Goal: Task Accomplishment & Management: Manage account settings

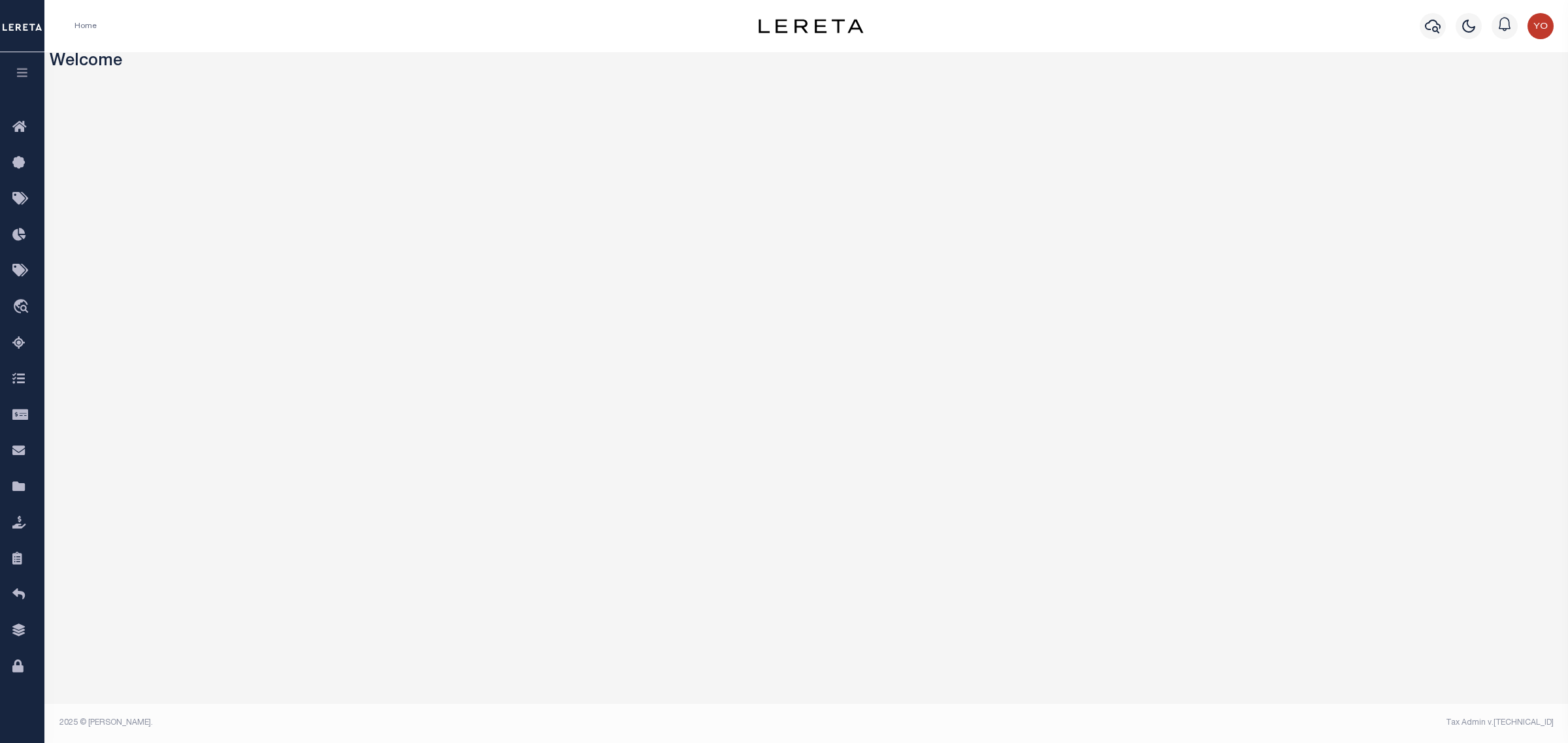
click at [18, 77] on icon "button" at bounding box center [23, 72] width 15 height 12
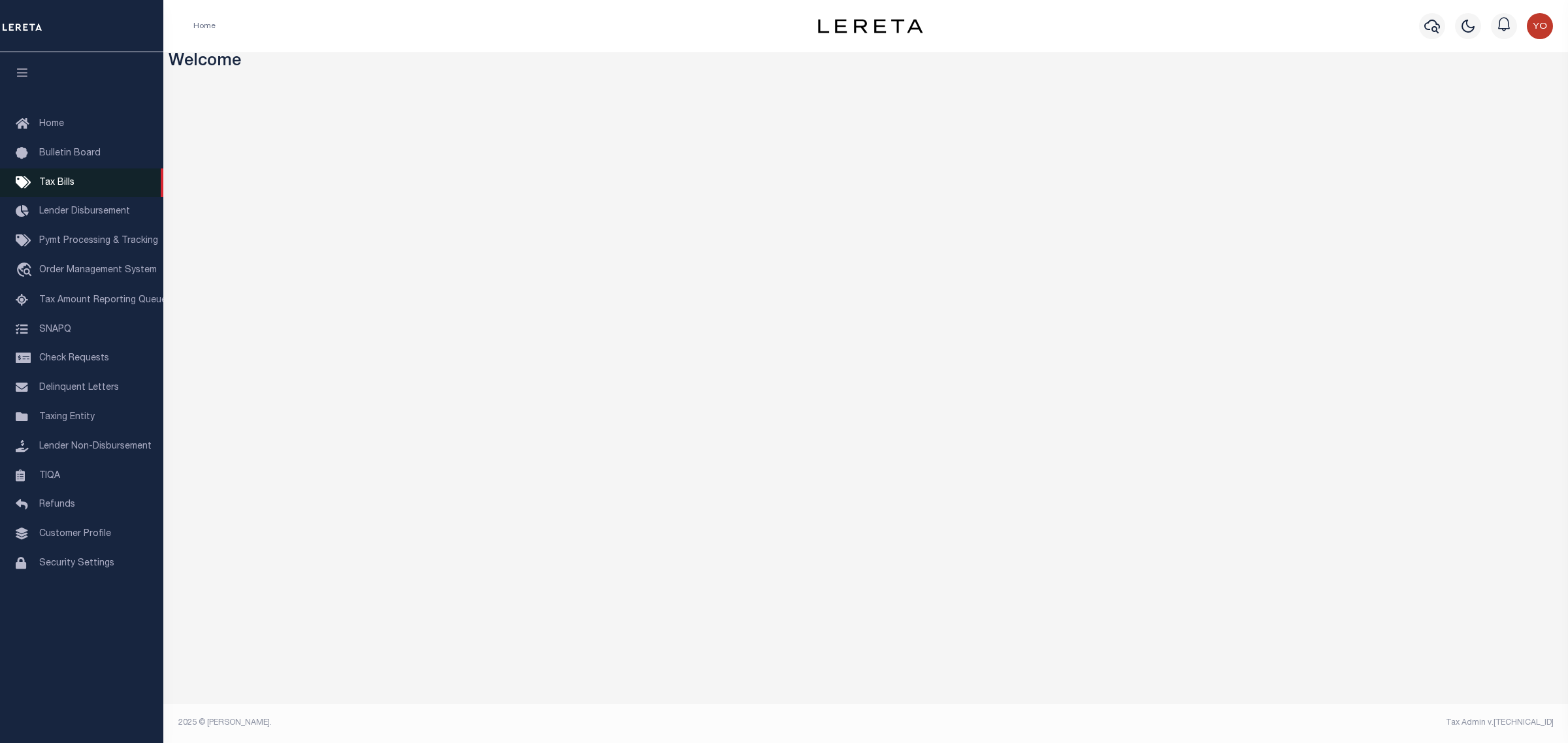
click at [67, 185] on span "Tax Bills" at bounding box center [56, 183] width 35 height 9
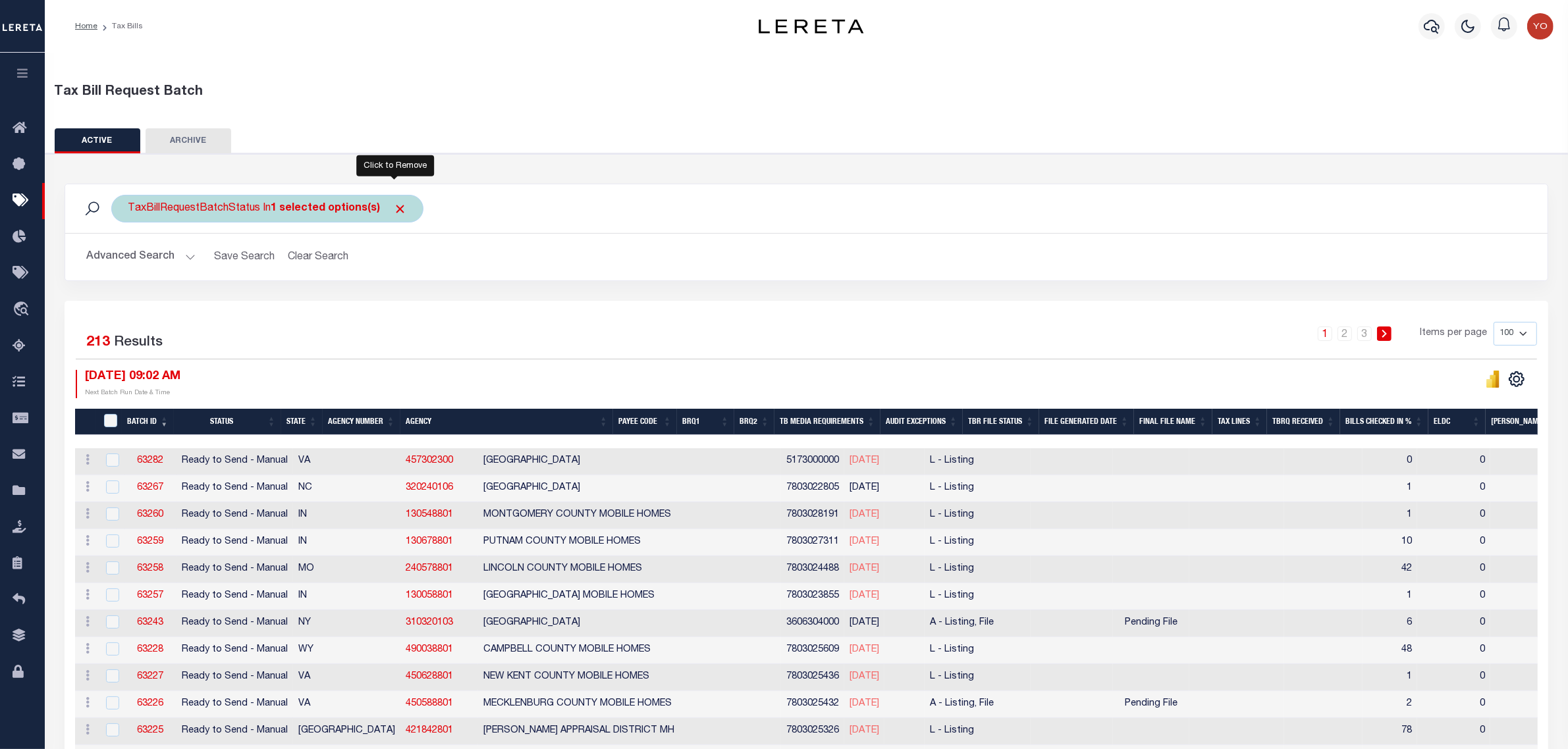
click at [399, 209] on span "Click to Remove" at bounding box center [399, 208] width 14 height 14
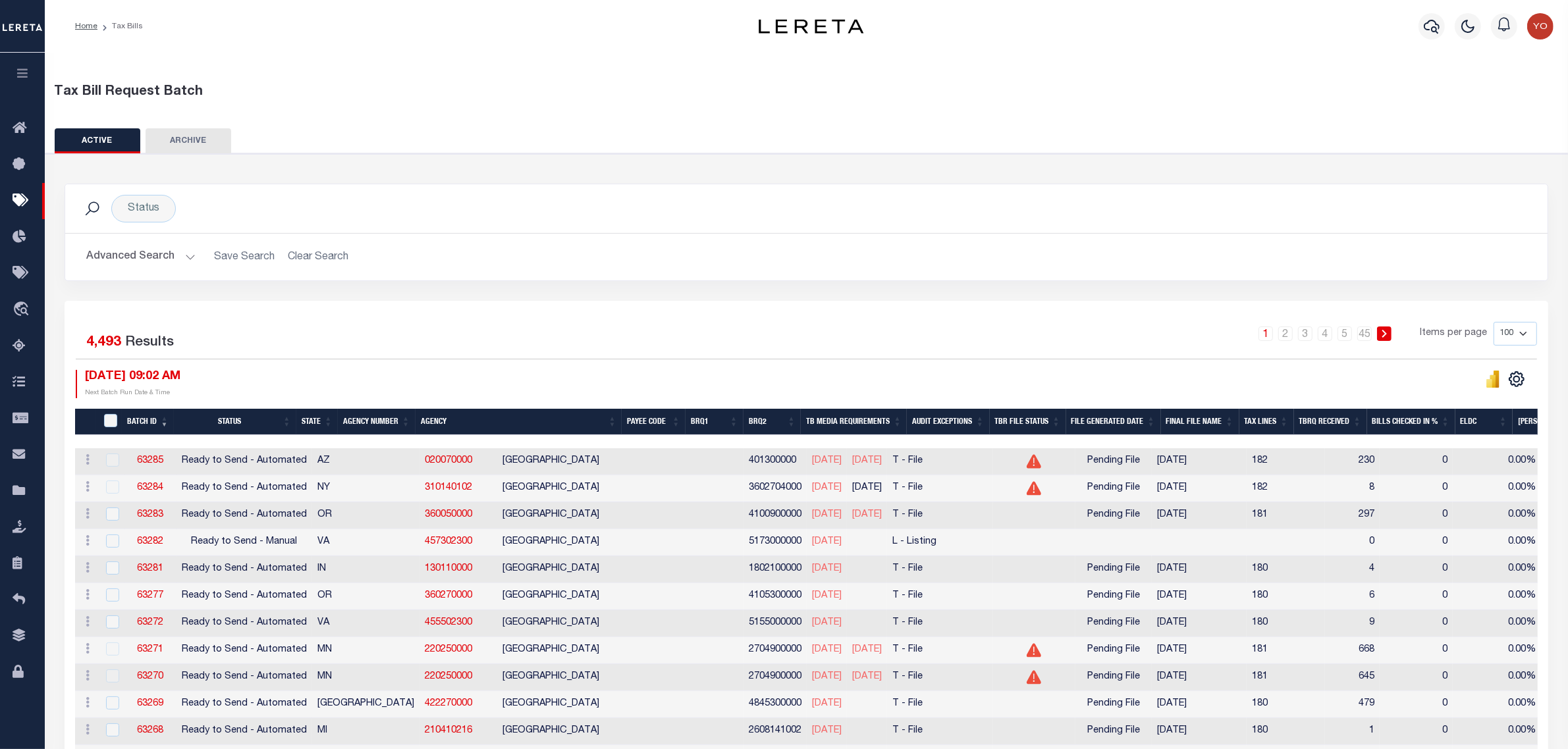
click at [186, 257] on button "Advanced Search" at bounding box center [141, 257] width 109 height 25
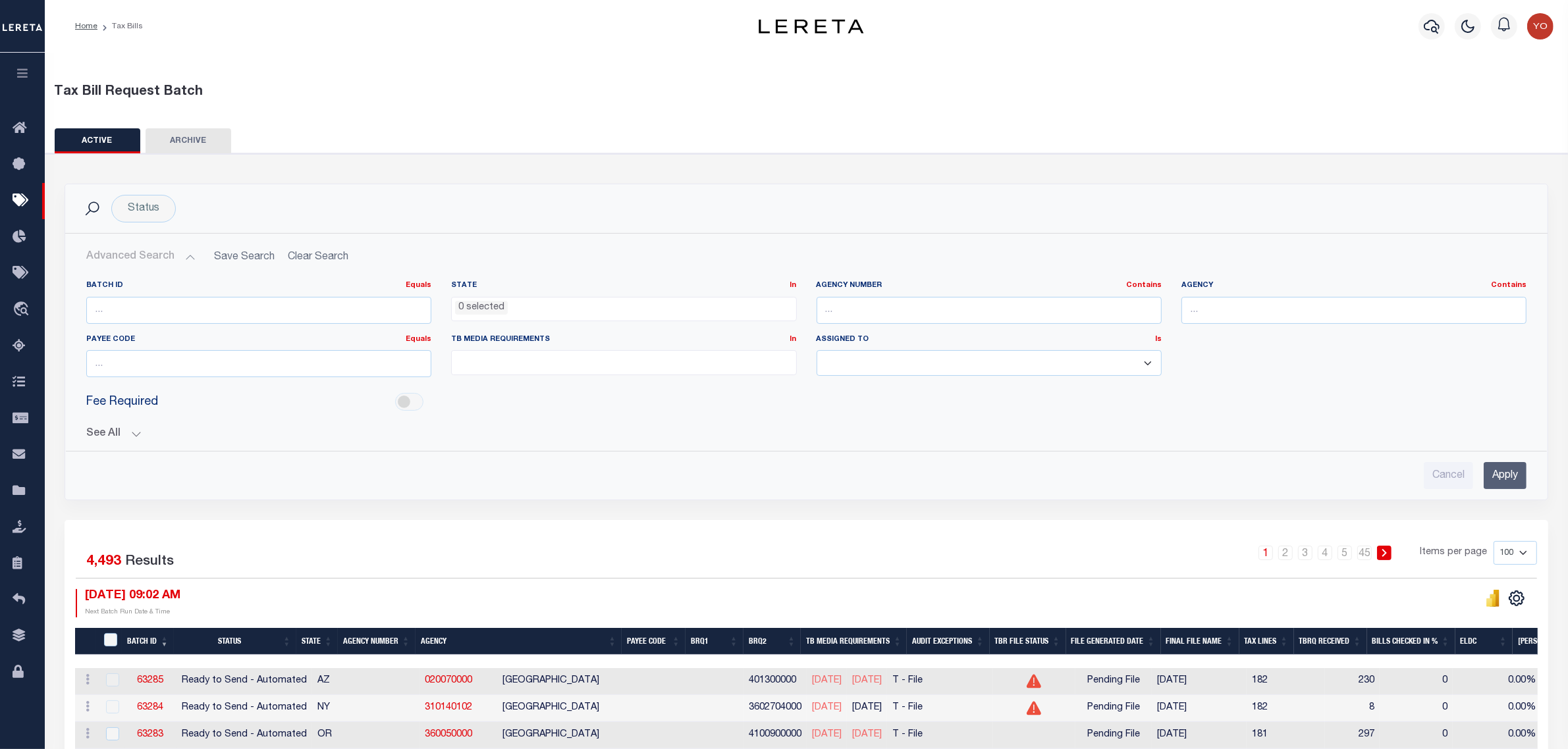
click at [130, 435] on button "See All" at bounding box center [806, 434] width 1440 height 13
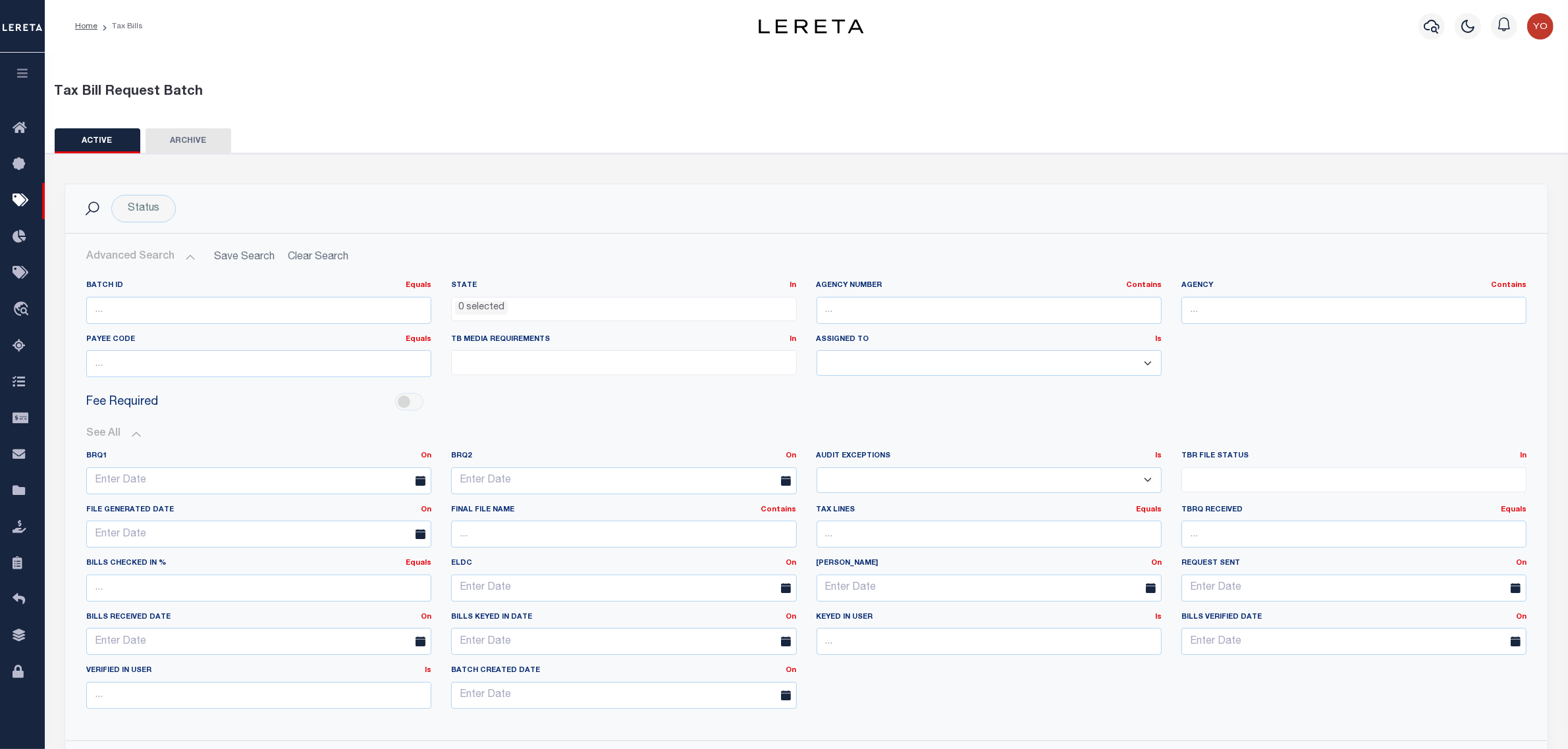
click at [1144, 483] on select "Yes No" at bounding box center [989, 480] width 345 height 25
select select "true"
click at [817, 468] on select "Yes No" at bounding box center [989, 480] width 345 height 25
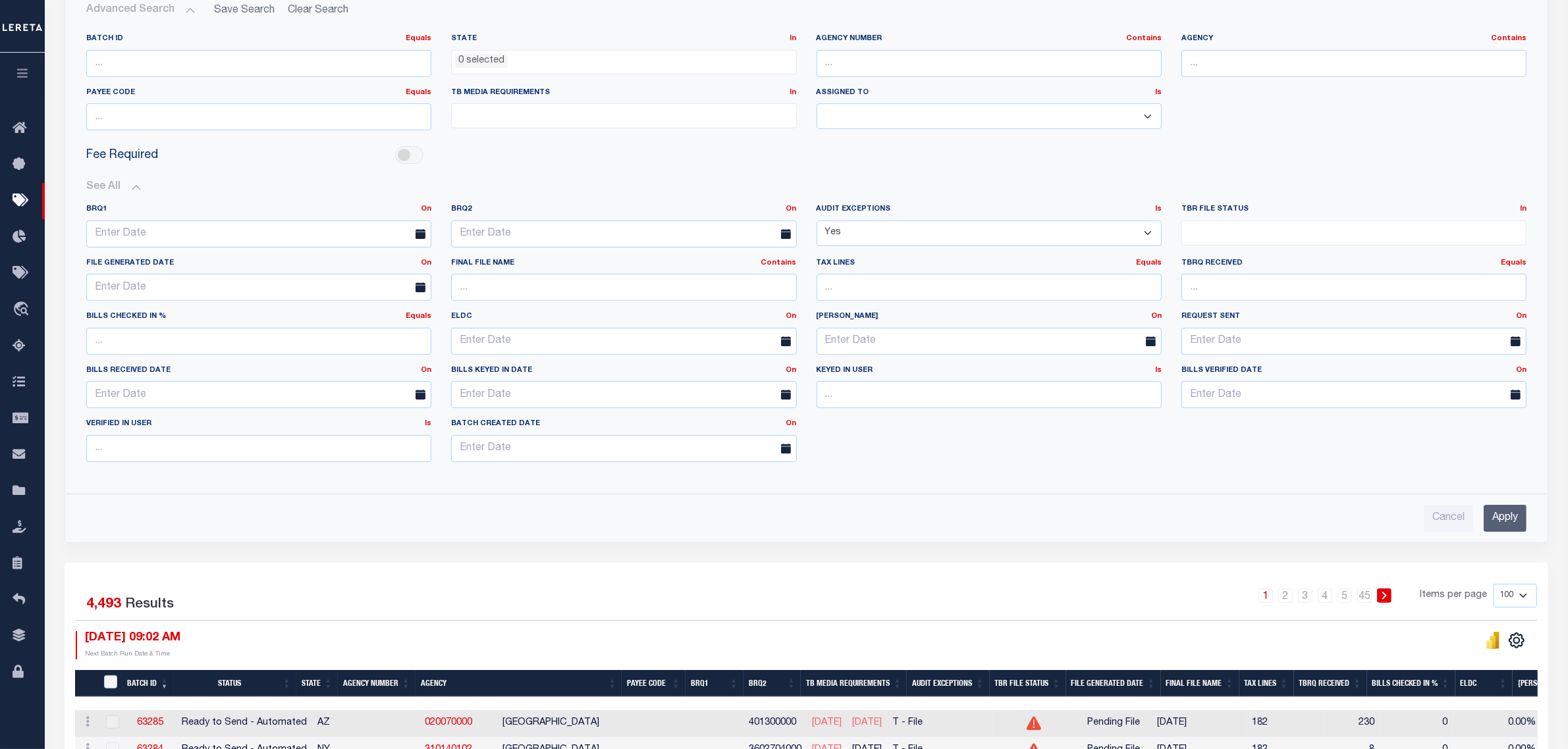
scroll to position [329, 0]
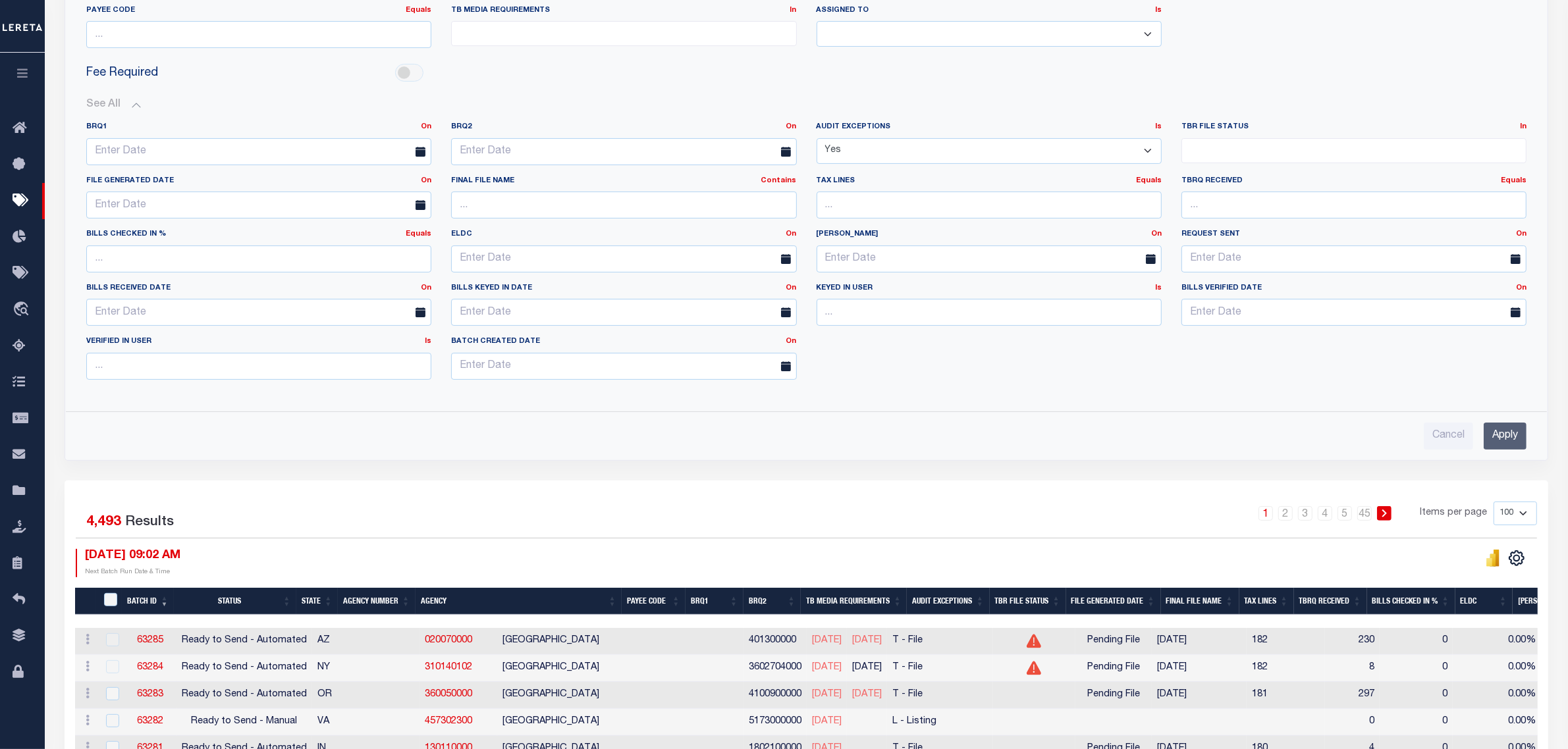
click at [1505, 437] on input "Apply" at bounding box center [1504, 436] width 43 height 27
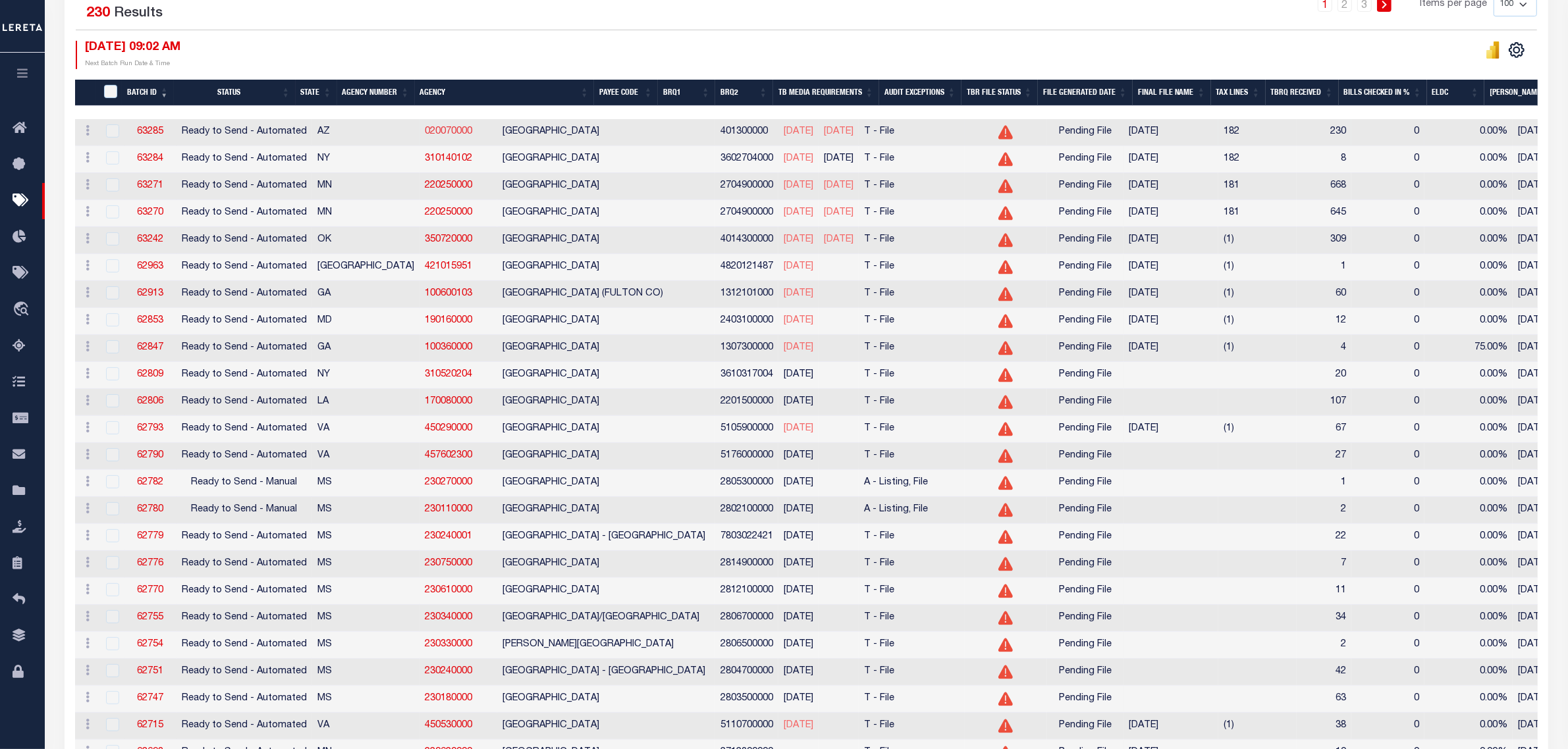
click at [425, 130] on link "020070000" at bounding box center [448, 132] width 47 height 9
click at [22, 75] on icon "button" at bounding box center [23, 73] width 15 height 12
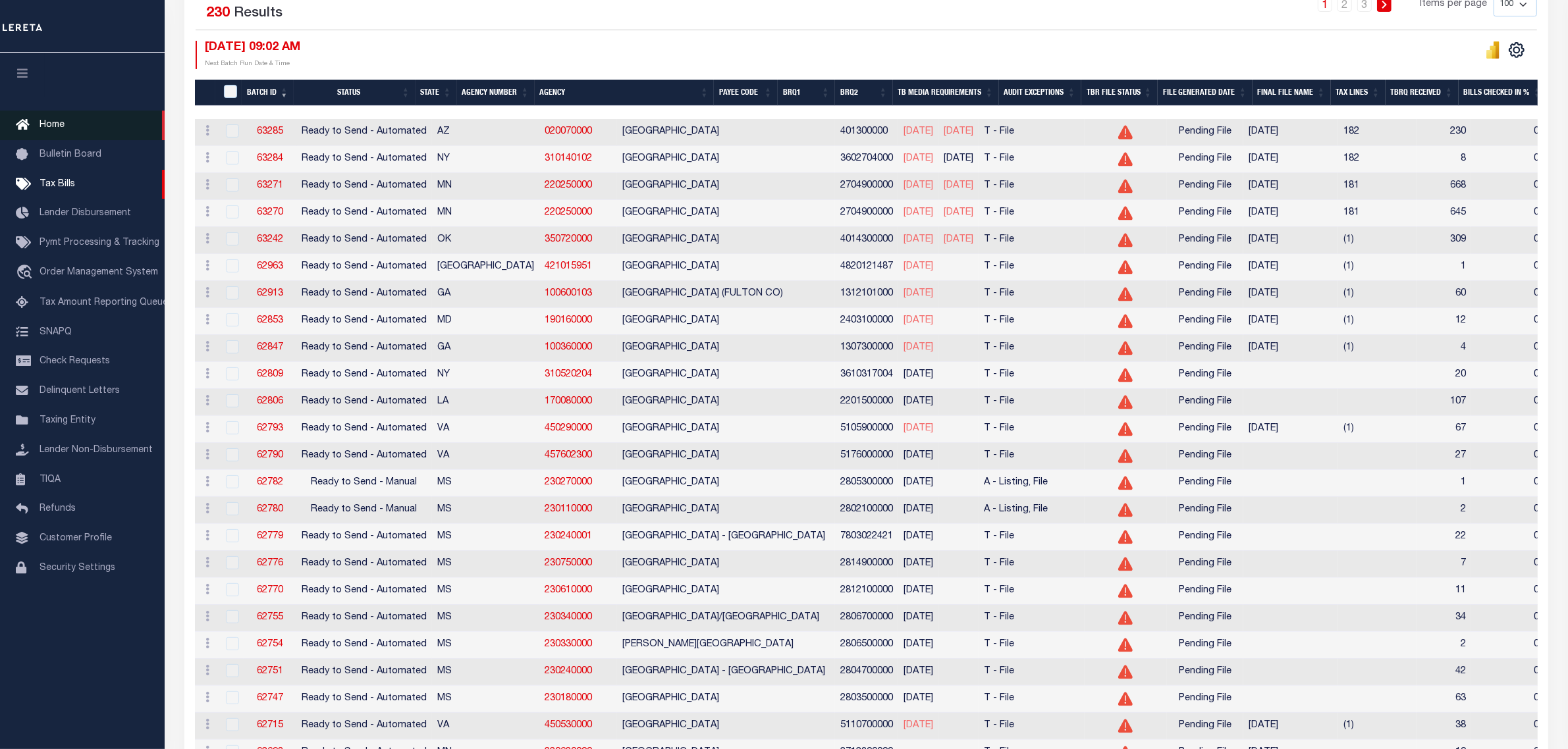
click at [51, 130] on link "Home" at bounding box center [82, 125] width 165 height 30
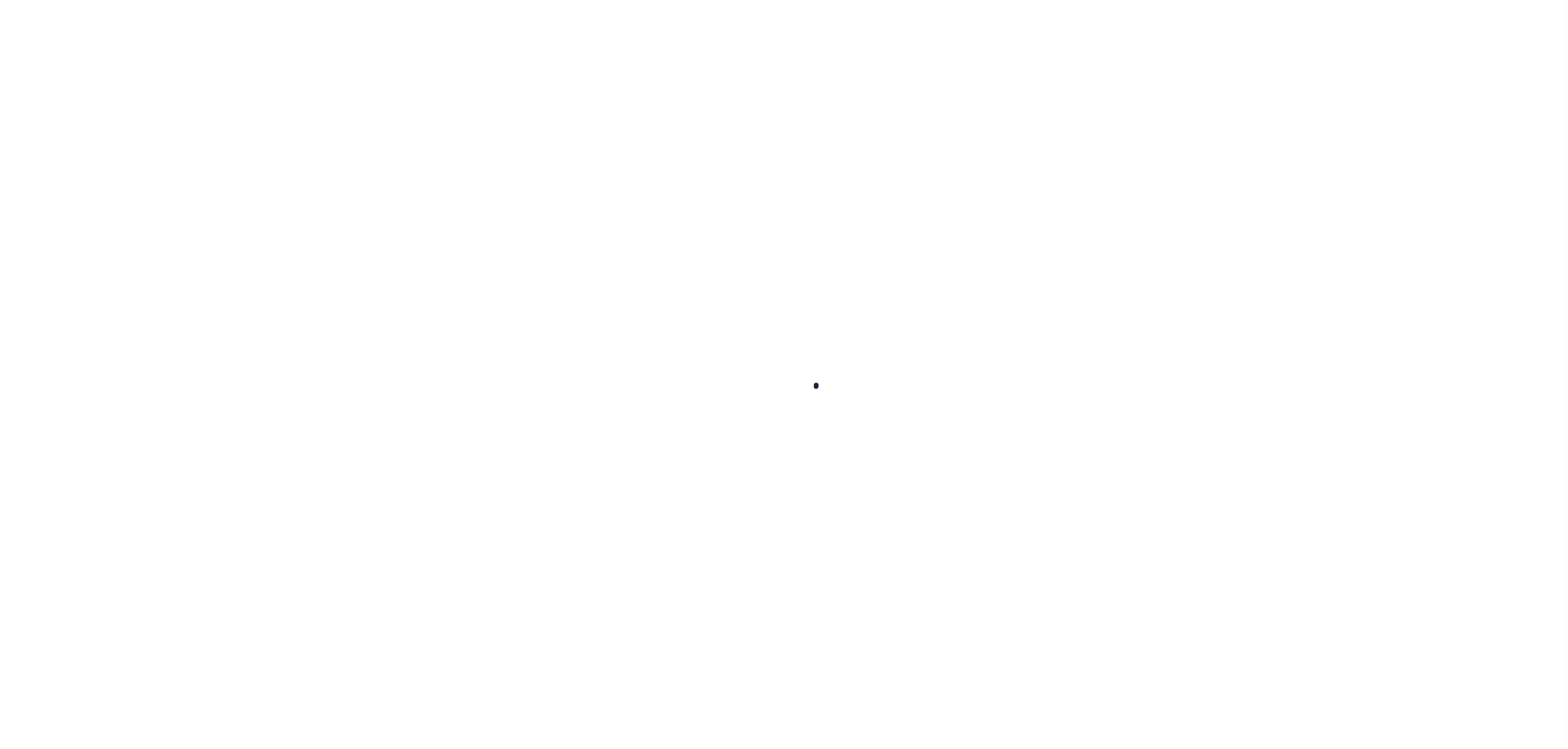
select select
checkbox input "false"
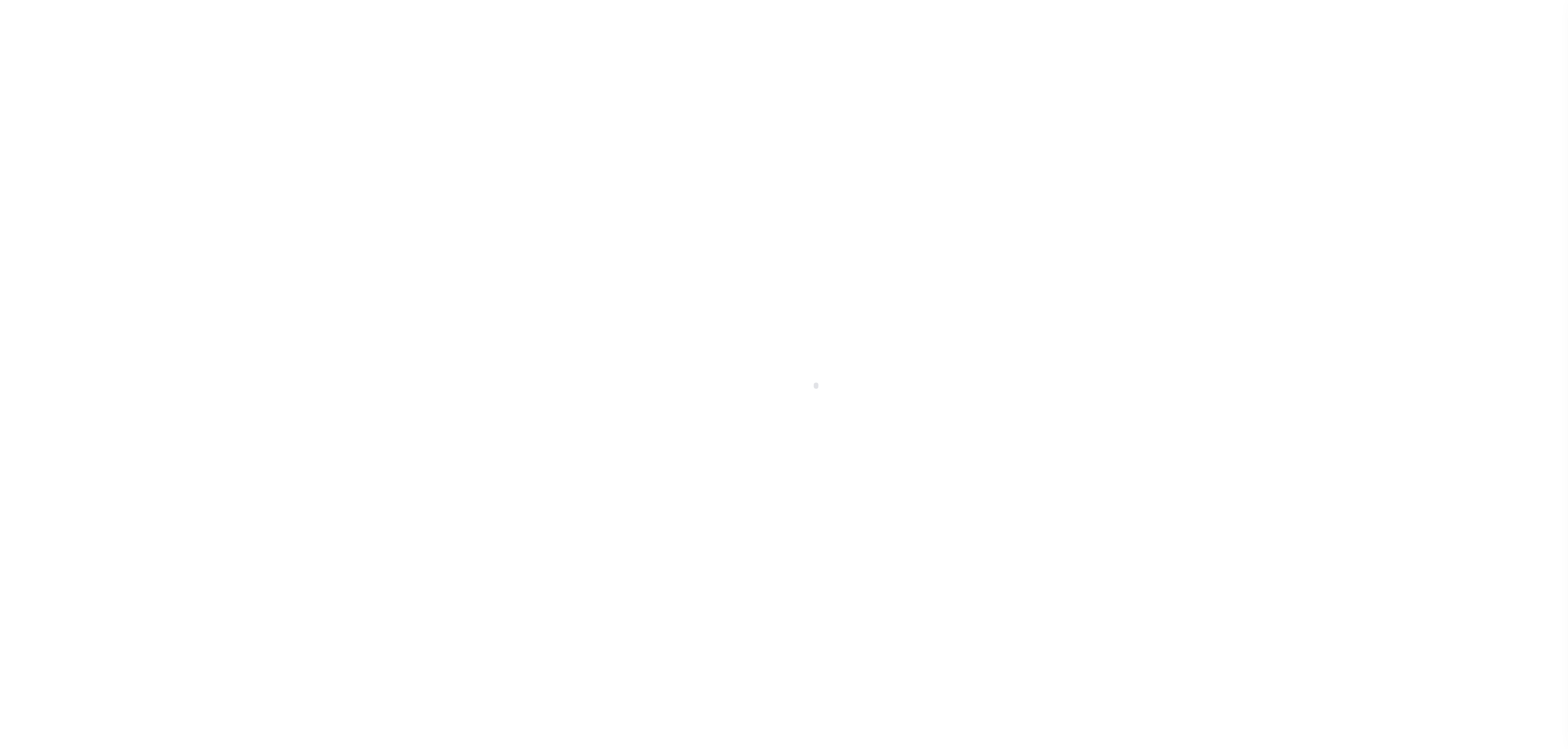
checkbox input "false"
type input "401300000"
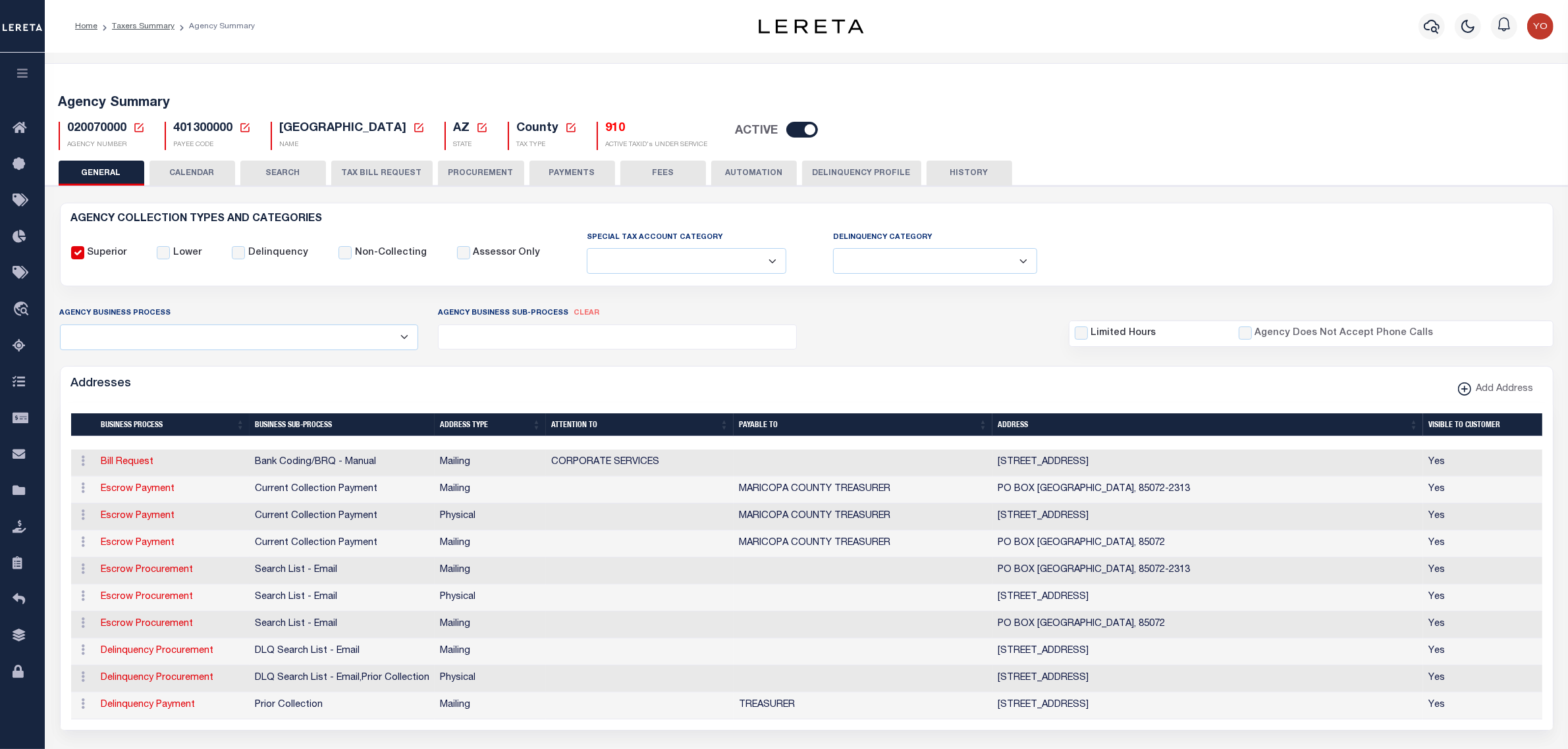
click at [367, 175] on button "TAX BILL REQUEST" at bounding box center [382, 174] width 102 height 25
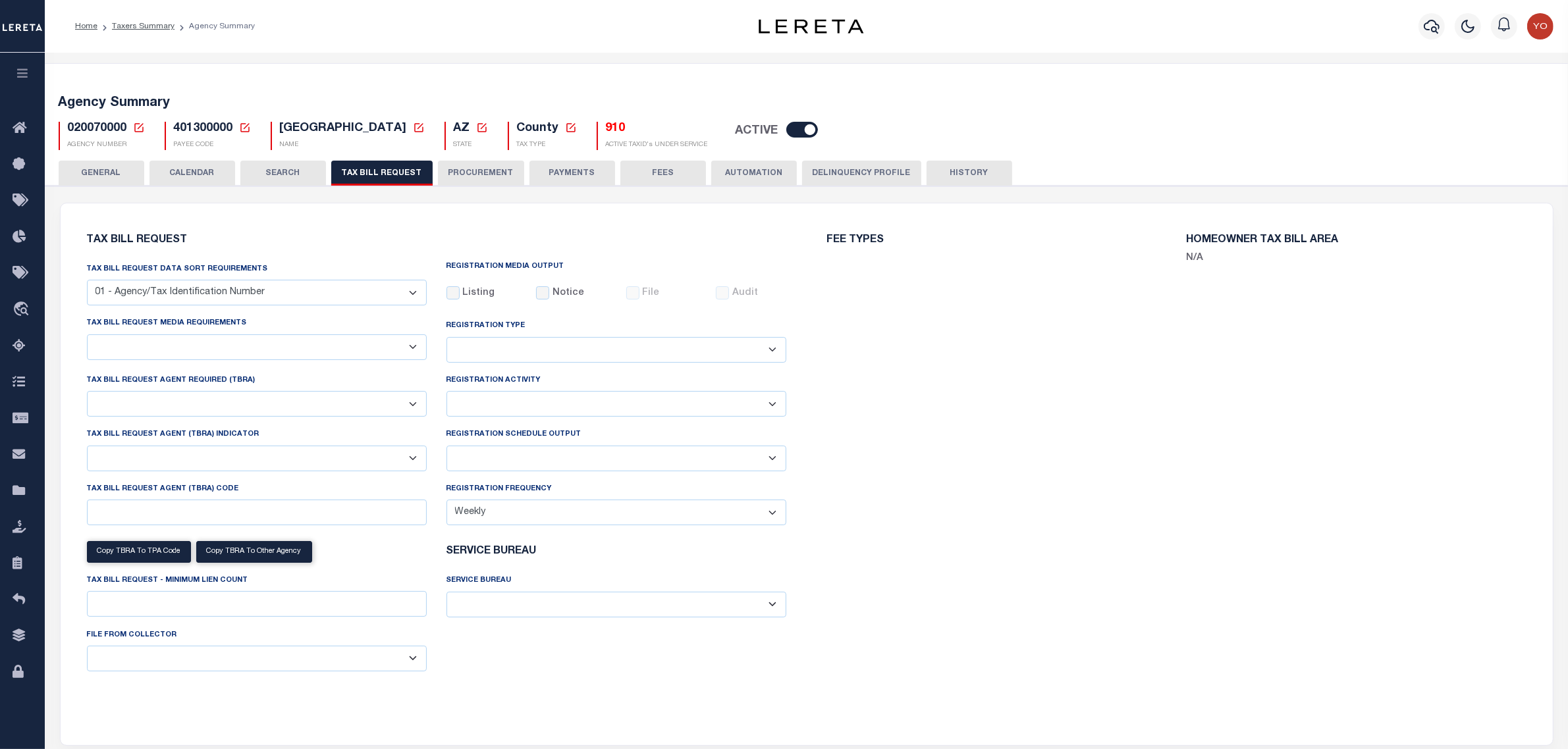
select select "28"
checkbox input "false"
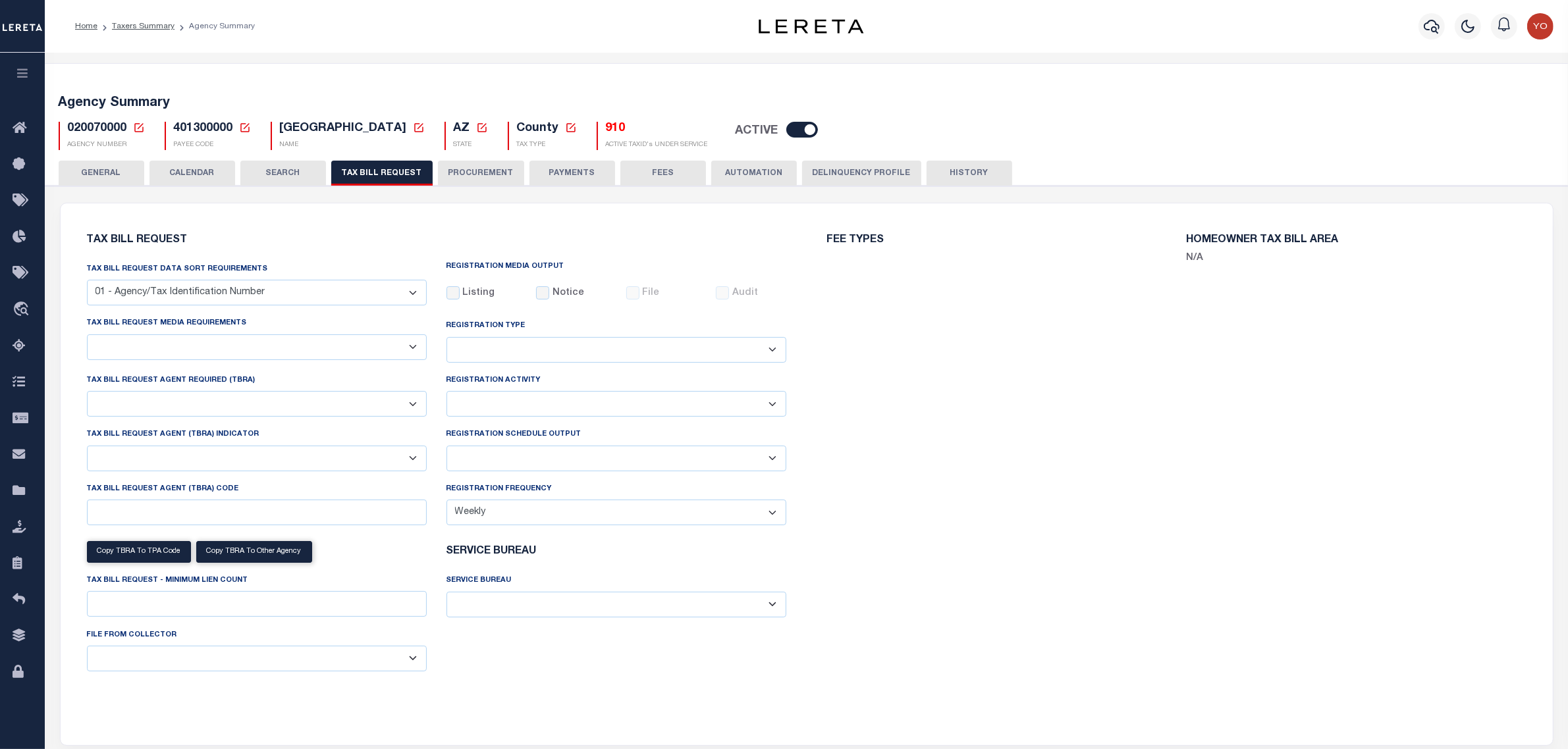
select select "22"
select select "true"
select select "14"
select select
select select "3"
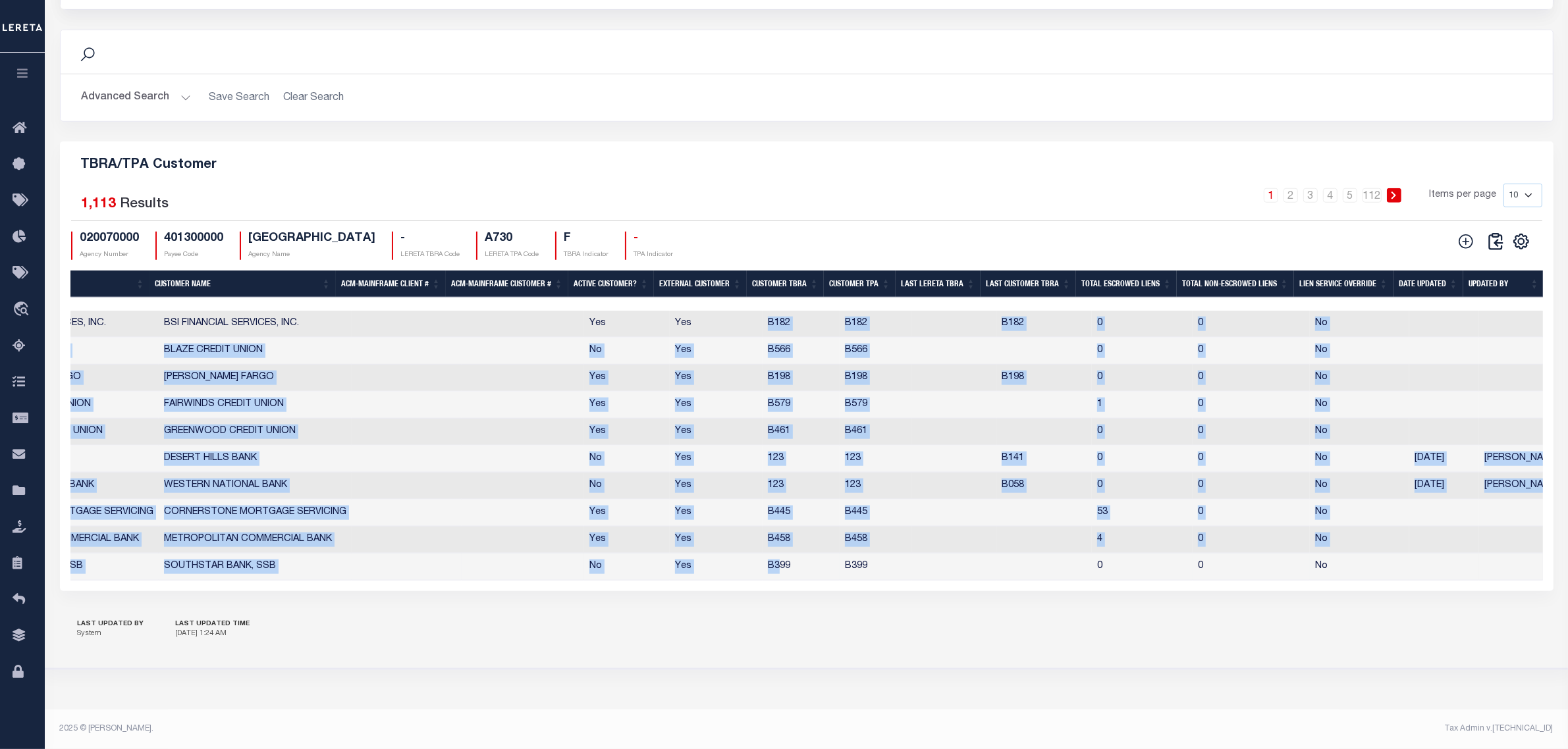
drag, startPoint x: 761, startPoint y: 316, endPoint x: 839, endPoint y: 567, distance: 262.8
click at [777, 564] on tbody "Edit Delete 78778 79095 BSI FINANCIAL SERVICES, INC. BSI FINANCIAL SERVICES, IN…" at bounding box center [658, 445] width 1812 height 270
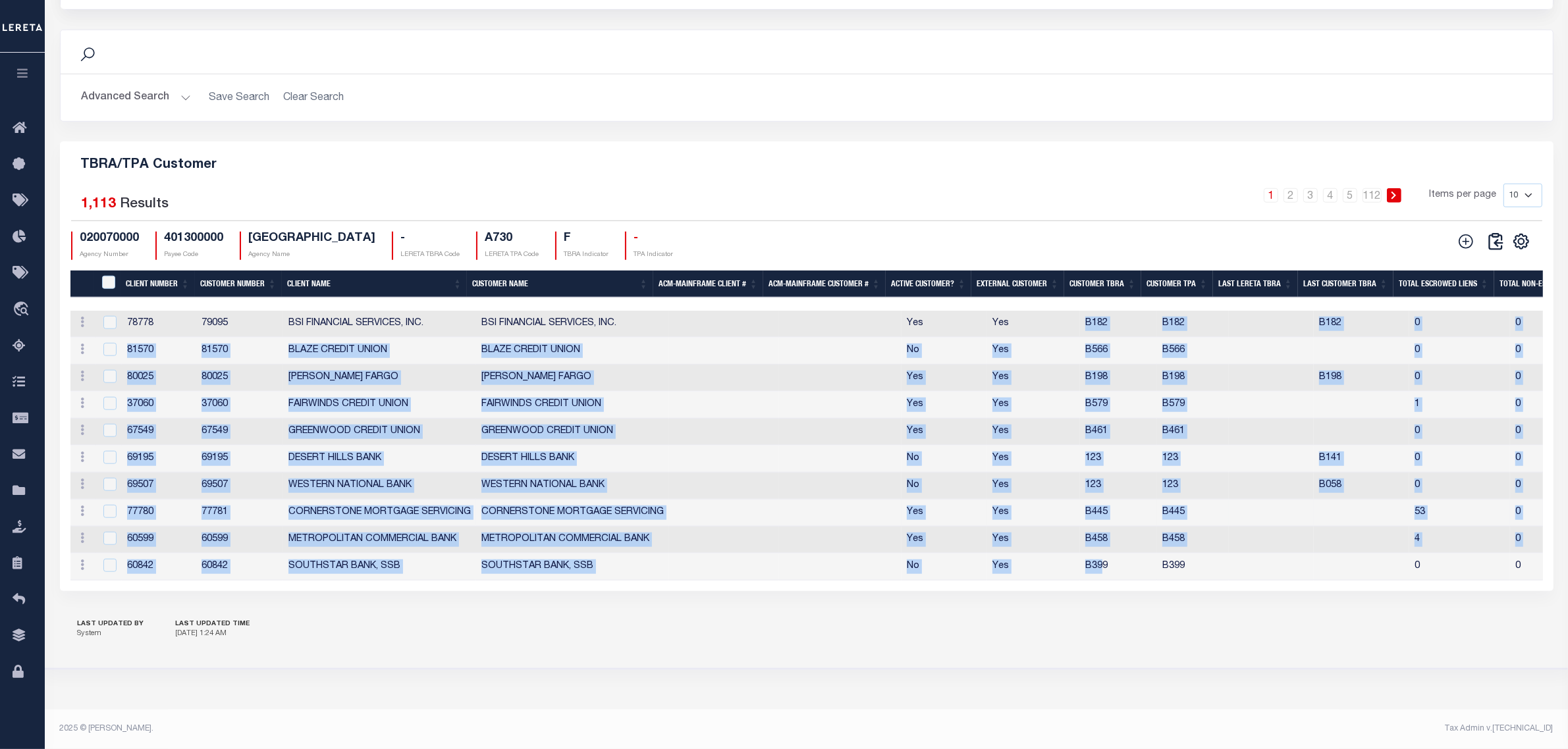
click at [552, 500] on td "CORNERSTONE MORTGAGE SERVICING" at bounding box center [572, 514] width 193 height 27
checkbox input "true"
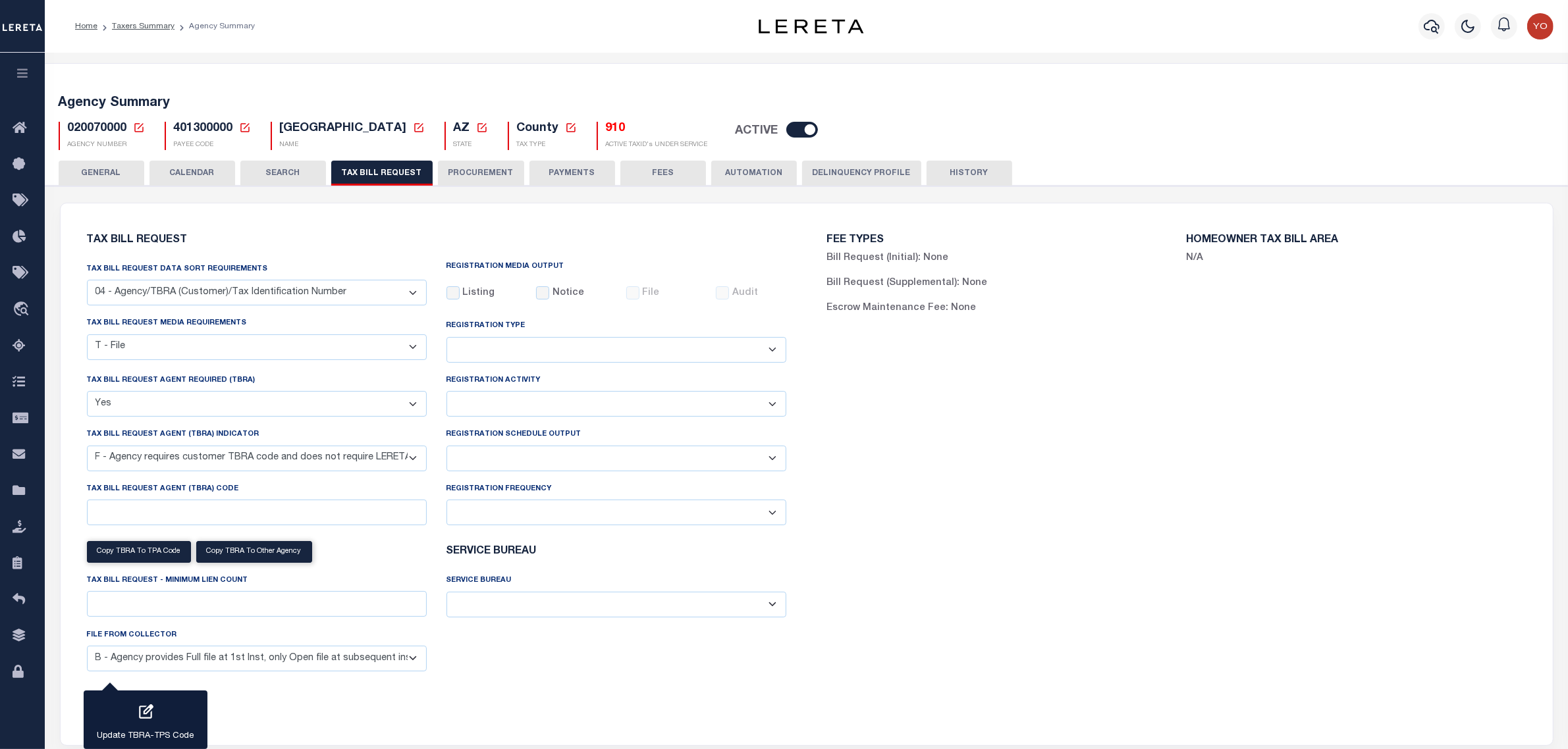
click at [87, 130] on span "020070000" at bounding box center [97, 128] width 59 height 12
copy h5 "020070000"
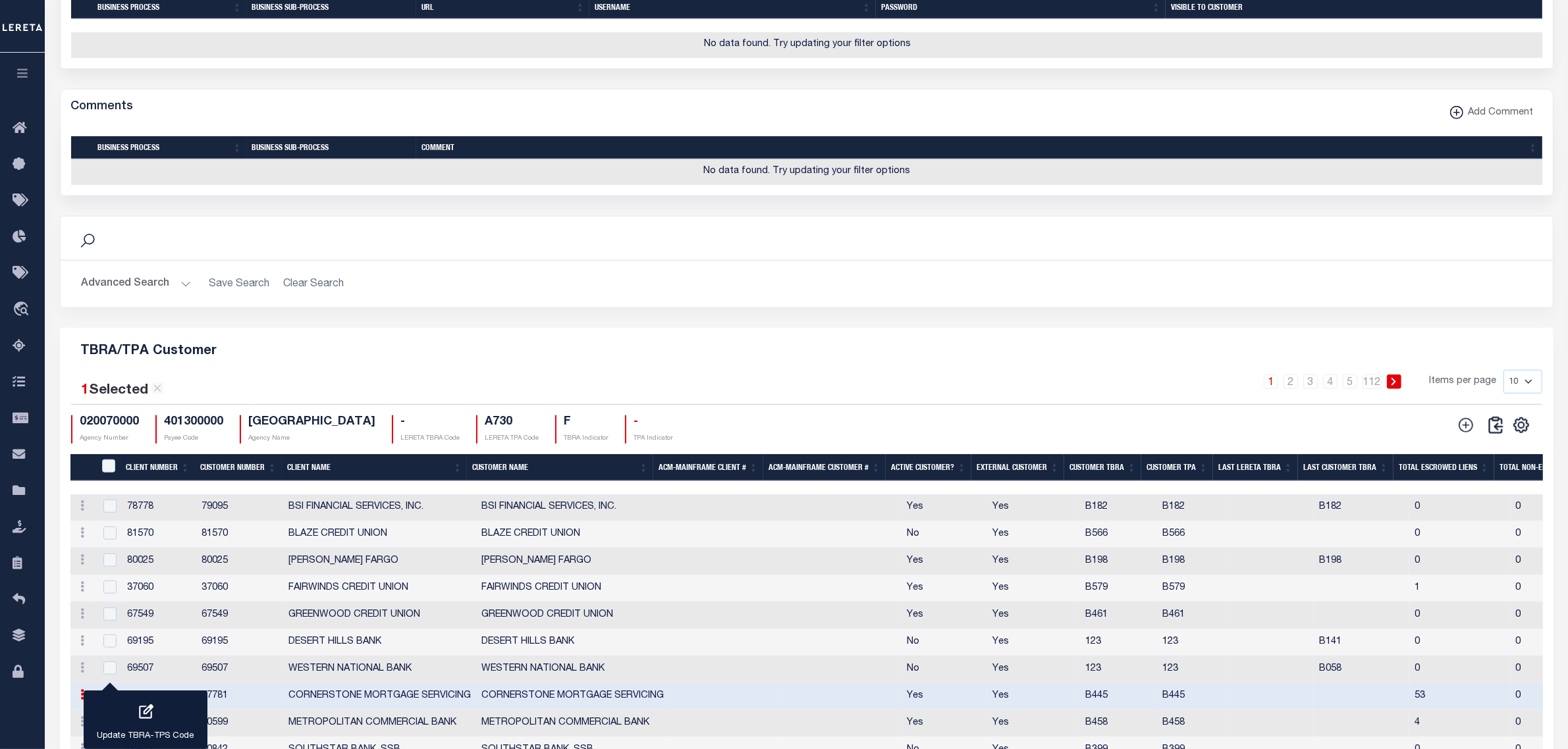
scroll to position [1399, 0]
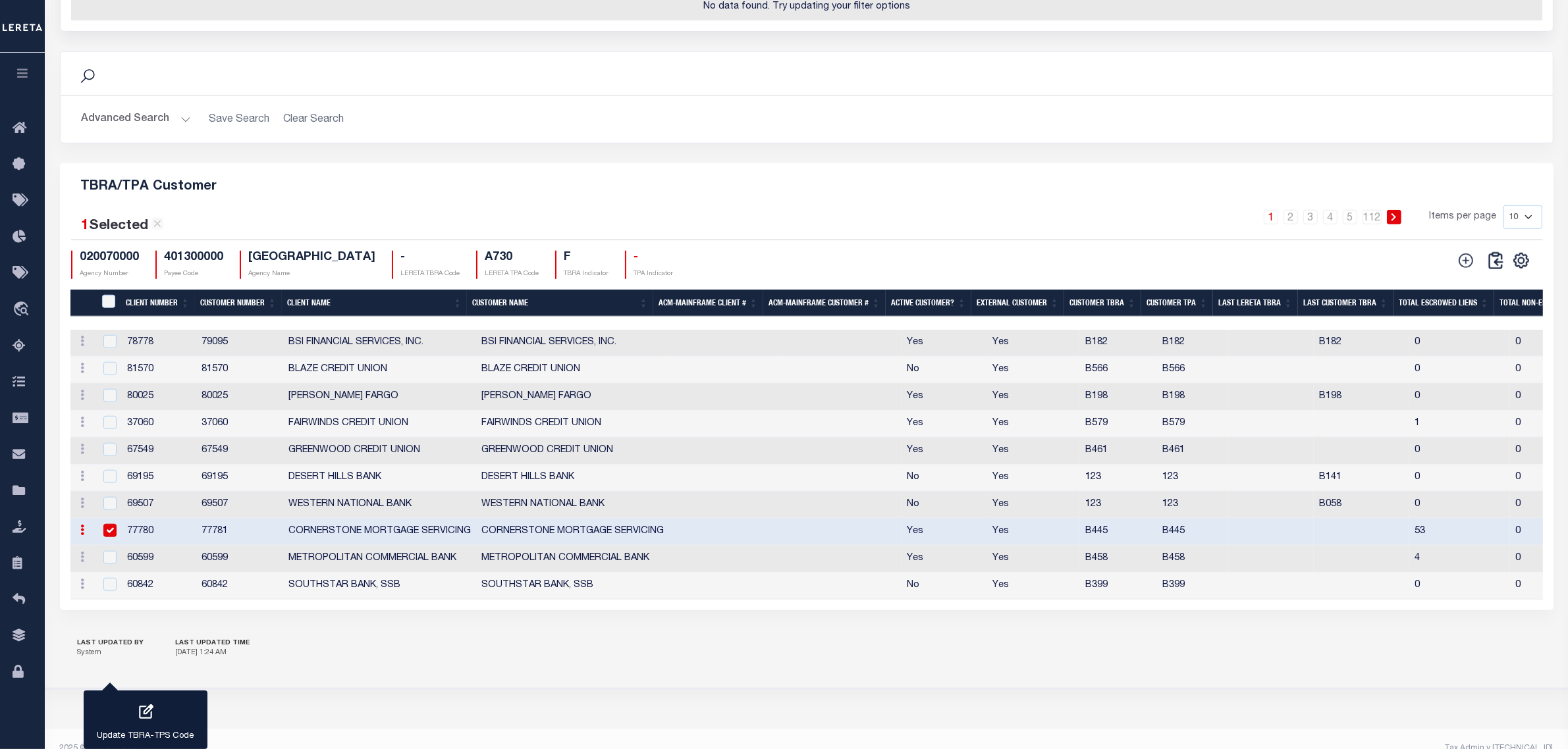
click at [185, 133] on button "Advanced Search" at bounding box center [136, 119] width 109 height 25
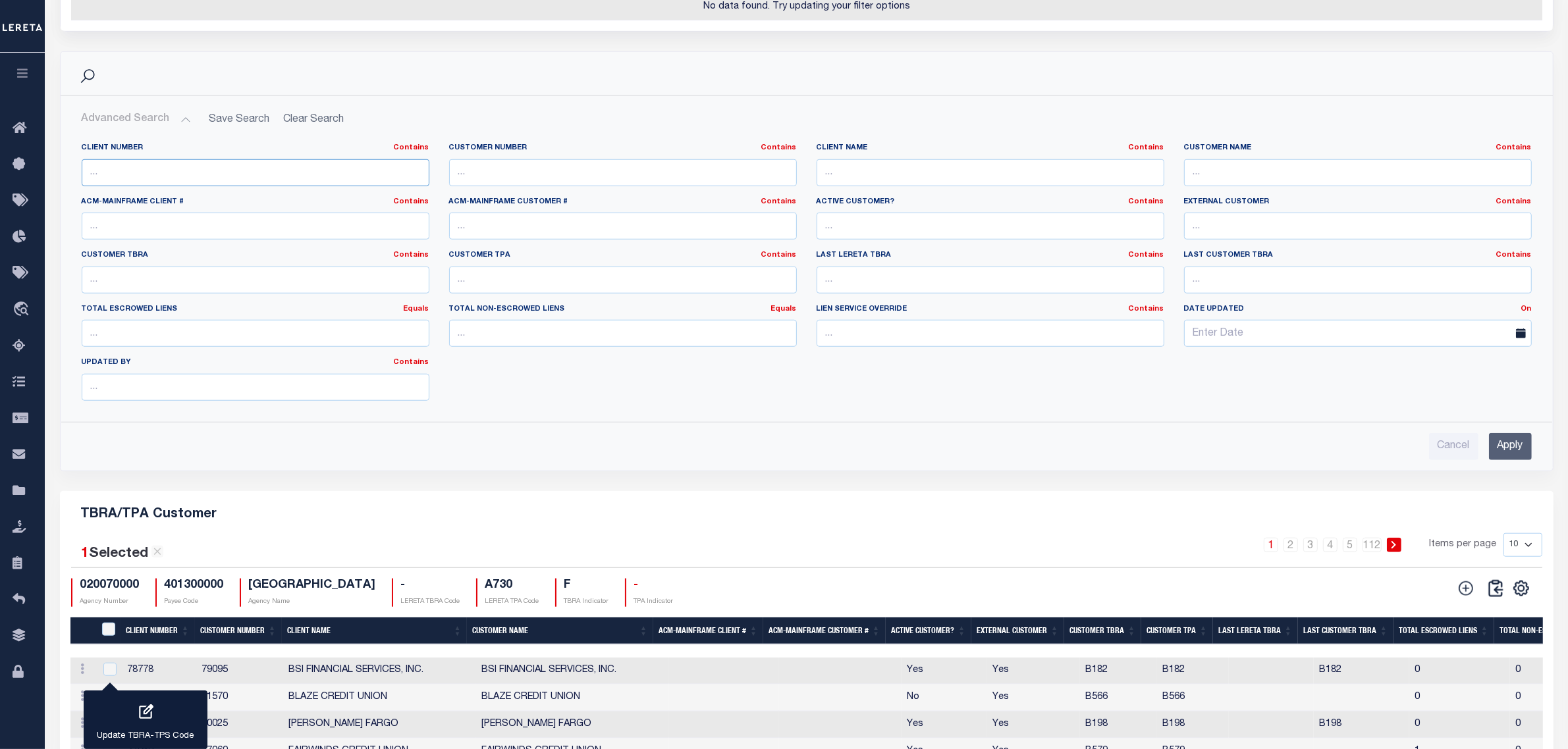
click at [237, 186] on input "text" at bounding box center [256, 173] width 347 height 27
type input "1073"
click at [1503, 460] on input "Apply" at bounding box center [1510, 446] width 43 height 27
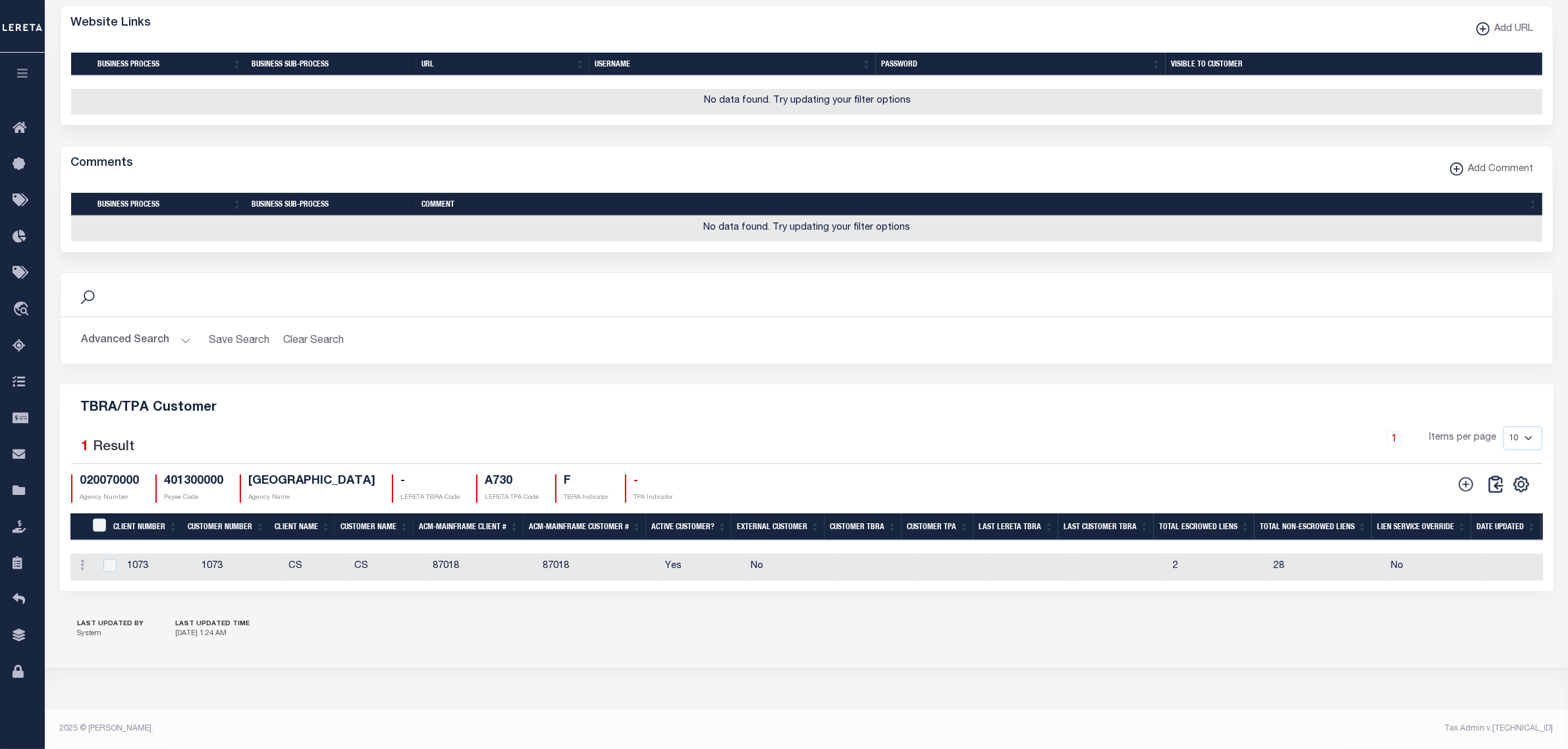
scroll to position [1229, 0]
click at [85, 562] on link at bounding box center [83, 567] width 15 height 11
click at [109, 588] on link "Edit" at bounding box center [106, 586] width 60 height 22
type input "CS"
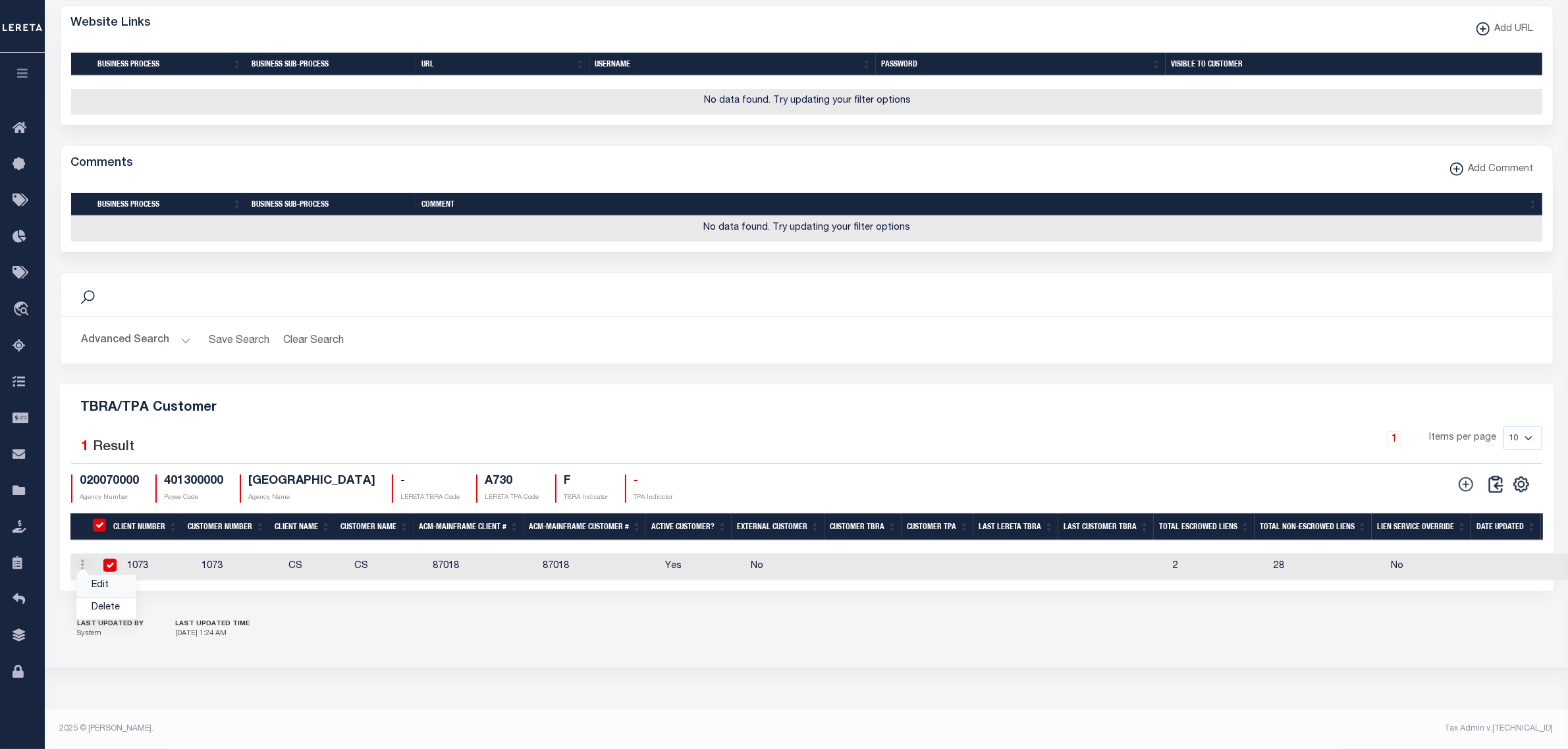
type input "1073"
checkbox input "true"
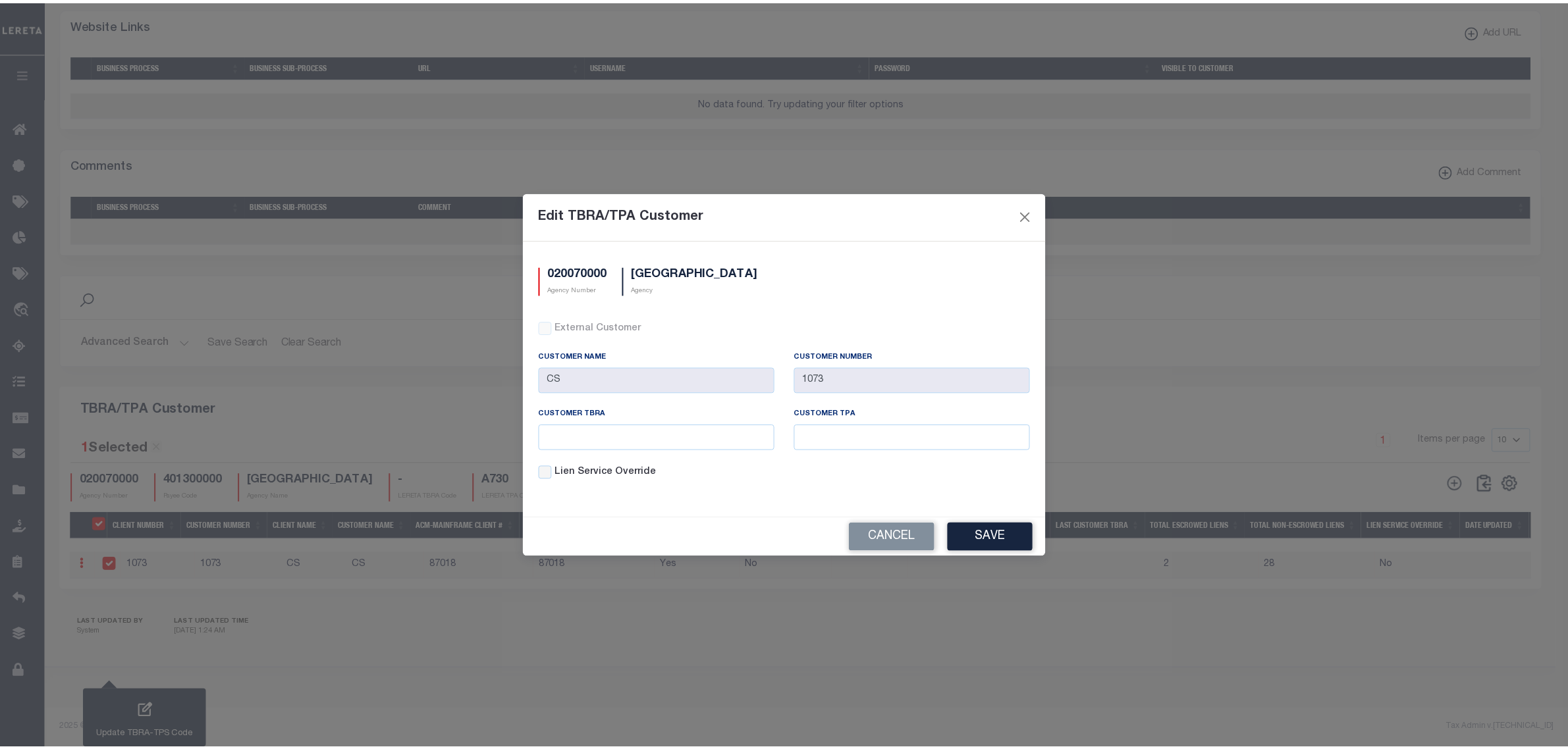
scroll to position [940, 0]
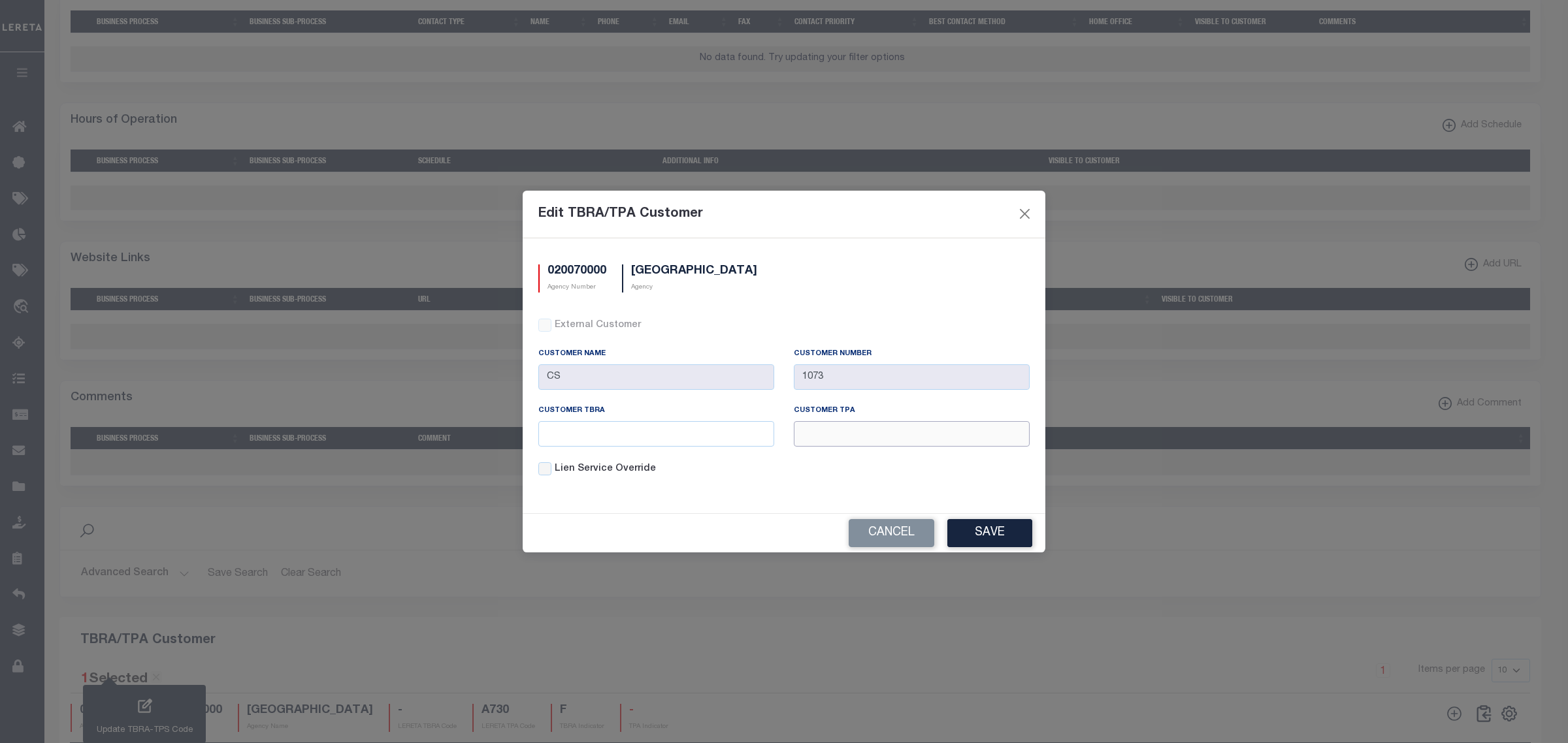
click at [842, 432] on input "text" at bounding box center [911, 434] width 235 height 25
click at [572, 439] on input "text" at bounding box center [656, 434] width 235 height 25
type input "123"
click at [811, 432] on input "text" at bounding box center [911, 434] width 235 height 25
type input "123"
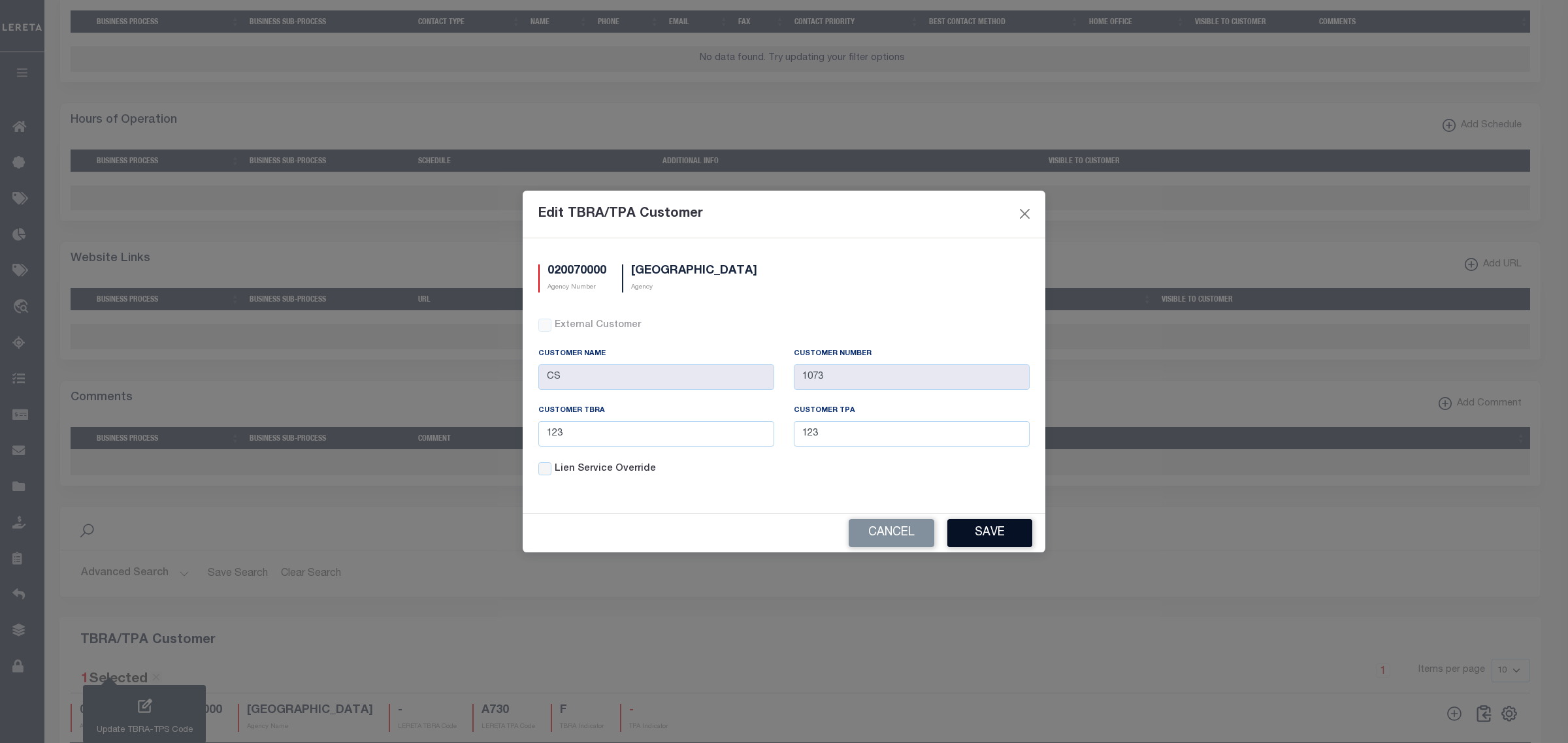
click at [997, 534] on button "Save" at bounding box center [990, 533] width 85 height 28
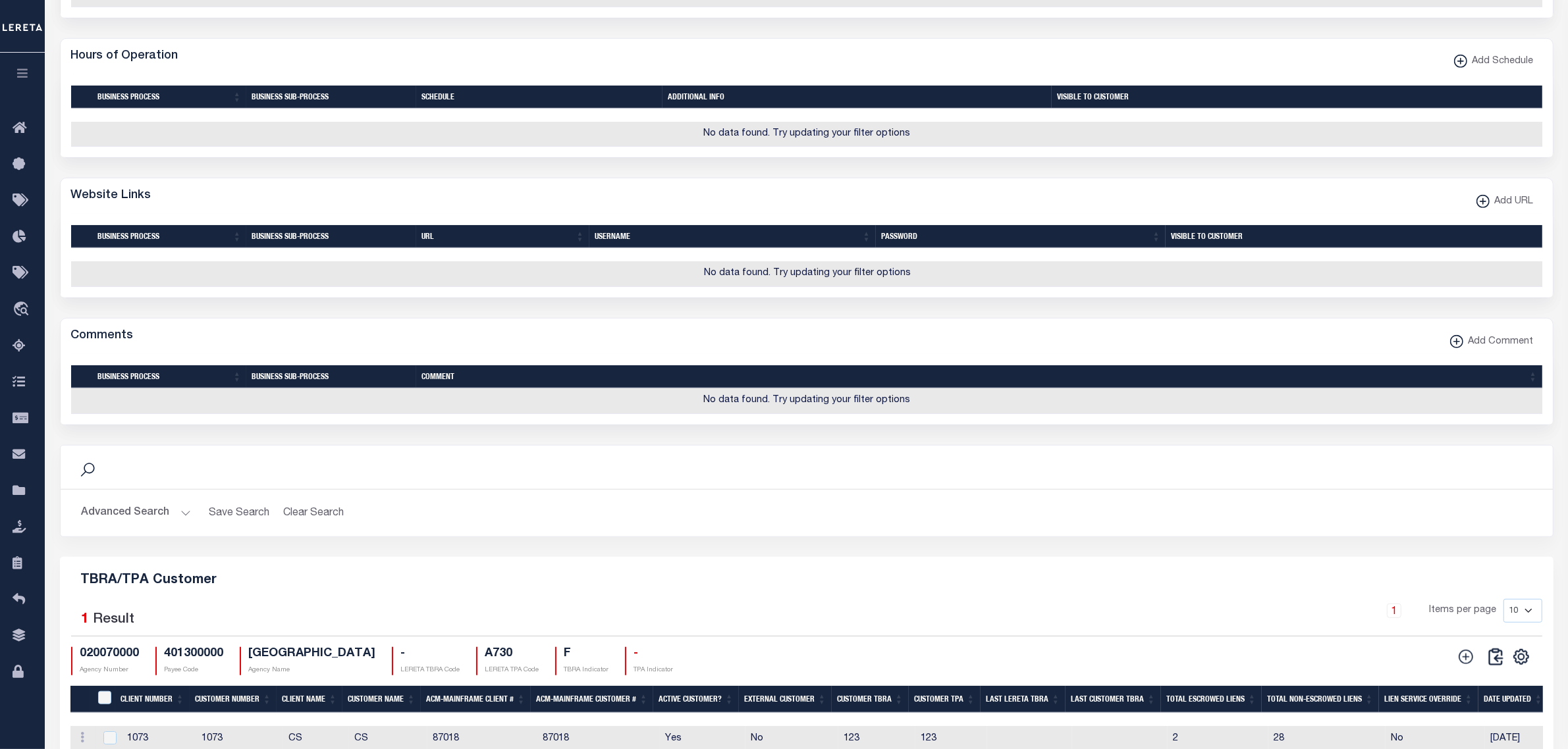
scroll to position [1087, 0]
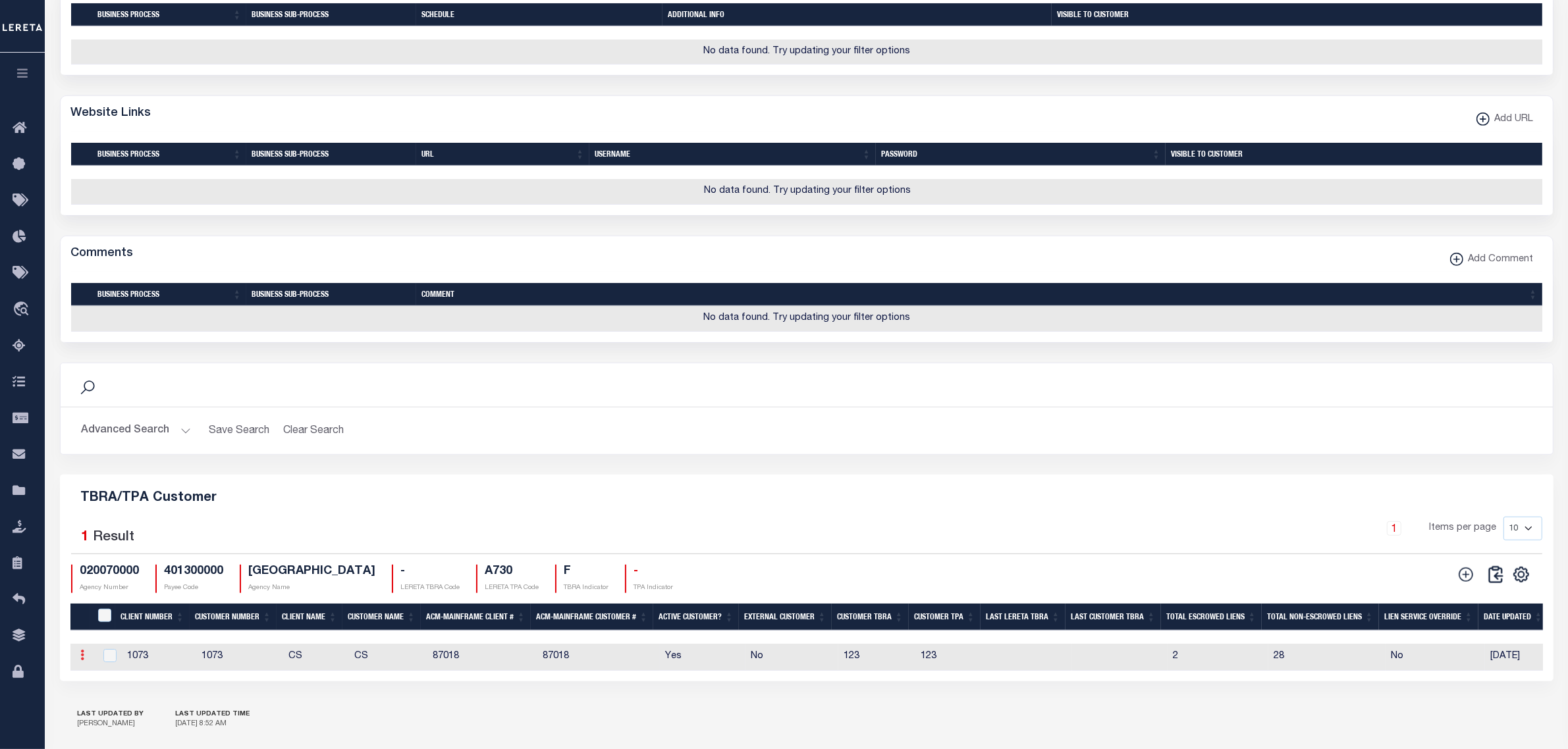
click at [81, 660] on icon at bounding box center [83, 655] width 4 height 11
click at [93, 687] on link "Edit" at bounding box center [106, 676] width 60 height 22
type input "123"
checkbox input "true"
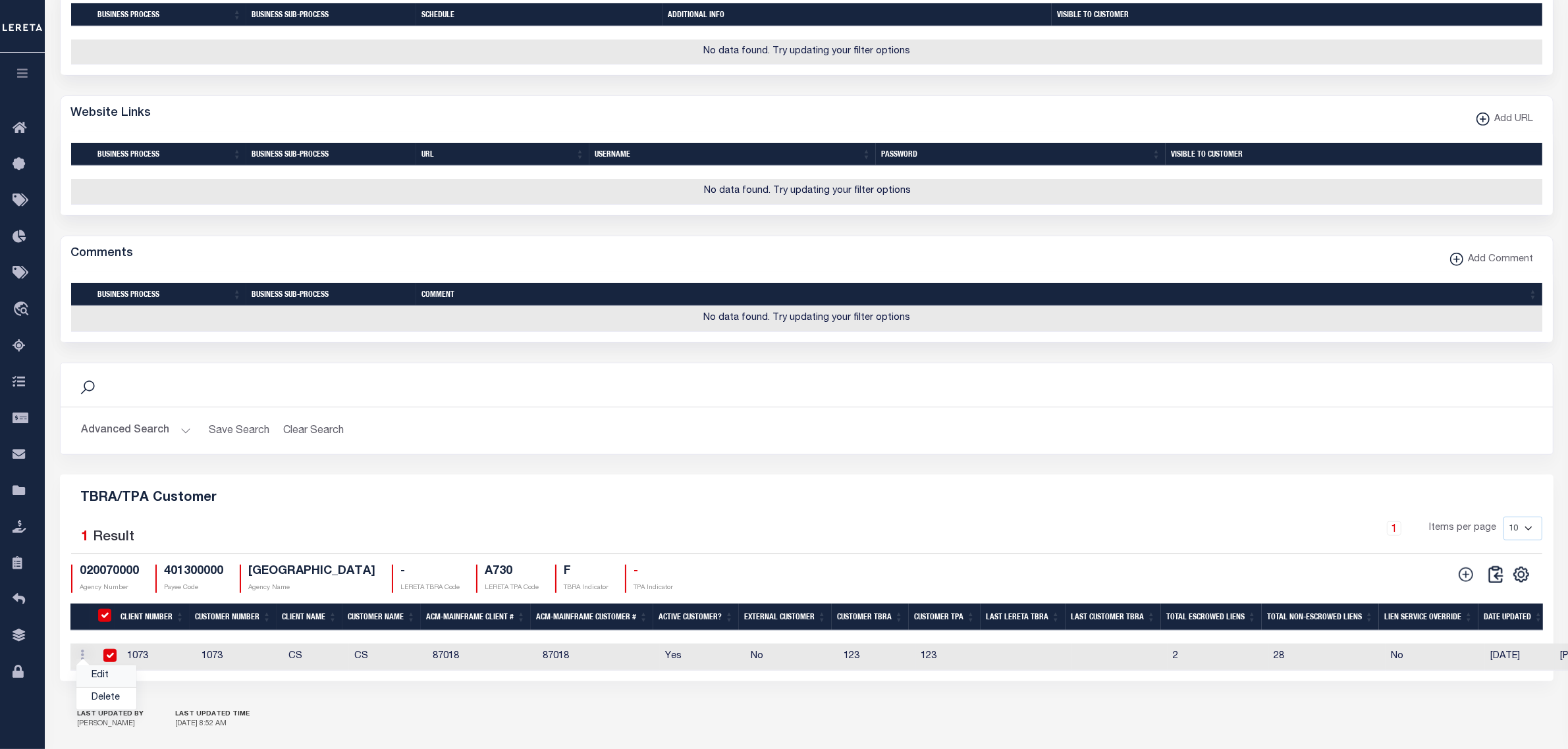
checkbox input "true"
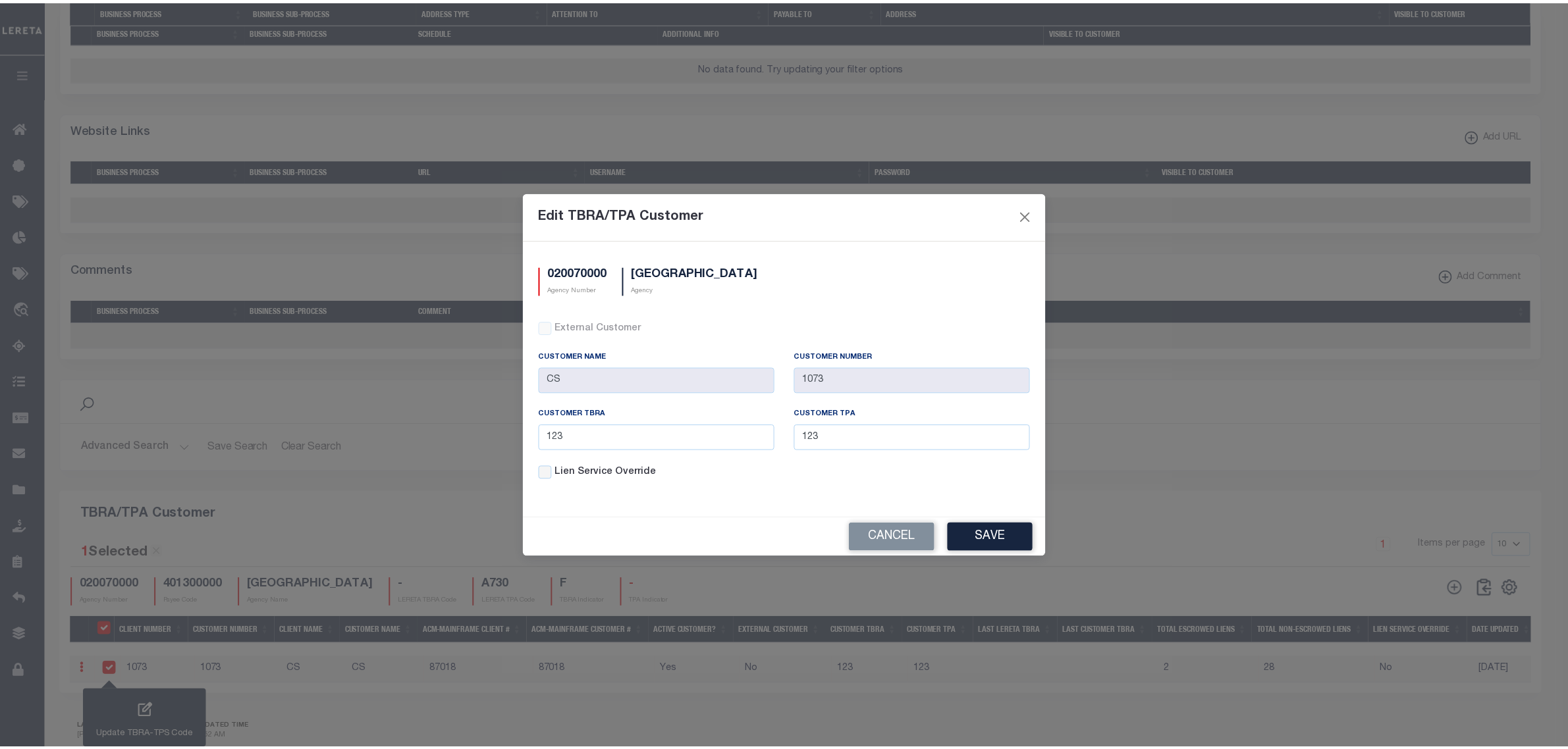
scroll to position [863, 0]
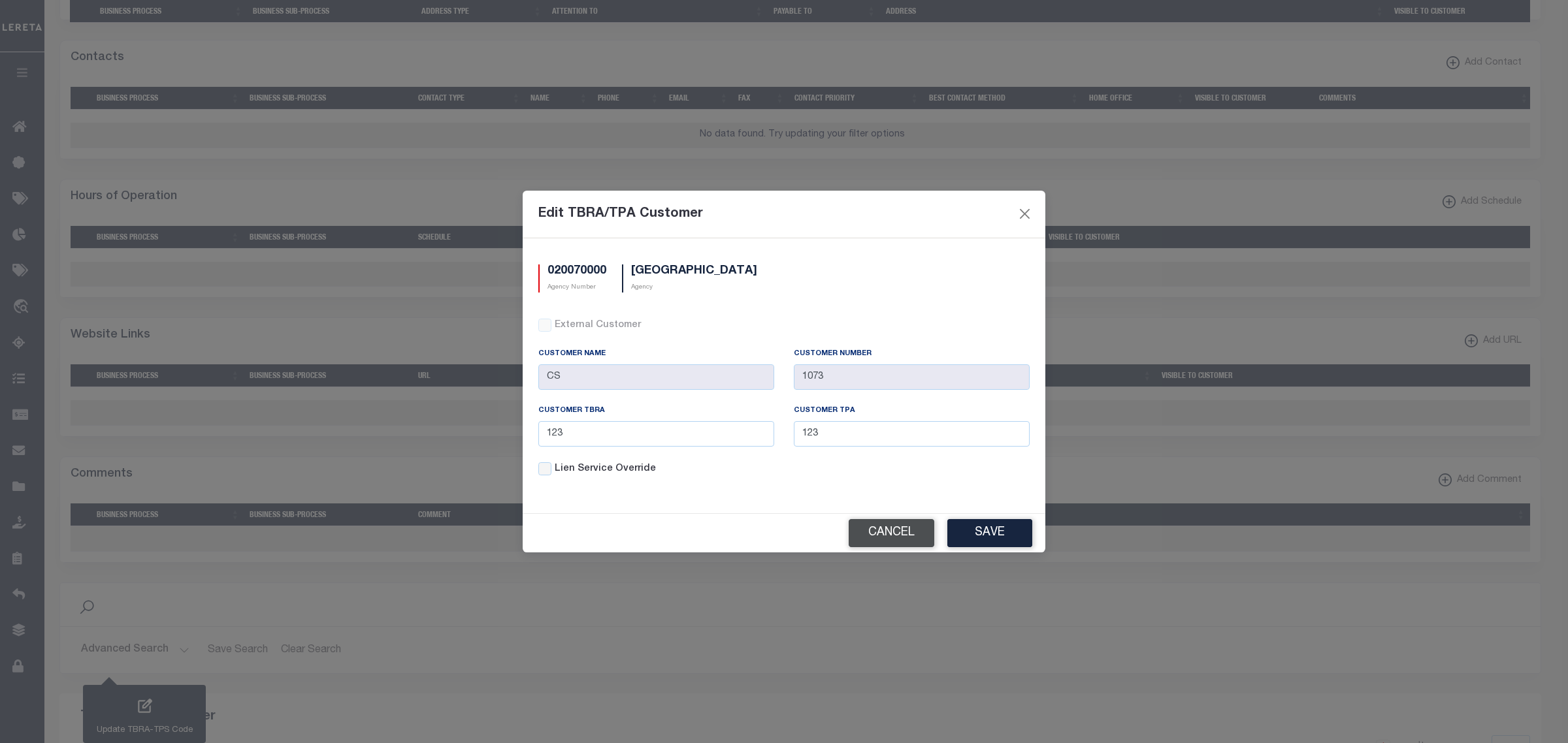
click at [902, 529] on button "Cancel" at bounding box center [891, 533] width 86 height 28
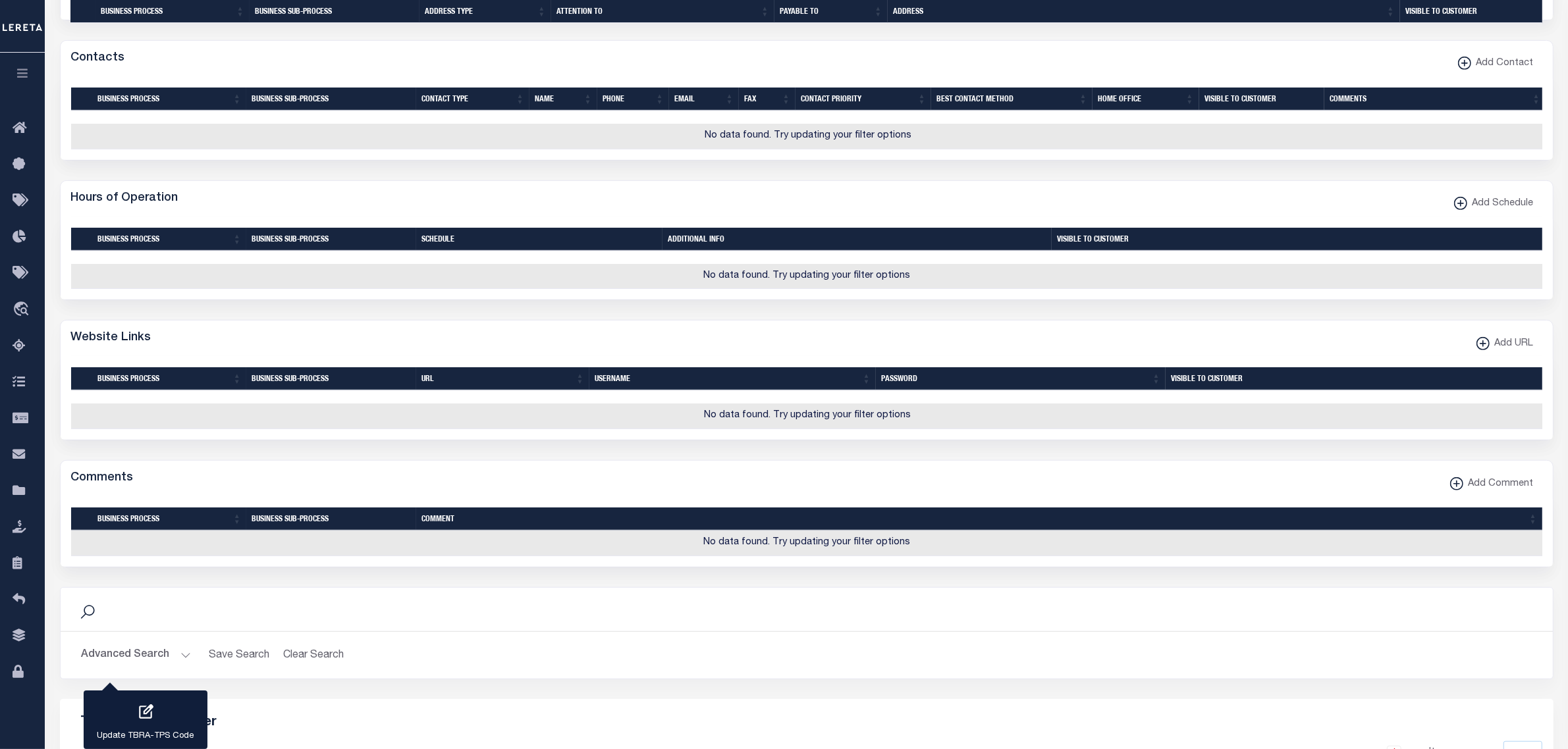
scroll to position [1192, 0]
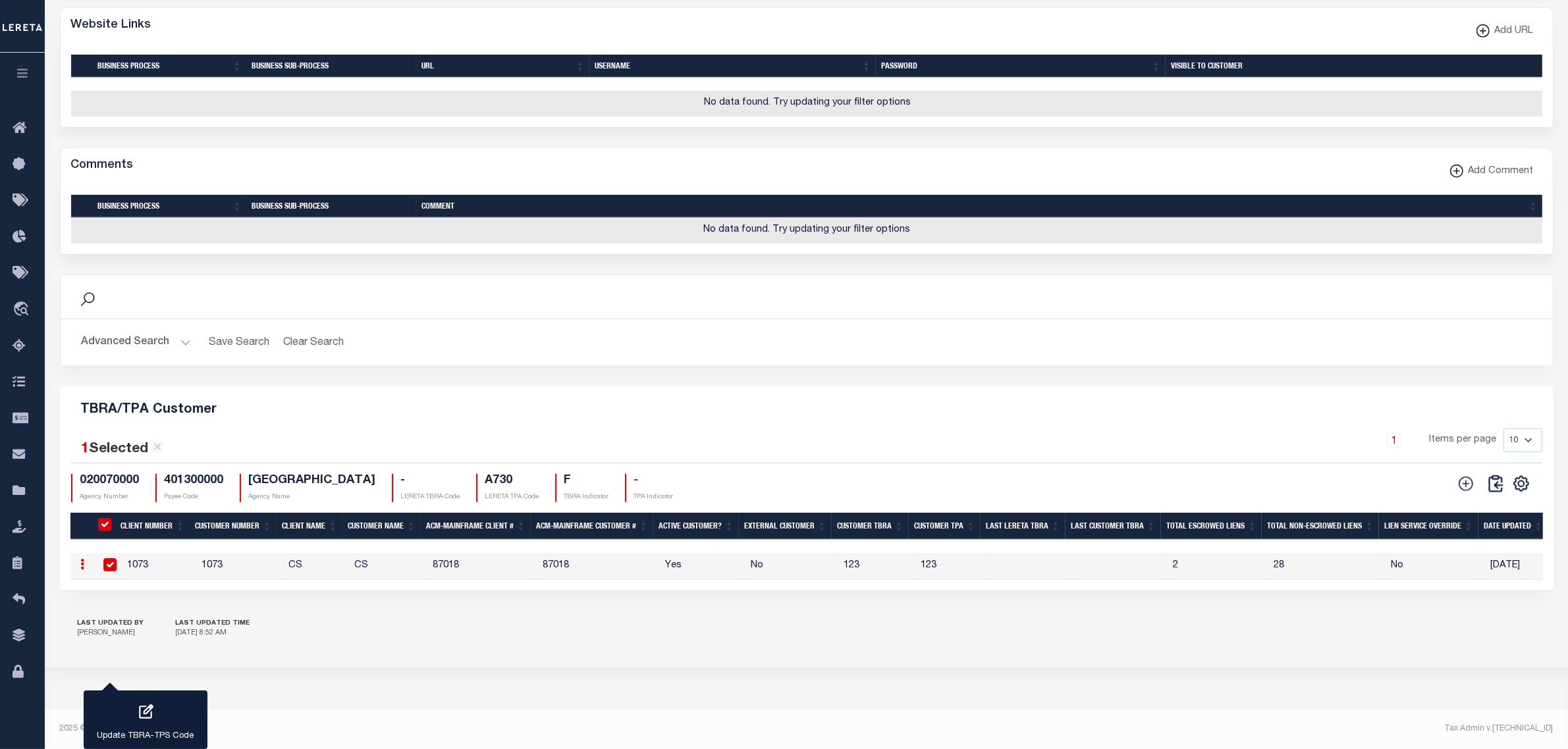
click at [183, 355] on button "Advanced Search" at bounding box center [136, 343] width 109 height 25
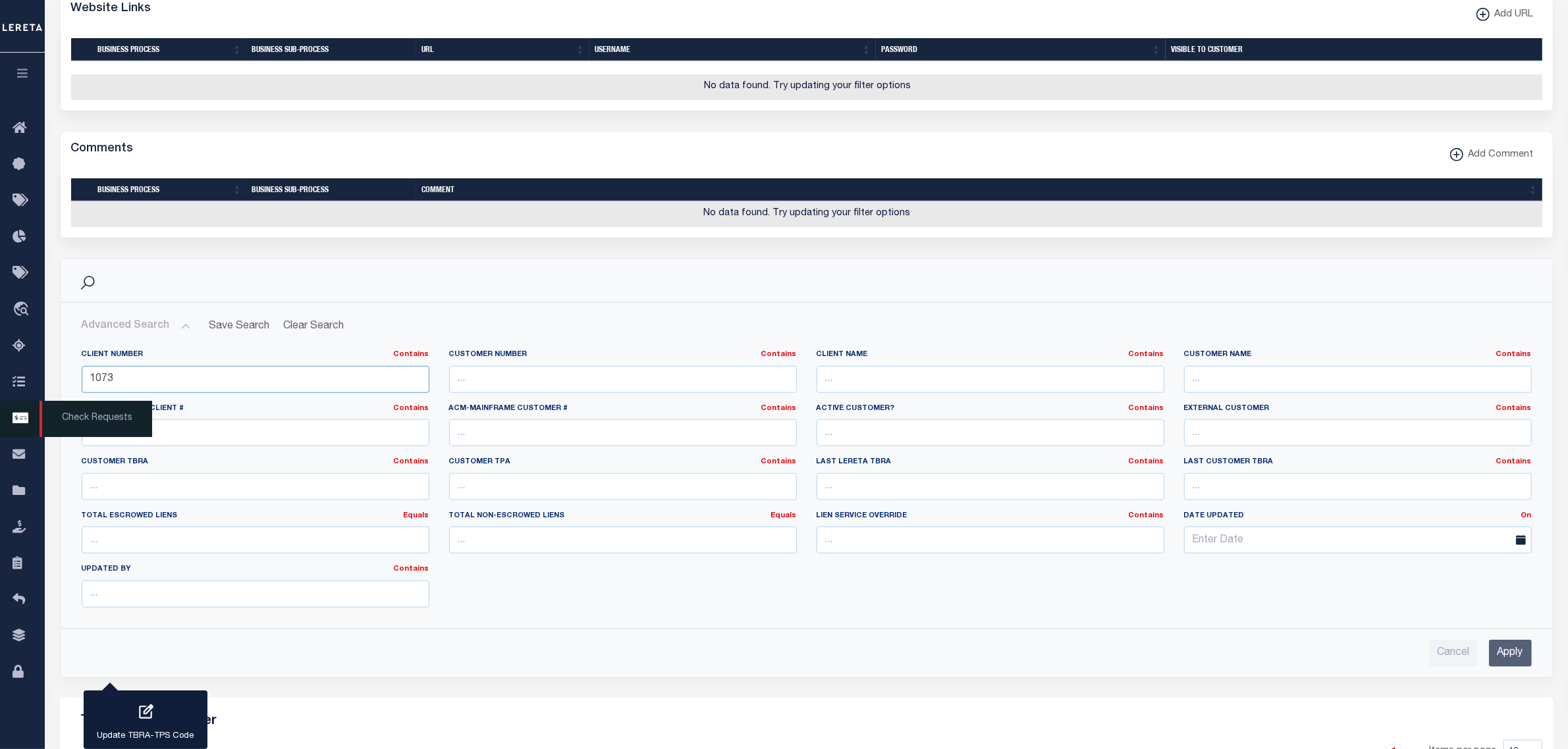
drag, startPoint x: 218, startPoint y: 420, endPoint x: 27, endPoint y: 420, distance: 191.0
type input "1090"
click at [1512, 666] on input "Apply" at bounding box center [1510, 654] width 43 height 27
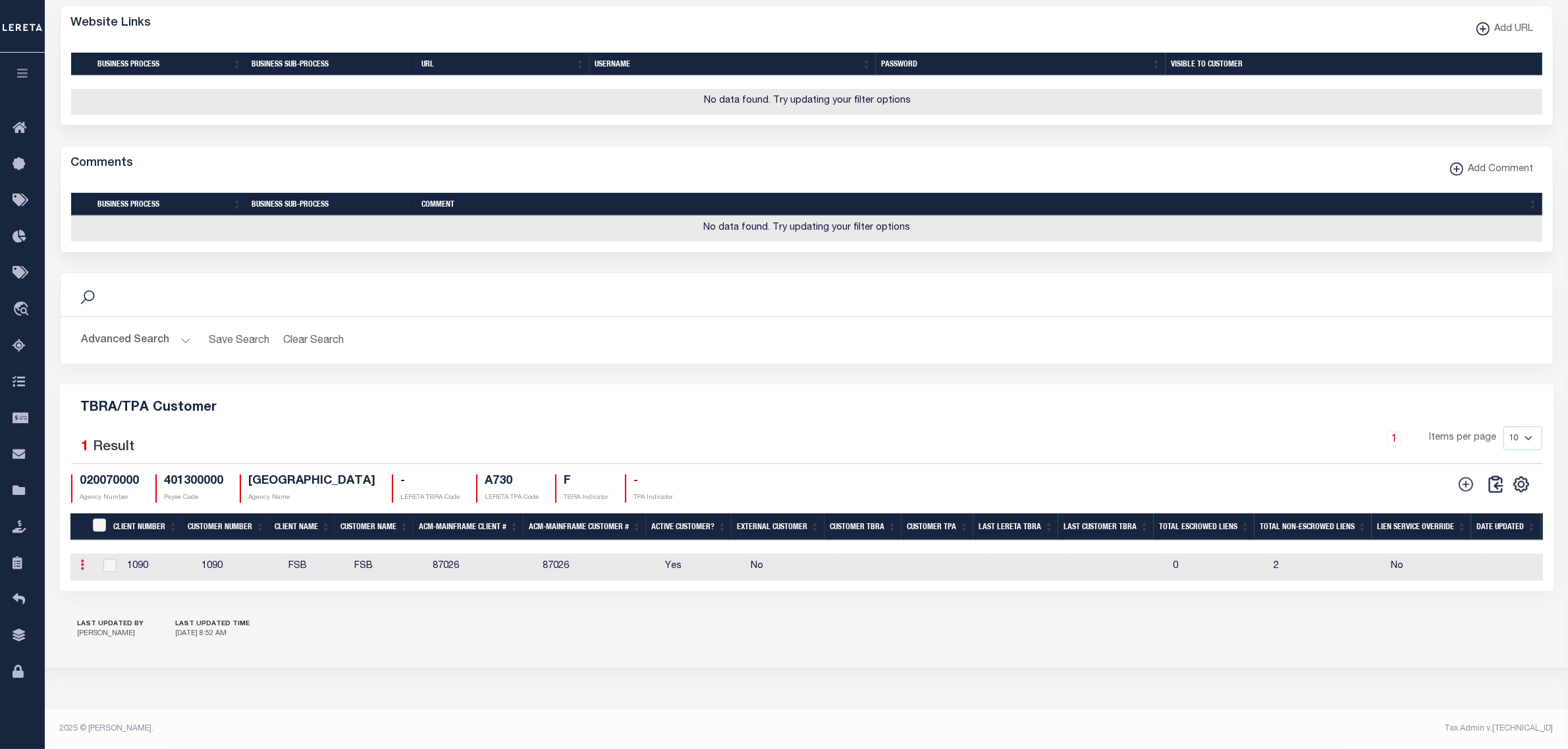
click at [85, 572] on link at bounding box center [83, 567] width 15 height 11
click at [103, 597] on link "Edit" at bounding box center [106, 586] width 60 height 22
type input "FSB"
type input "1090"
checkbox input "true"
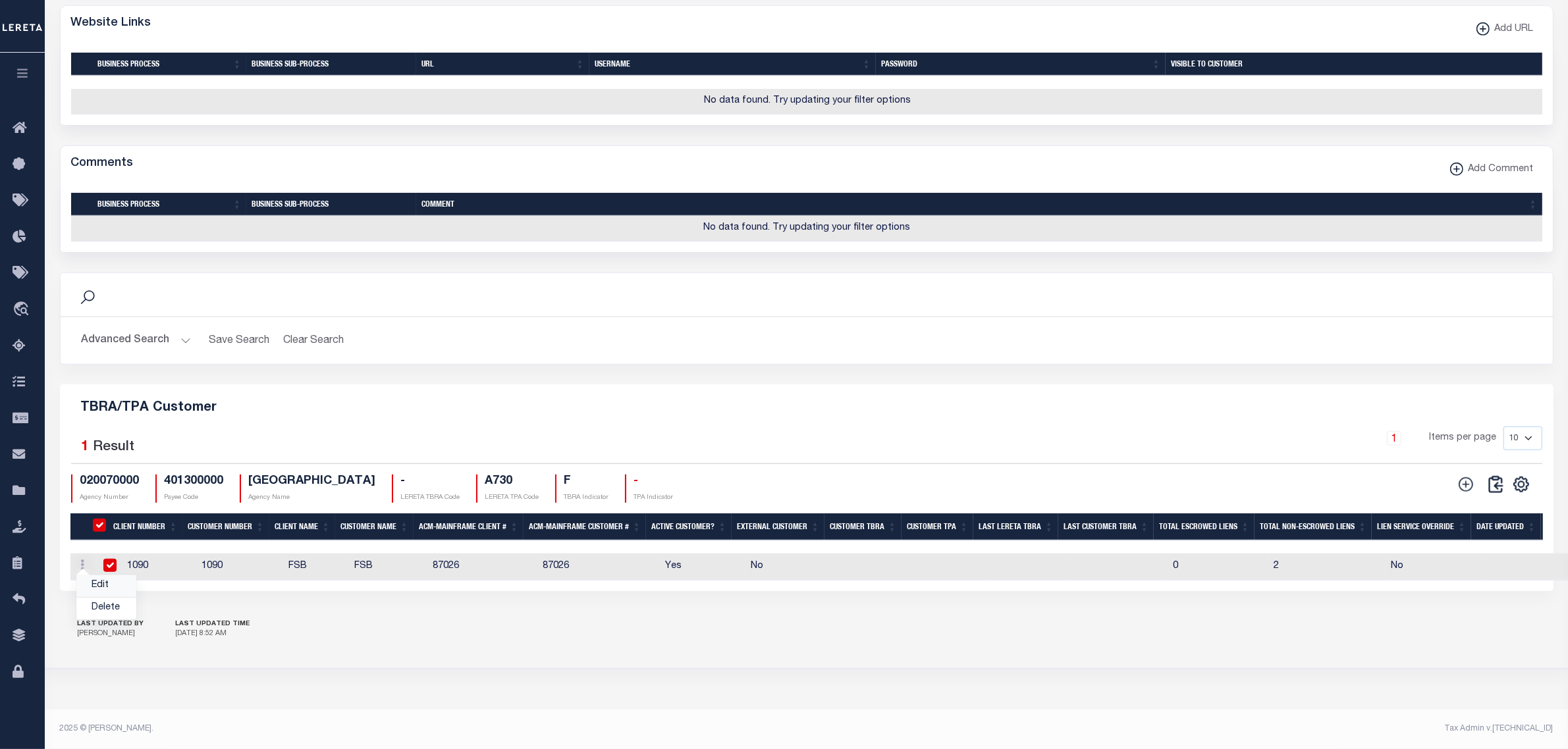
checkbox input "true"
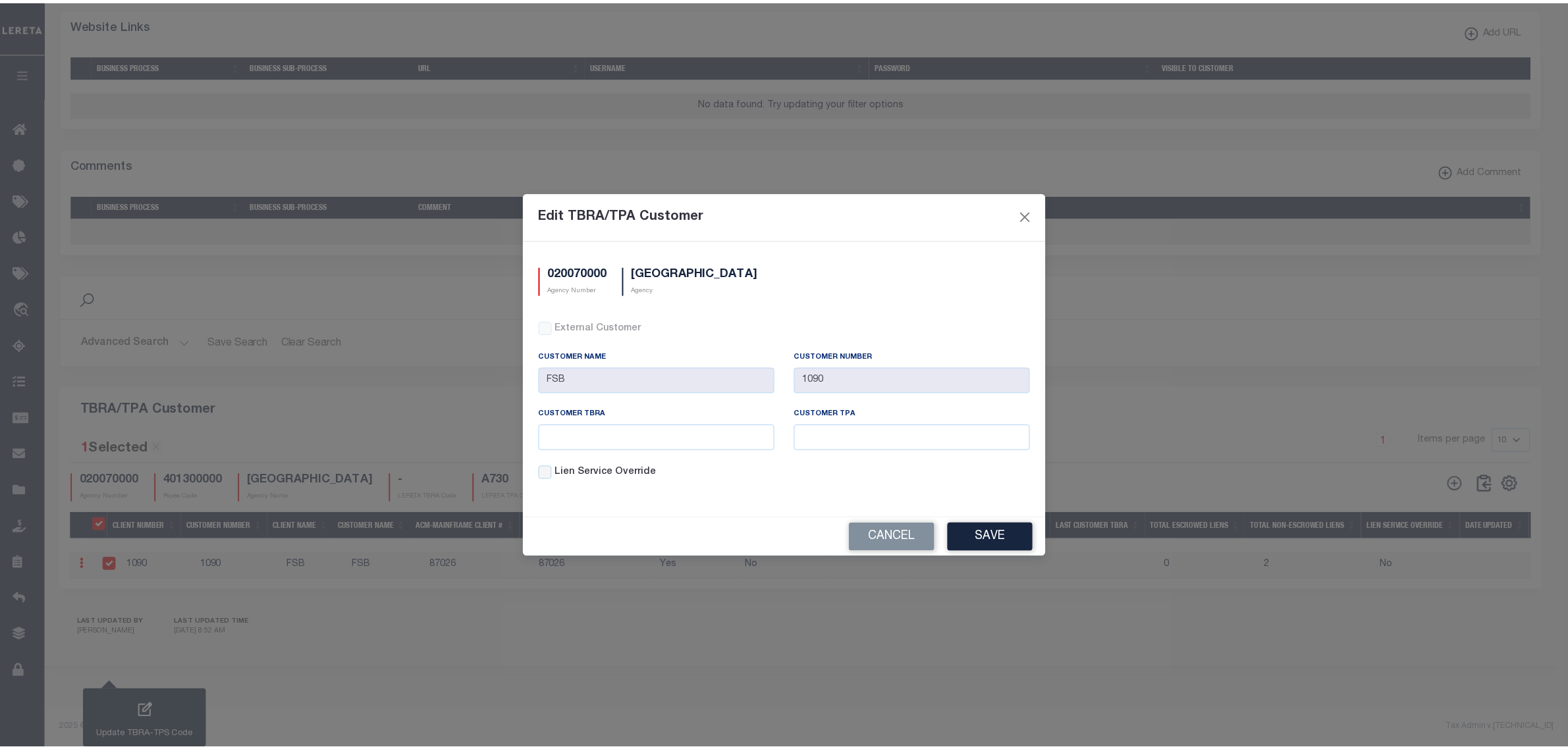
scroll to position [899, 0]
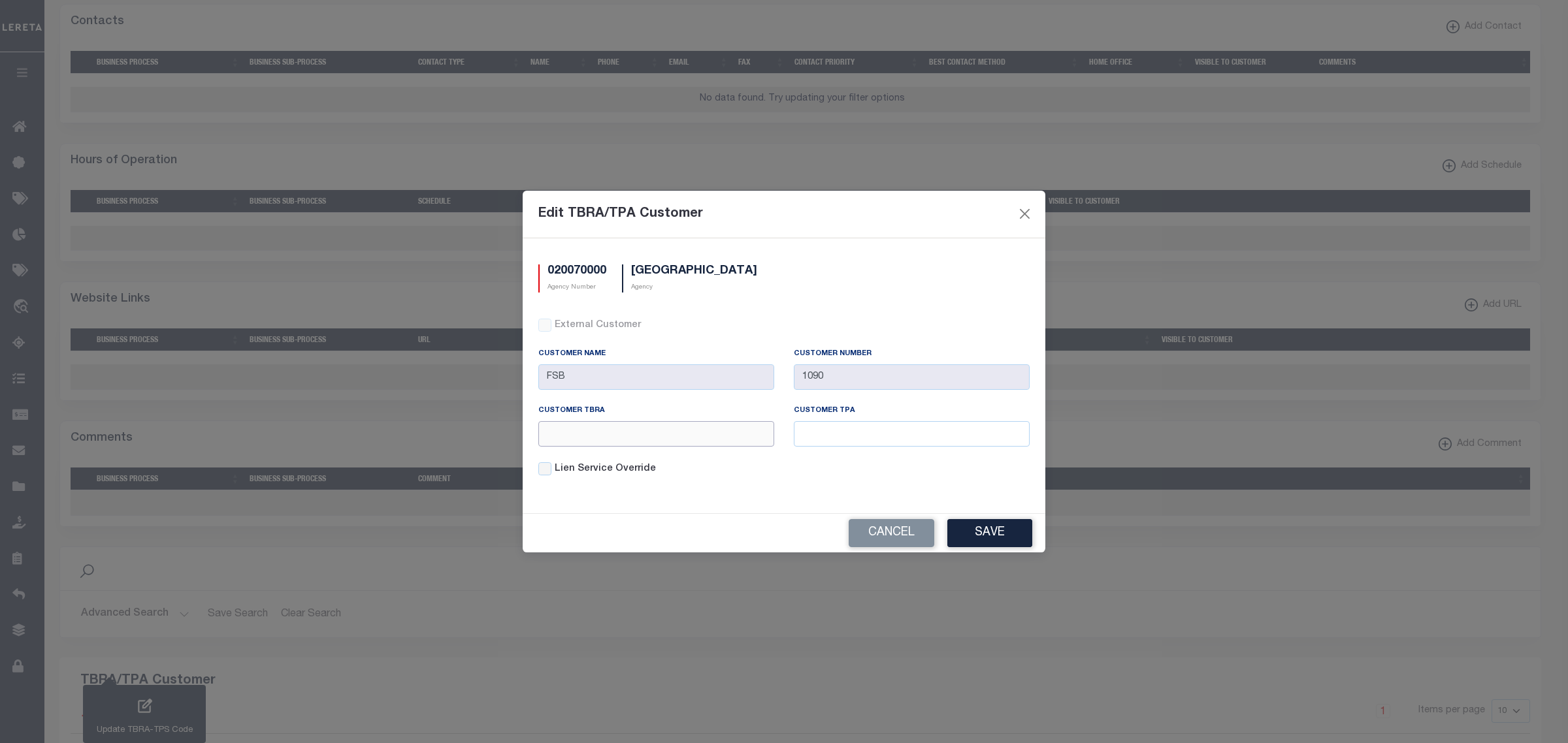
click at [603, 433] on input "text" at bounding box center [656, 434] width 235 height 25
type input "123"
click at [824, 439] on input "text" at bounding box center [911, 434] width 235 height 25
type input "123"
click at [998, 536] on button "Save" at bounding box center [990, 533] width 85 height 28
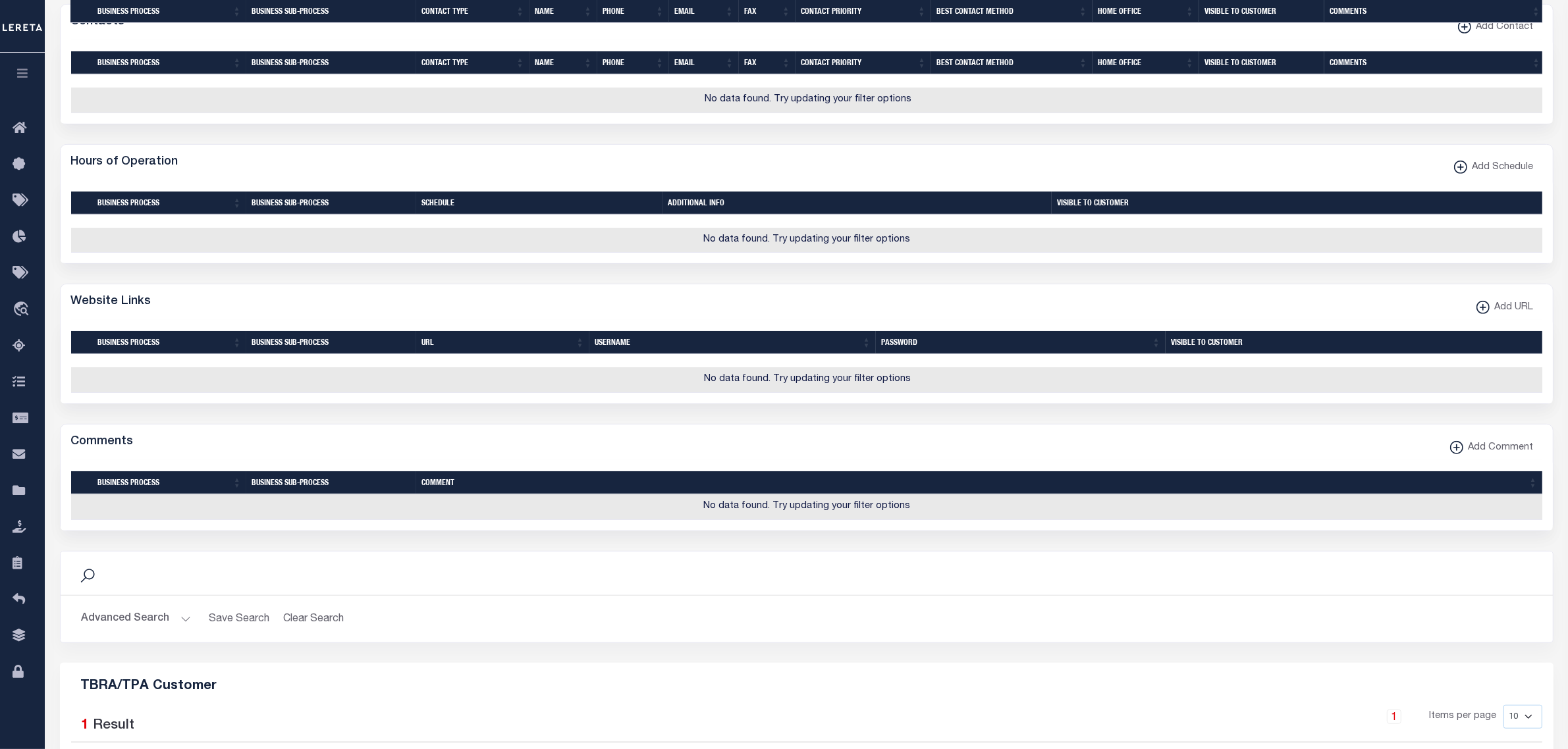
scroll to position [1215, 0]
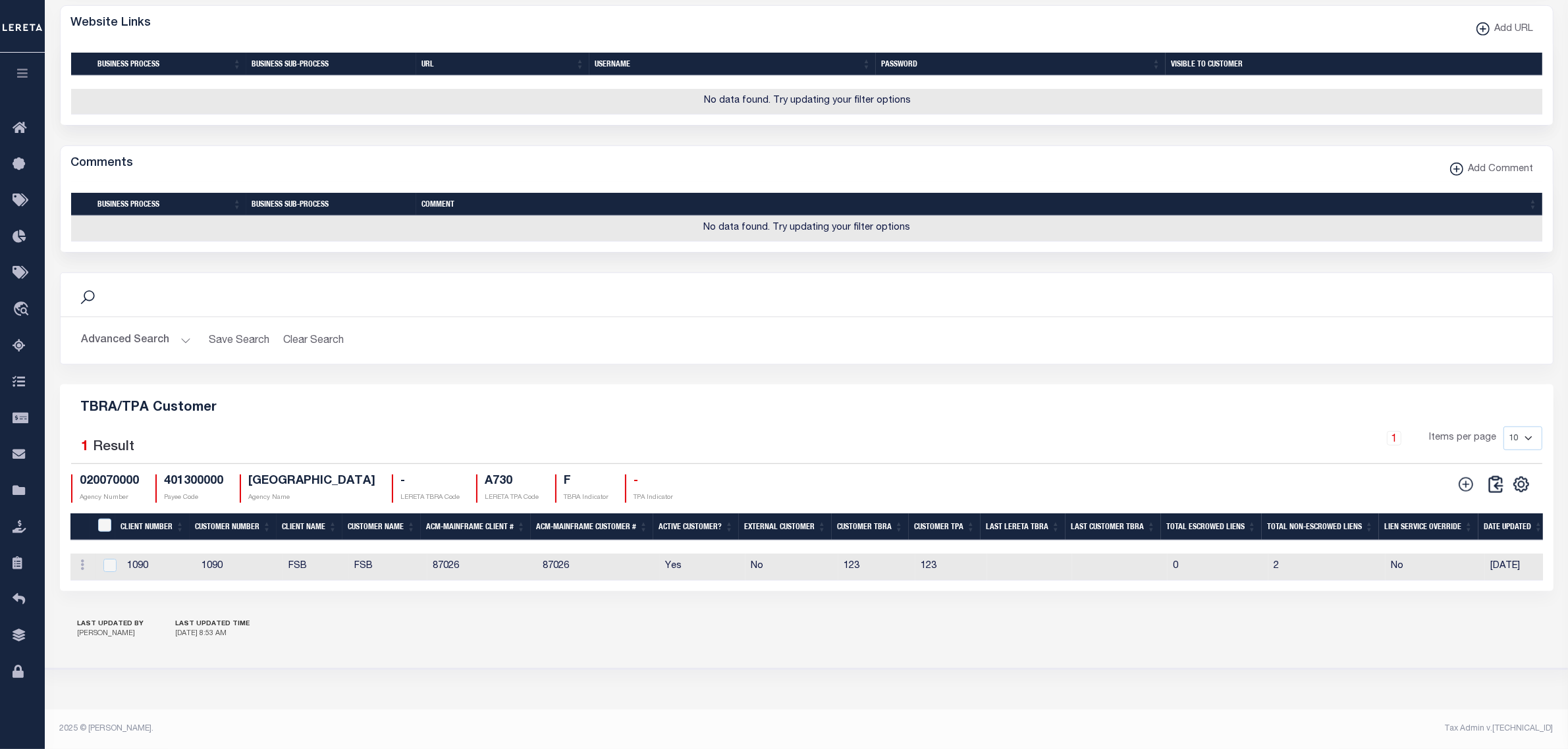
click at [186, 335] on button "Advanced Search" at bounding box center [136, 341] width 109 height 25
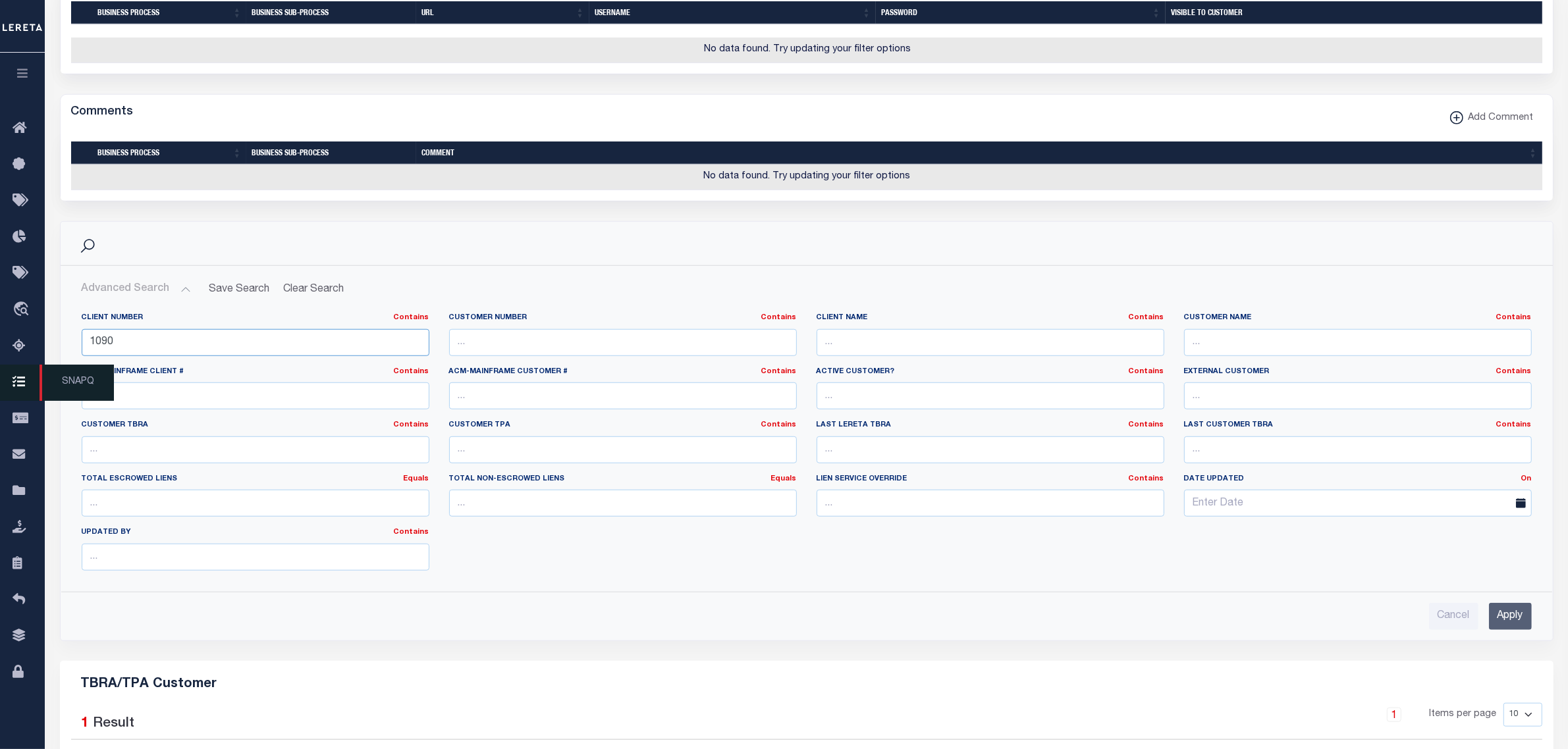
drag, startPoint x: 136, startPoint y: 385, endPoint x: 27, endPoint y: 385, distance: 109.0
type input "1100"
click at [1513, 630] on input "Apply" at bounding box center [1510, 616] width 43 height 27
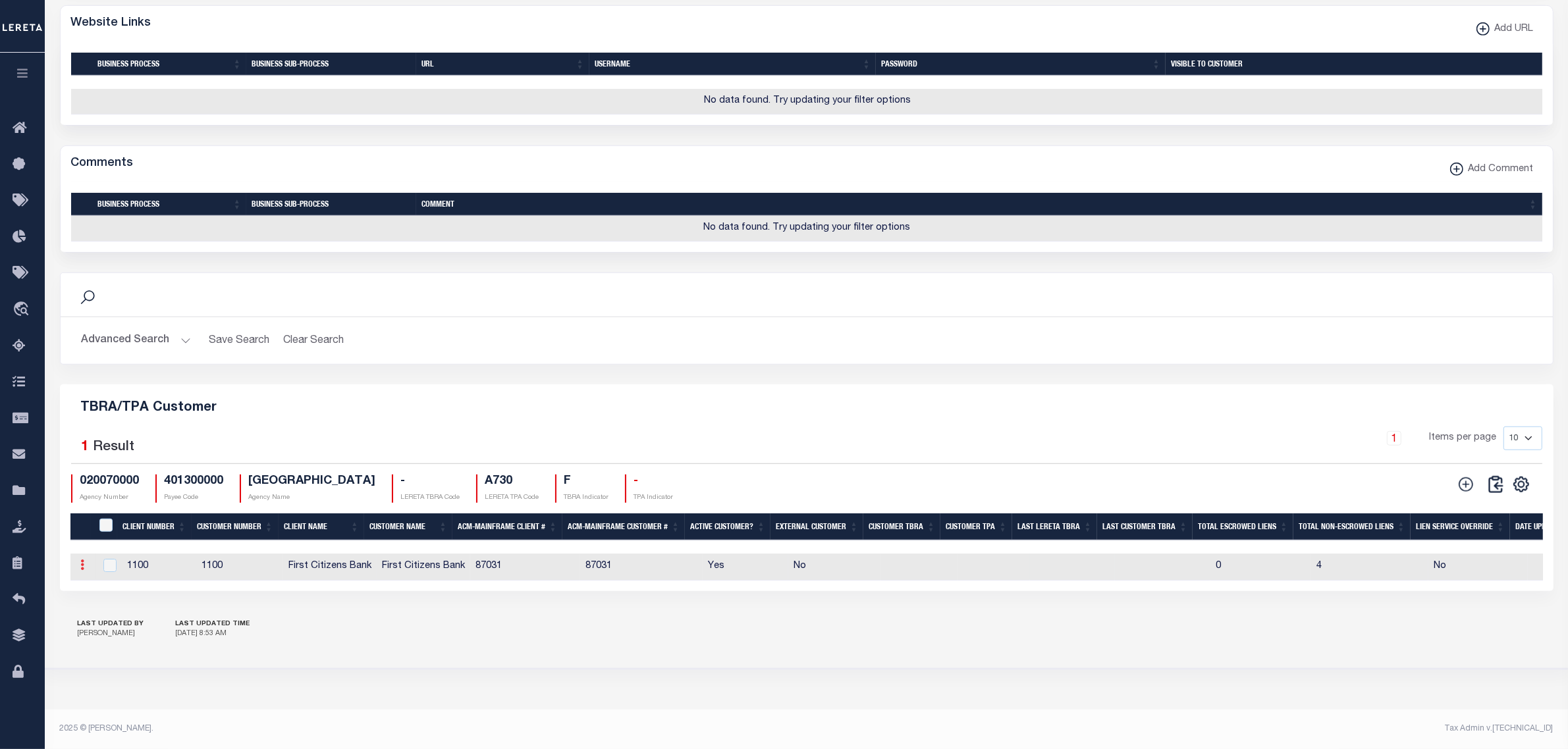
click at [83, 570] on icon at bounding box center [83, 564] width 4 height 11
click at [100, 594] on link "Edit" at bounding box center [106, 586] width 60 height 22
type input "First Citizens Bank"
type input "1100"
checkbox input "true"
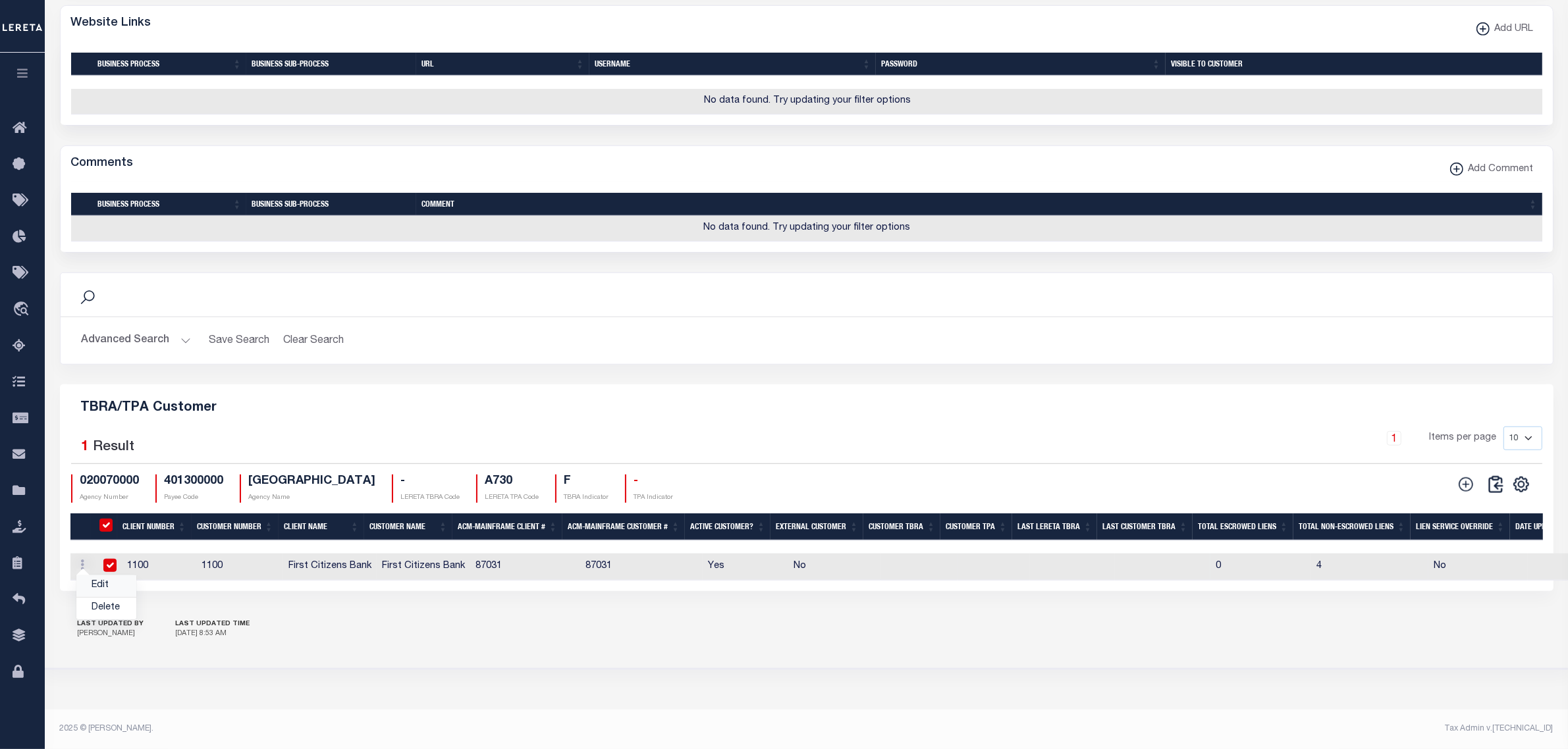
checkbox input "true"
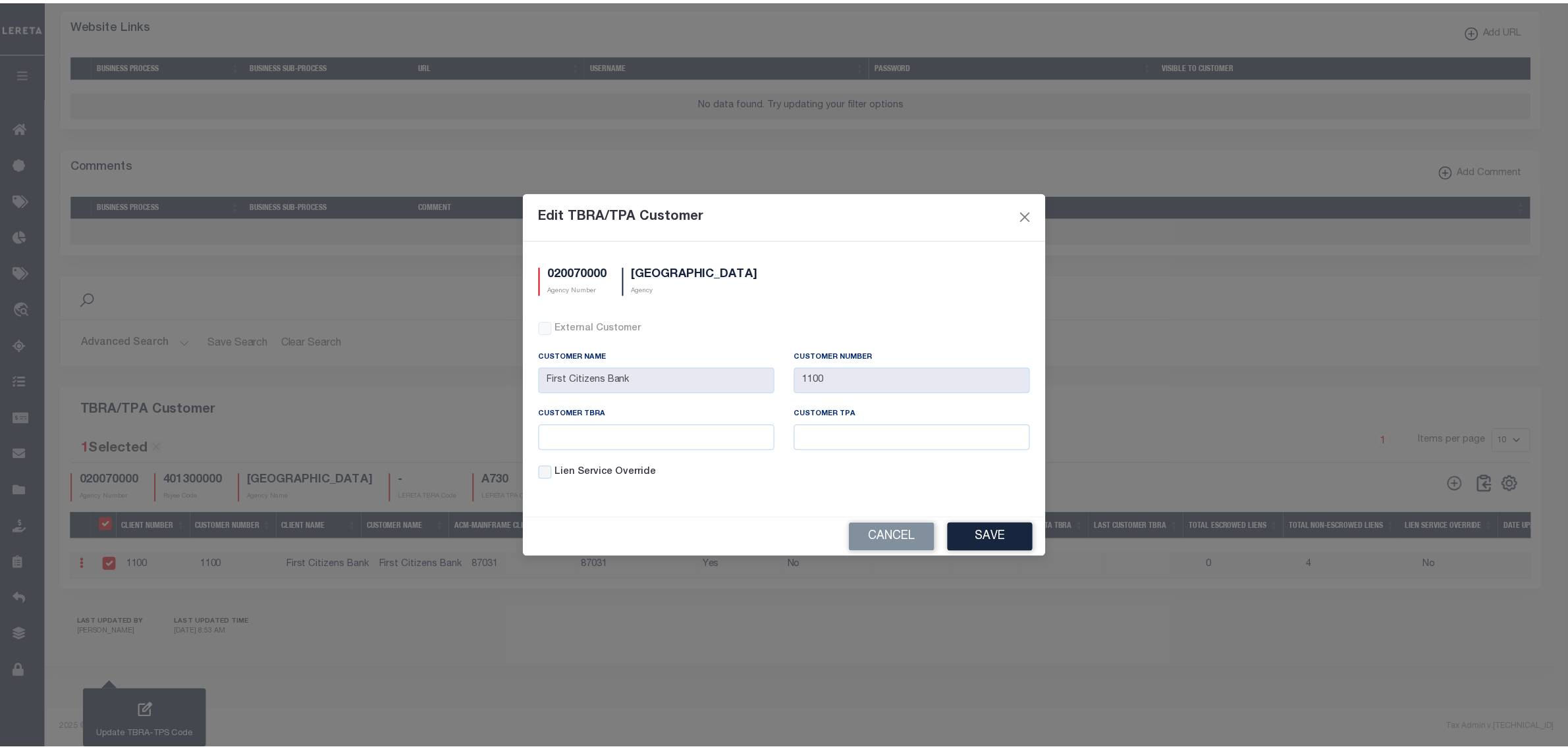
scroll to position [891, 0]
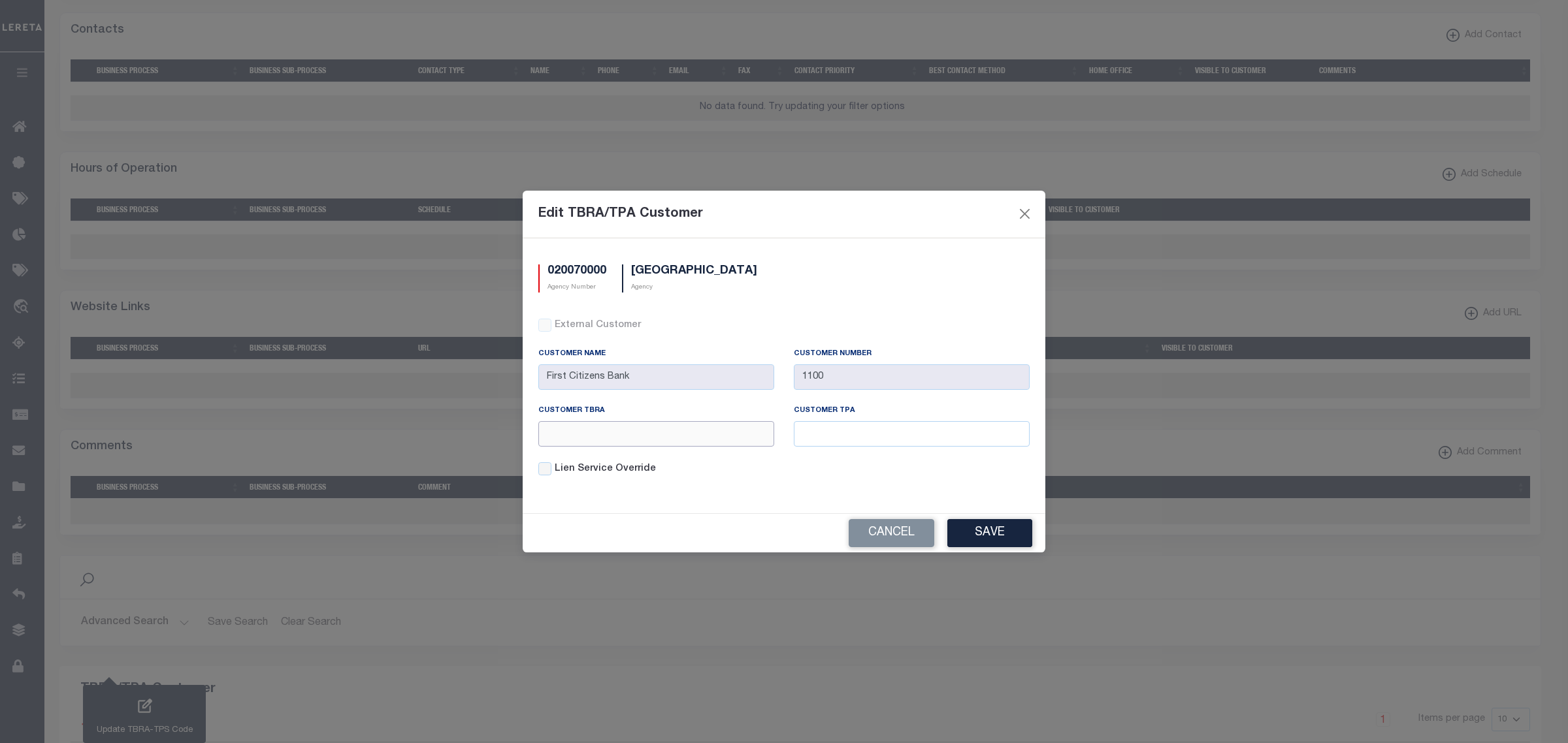
click at [629, 441] on input "text" at bounding box center [656, 434] width 235 height 25
type input "123"
click at [896, 431] on input "text" at bounding box center [911, 434] width 235 height 25
type input "123"
click at [983, 540] on button "Save" at bounding box center [990, 533] width 85 height 28
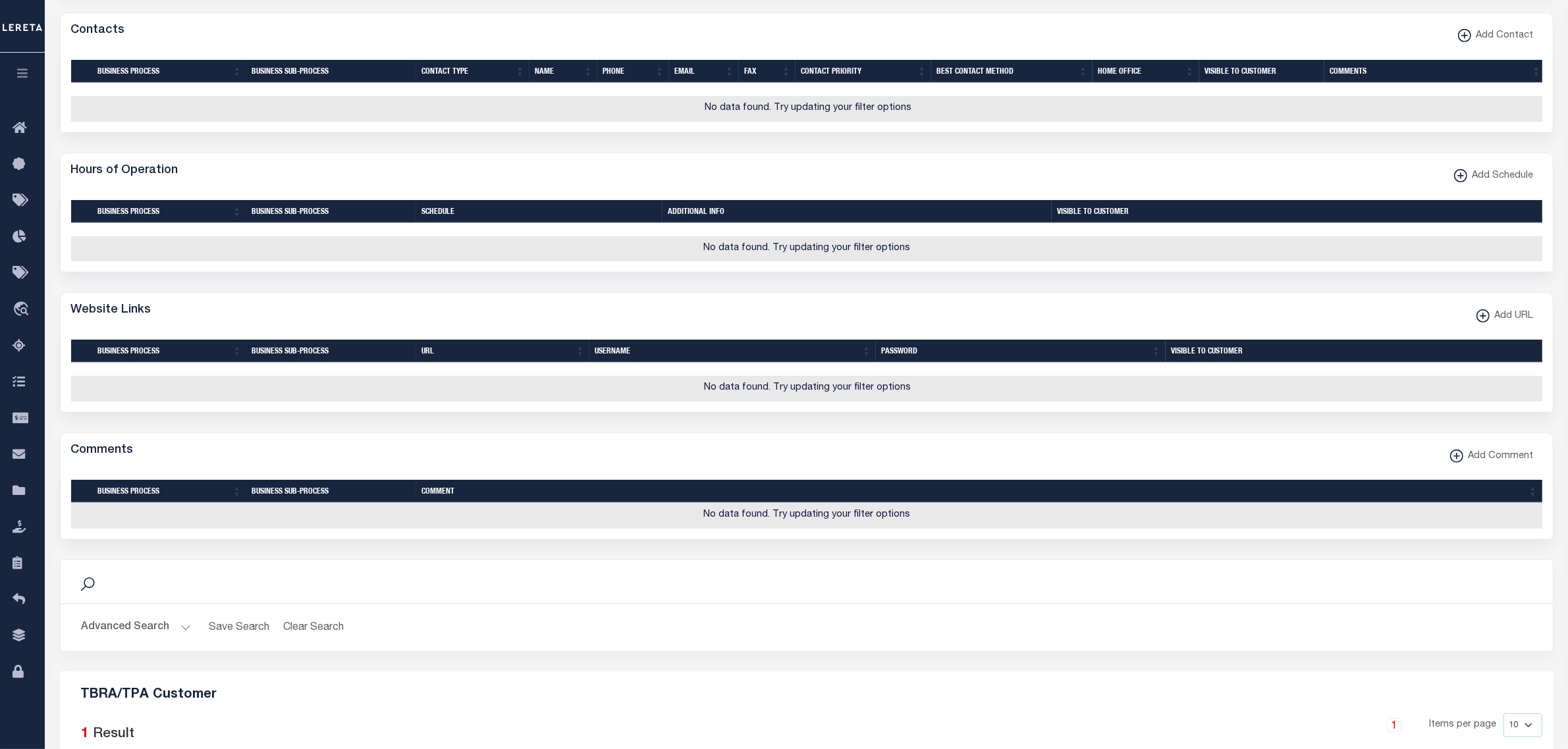
scroll to position [1229, 0]
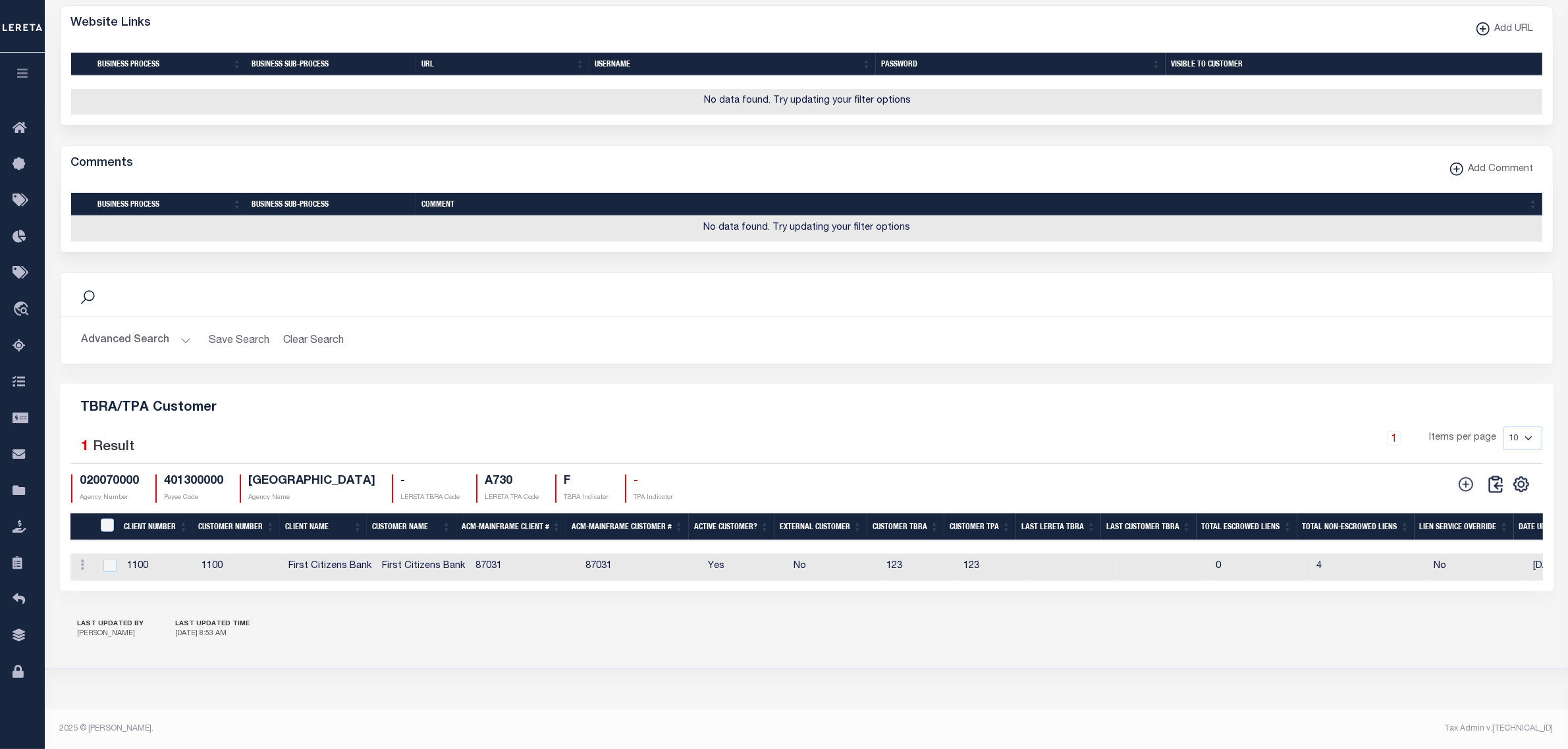
click at [190, 330] on h2 "Advanced Search Save Search Clear Search TBRAAndTPACustomerGridWrapper_dynamict…" at bounding box center [806, 341] width 1471 height 25
click at [183, 330] on button "Advanced Search" at bounding box center [136, 341] width 109 height 25
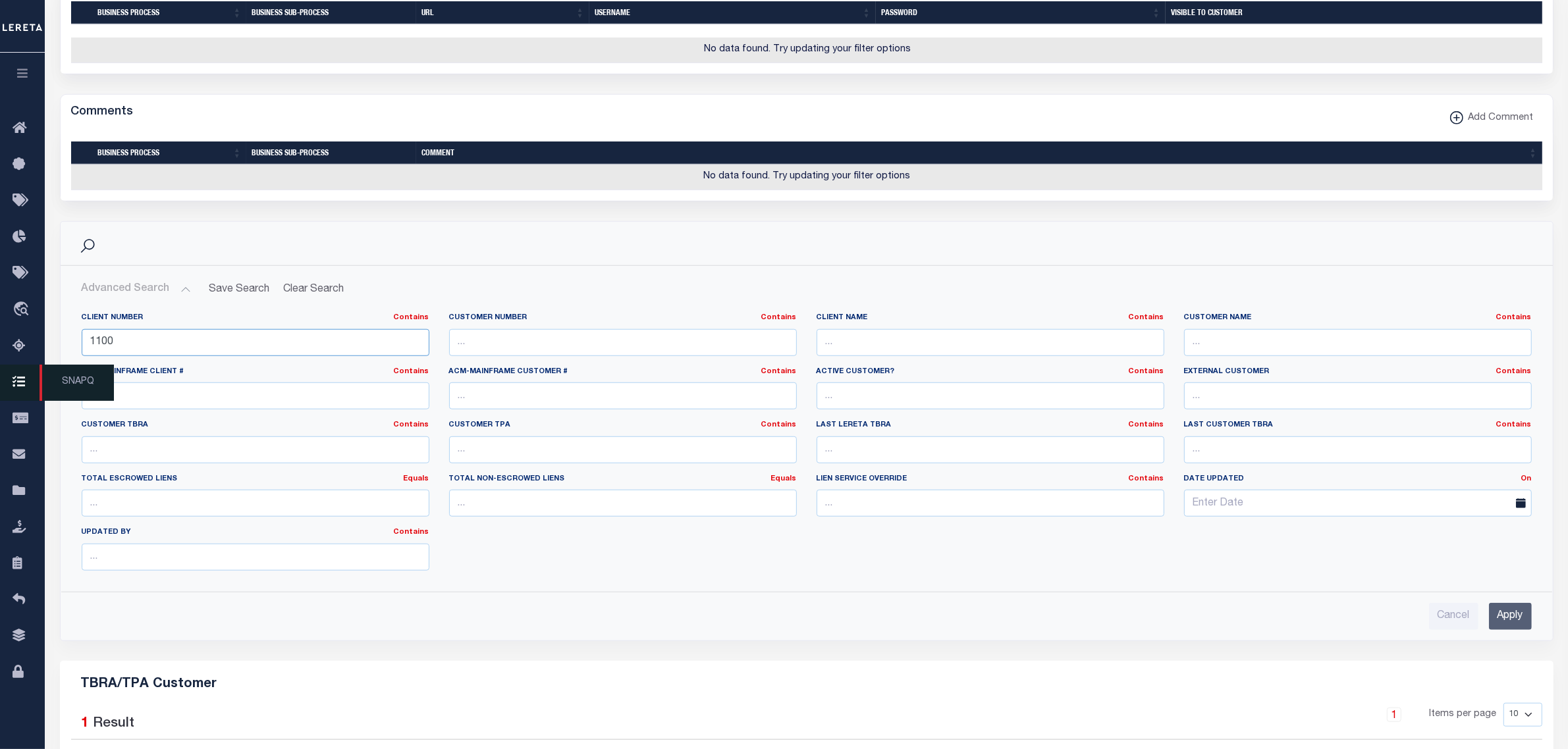
drag, startPoint x: 139, startPoint y: 386, endPoint x: 27, endPoint y: 386, distance: 112.0
type input "1"
type input "2118"
click at [1508, 630] on input "Apply" at bounding box center [1510, 616] width 43 height 27
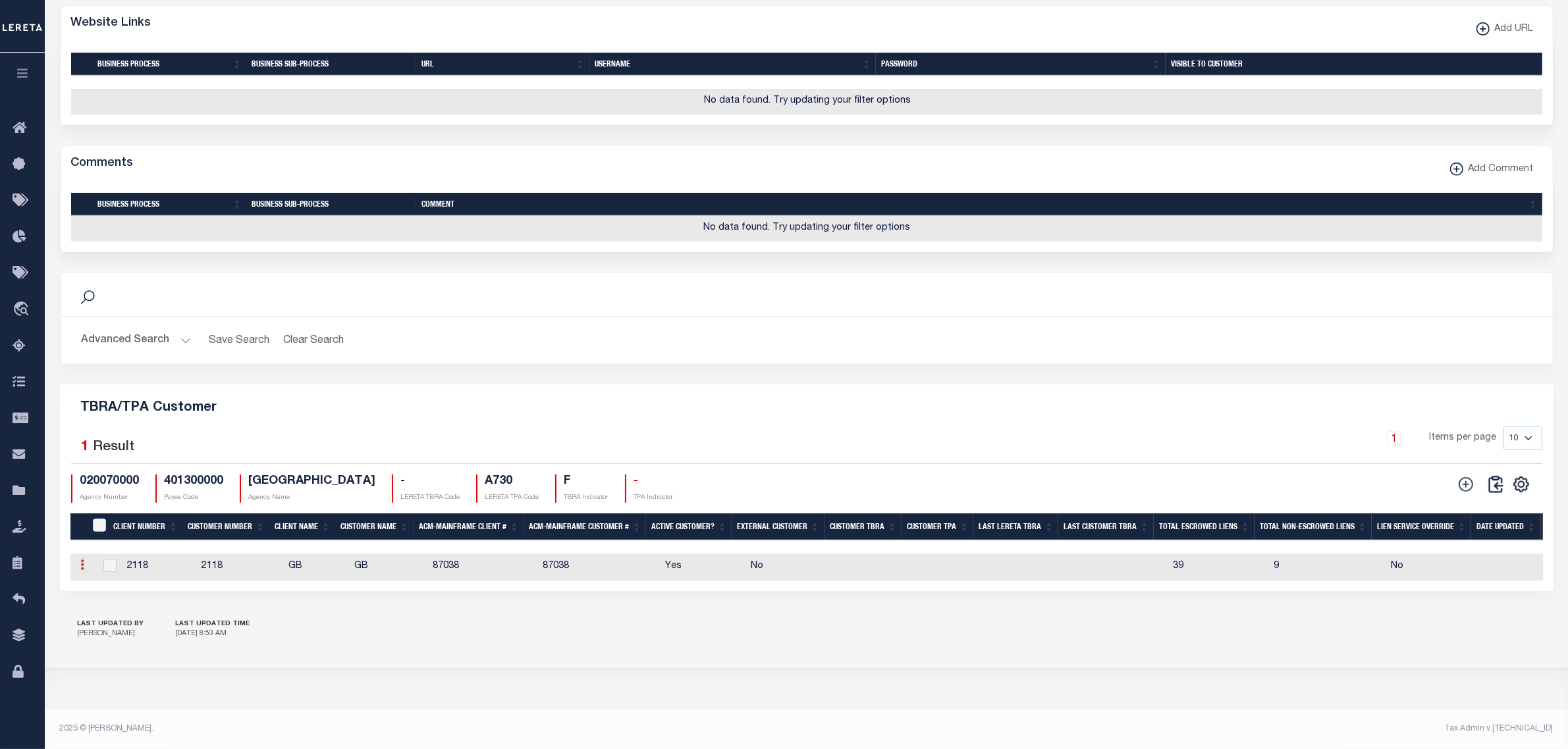
click at [84, 559] on icon at bounding box center [83, 564] width 4 height 11
click at [106, 587] on link "Edit" at bounding box center [106, 586] width 60 height 22
type input "GB"
type input "2118"
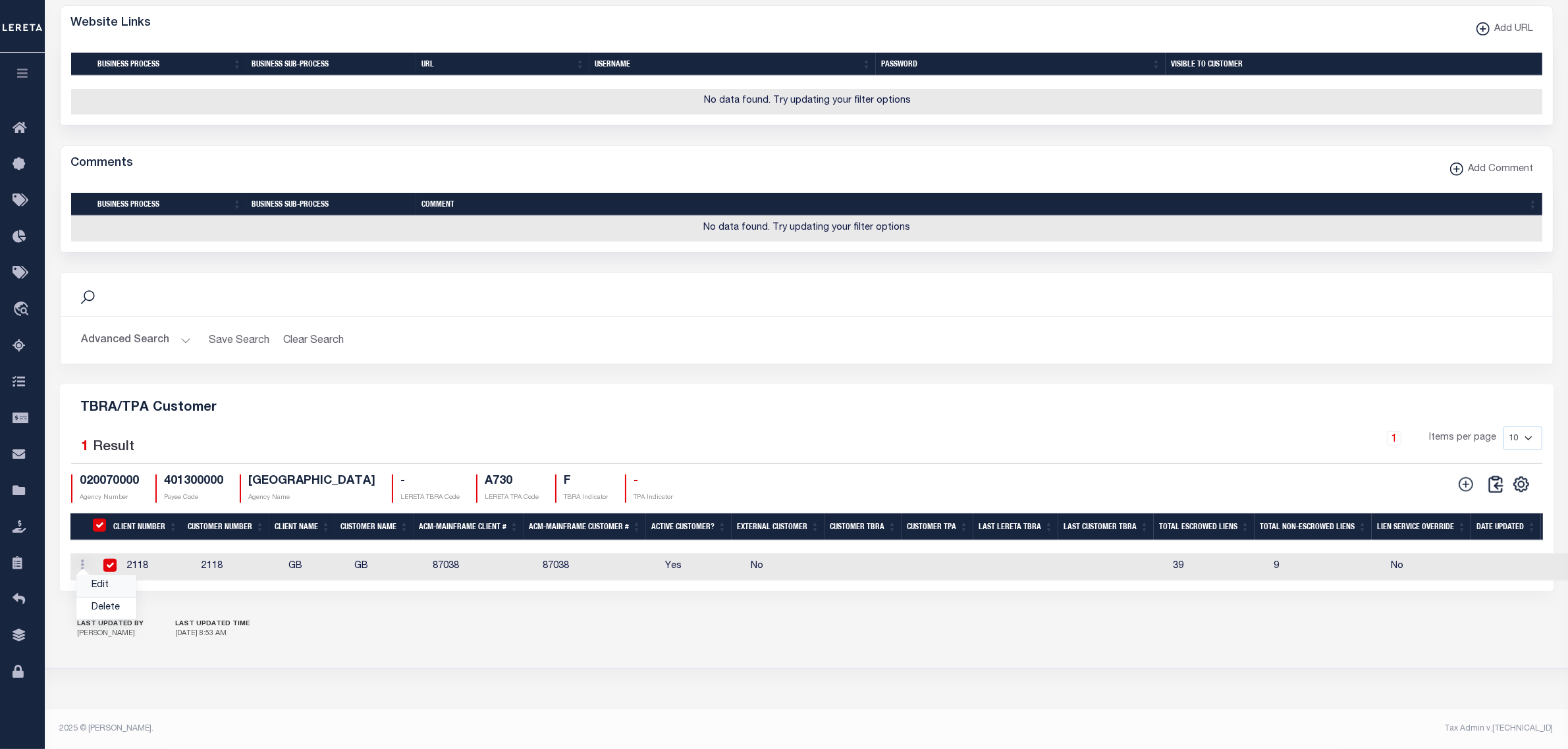
checkbox input "true"
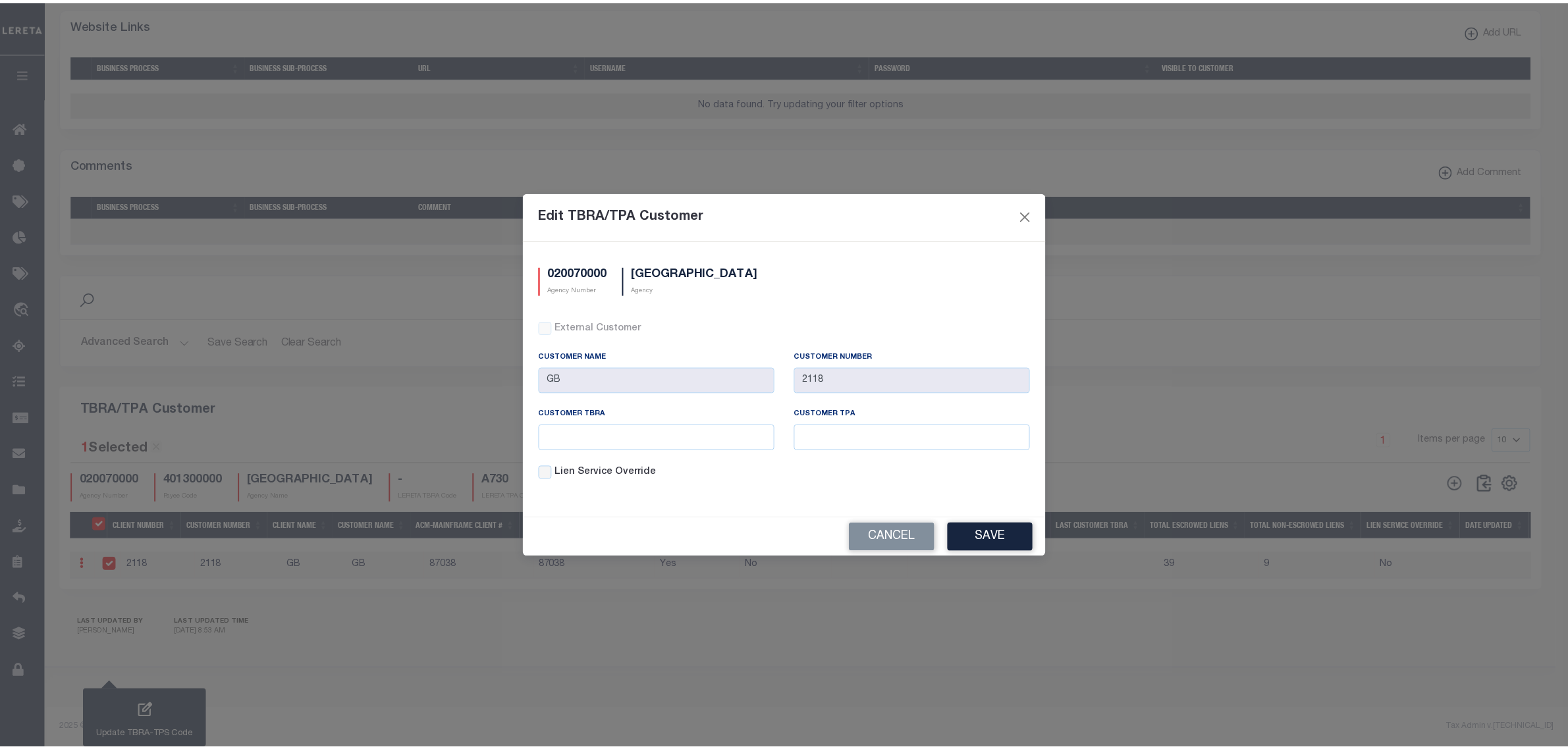
scroll to position [894, 0]
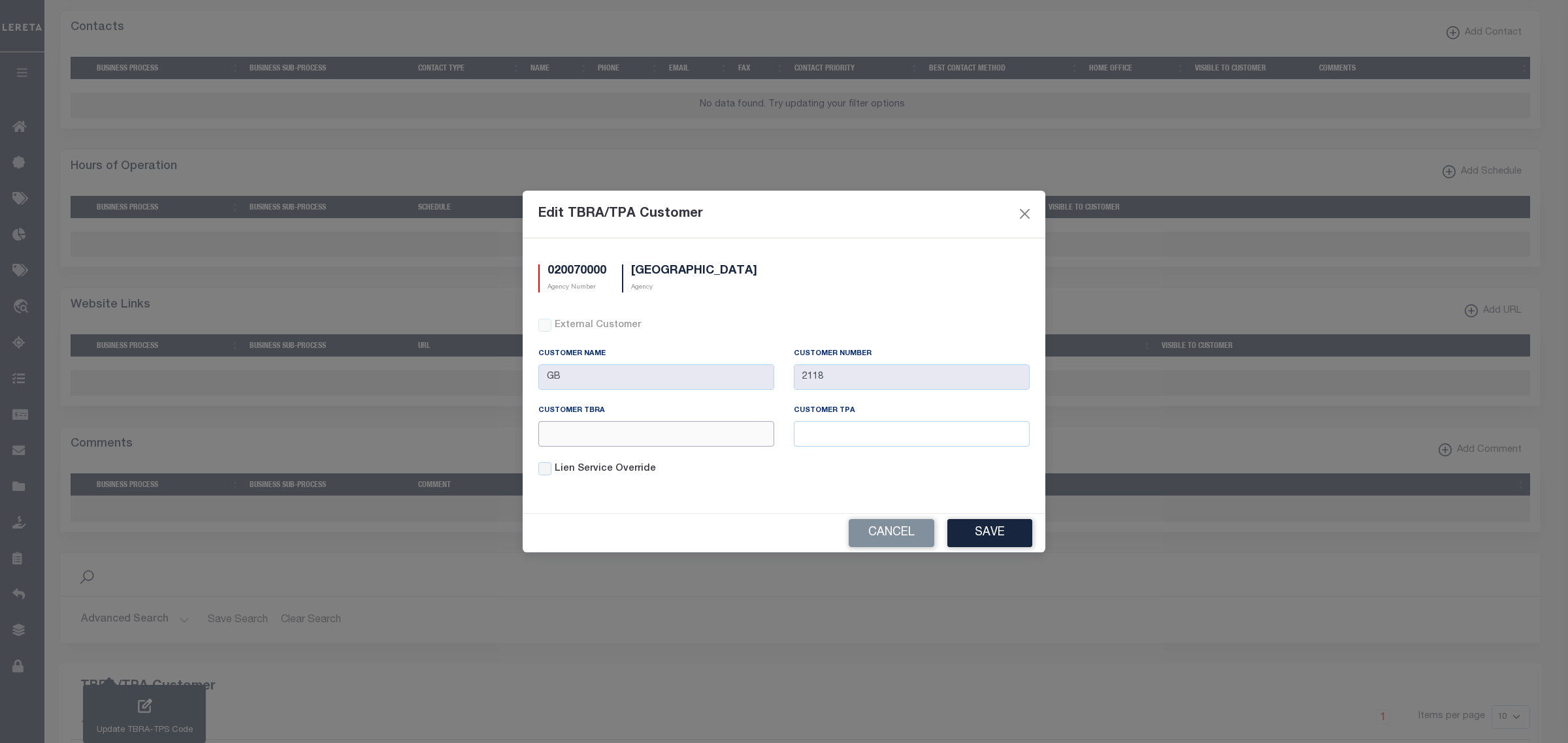
click at [597, 436] on input "text" at bounding box center [656, 434] width 235 height 25
type input "123"
click at [826, 441] on input "text" at bounding box center [911, 434] width 235 height 25
type input "123"
click at [983, 539] on button "Save" at bounding box center [990, 533] width 85 height 28
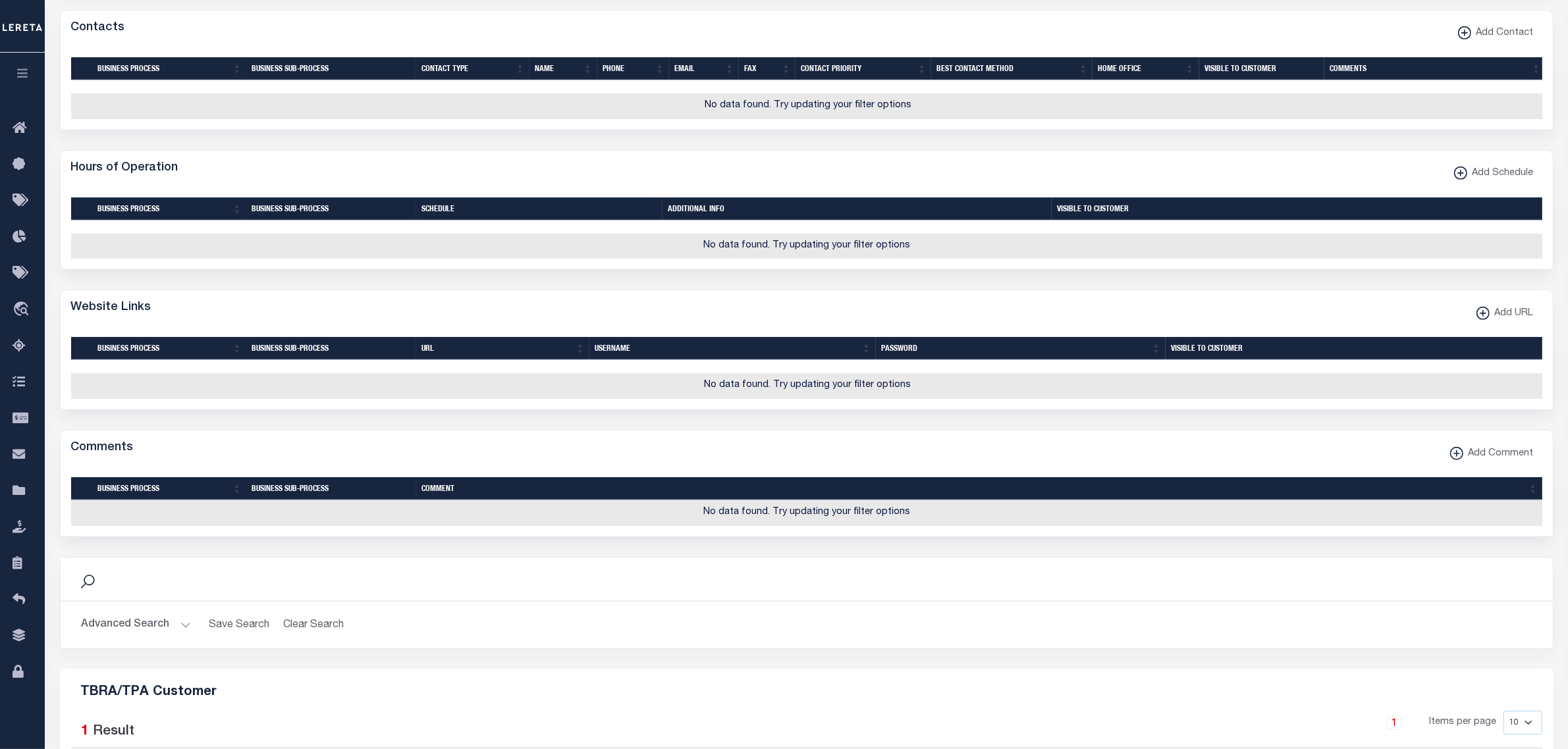
scroll to position [1215, 0]
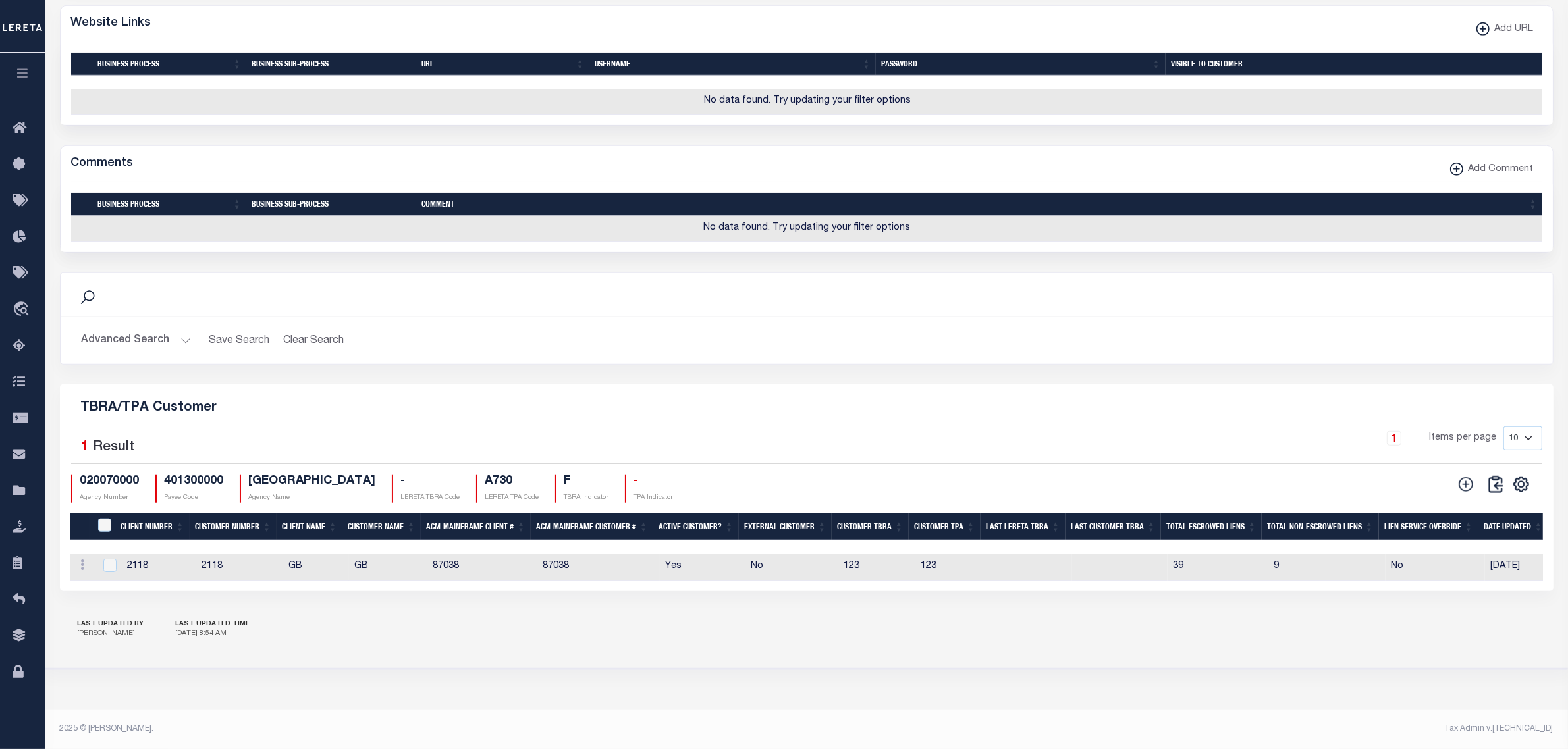
click at [175, 345] on button "Advanced Search" at bounding box center [136, 341] width 109 height 25
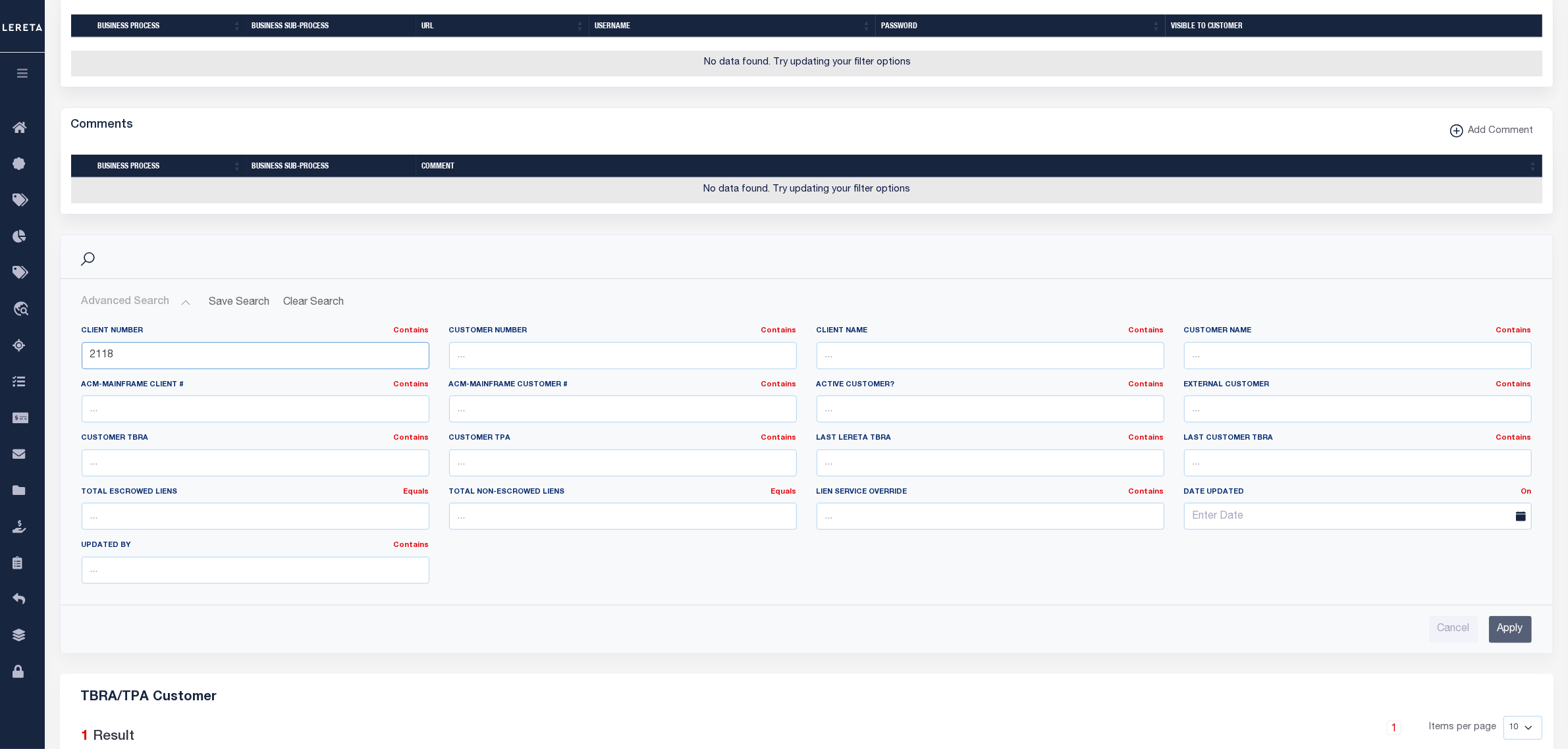
drag, startPoint x: 99, startPoint y: 399, endPoint x: 161, endPoint y: 386, distance: 63.3
click at [149, 369] on input "2118" at bounding box center [256, 355] width 347 height 27
type input "2141"
click at [1505, 643] on input "Apply" at bounding box center [1510, 630] width 43 height 27
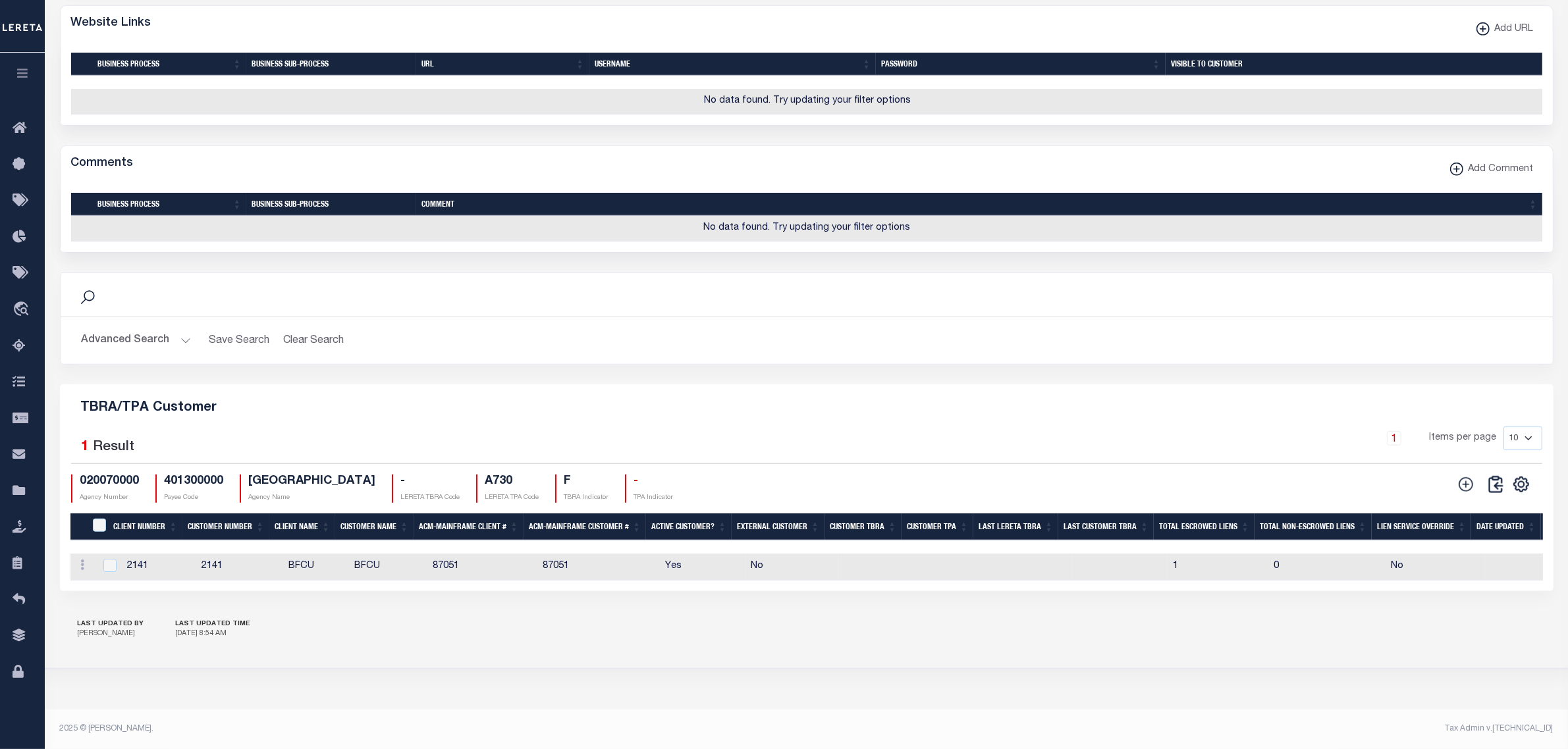
click at [176, 571] on td "2141" at bounding box center [159, 567] width 75 height 27
checkbox input "true"
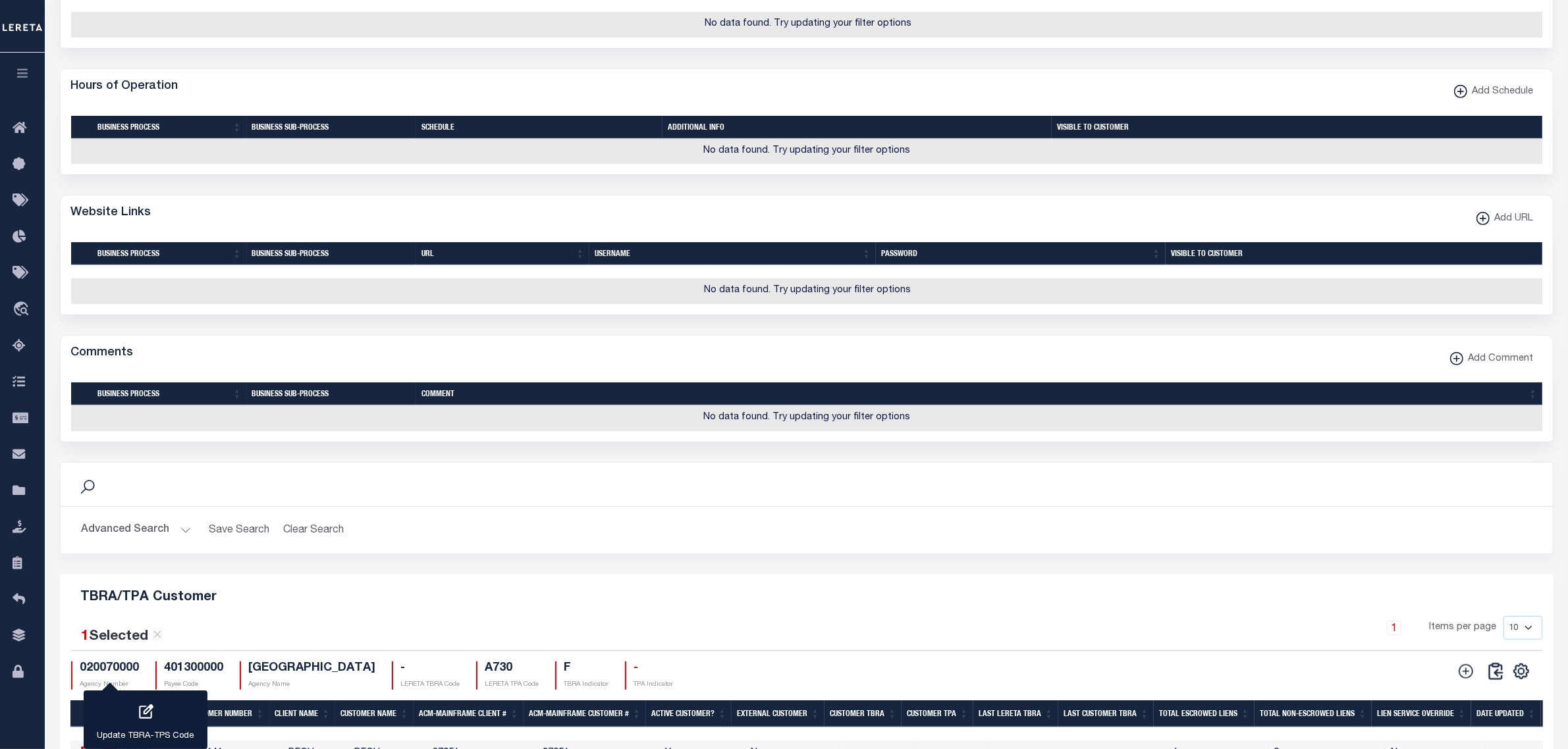
scroll to position [1213, 0]
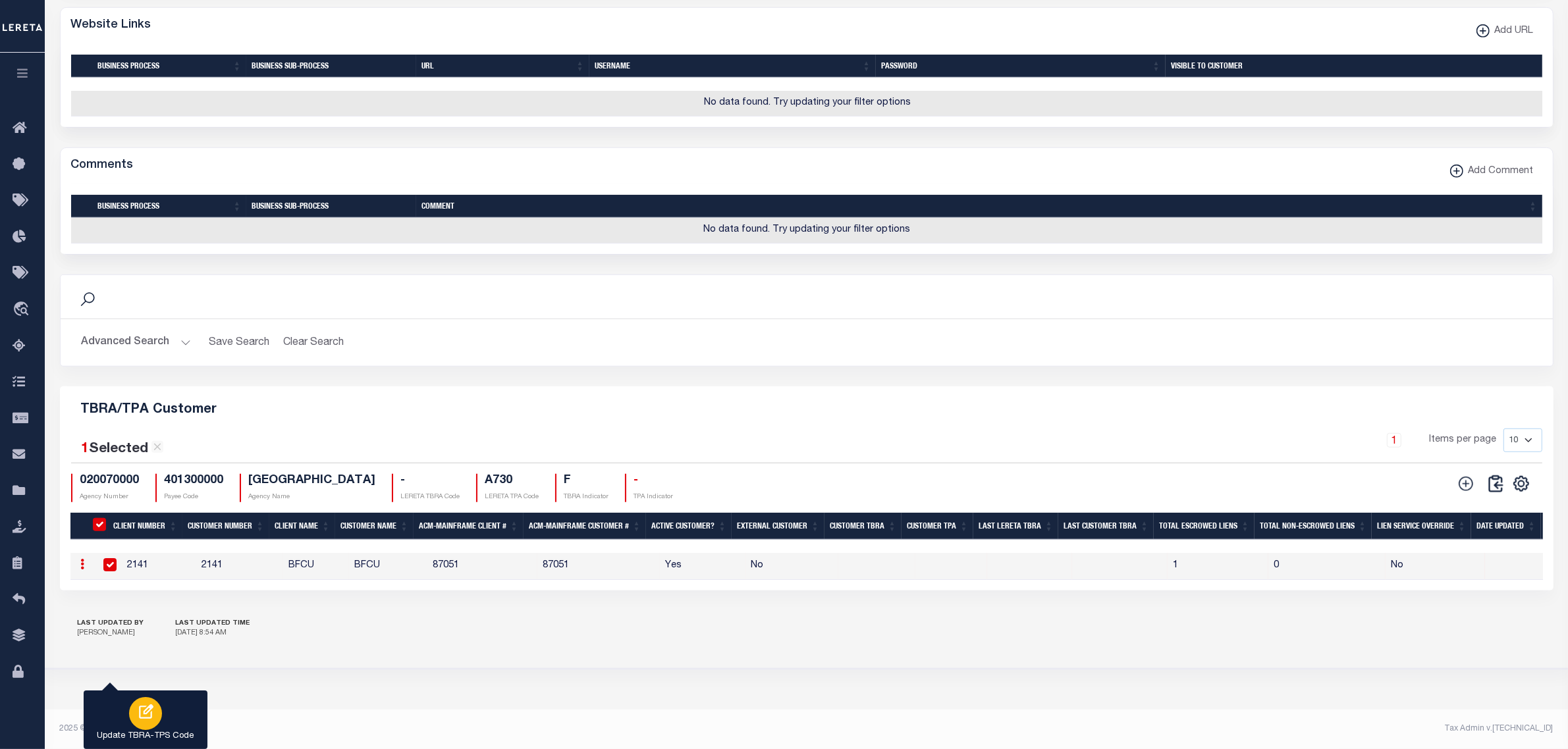
click at [137, 721] on icon "button" at bounding box center [146, 712] width 17 height 17
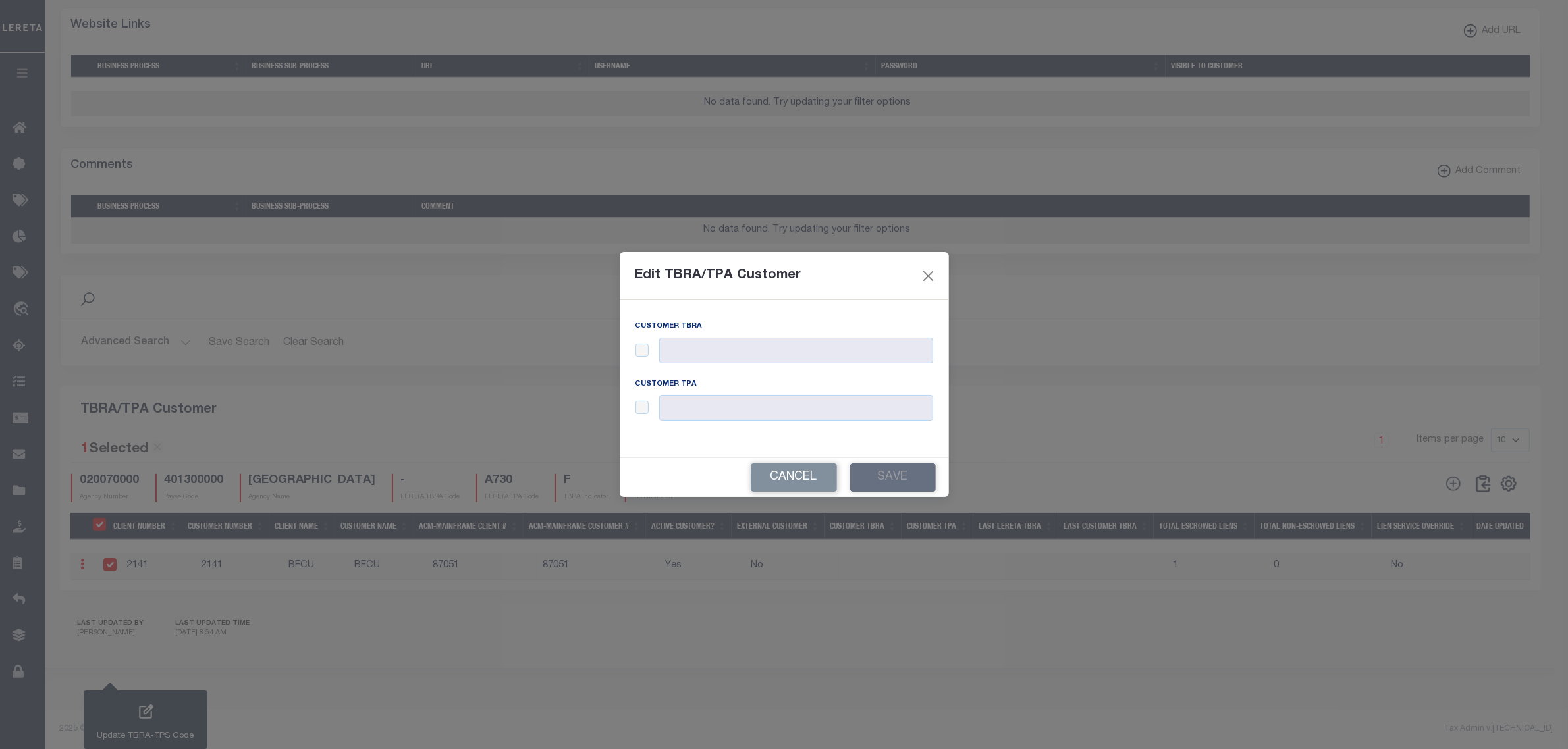
scroll to position [1189, 0]
click at [650, 353] on input "checkbox" at bounding box center [648, 350] width 13 height 13
checkbox input "true"
click at [691, 355] on input "text" at bounding box center [801, 350] width 274 height 25
type input "123"
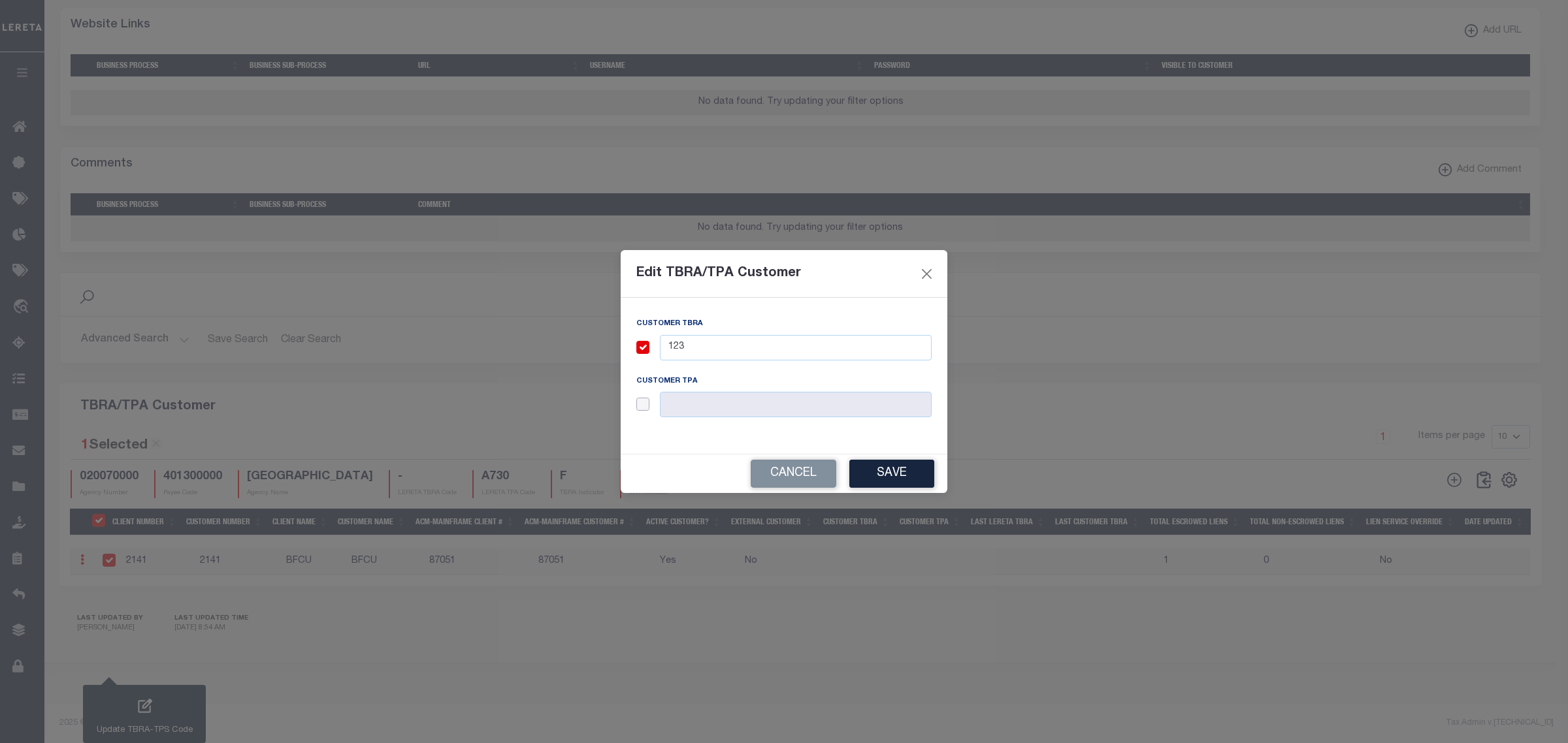
click at [641, 403] on input "checkbox" at bounding box center [642, 404] width 13 height 13
checkbox input "true"
click at [707, 402] on input "text" at bounding box center [795, 404] width 272 height 25
type input "123"
click at [913, 473] on button "Save" at bounding box center [891, 473] width 85 height 28
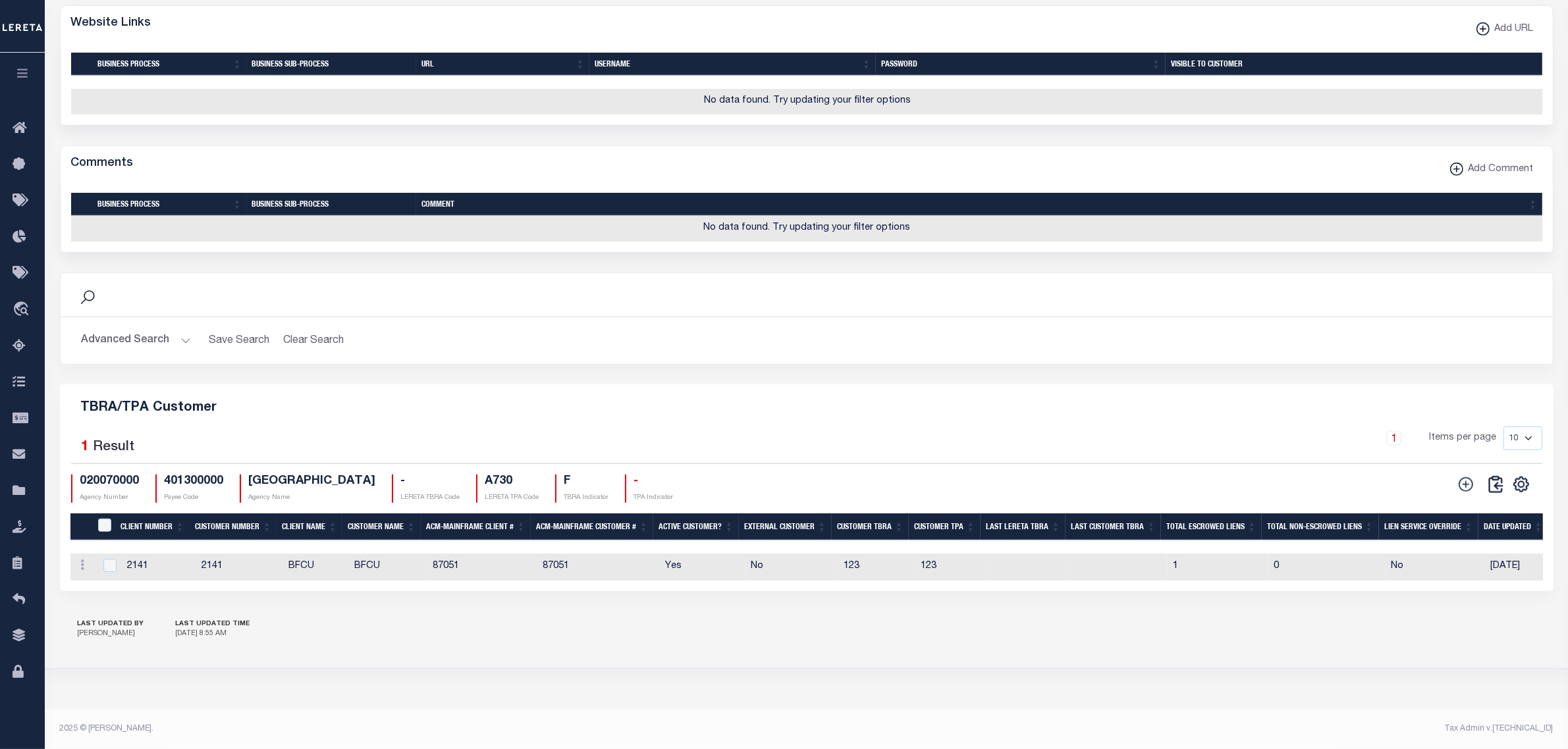
click at [180, 354] on button "Advanced Search" at bounding box center [136, 341] width 109 height 25
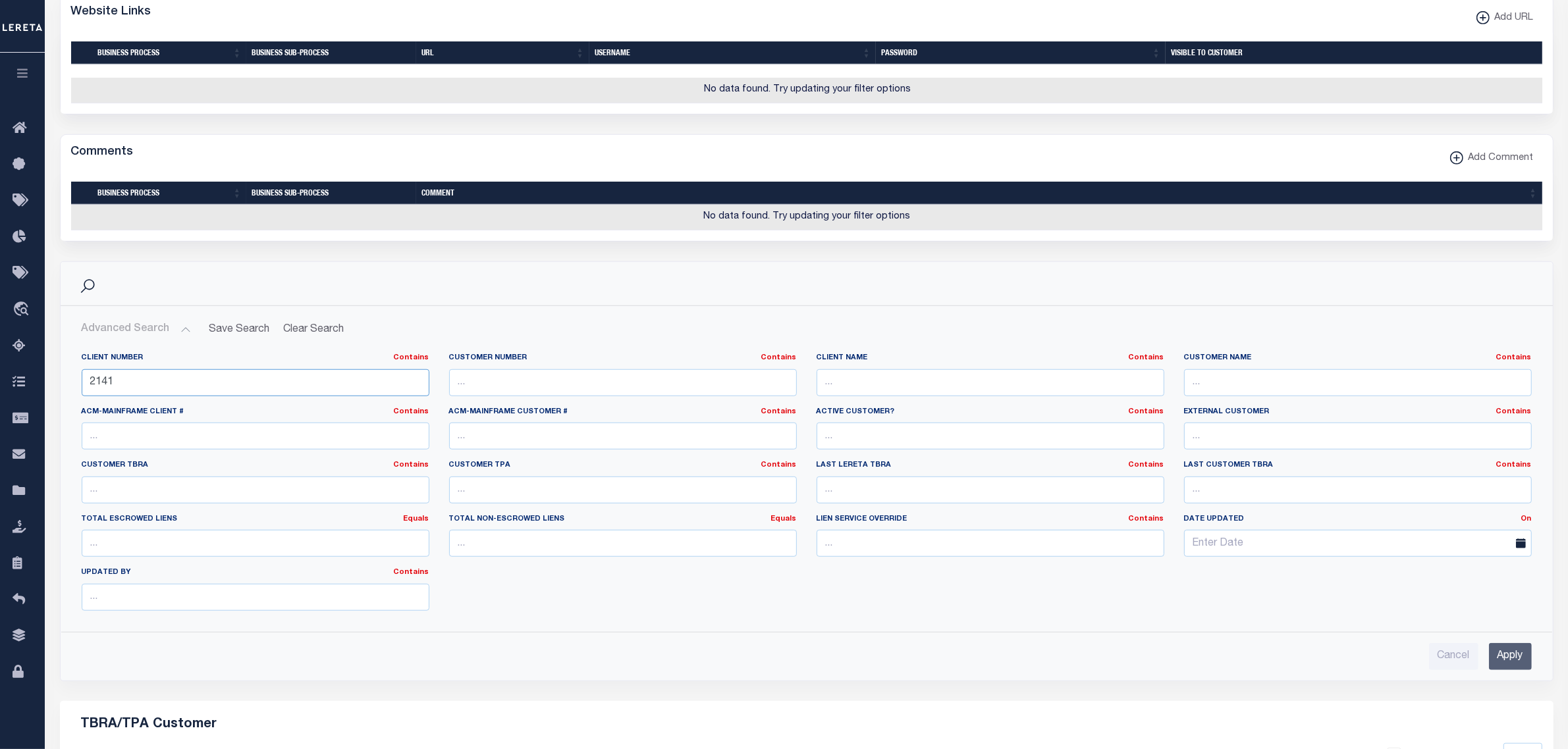
drag, startPoint x: 104, startPoint y: 428, endPoint x: 158, endPoint y: 424, distance: 54.1
click at [158, 396] on input "2141" at bounding box center [256, 383] width 347 height 27
type input "2195"
click at [1499, 670] on input "Apply" at bounding box center [1510, 656] width 43 height 27
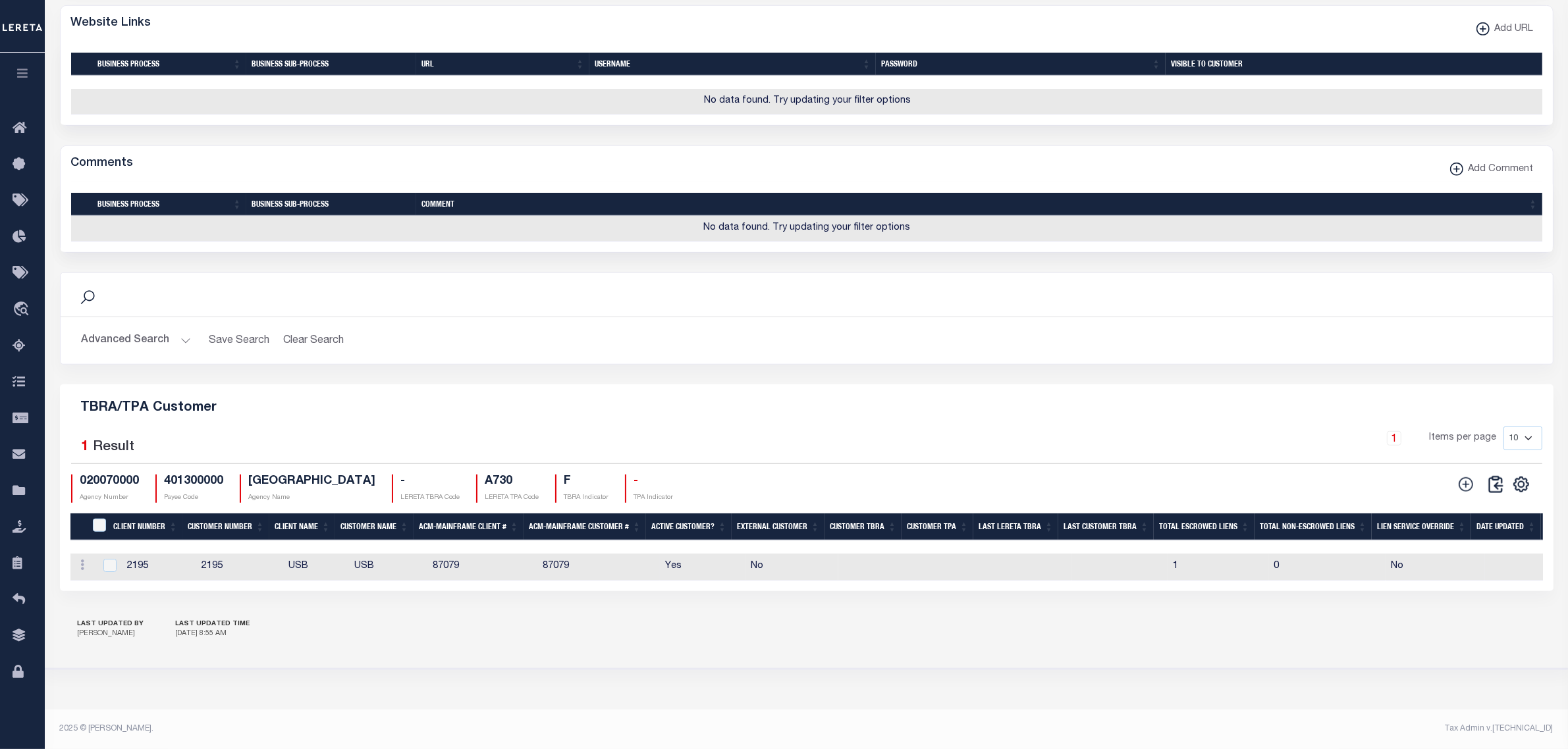
click at [245, 581] on td "2195" at bounding box center [240, 567] width 87 height 27
checkbox input "true"
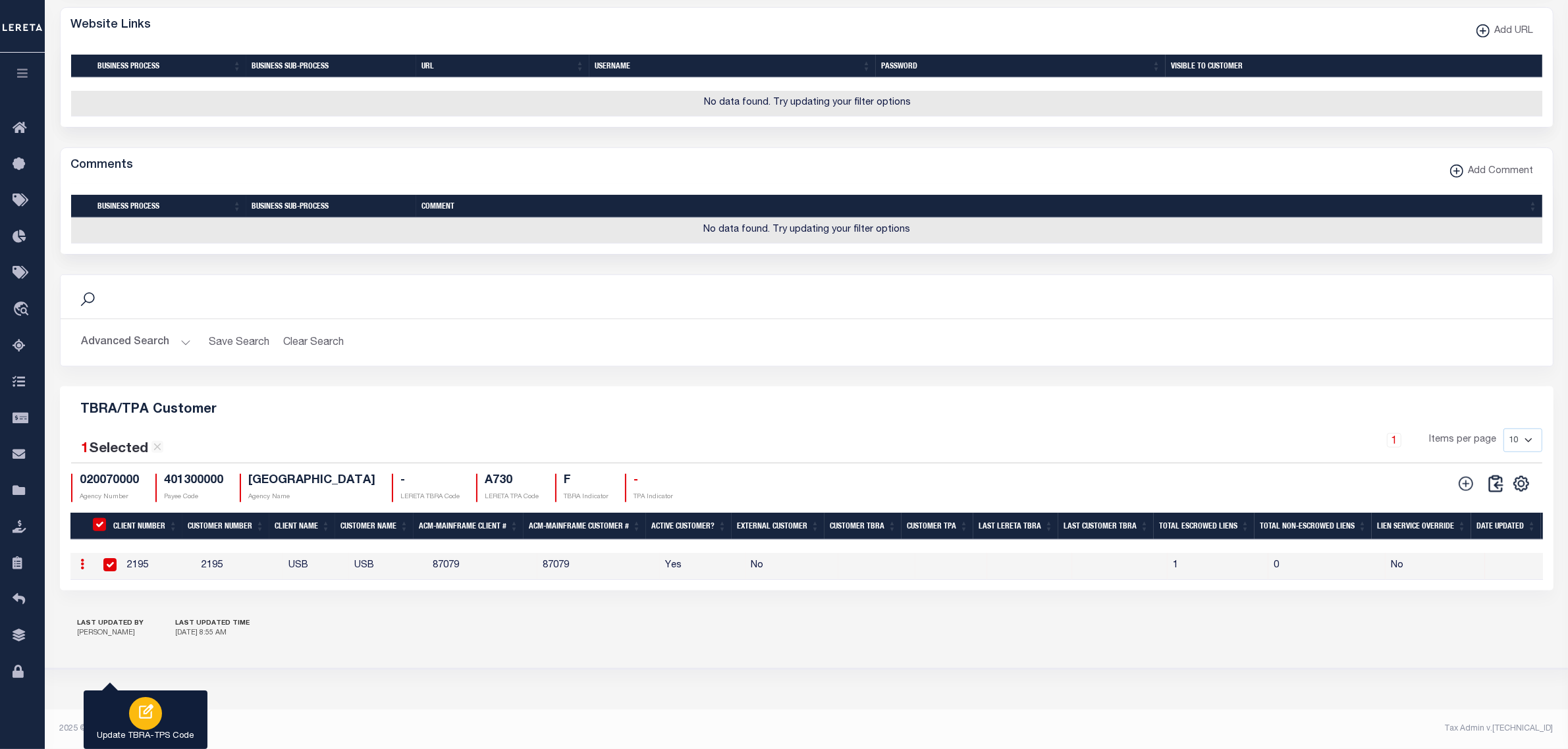
click at [149, 732] on p "Update TBRA-TPS Code" at bounding box center [146, 736] width 96 height 13
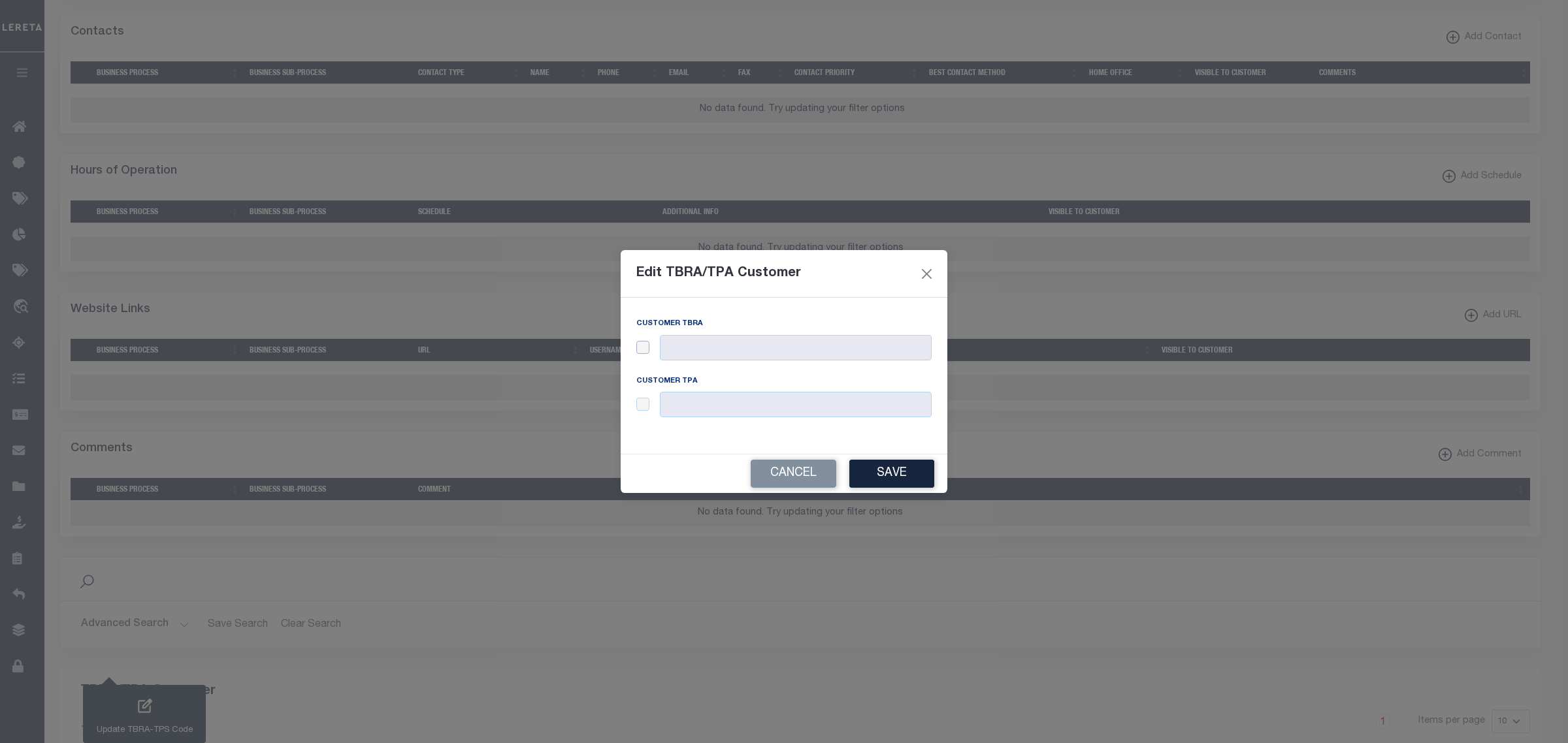
click at [644, 348] on input "checkbox" at bounding box center [642, 347] width 13 height 13
checkbox input "true"
click at [715, 346] on input "text" at bounding box center [795, 347] width 272 height 25
type input "123"
click at [645, 405] on input "checkbox" at bounding box center [642, 404] width 13 height 13
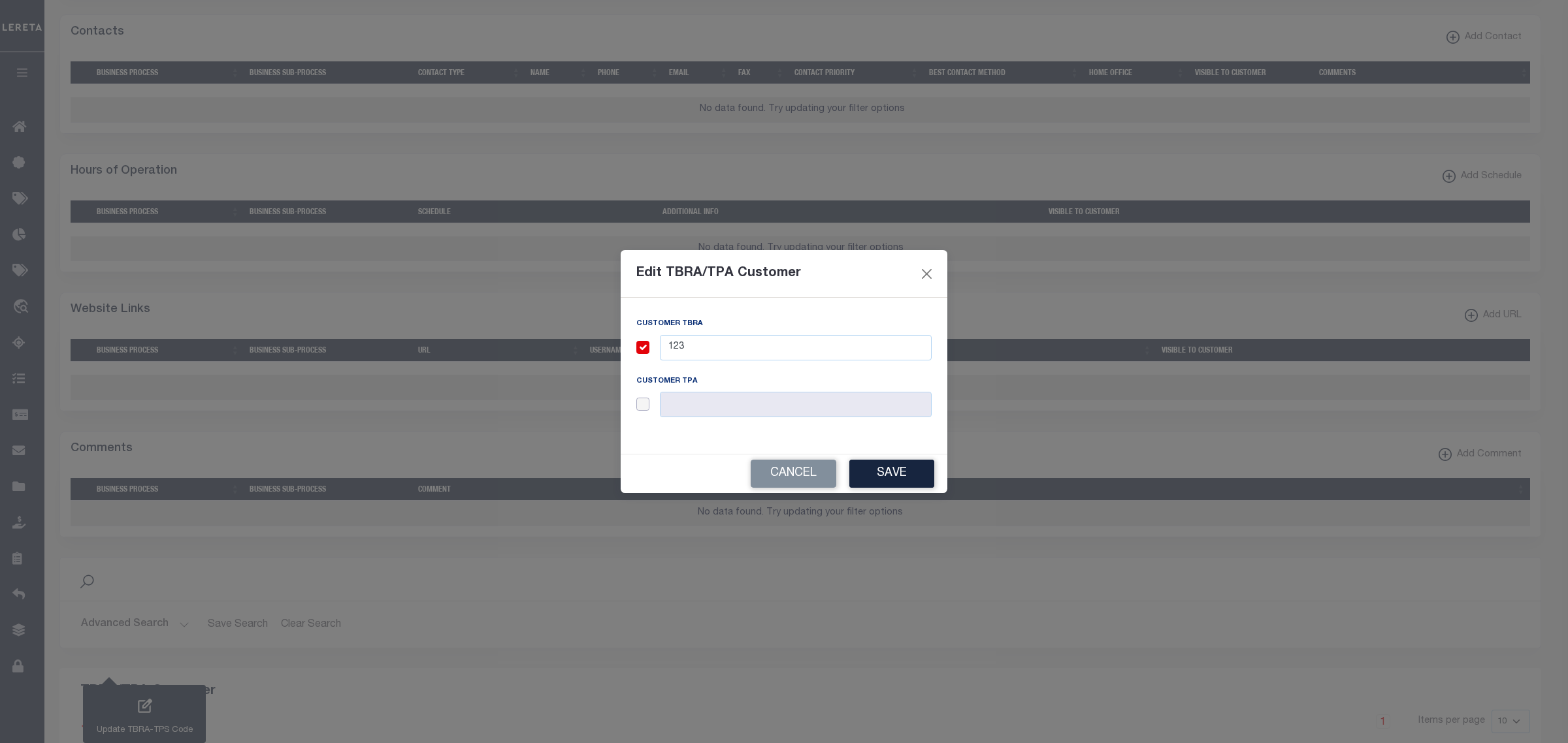
checkbox input "true"
click at [714, 405] on input "text" at bounding box center [795, 404] width 272 height 25
type input "123"
click at [905, 468] on button "Save" at bounding box center [891, 473] width 85 height 28
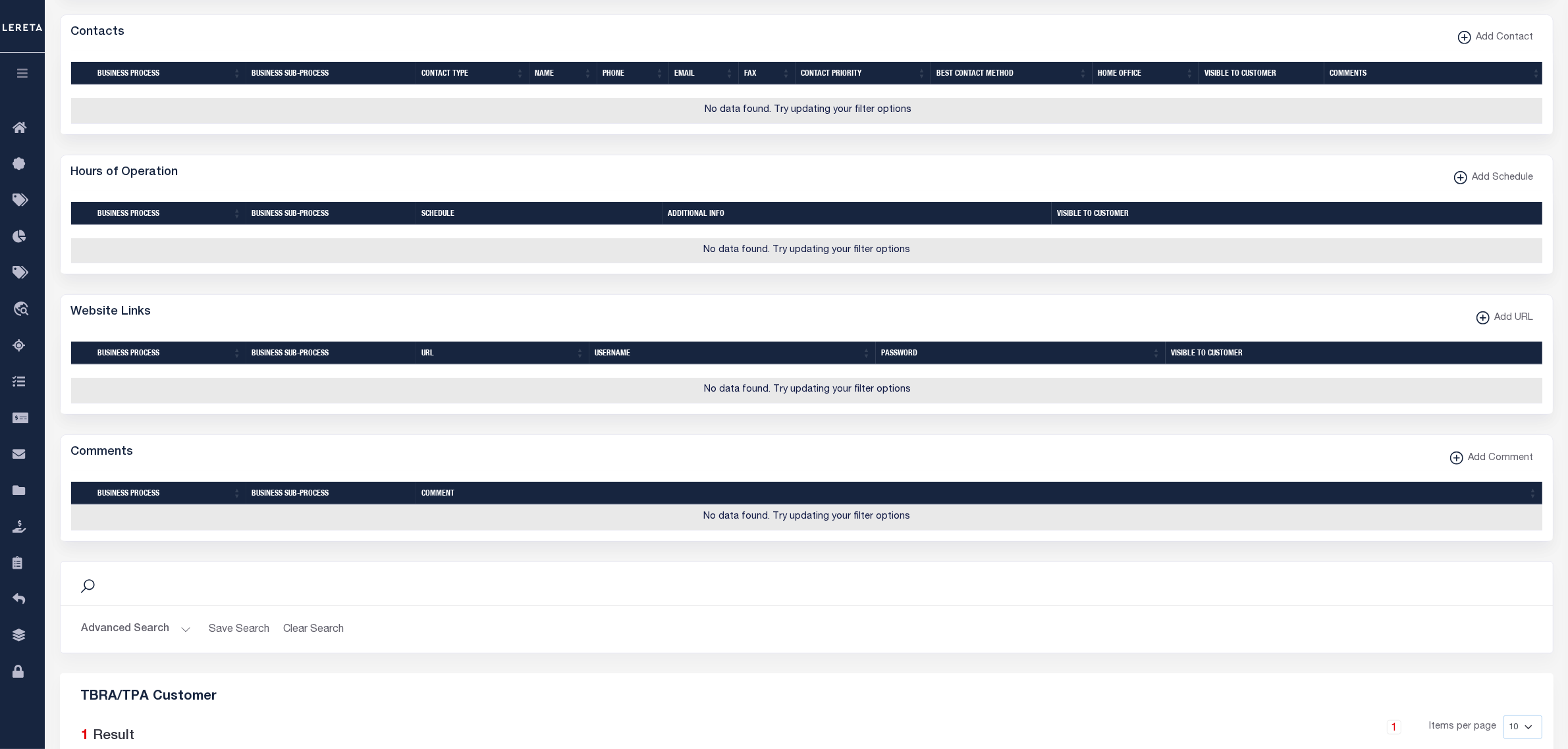
scroll to position [1229, 0]
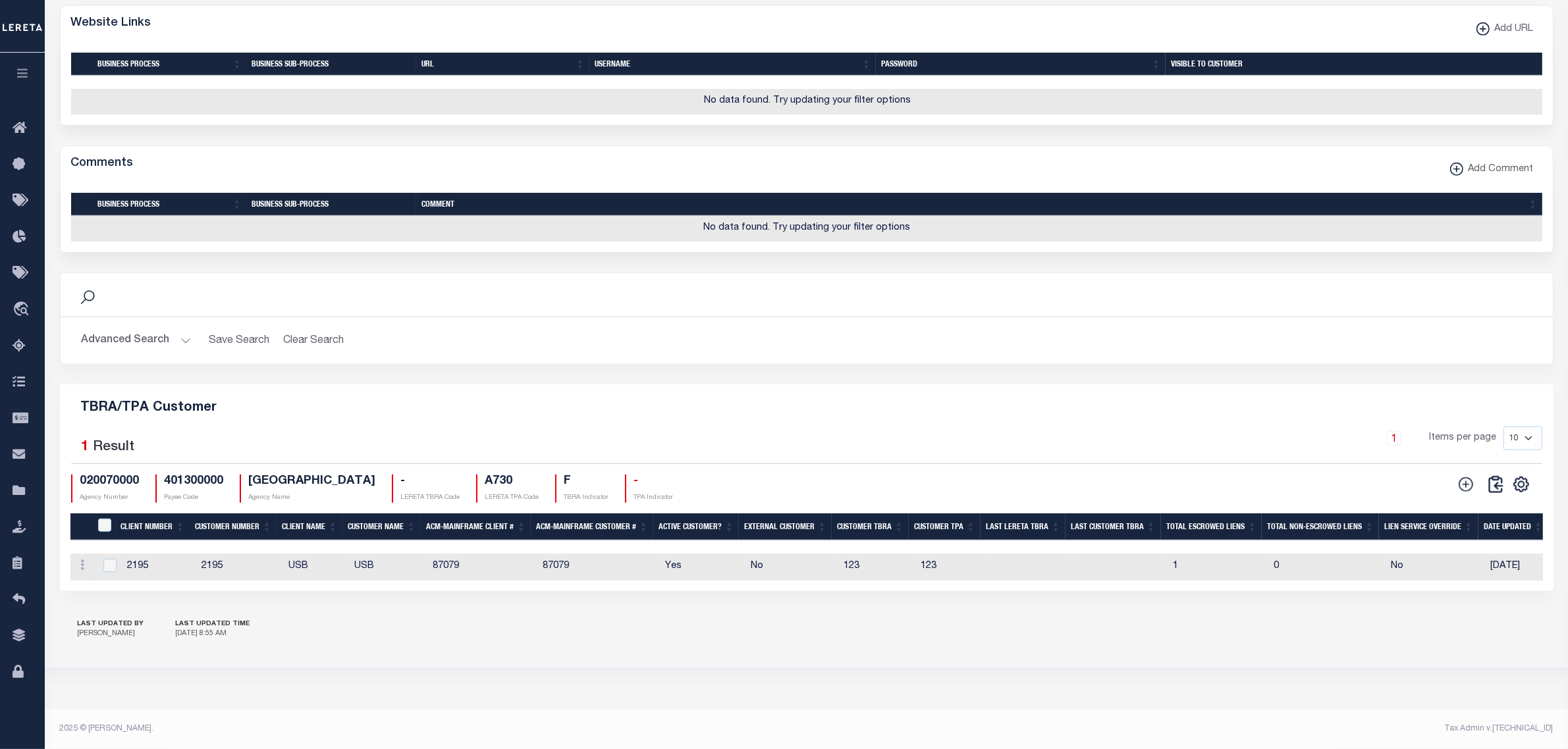
click at [178, 333] on button "Advanced Search" at bounding box center [136, 341] width 109 height 25
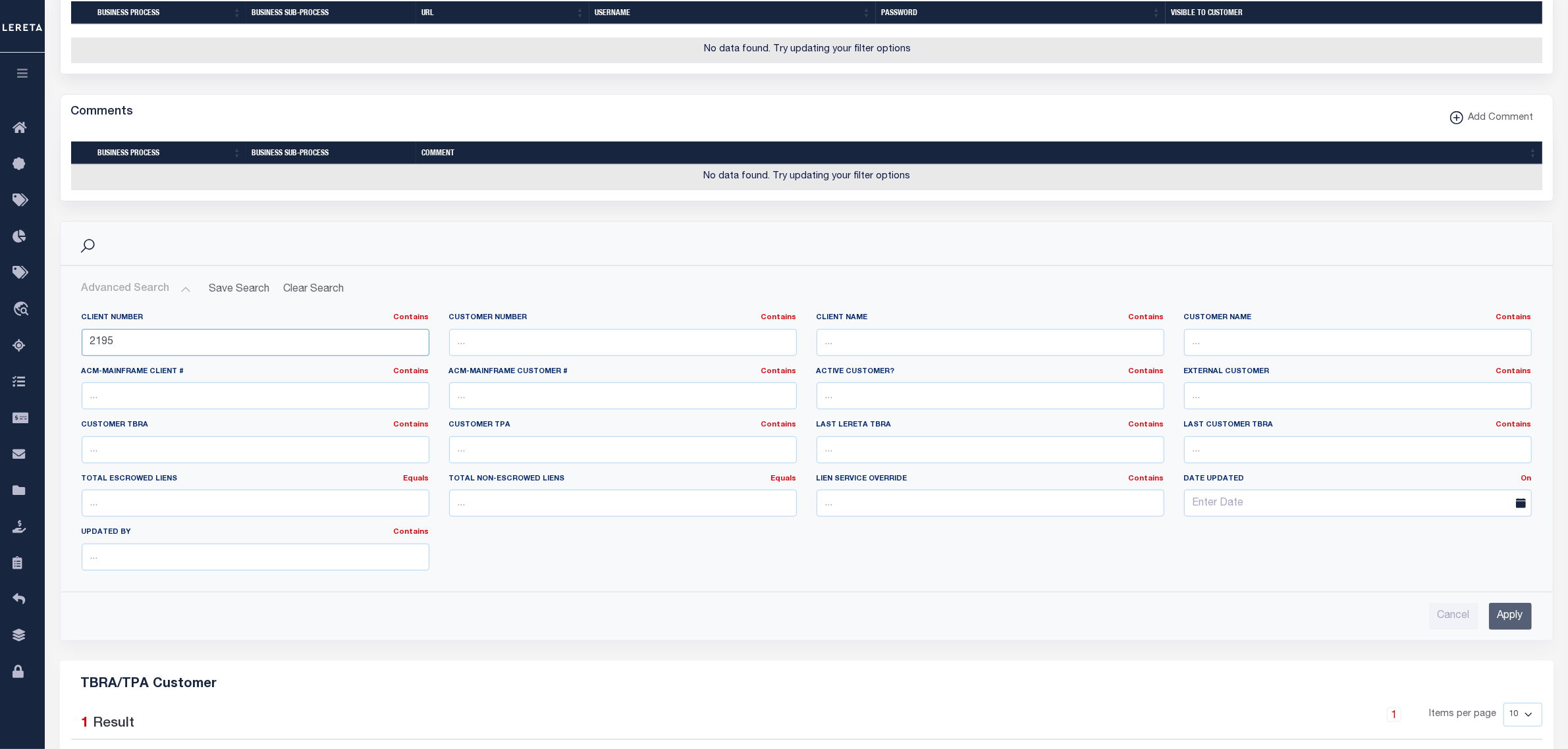
drag, startPoint x: 106, startPoint y: 380, endPoint x: 124, endPoint y: 380, distance: 18.0
click at [124, 356] on input "2195" at bounding box center [256, 343] width 347 height 27
type input "2198"
click at [1503, 630] on input "Apply" at bounding box center [1510, 616] width 43 height 27
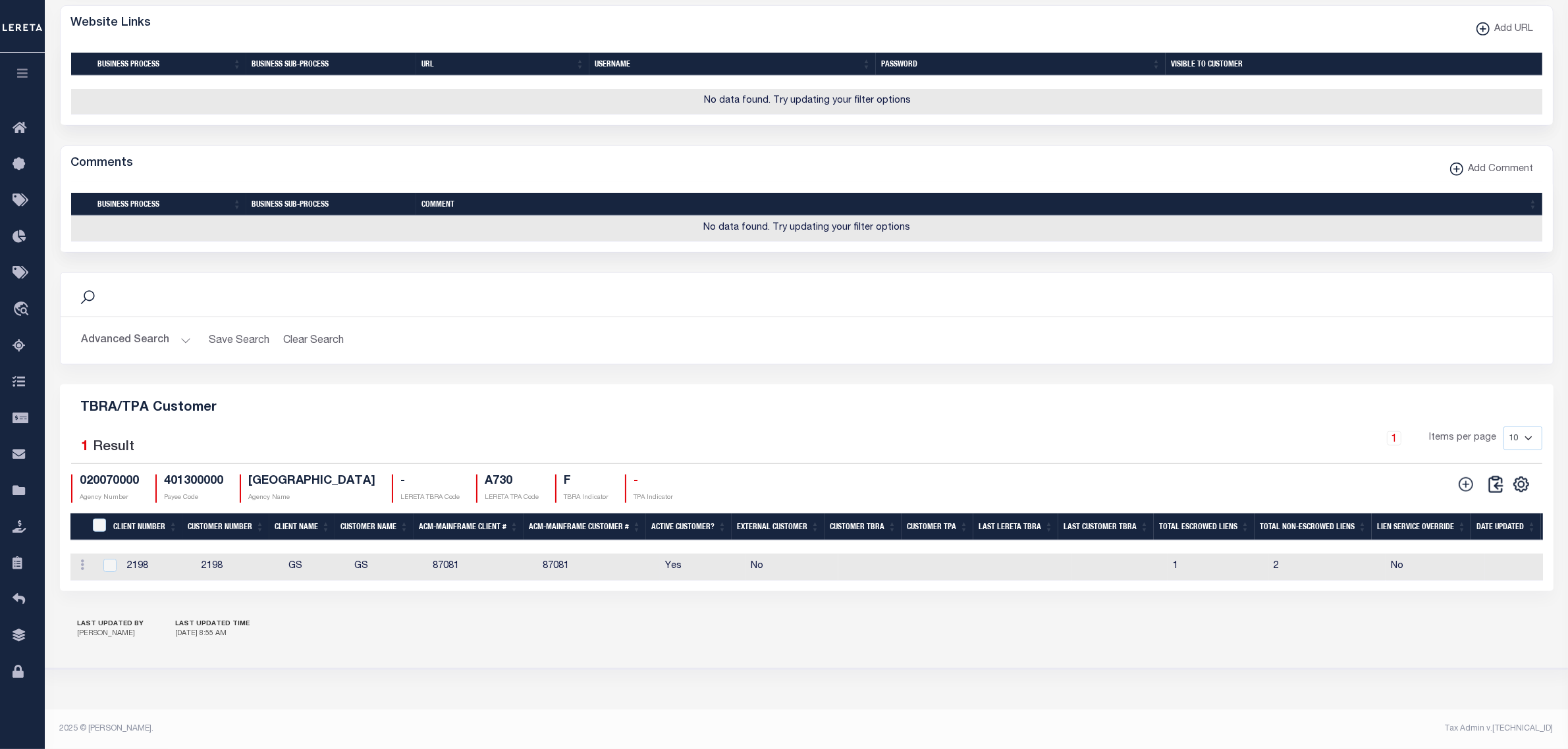
click at [172, 557] on td "2198" at bounding box center [159, 567] width 75 height 27
checkbox input "true"
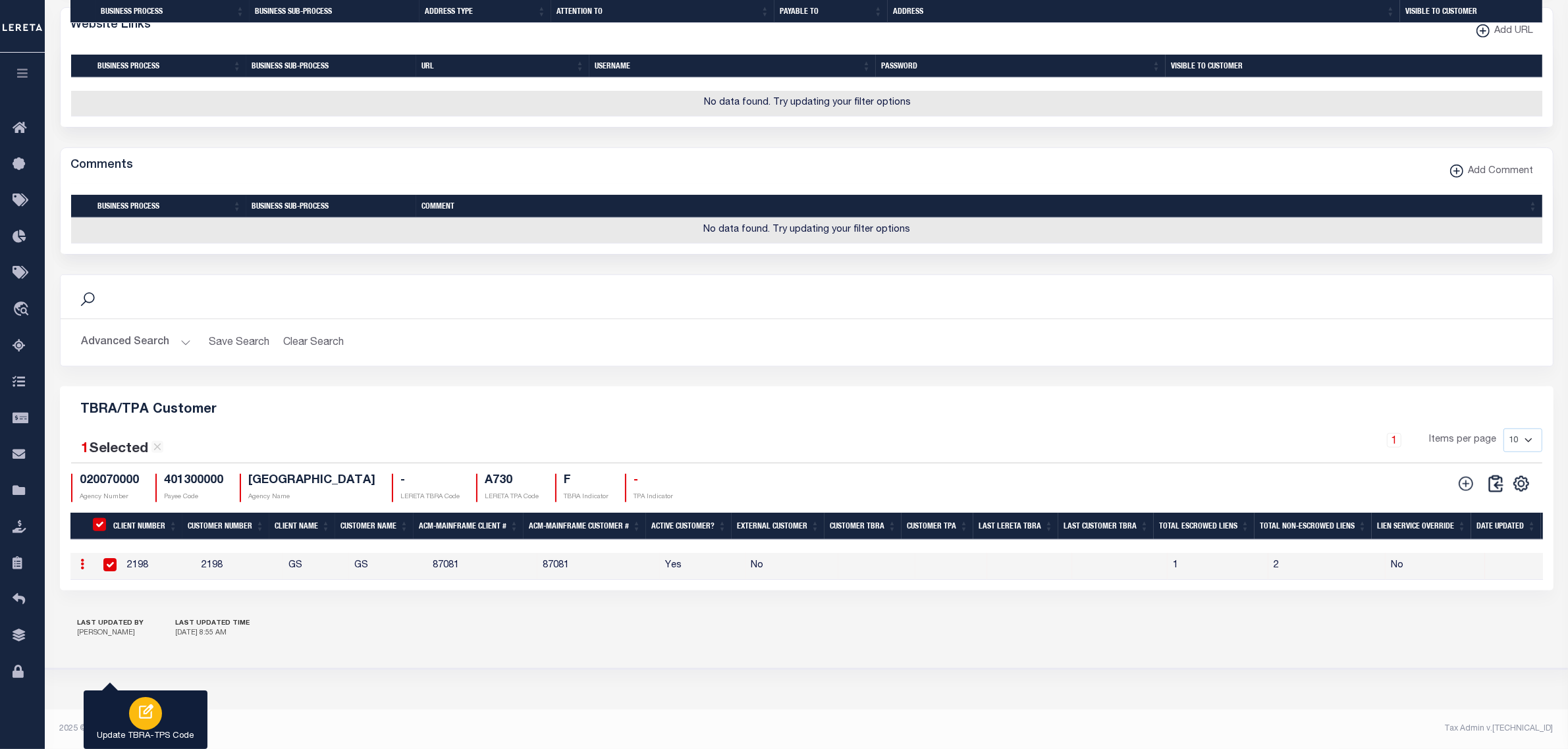
scroll to position [834, 0]
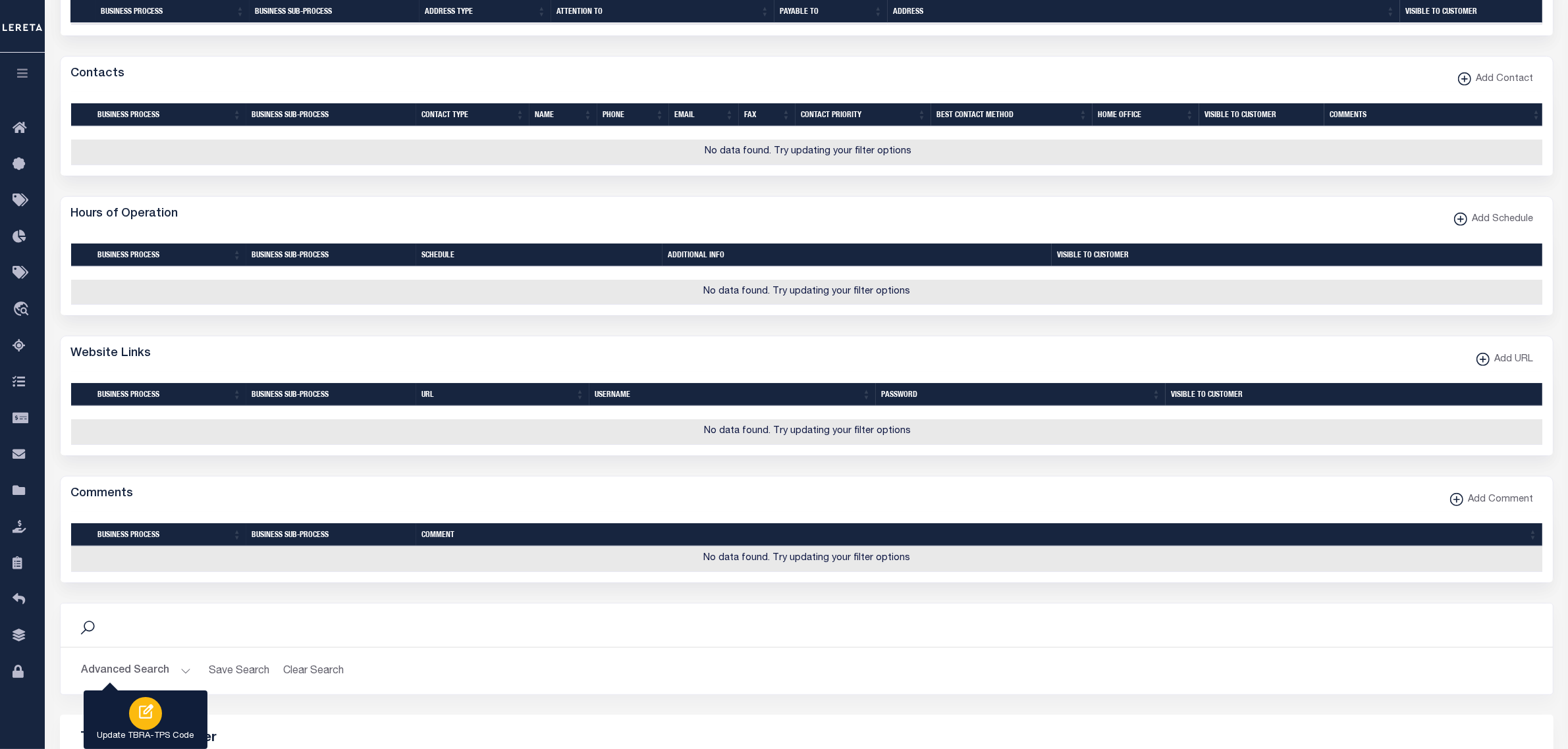
click at [158, 714] on div "button" at bounding box center [146, 714] width 33 height 33
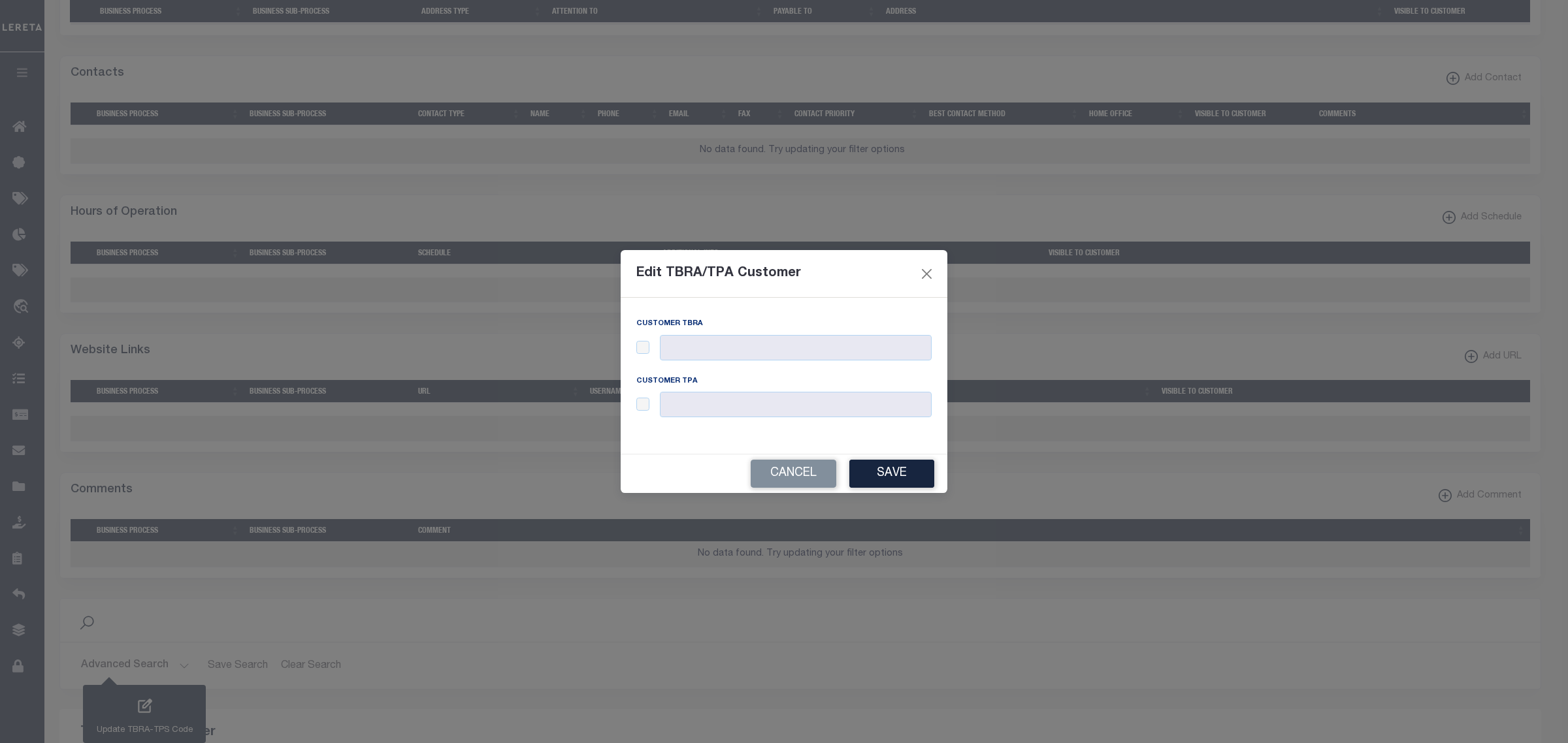
click at [641, 353] on div at bounding box center [783, 347] width 295 height 25
click at [649, 346] on input "checkbox" at bounding box center [642, 347] width 13 height 13
checkbox input "true"
click at [697, 344] on input "text" at bounding box center [795, 347] width 272 height 25
type input "123"
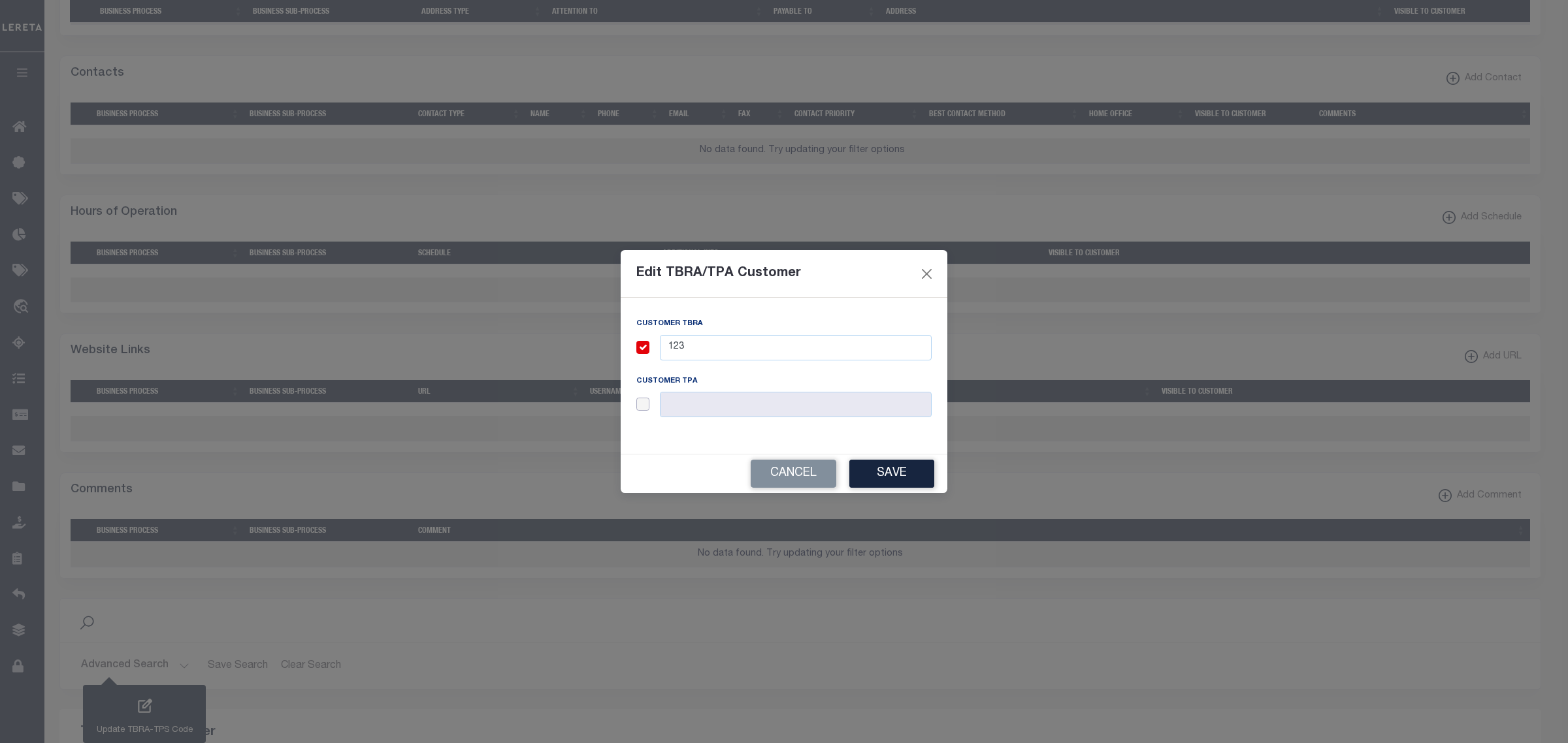
click at [644, 403] on input "checkbox" at bounding box center [642, 404] width 13 height 13
checkbox input "true"
click at [702, 406] on input "text" at bounding box center [795, 404] width 272 height 25
type input "123"
click at [889, 471] on button "Save" at bounding box center [891, 473] width 85 height 28
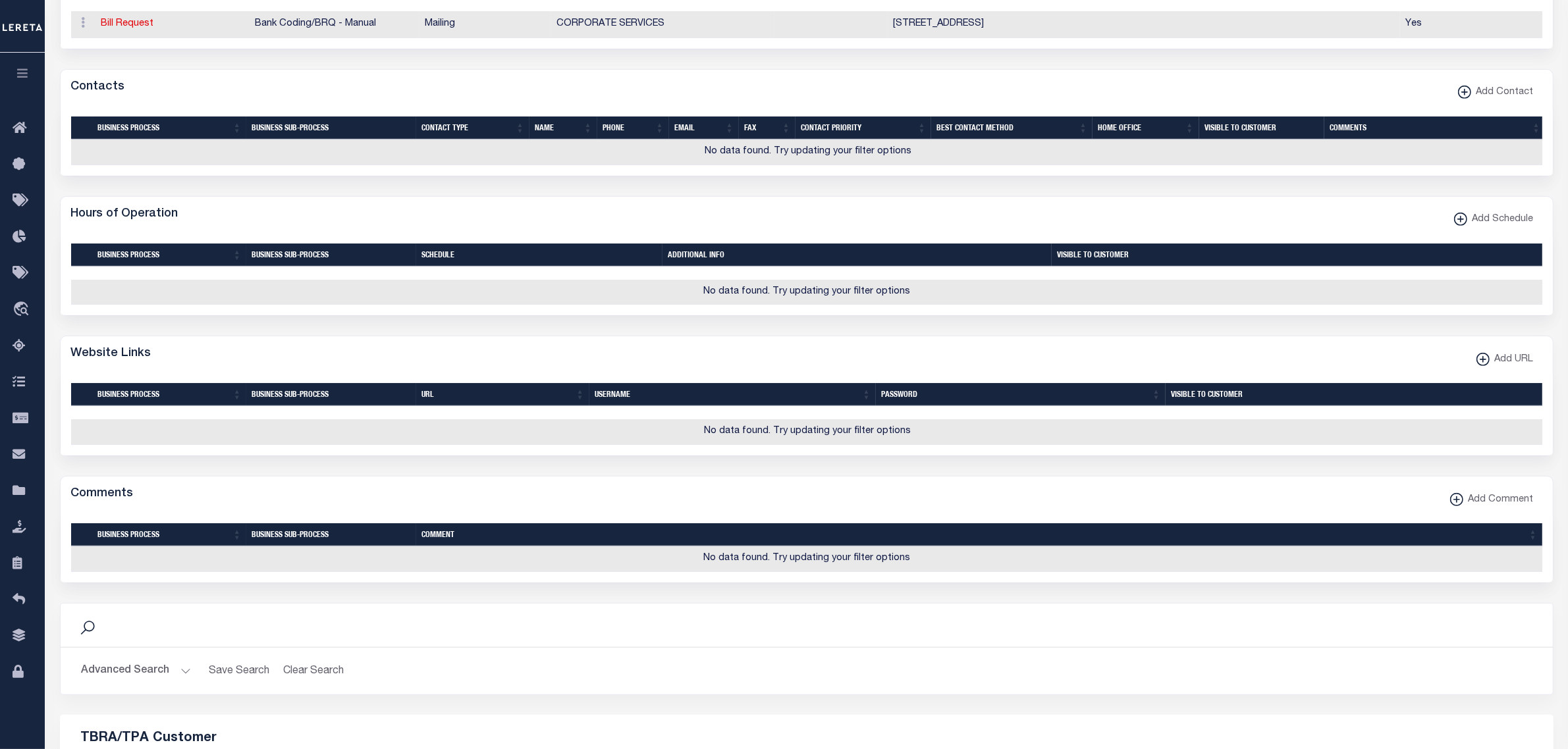
scroll to position [1081, 0]
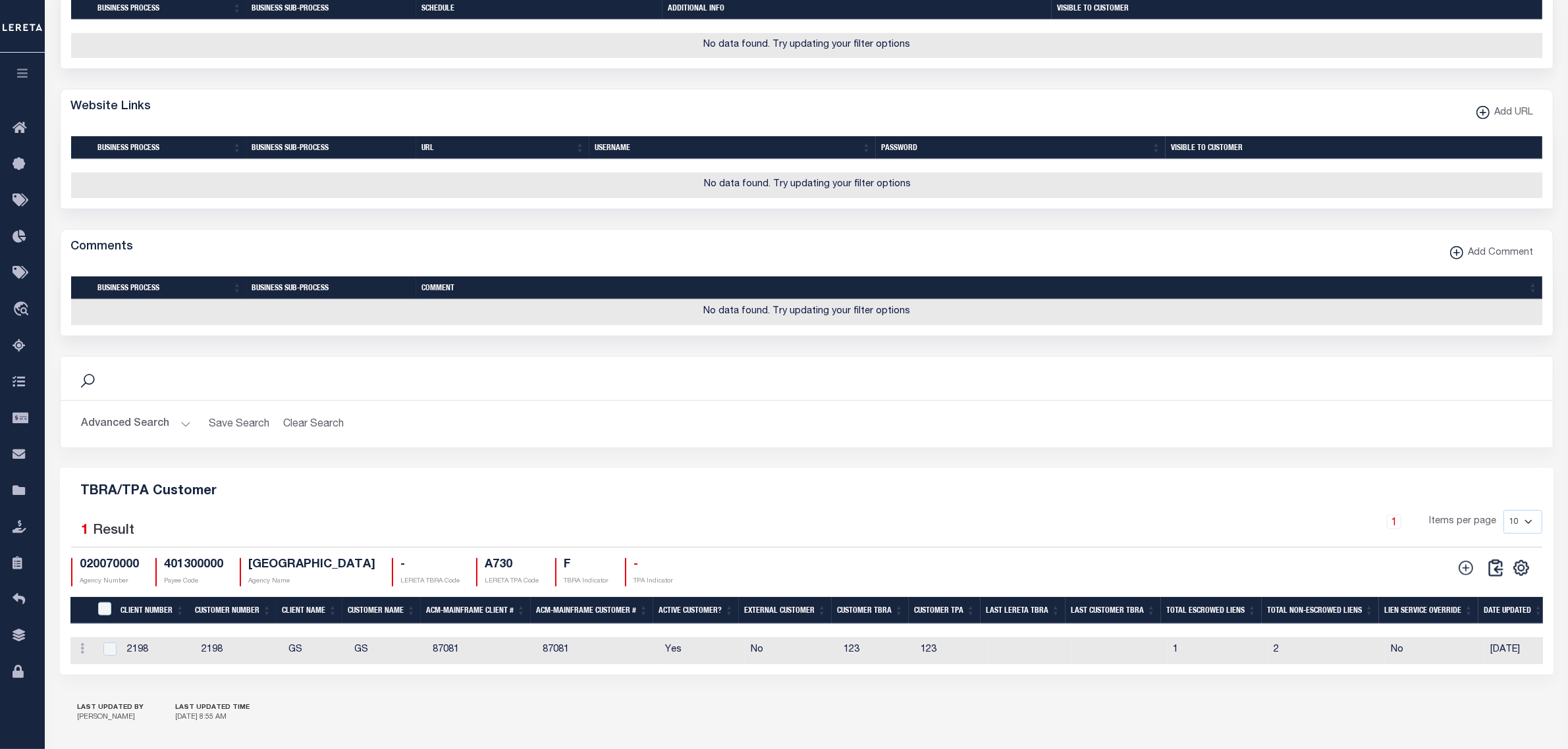
click at [183, 437] on button "Advanced Search" at bounding box center [136, 424] width 109 height 25
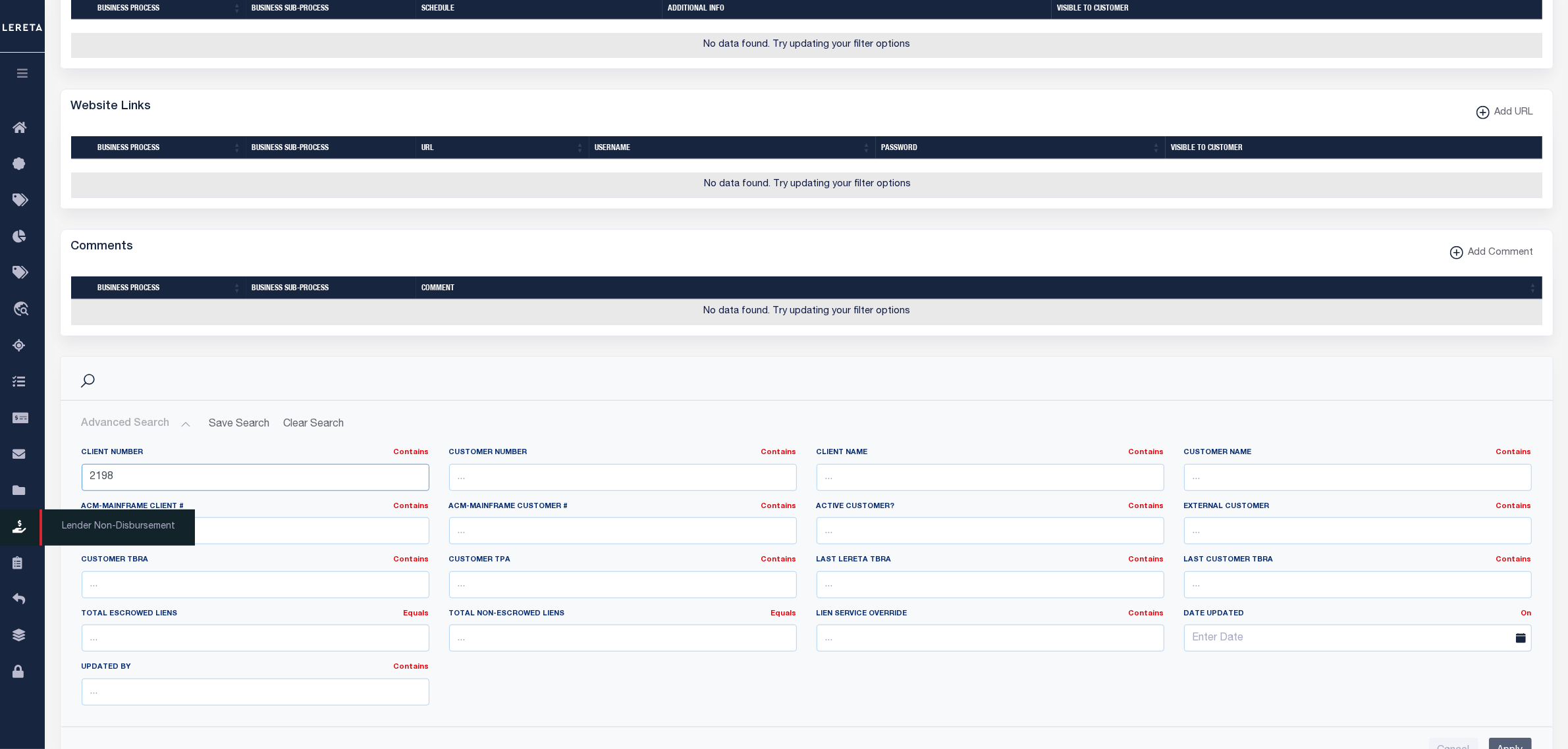
drag, startPoint x: 123, startPoint y: 521, endPoint x: 30, endPoint y: 521, distance: 93.0
click at [30, 521] on div "Home Taxers Summary Agency Summary" at bounding box center [784, 39] width 1568 height 2241
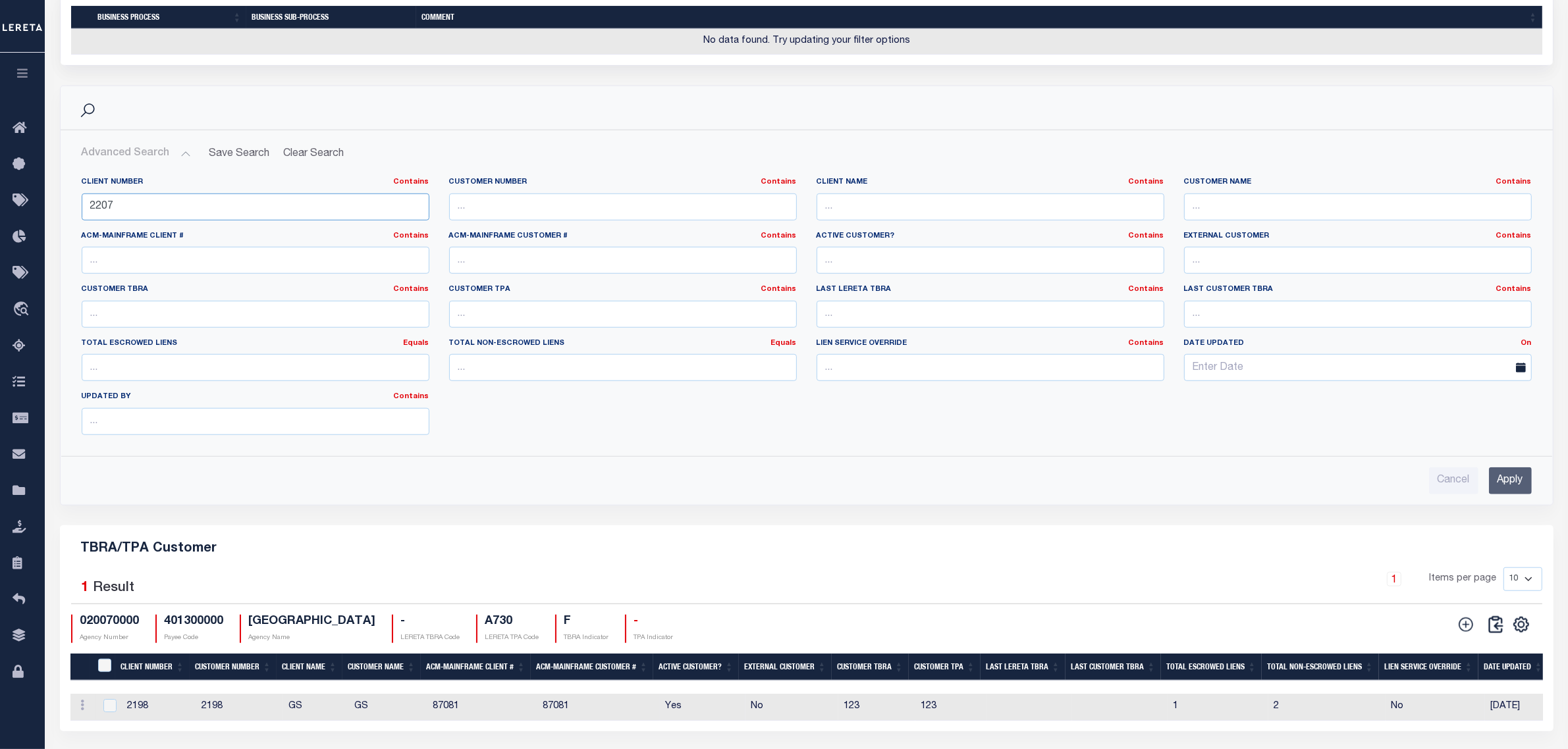
scroll to position [1529, 0]
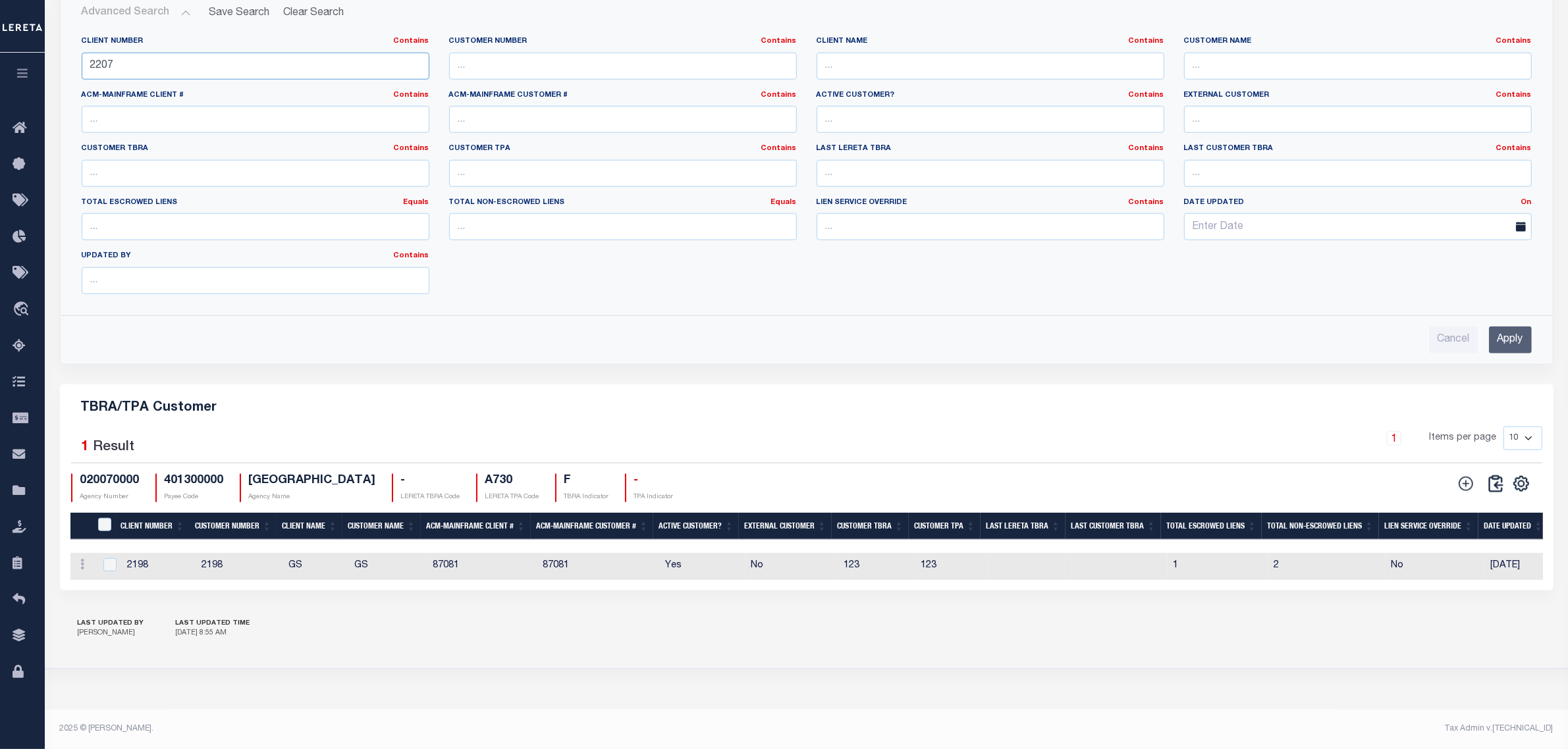
type input "2207"
click at [1514, 354] on input "Apply" at bounding box center [1510, 340] width 43 height 27
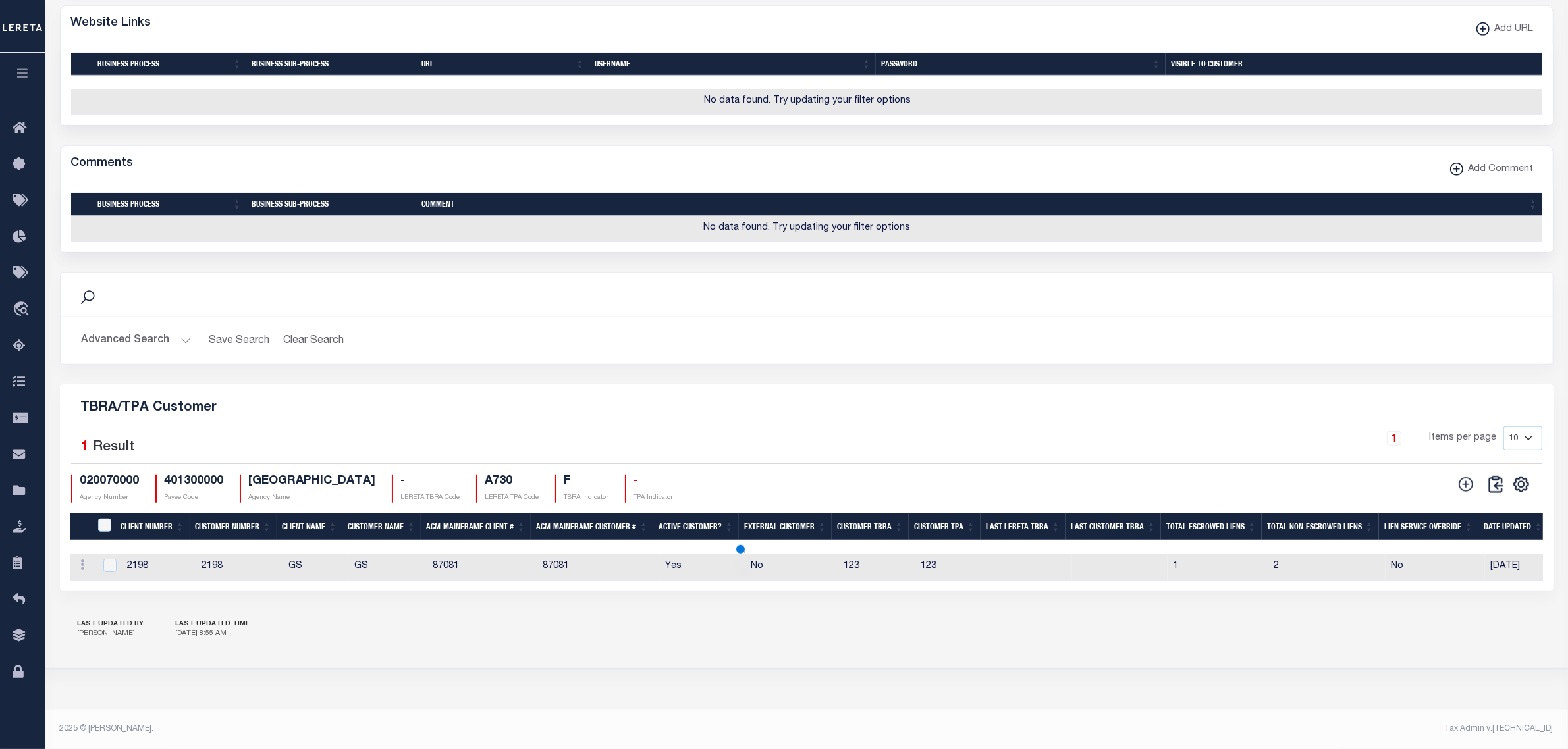
scroll to position [1229, 0]
click at [158, 562] on td "2207" at bounding box center [159, 567] width 75 height 27
checkbox input "true"
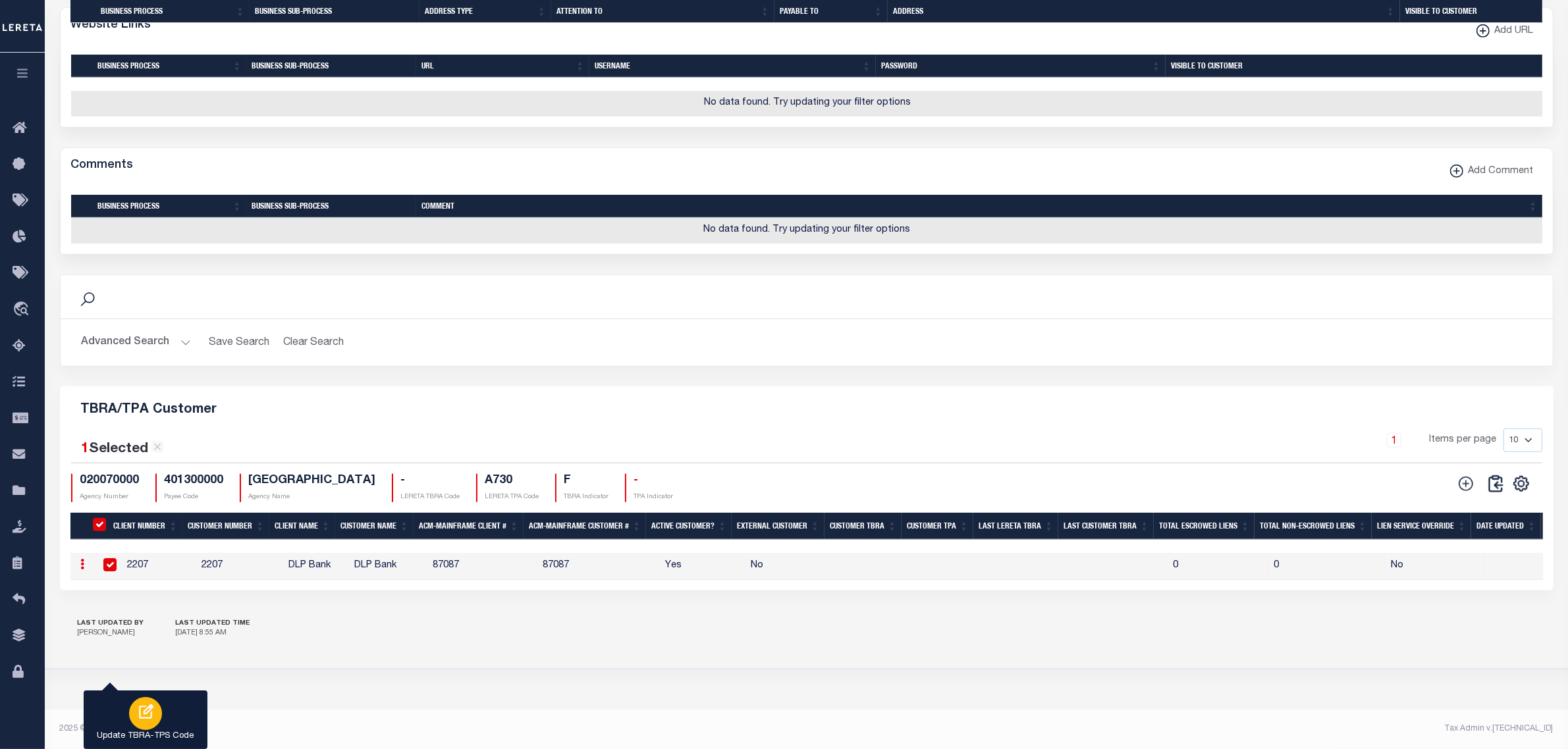
scroll to position [834, 0]
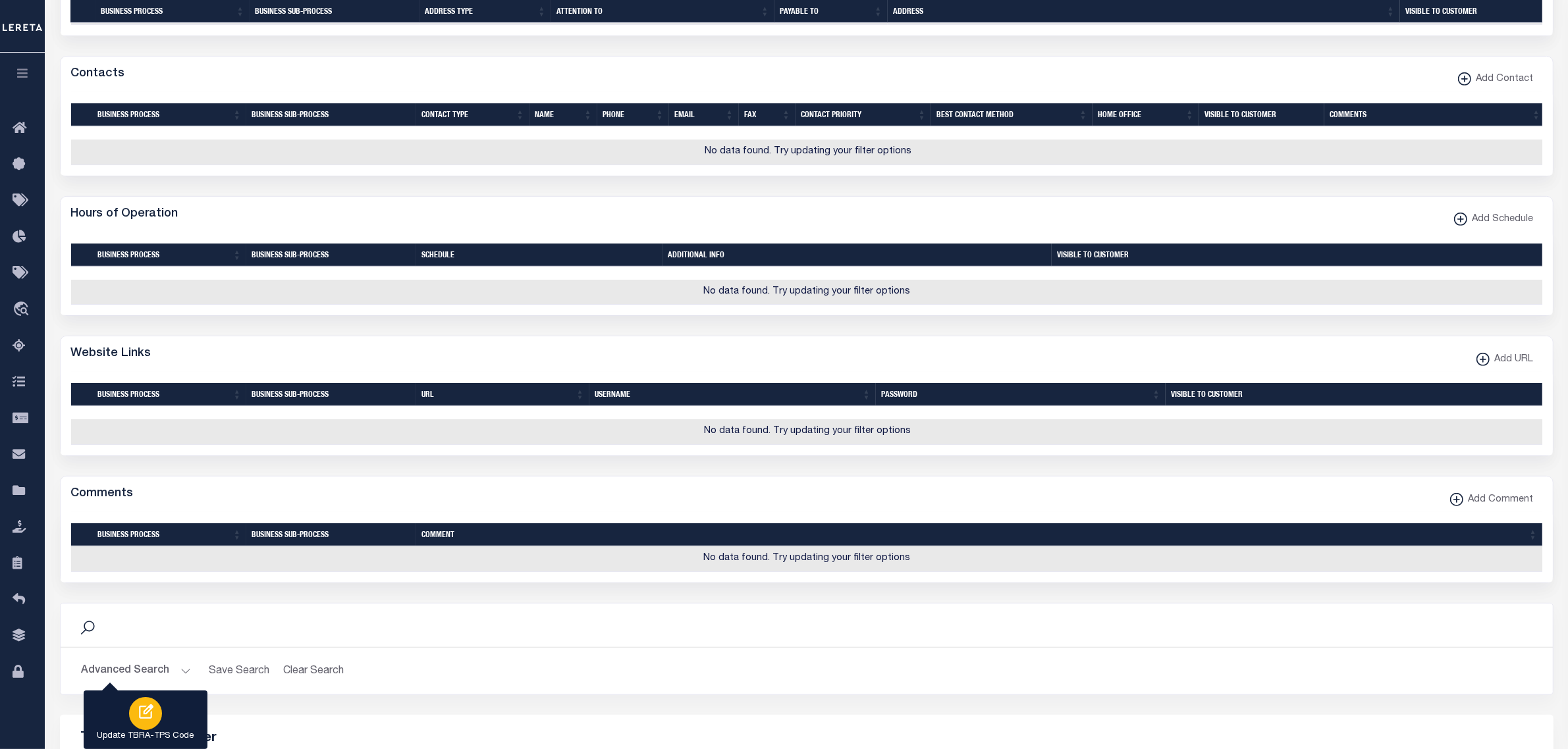
click at [139, 714] on icon "button" at bounding box center [146, 712] width 15 height 15
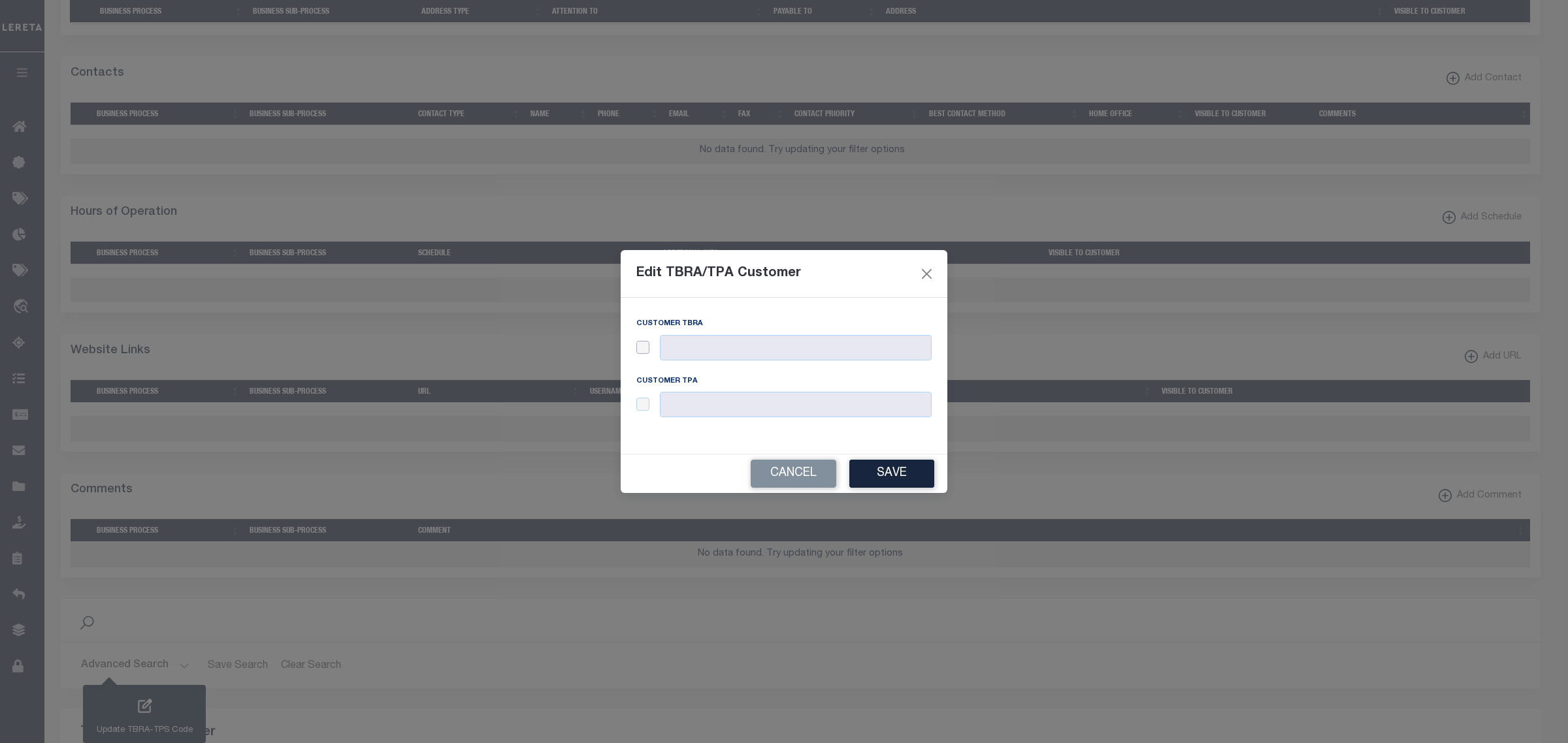
click at [645, 346] on input "checkbox" at bounding box center [642, 347] width 13 height 13
checkbox input "true"
click at [690, 346] on input "text" at bounding box center [795, 347] width 272 height 25
type input "123"
click at [644, 405] on input "checkbox" at bounding box center [642, 404] width 13 height 13
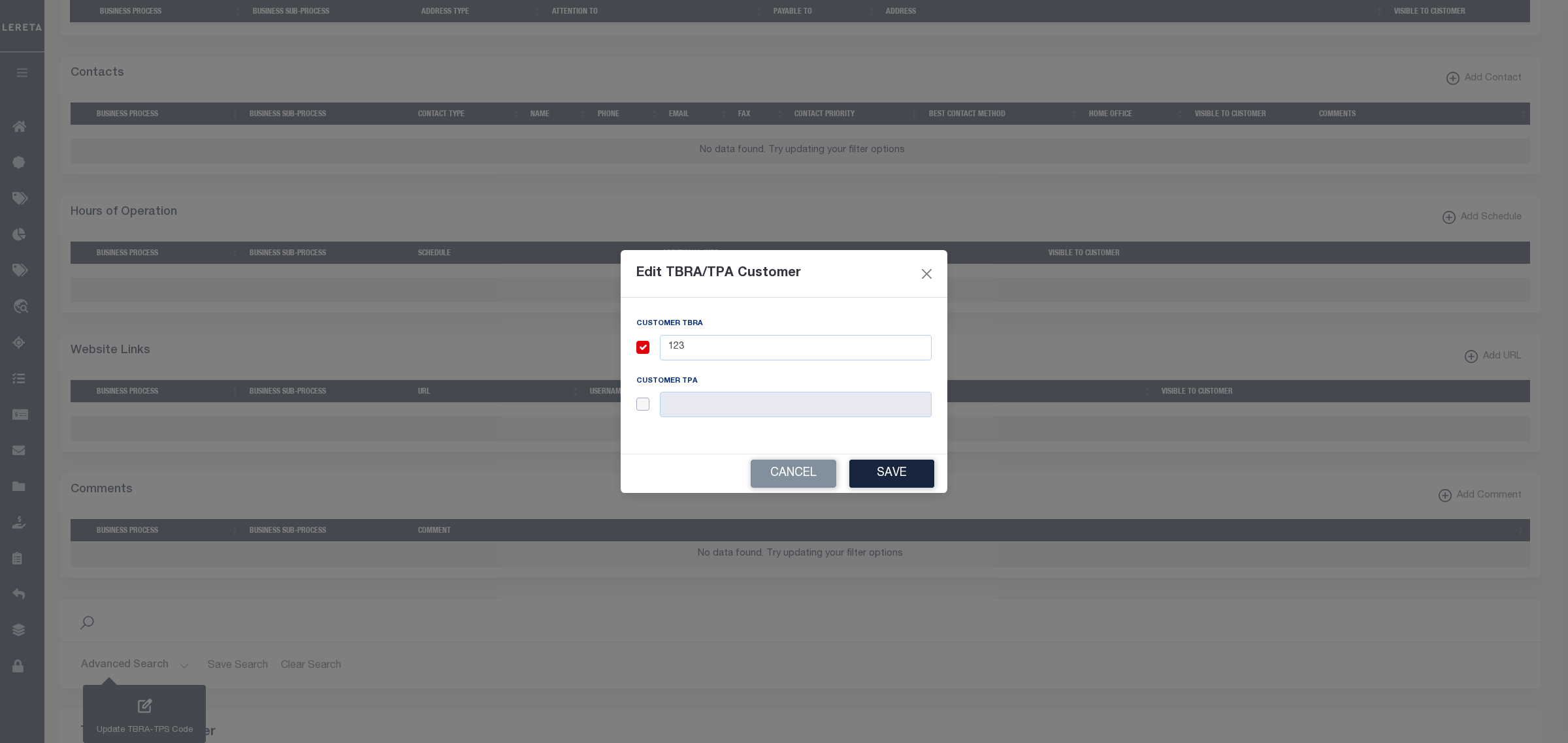
checkbox input "true"
click at [713, 407] on input "text" at bounding box center [795, 404] width 272 height 25
type input "123"
click at [893, 469] on button "Save" at bounding box center [891, 473] width 85 height 28
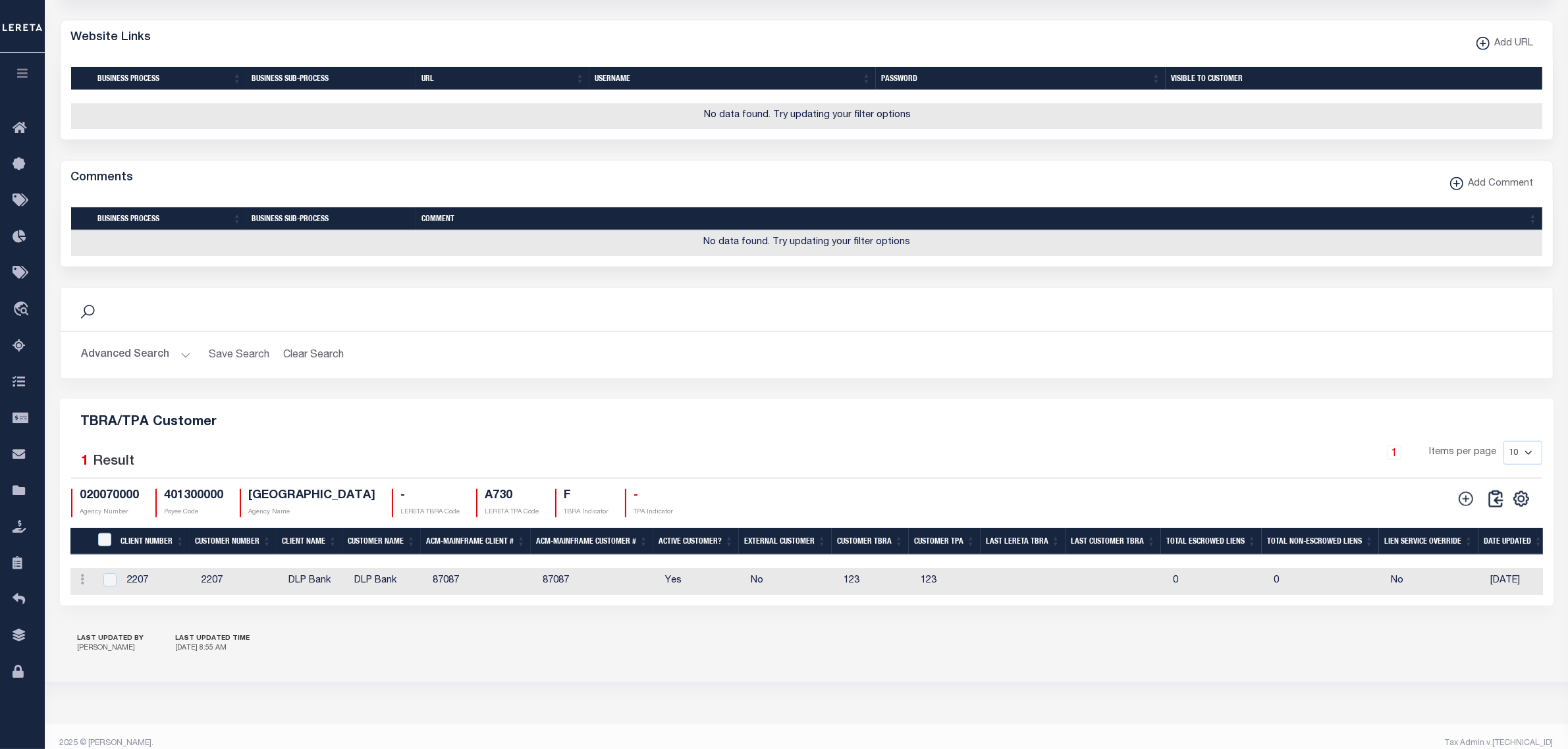
scroll to position [1215, 0]
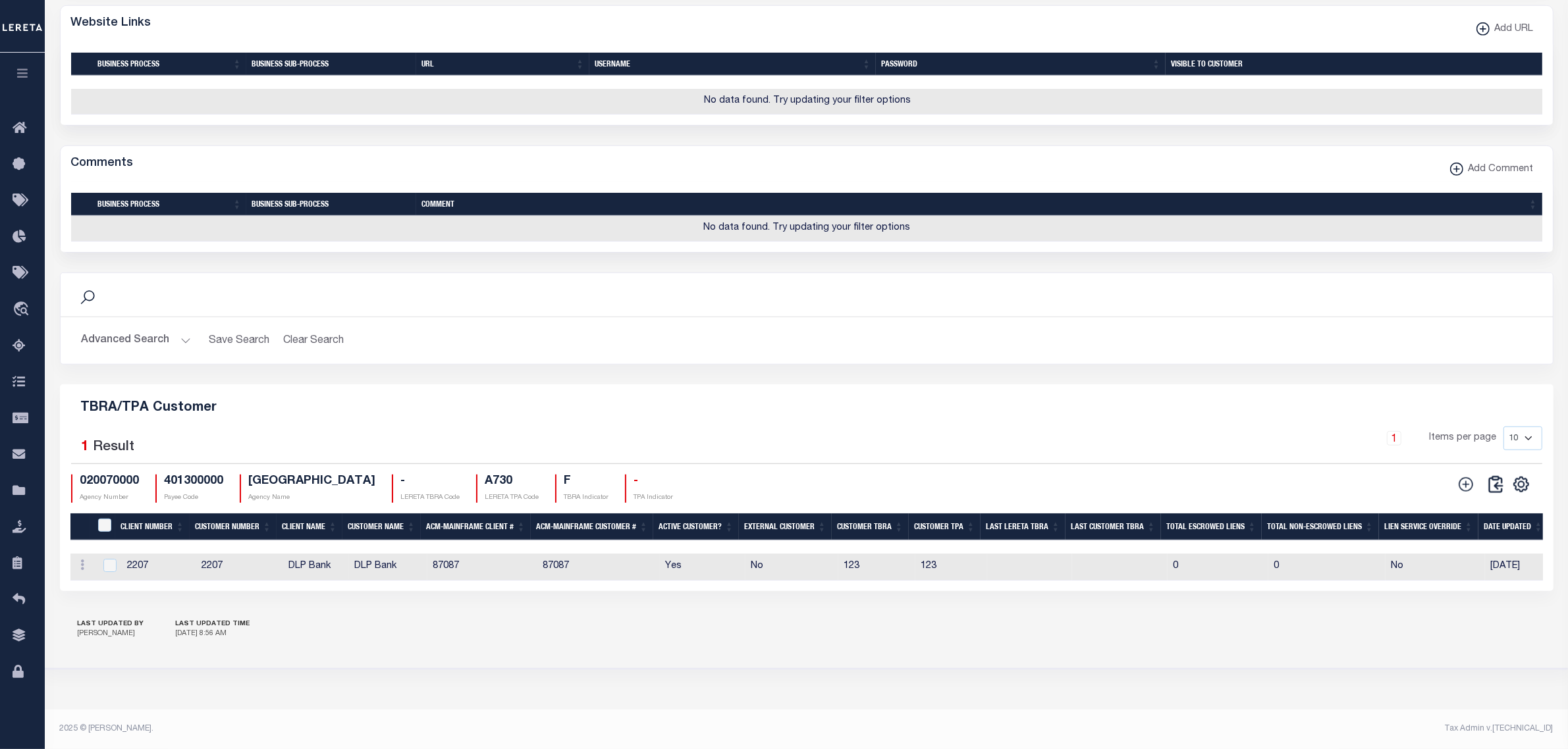
click at [180, 346] on button "Advanced Search" at bounding box center [136, 341] width 109 height 25
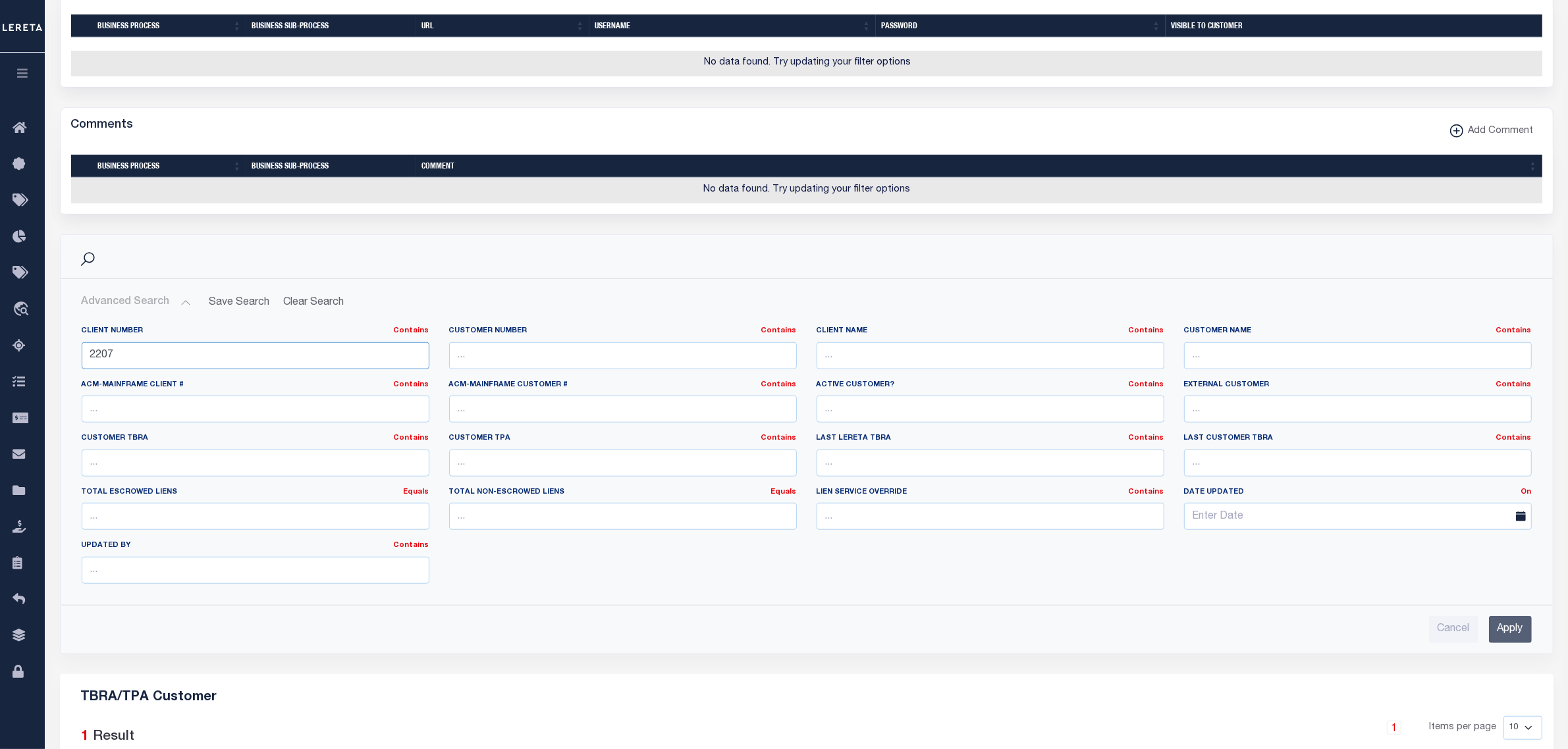
drag, startPoint x: 137, startPoint y: 395, endPoint x: 149, endPoint y: 395, distance: 12.0
click at [149, 369] on input "2207" at bounding box center [256, 355] width 347 height 27
type input "2241"
click at [1505, 643] on input "Apply" at bounding box center [1510, 630] width 43 height 27
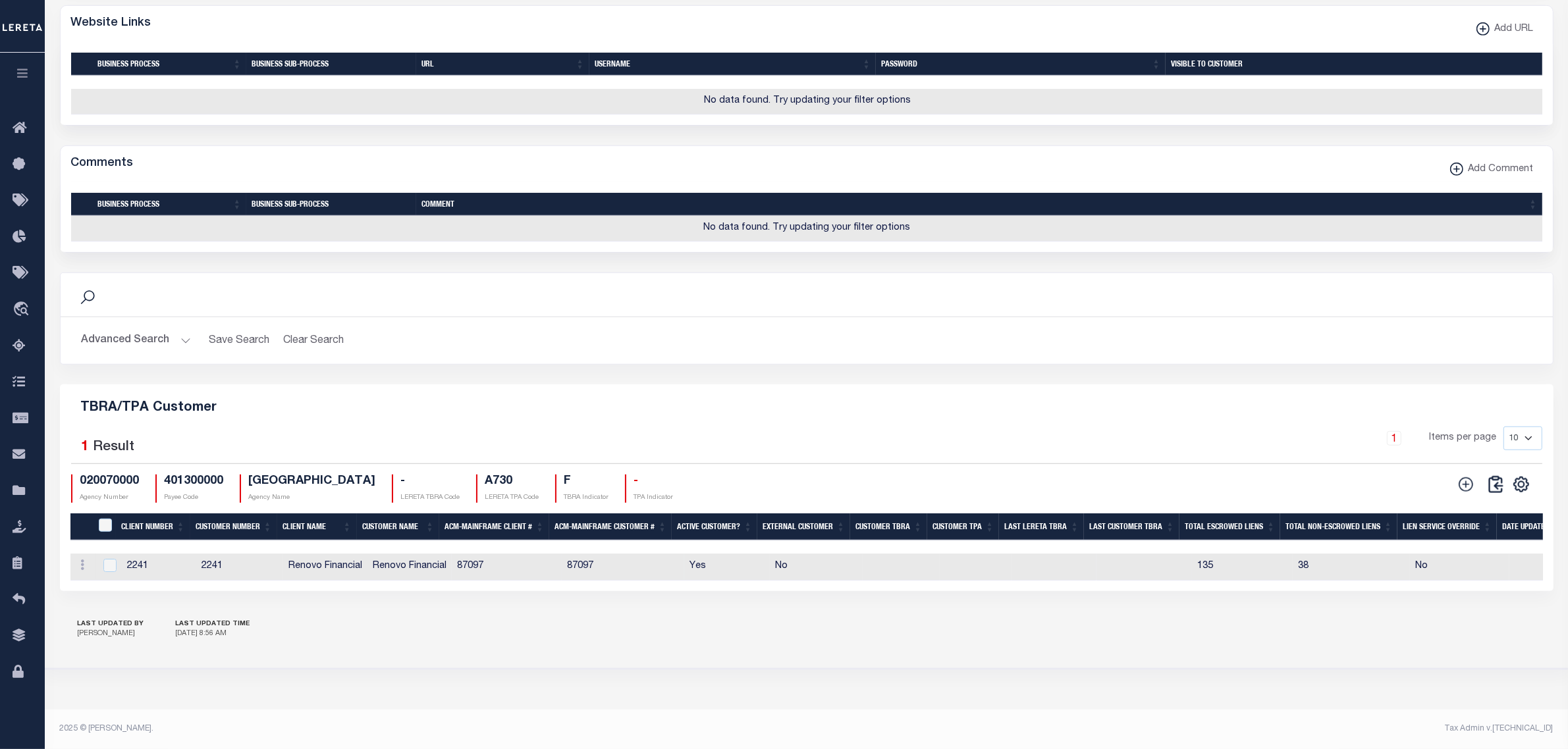
click at [257, 574] on td "2241" at bounding box center [240, 567] width 87 height 27
checkbox input "true"
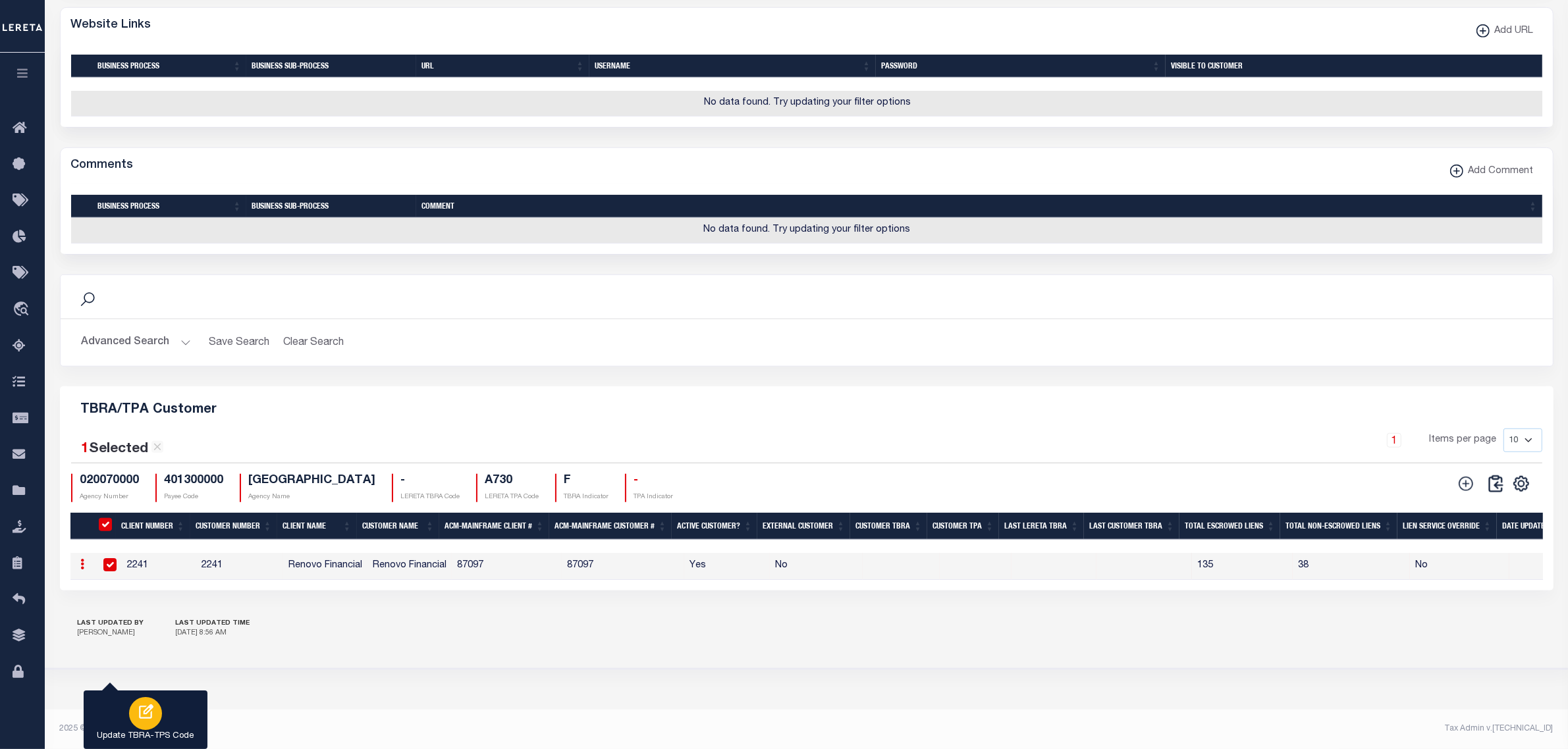
scroll to position [893, 0]
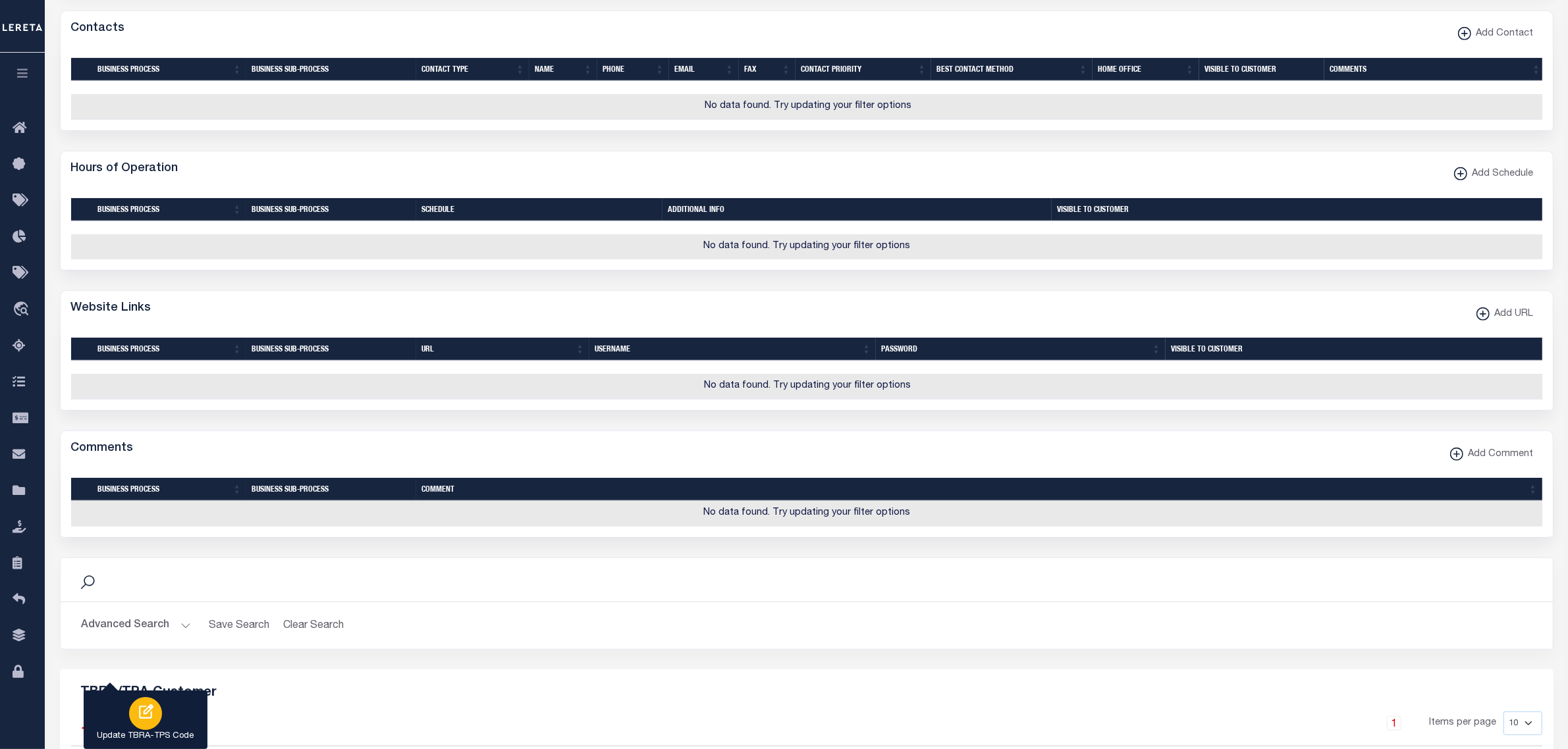
click at [142, 713] on icon "button" at bounding box center [146, 712] width 17 height 17
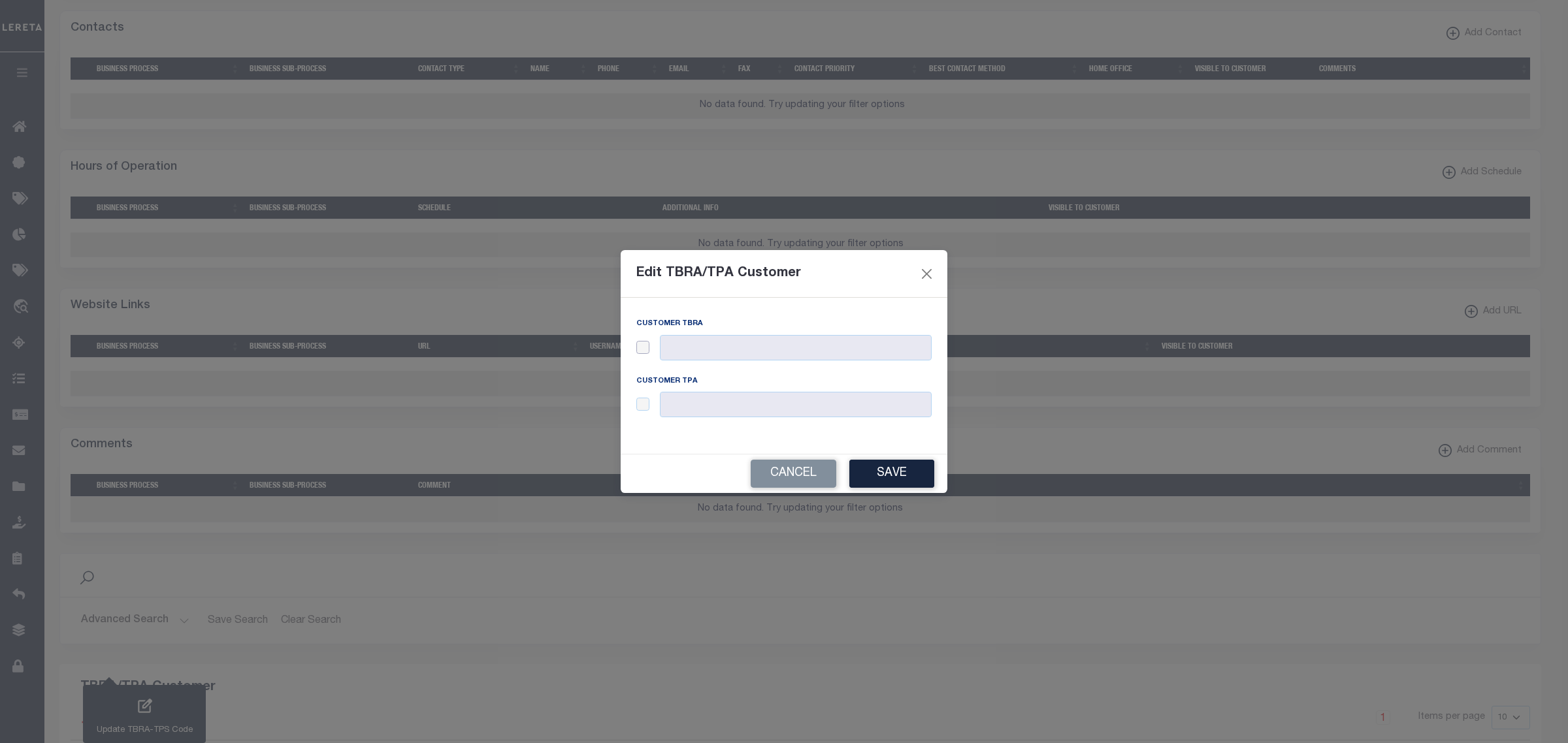
click at [642, 353] on input "checkbox" at bounding box center [642, 347] width 13 height 13
checkbox input "true"
click at [680, 346] on input "text" at bounding box center [795, 347] width 272 height 25
type input "123"
click at [641, 405] on input "checkbox" at bounding box center [642, 404] width 13 height 13
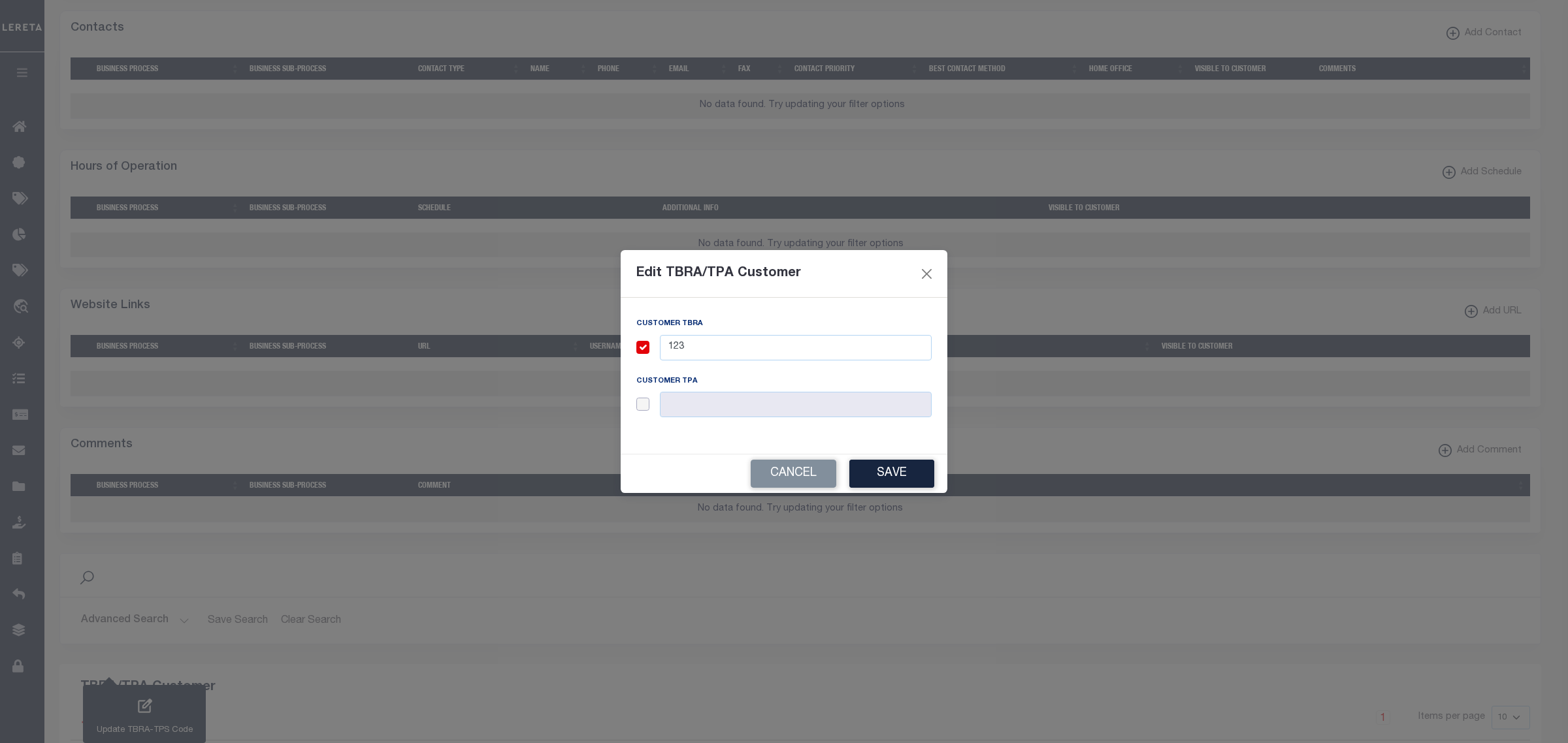
checkbox input "true"
click at [713, 403] on input "text" at bounding box center [795, 404] width 272 height 25
type input "123"
click at [909, 477] on button "Save" at bounding box center [891, 473] width 85 height 28
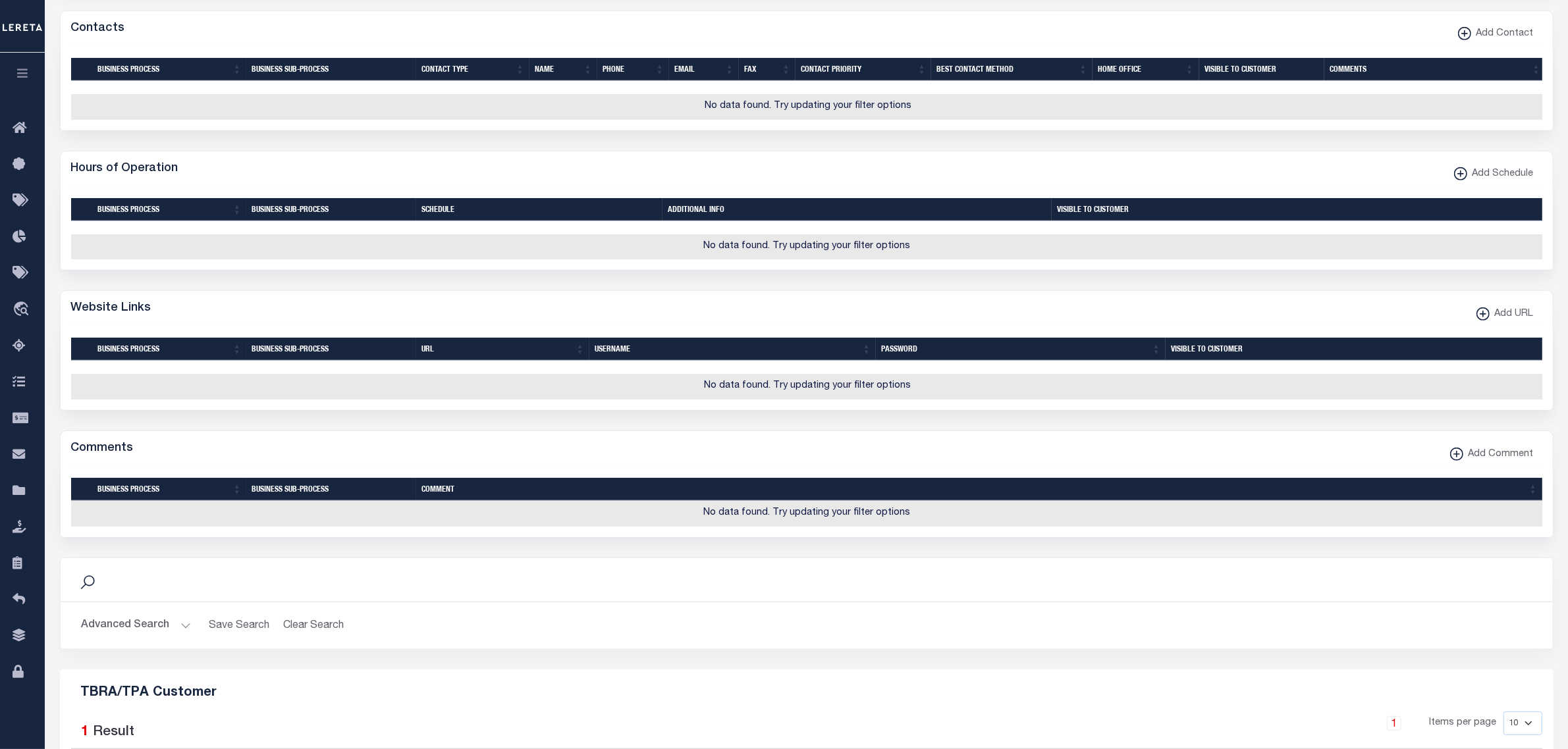
scroll to position [1229, 0]
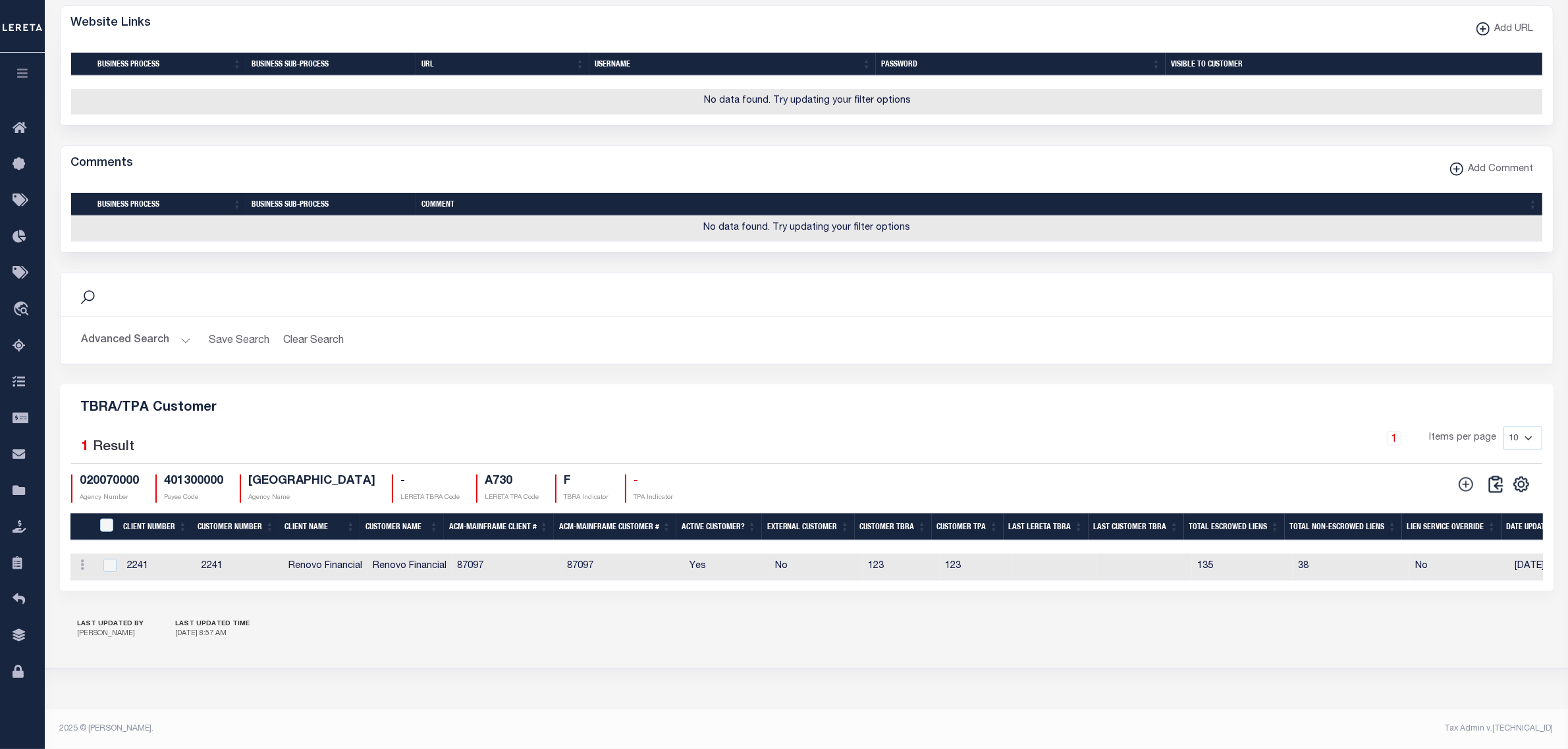
click at [179, 330] on button "Advanced Search" at bounding box center [136, 341] width 109 height 25
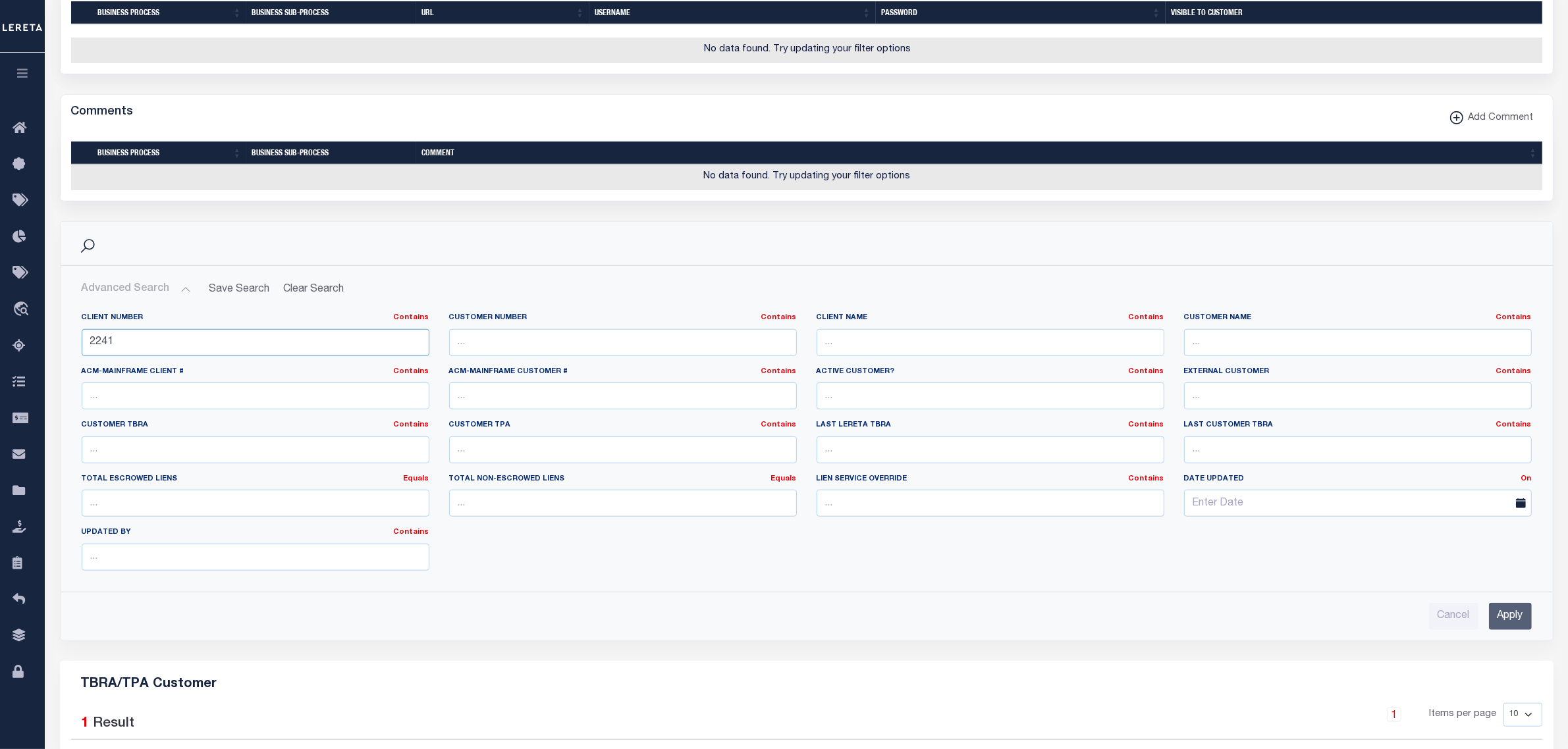
drag, startPoint x: 102, startPoint y: 385, endPoint x: 134, endPoint y: 385, distance: 32.0
click at [134, 356] on input "2241" at bounding box center [256, 343] width 347 height 27
type input "2259"
click at [1503, 630] on input "Apply" at bounding box center [1510, 616] width 43 height 27
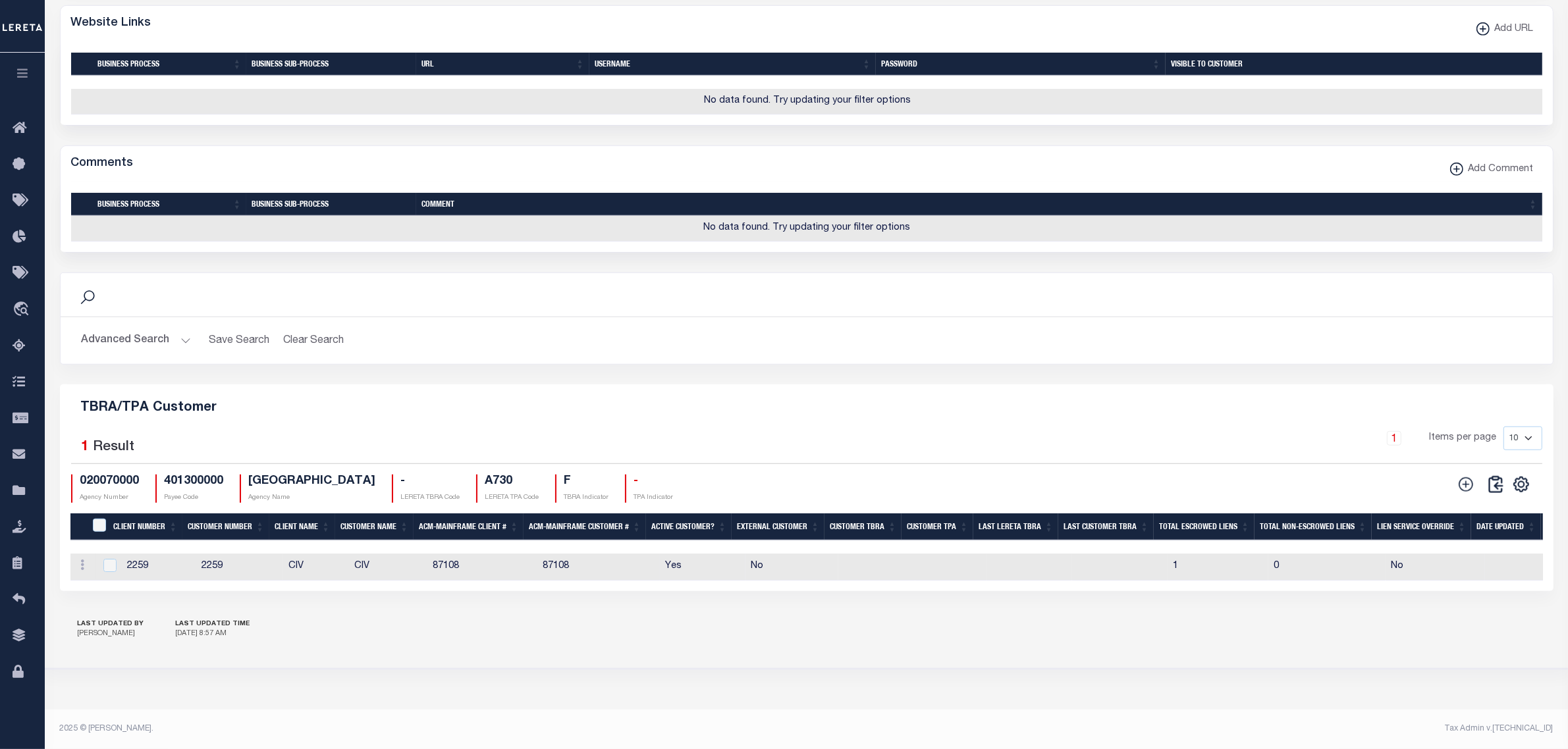
click at [234, 559] on td "2259" at bounding box center [240, 567] width 87 height 27
checkbox input "true"
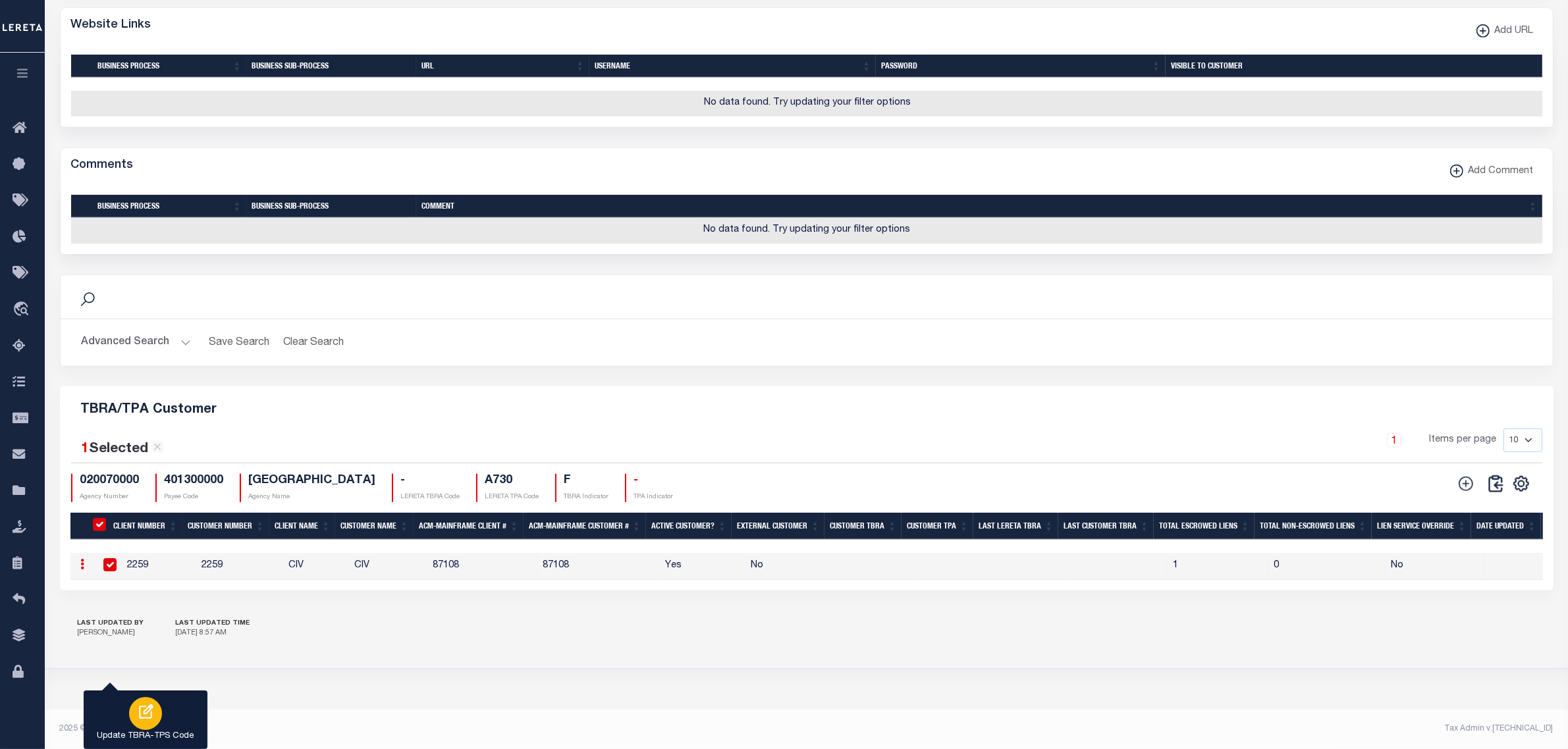
scroll to position [834, 0]
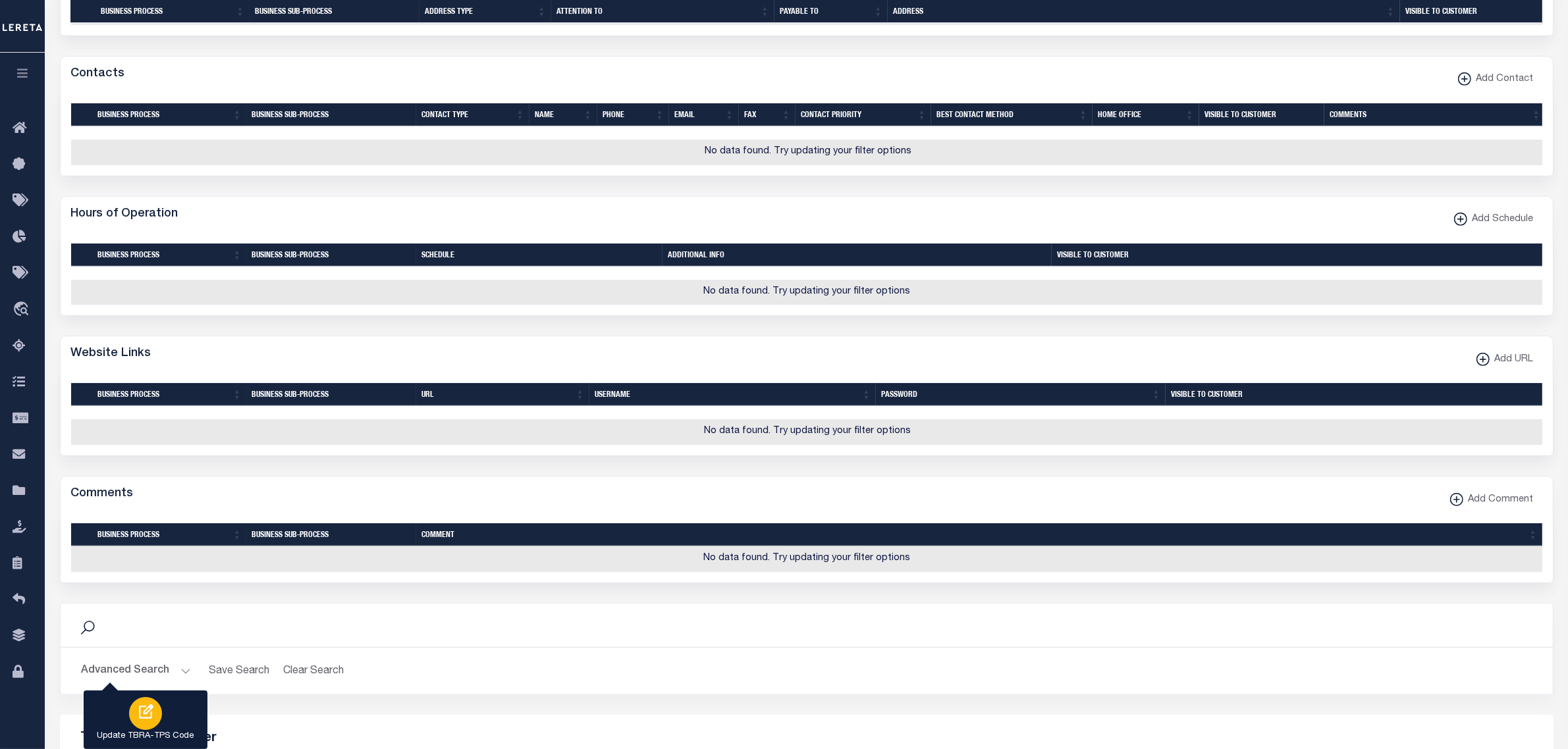
click at [149, 721] on icon "button" at bounding box center [146, 712] width 17 height 17
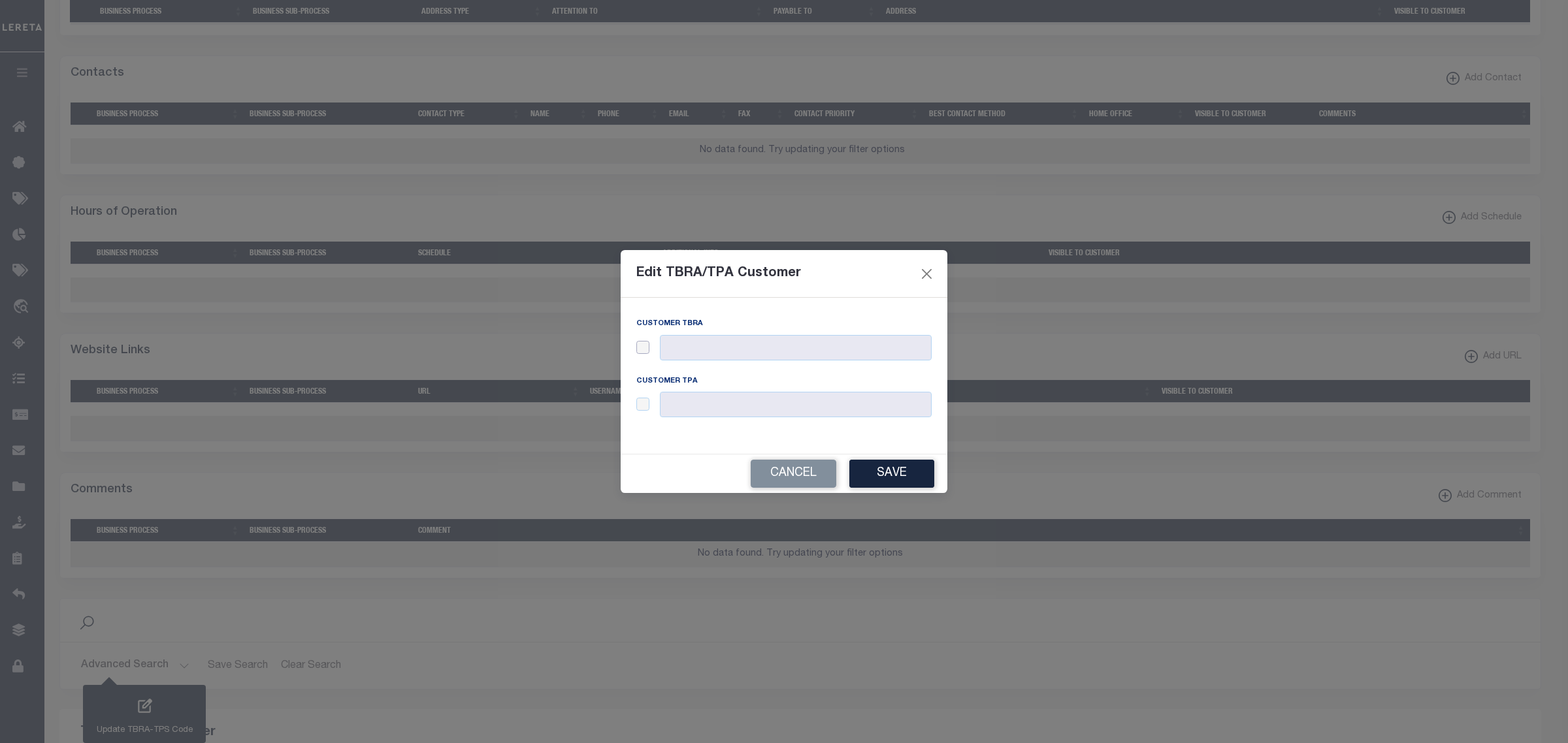
click at [644, 346] on input "checkbox" at bounding box center [642, 347] width 13 height 13
checkbox input "true"
click at [696, 349] on input "text" at bounding box center [795, 347] width 272 height 25
type input "123"
click at [639, 402] on input "checkbox" at bounding box center [642, 404] width 13 height 13
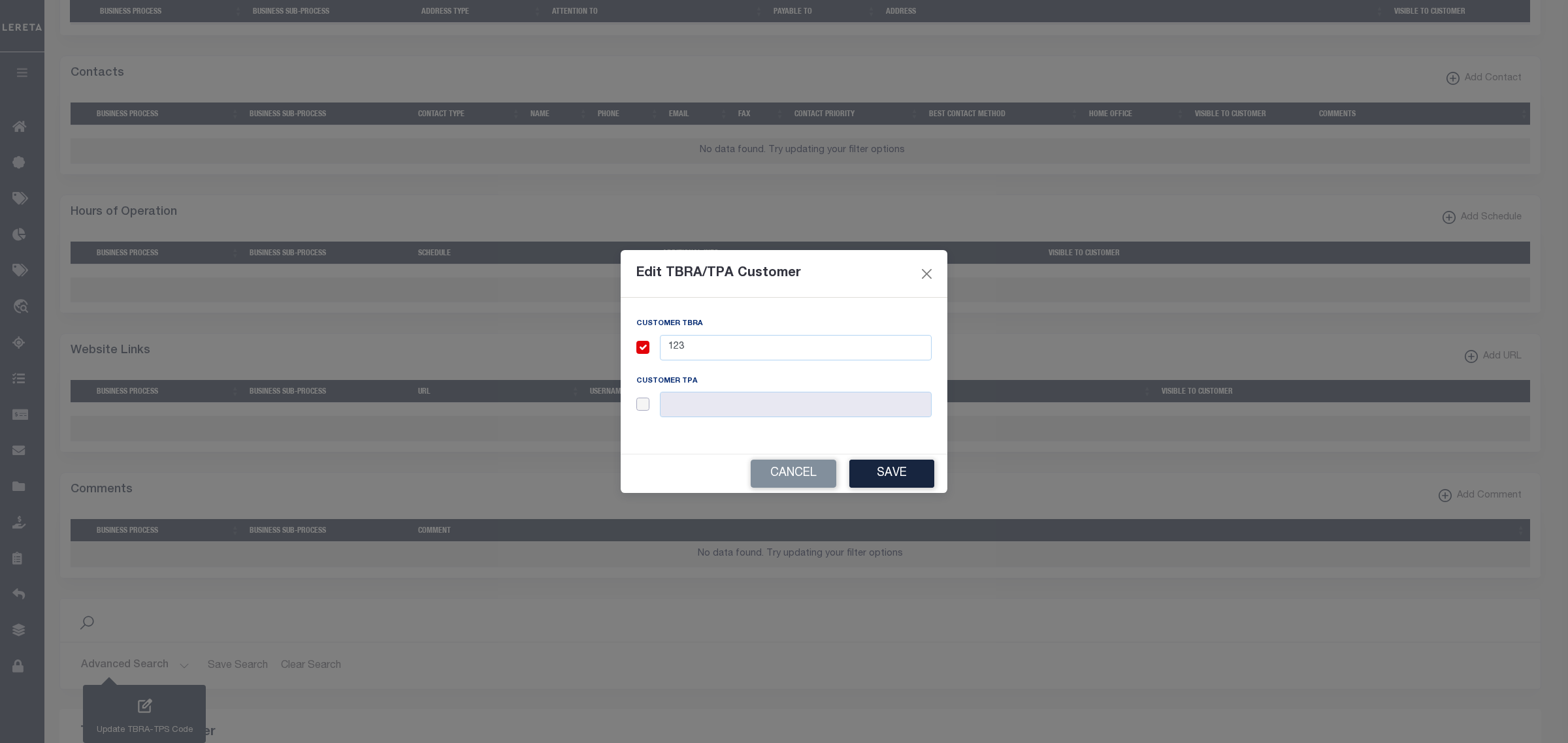
checkbox input "true"
click at [715, 407] on input "text" at bounding box center [795, 404] width 272 height 25
type input "123"
click at [910, 470] on button "Save" at bounding box center [891, 473] width 85 height 28
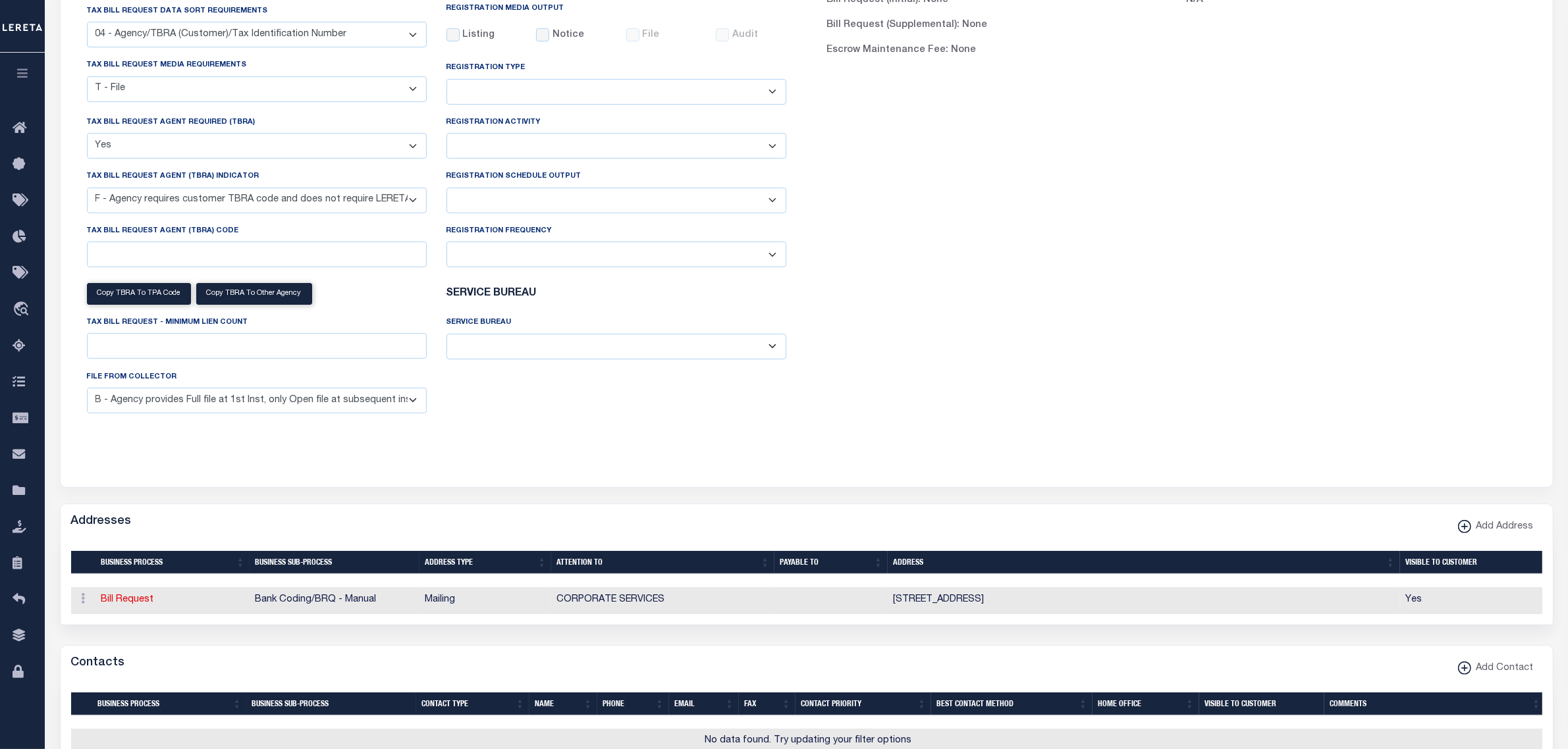
scroll to position [175, 0]
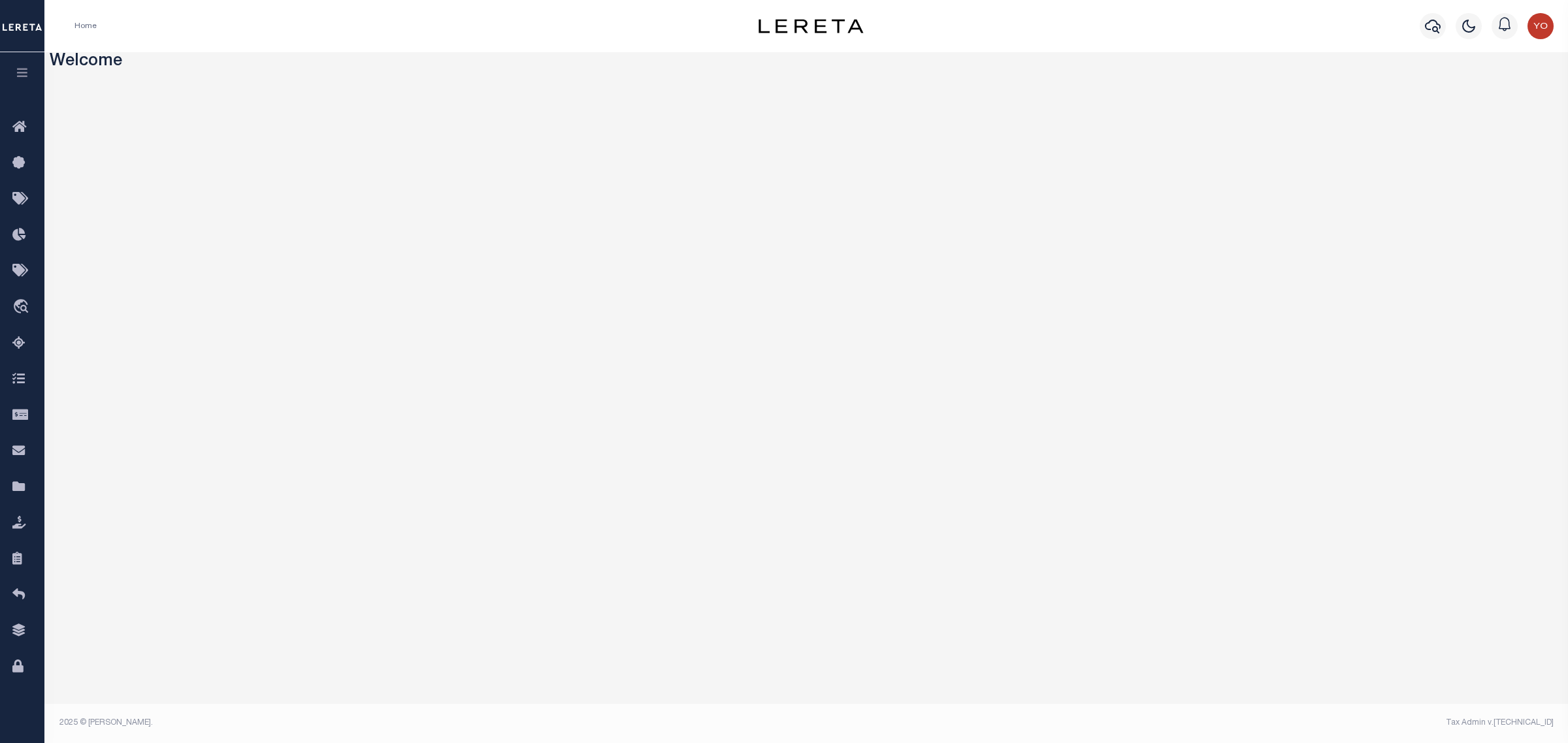
click at [15, 74] on icon "button" at bounding box center [23, 72] width 15 height 12
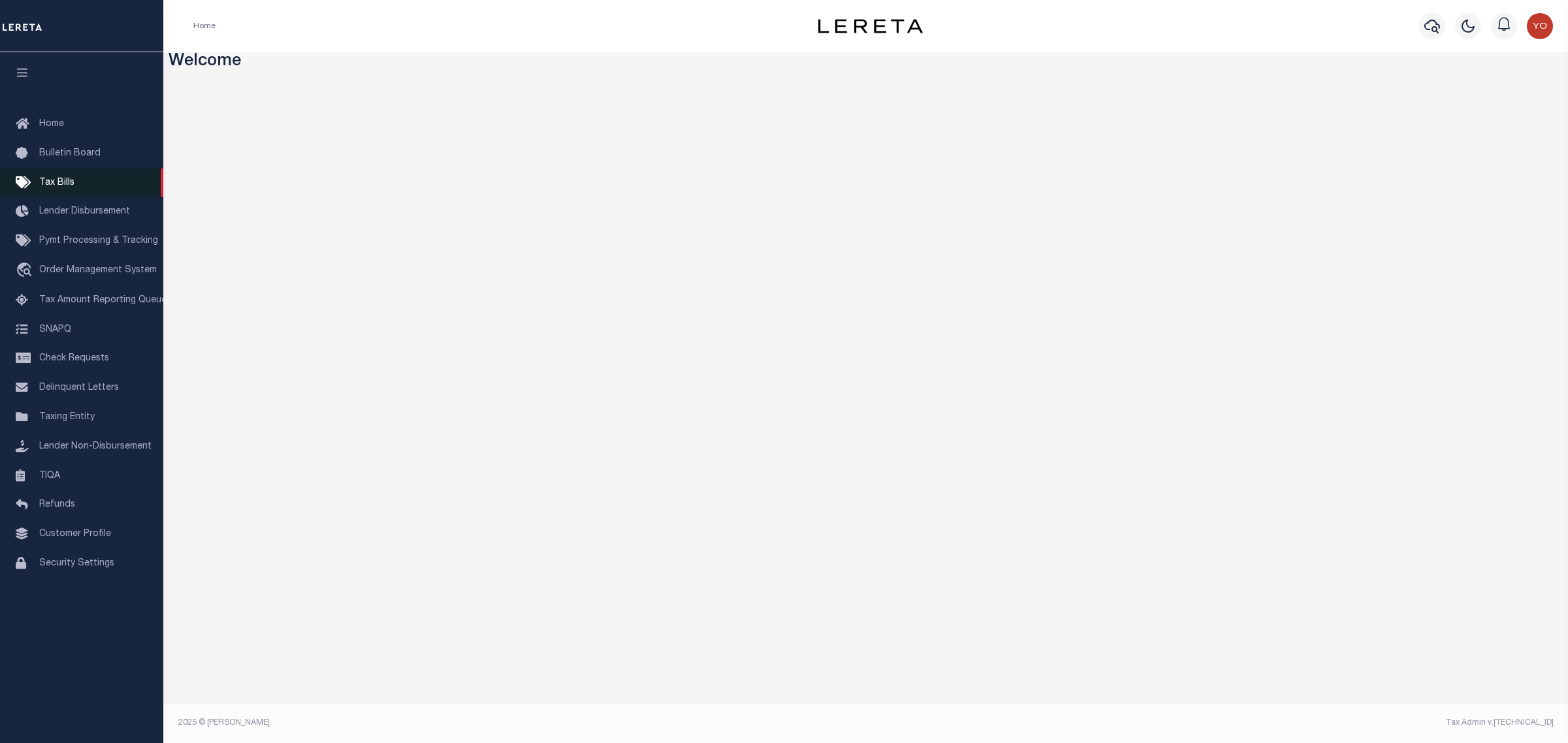
click at [54, 179] on span "Tax Bills" at bounding box center [56, 183] width 35 height 9
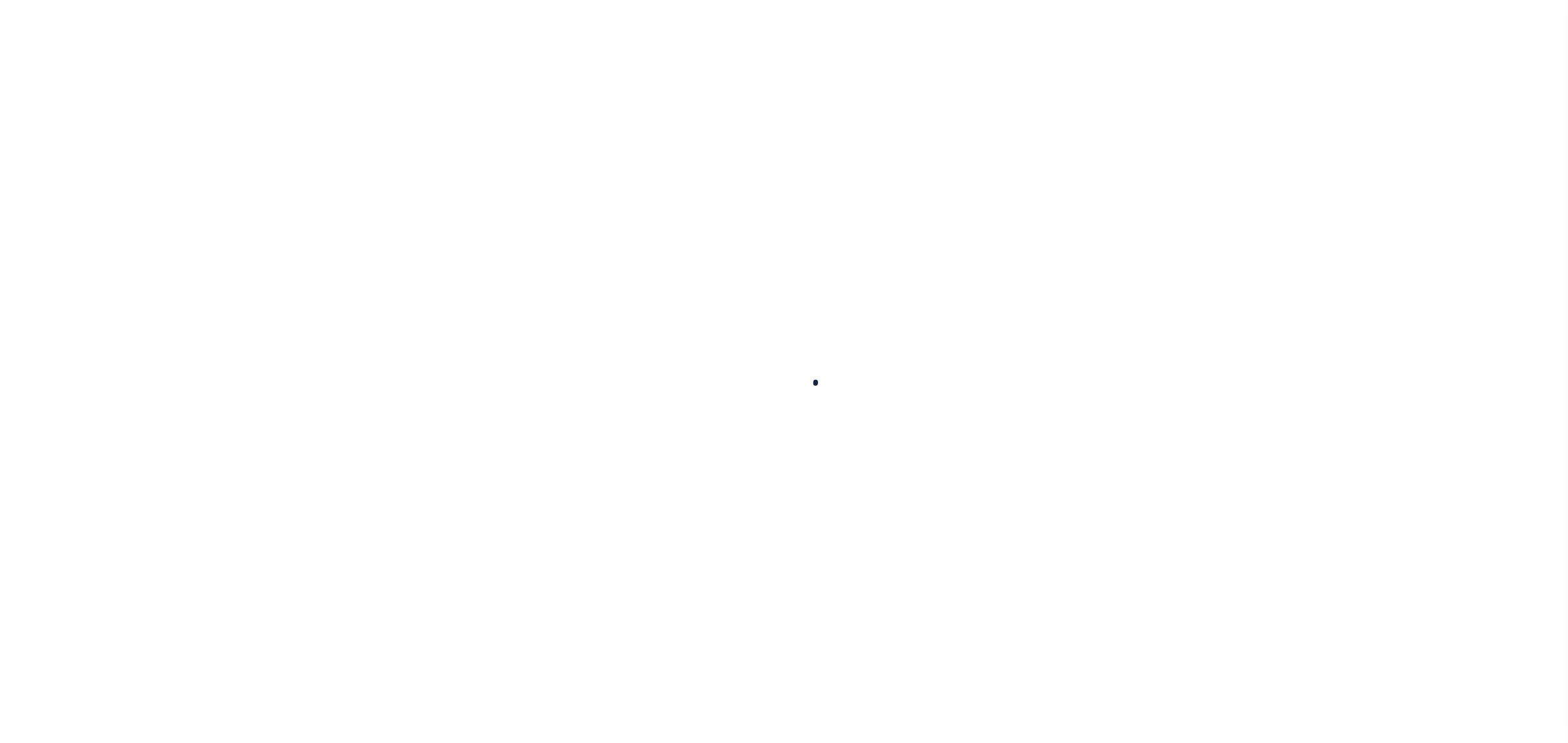
select select
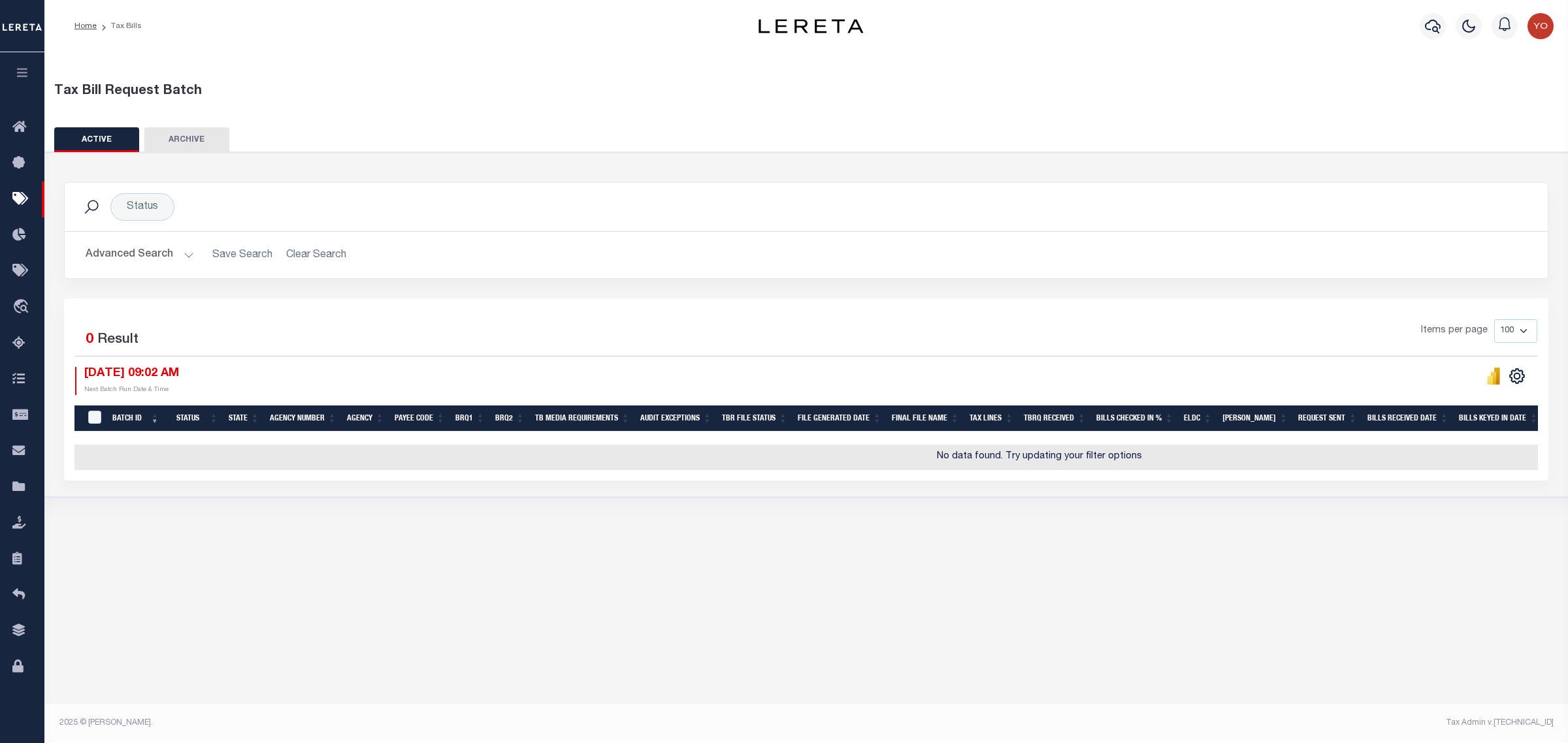
click at [183, 258] on button "Advanced Search" at bounding box center [140, 255] width 108 height 25
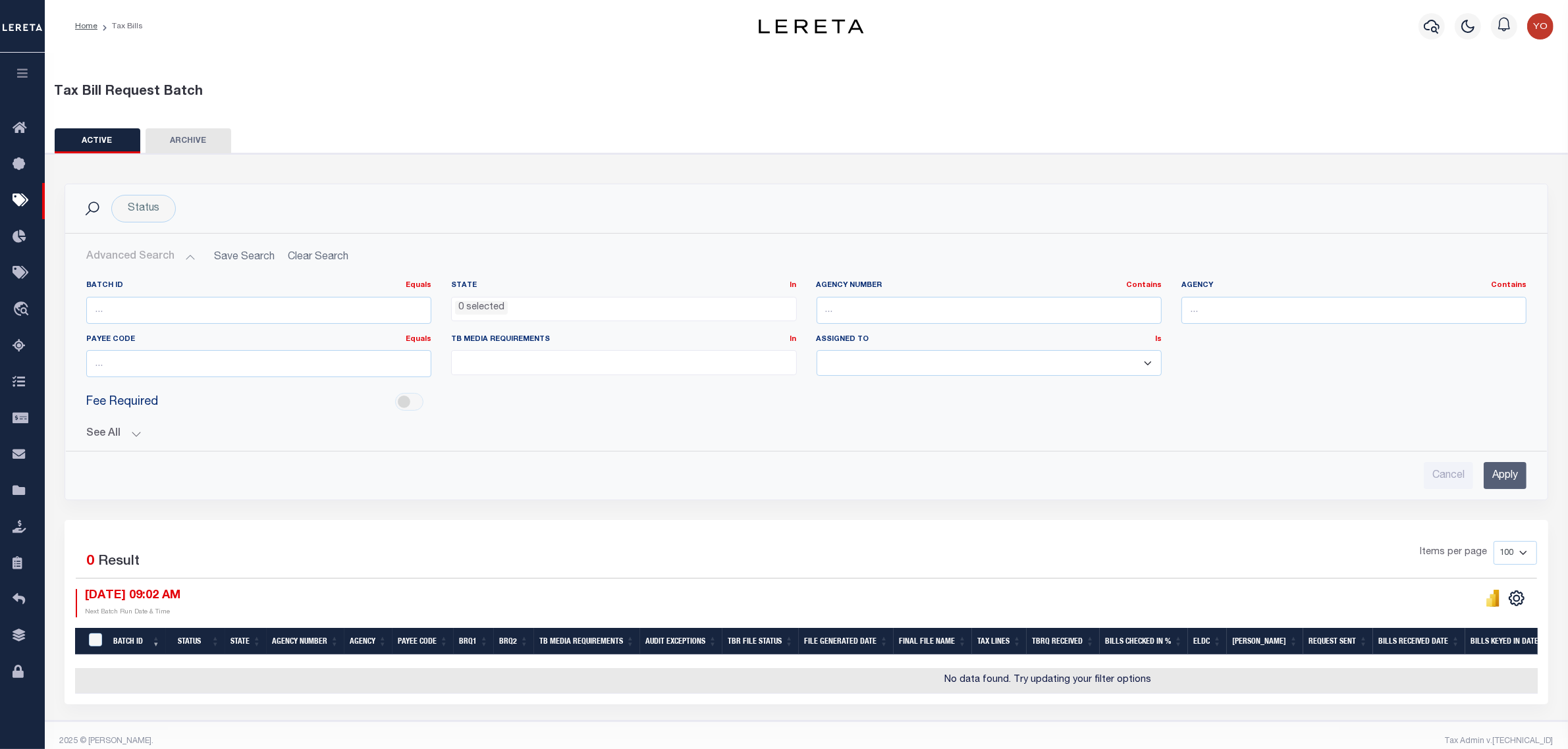
click at [136, 433] on button "See All" at bounding box center [806, 434] width 1440 height 13
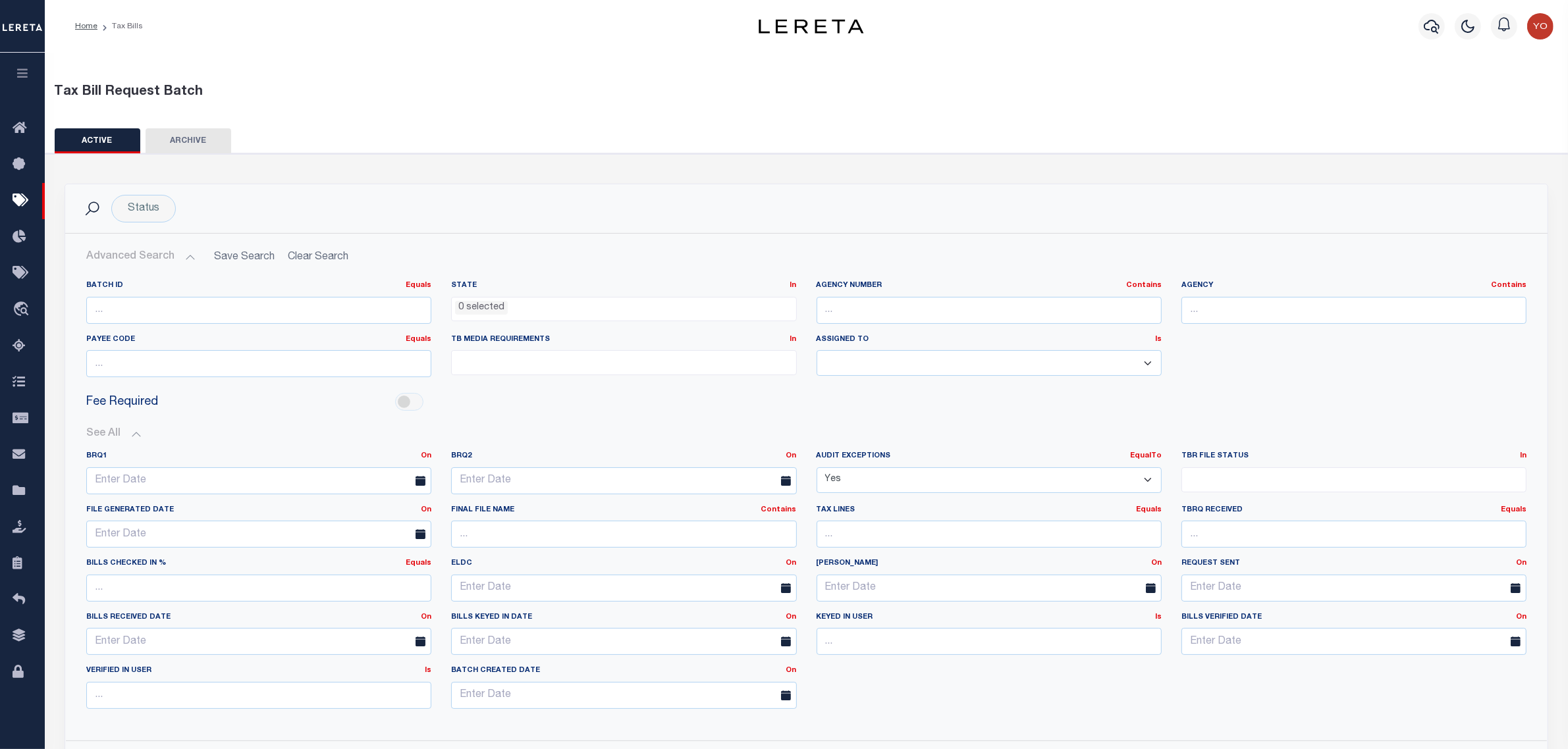
click at [851, 482] on select "Yes No" at bounding box center [989, 480] width 345 height 25
click at [868, 481] on select "Yes No" at bounding box center [989, 480] width 345 height 25
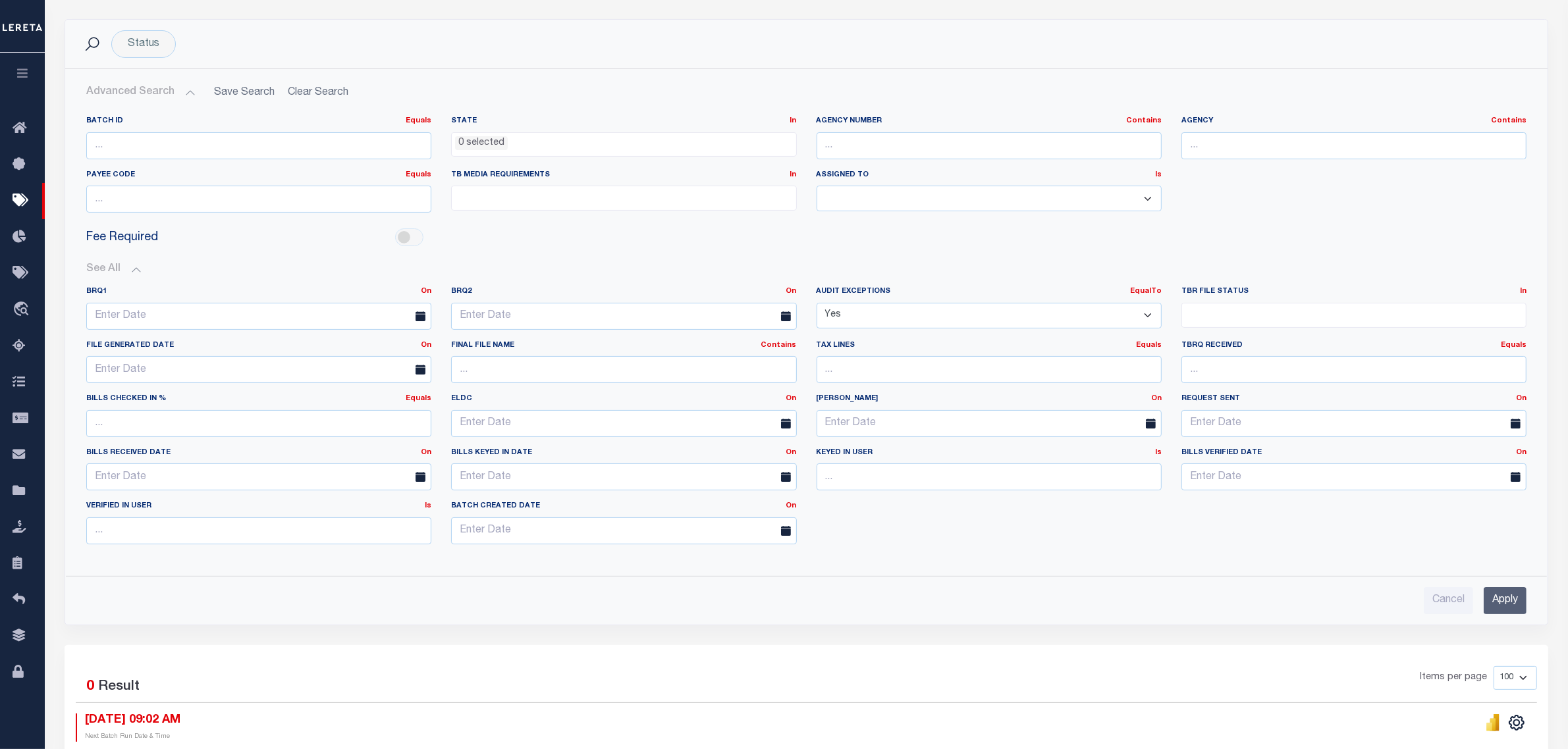
click at [1518, 600] on input "Apply" at bounding box center [1504, 601] width 43 height 27
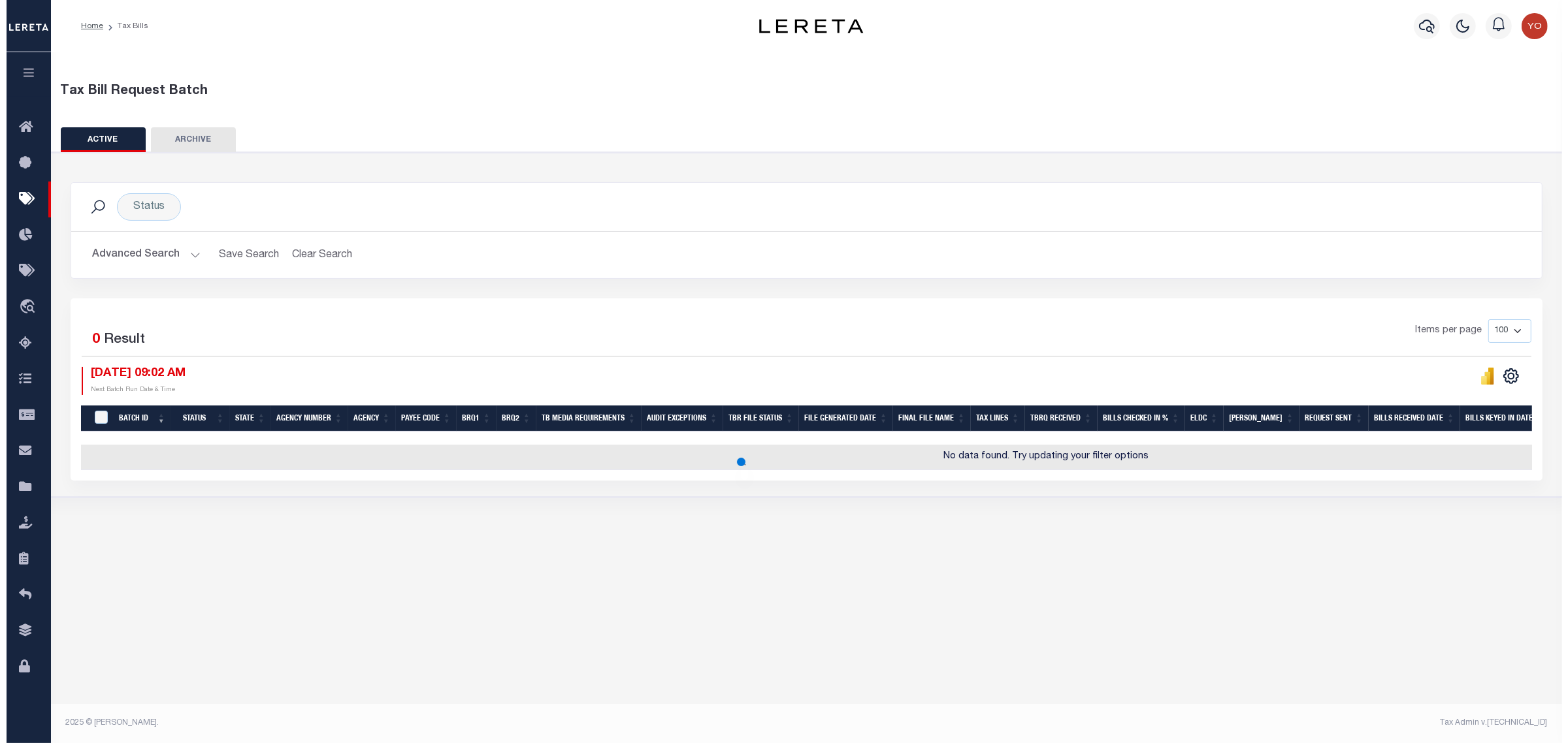
scroll to position [0, 0]
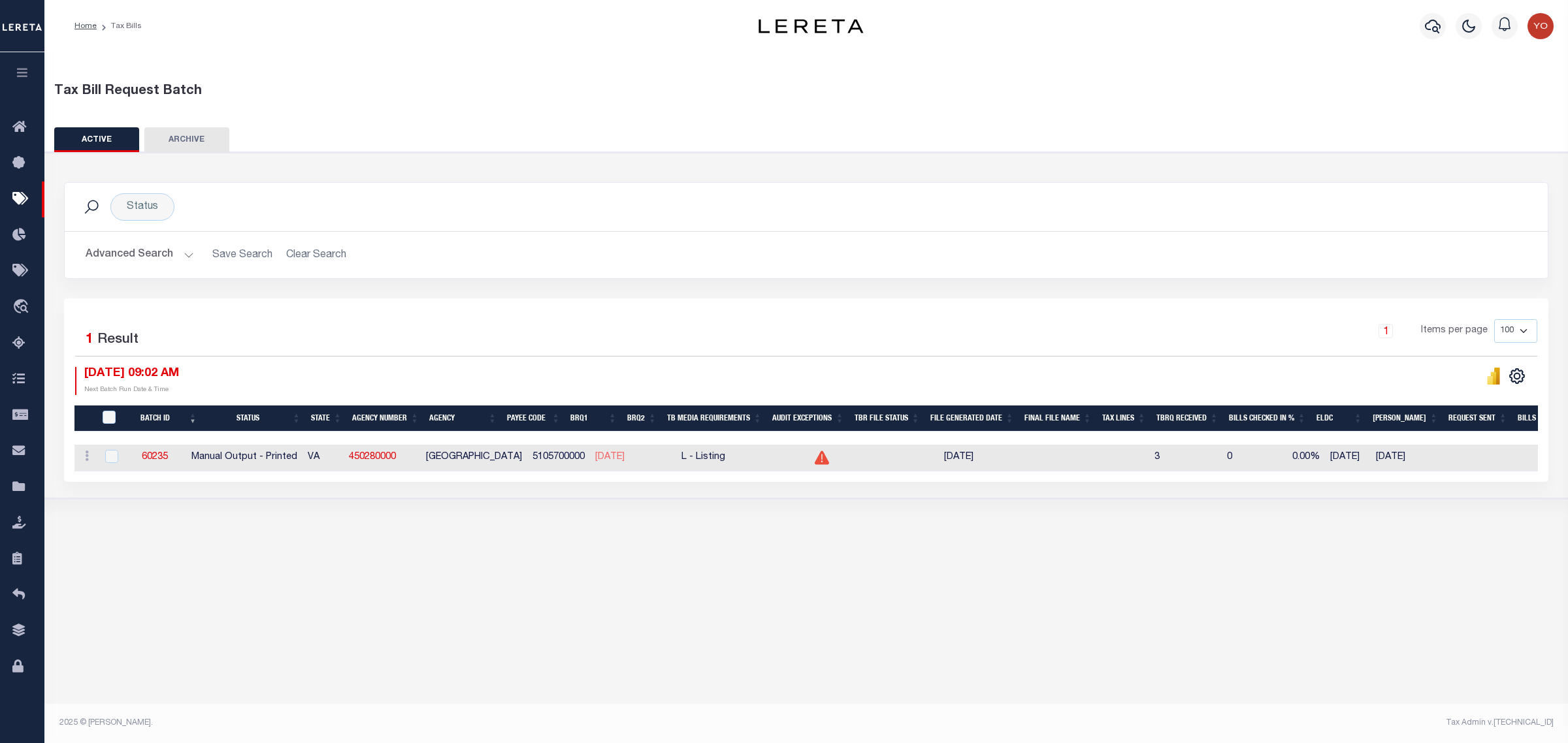
click at [183, 255] on button "Advanced Search" at bounding box center [140, 255] width 108 height 25
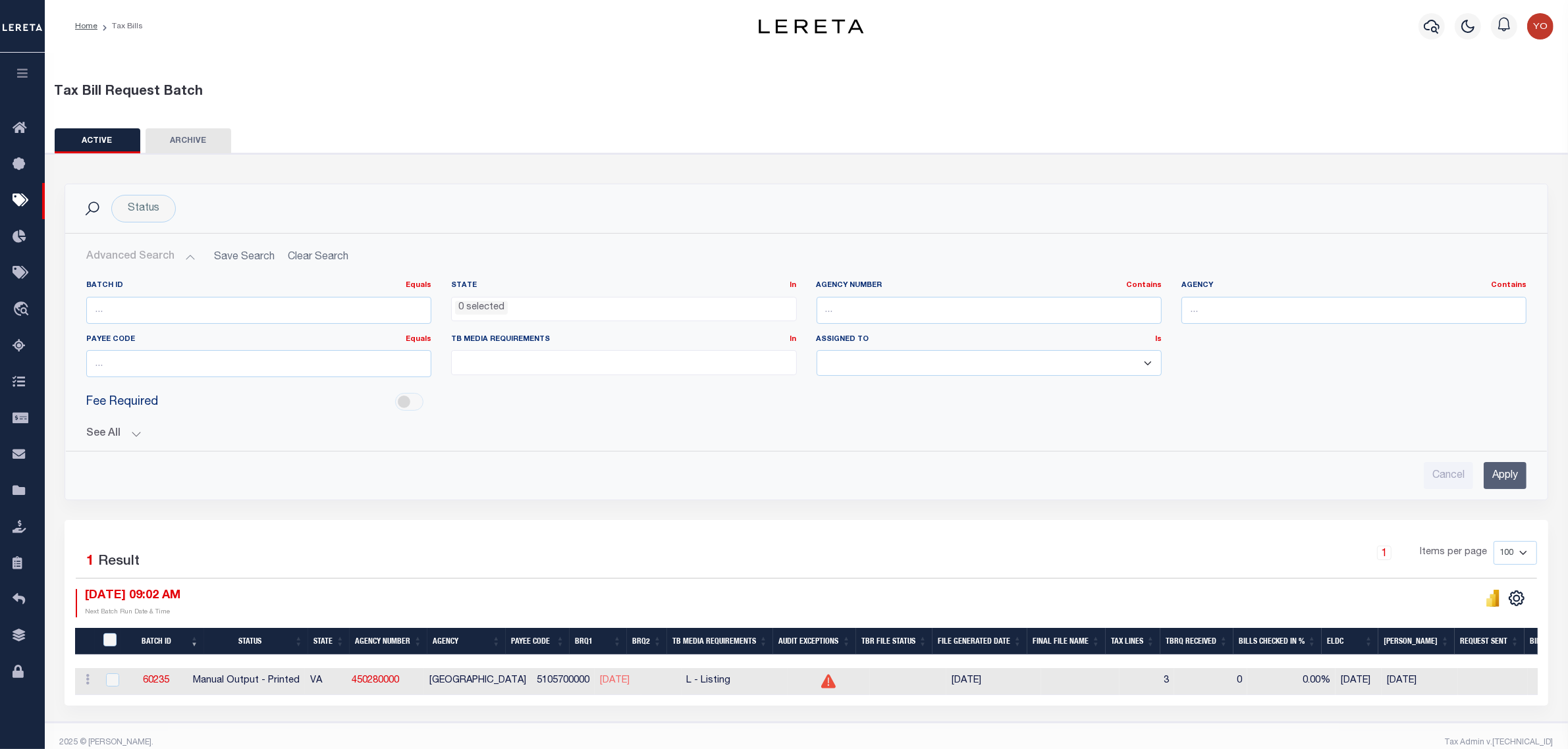
click at [136, 432] on button "See All" at bounding box center [806, 434] width 1440 height 13
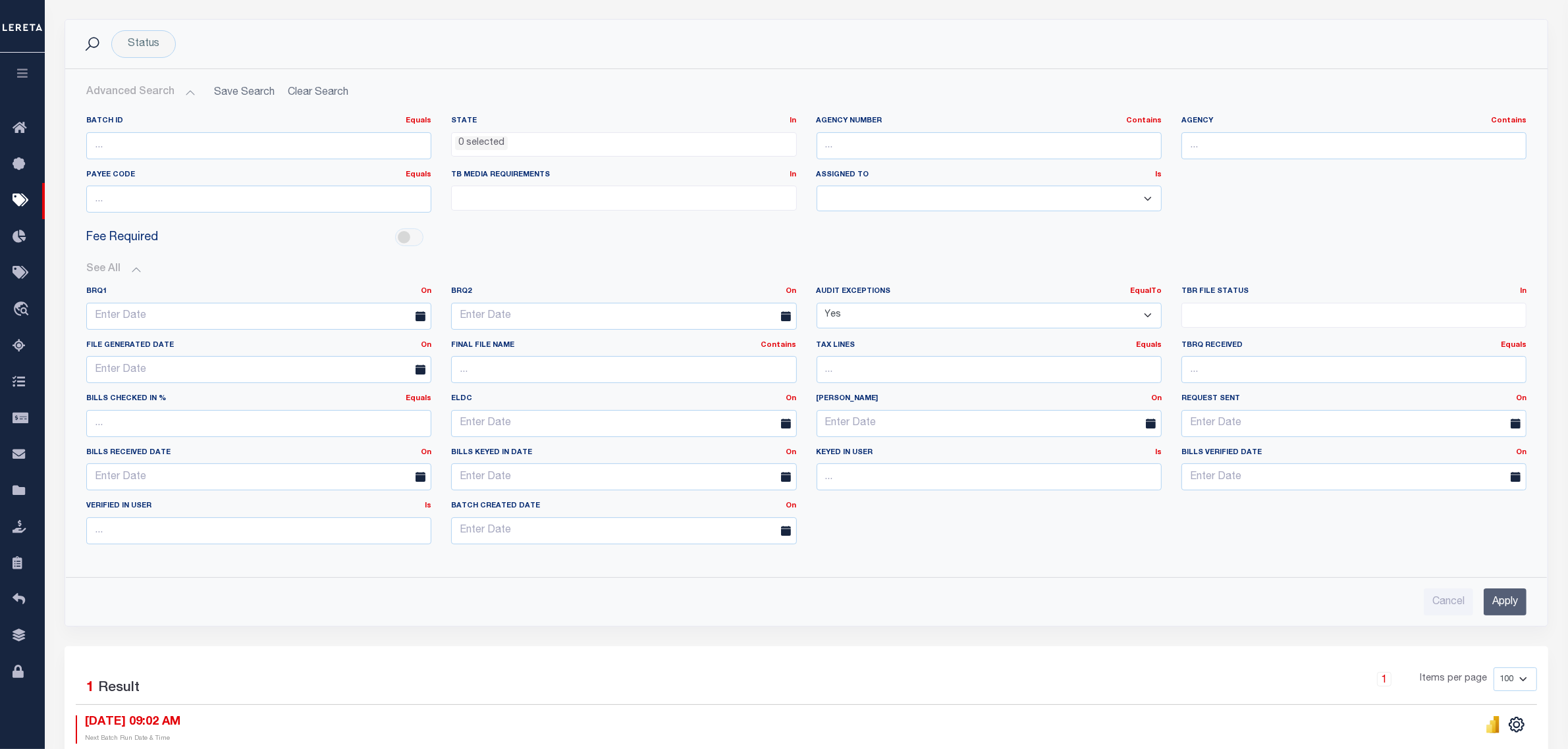
scroll to position [247, 0]
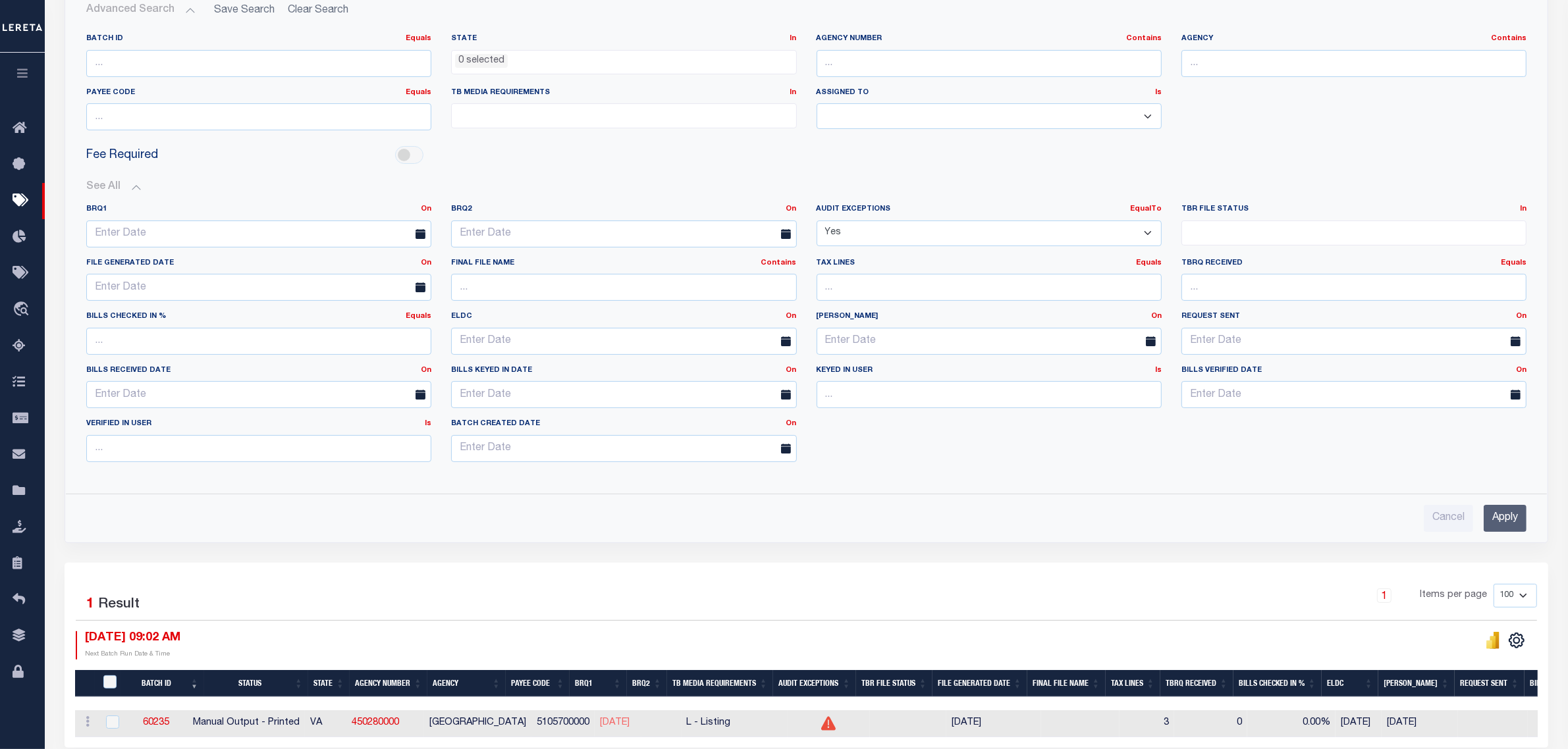
click at [1151, 235] on select "Yes No" at bounding box center [989, 234] width 345 height 25
select select
click at [817, 221] on select "Yes No" at bounding box center [989, 234] width 345 height 25
click at [1509, 524] on input "Apply" at bounding box center [1504, 518] width 43 height 27
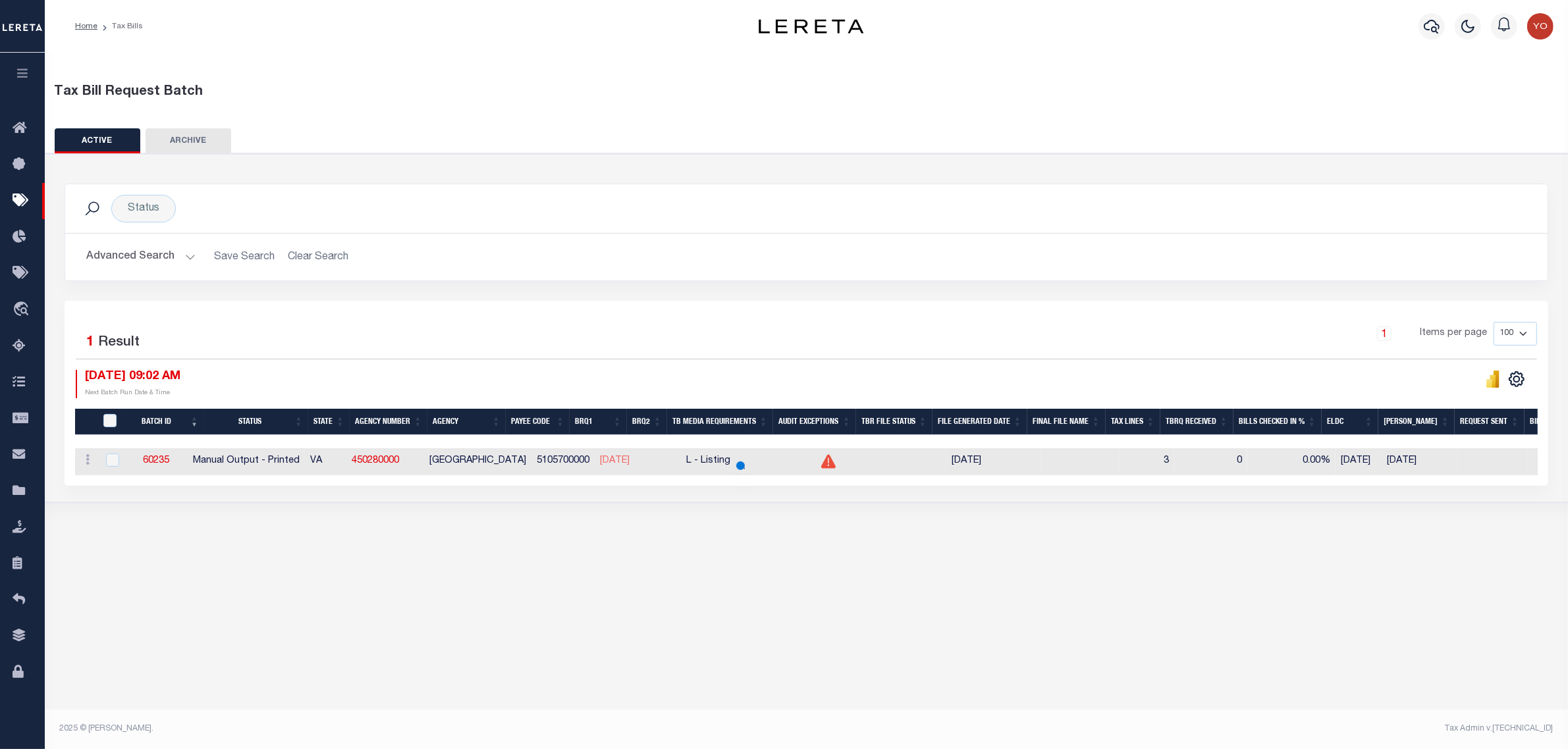
scroll to position [0, 0]
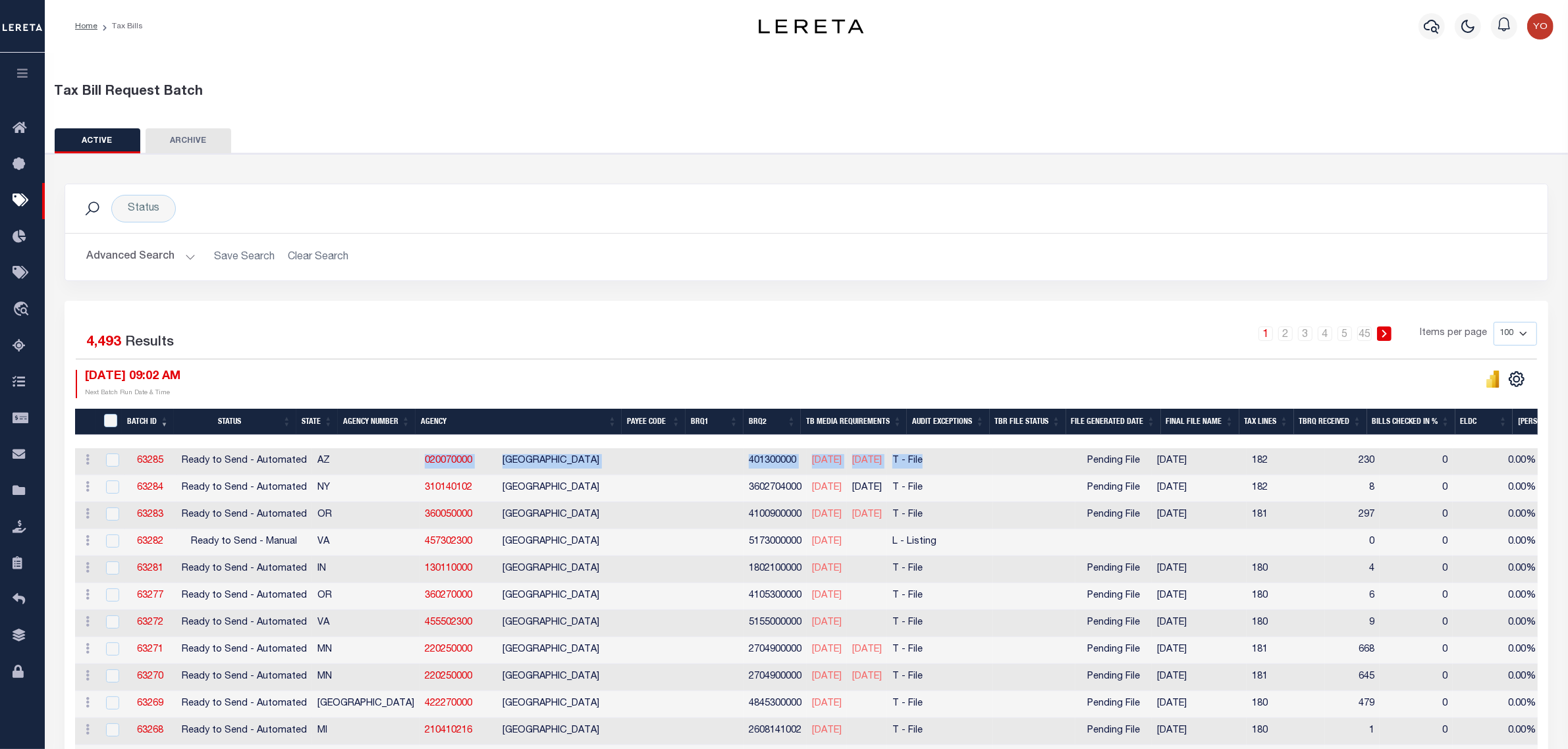
drag, startPoint x: 344, startPoint y: 458, endPoint x: 980, endPoint y: 454, distance: 636.0
click at [980, 454] on tr "ACTIONS [GEOGRAPHIC_DATA] 63285 Ready to Send - Automated AZ 020070000 [GEOGRAP…" at bounding box center [1225, 462] width 2299 height 27
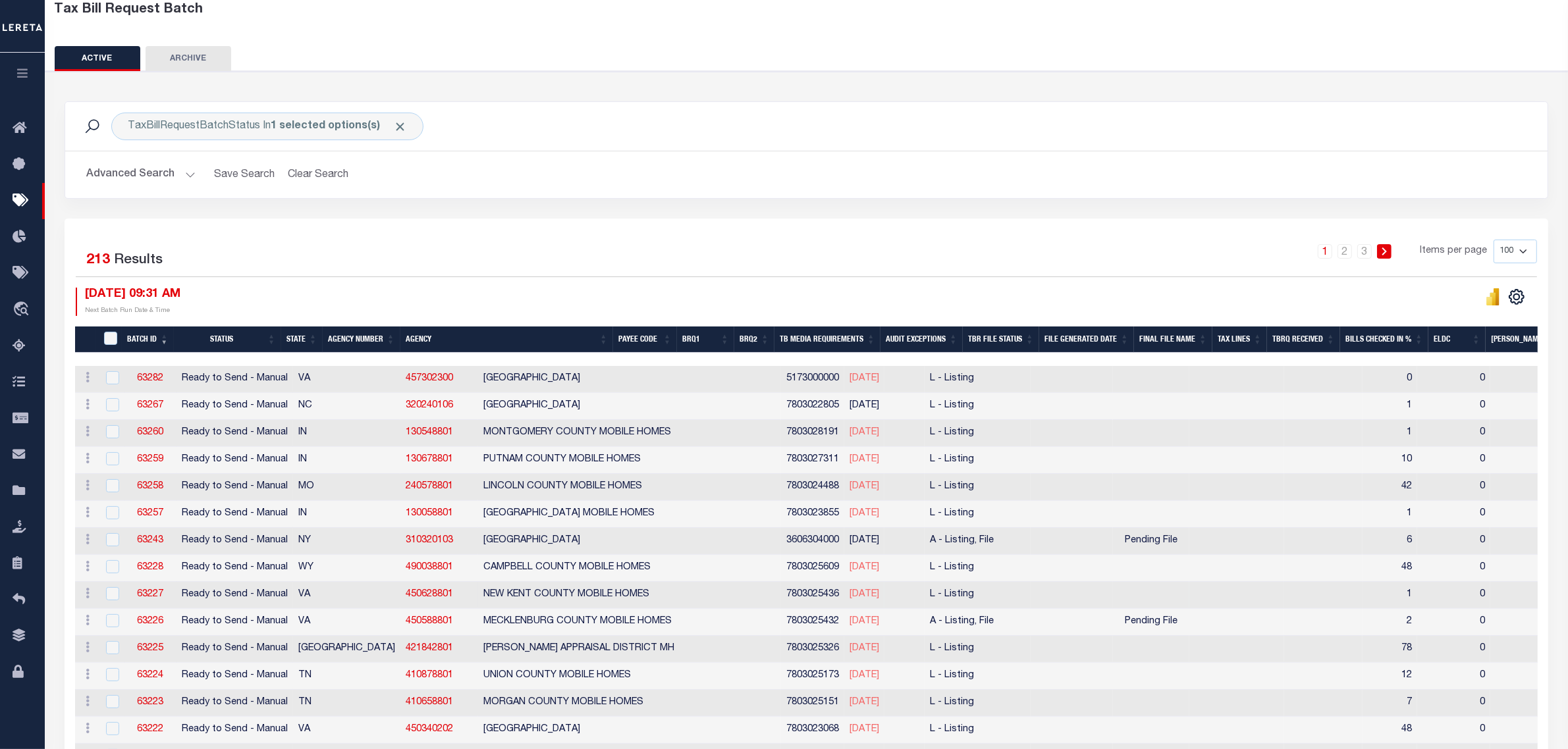
scroll to position [165, 0]
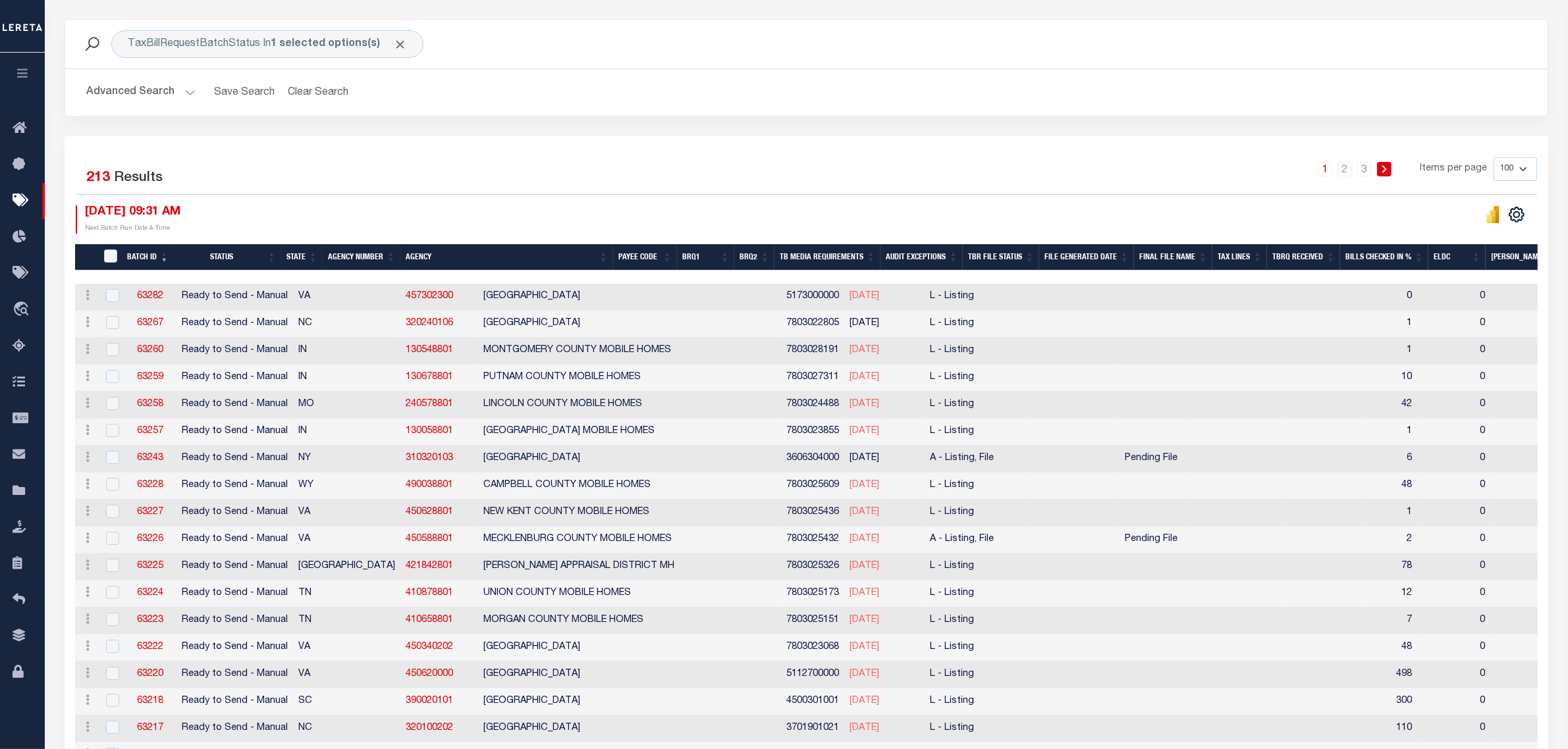
click at [186, 93] on button "Advanced Search" at bounding box center [141, 93] width 109 height 25
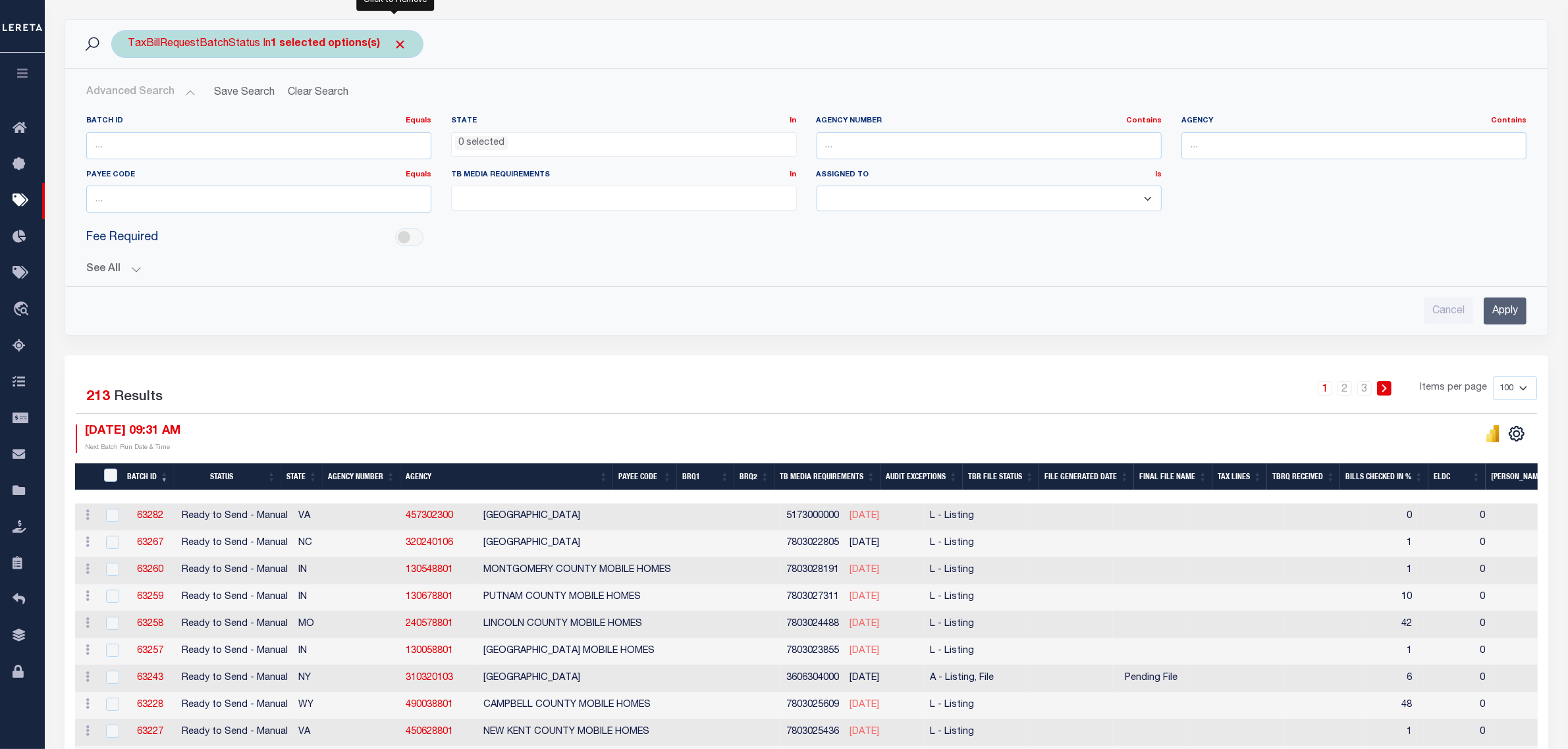
click at [397, 44] on span "Click to Remove" at bounding box center [399, 44] width 14 height 14
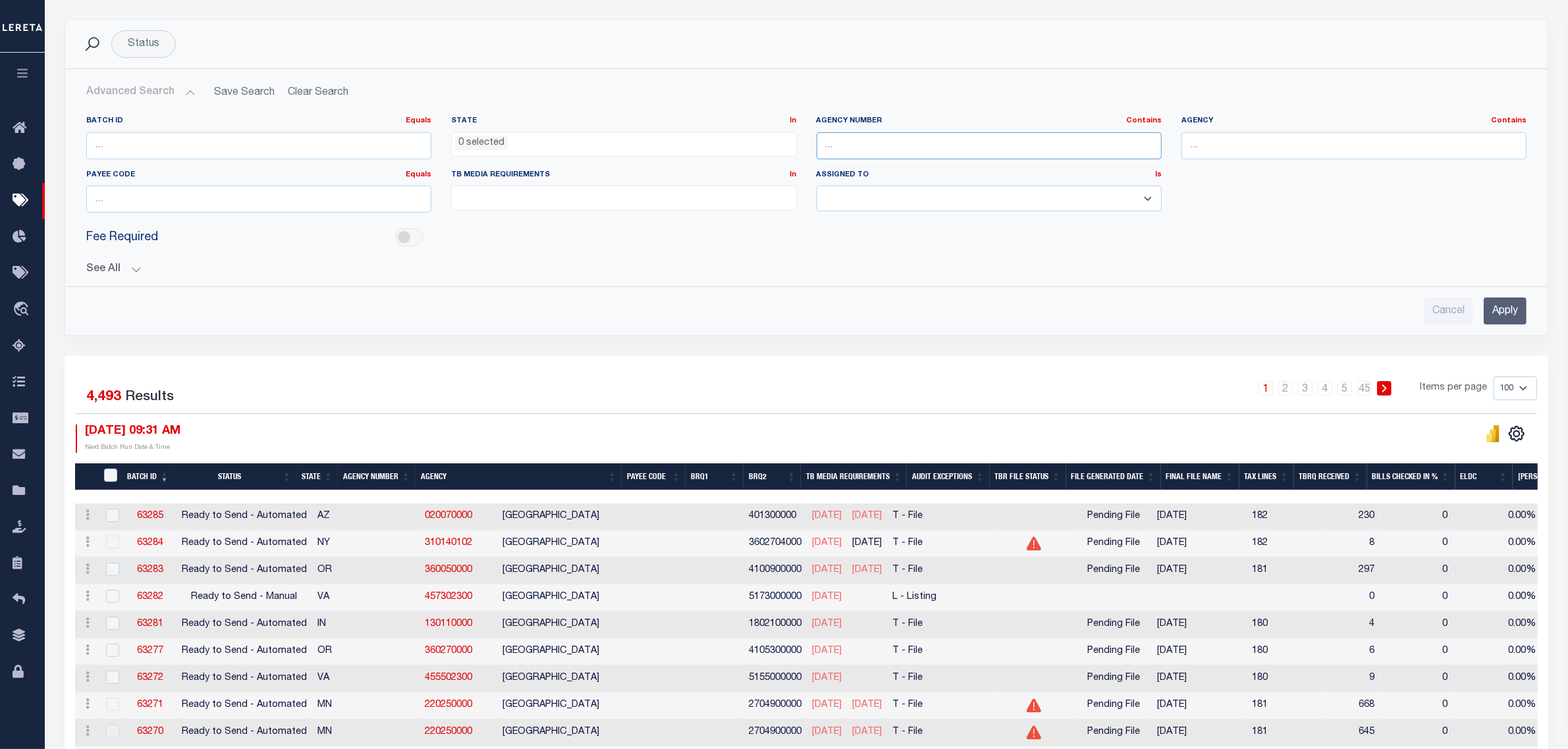
click at [877, 139] on input "text" at bounding box center [989, 146] width 345 height 27
paste input "020070000"
type input "020070000"
click at [1507, 311] on input "Apply" at bounding box center [1504, 311] width 43 height 27
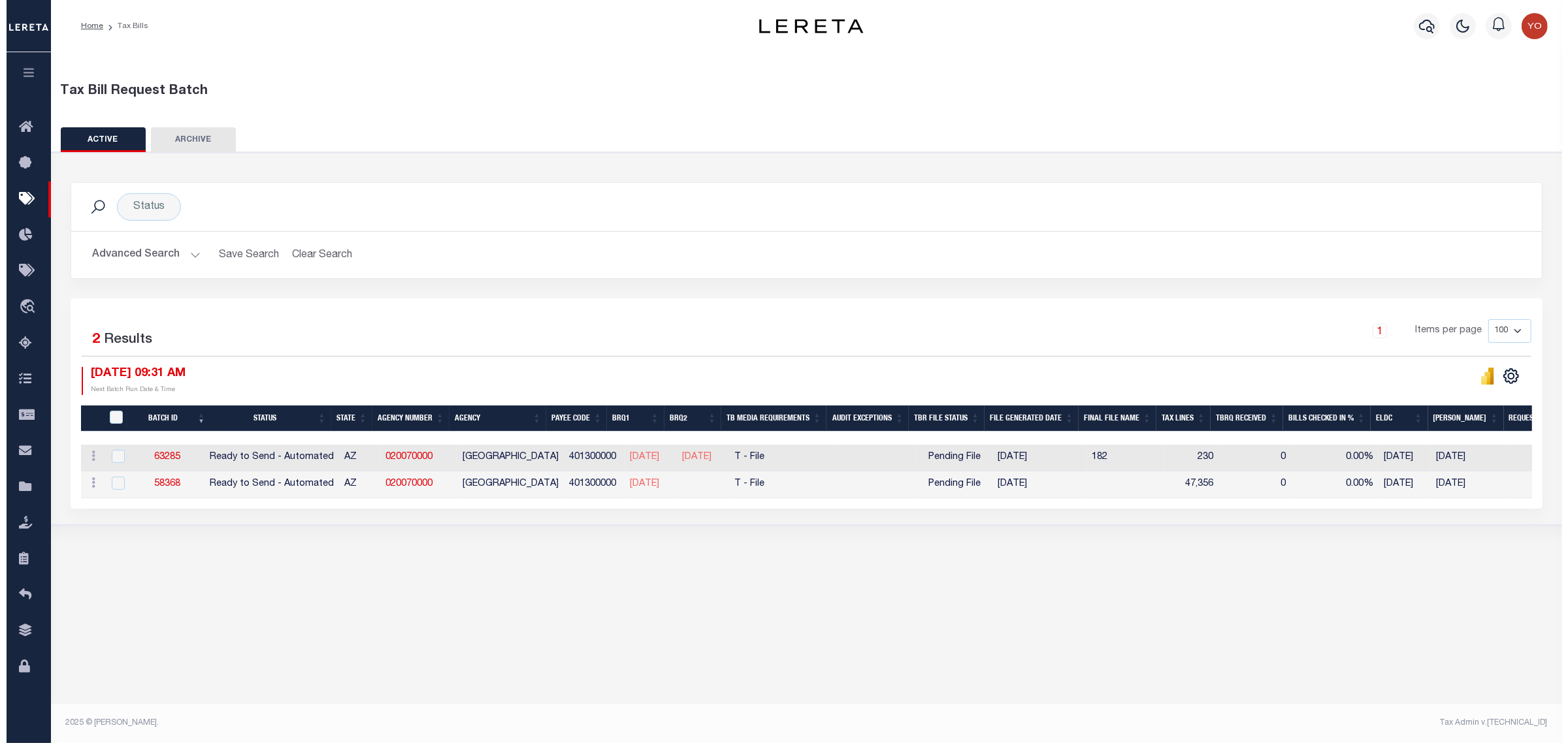
scroll to position [0, 0]
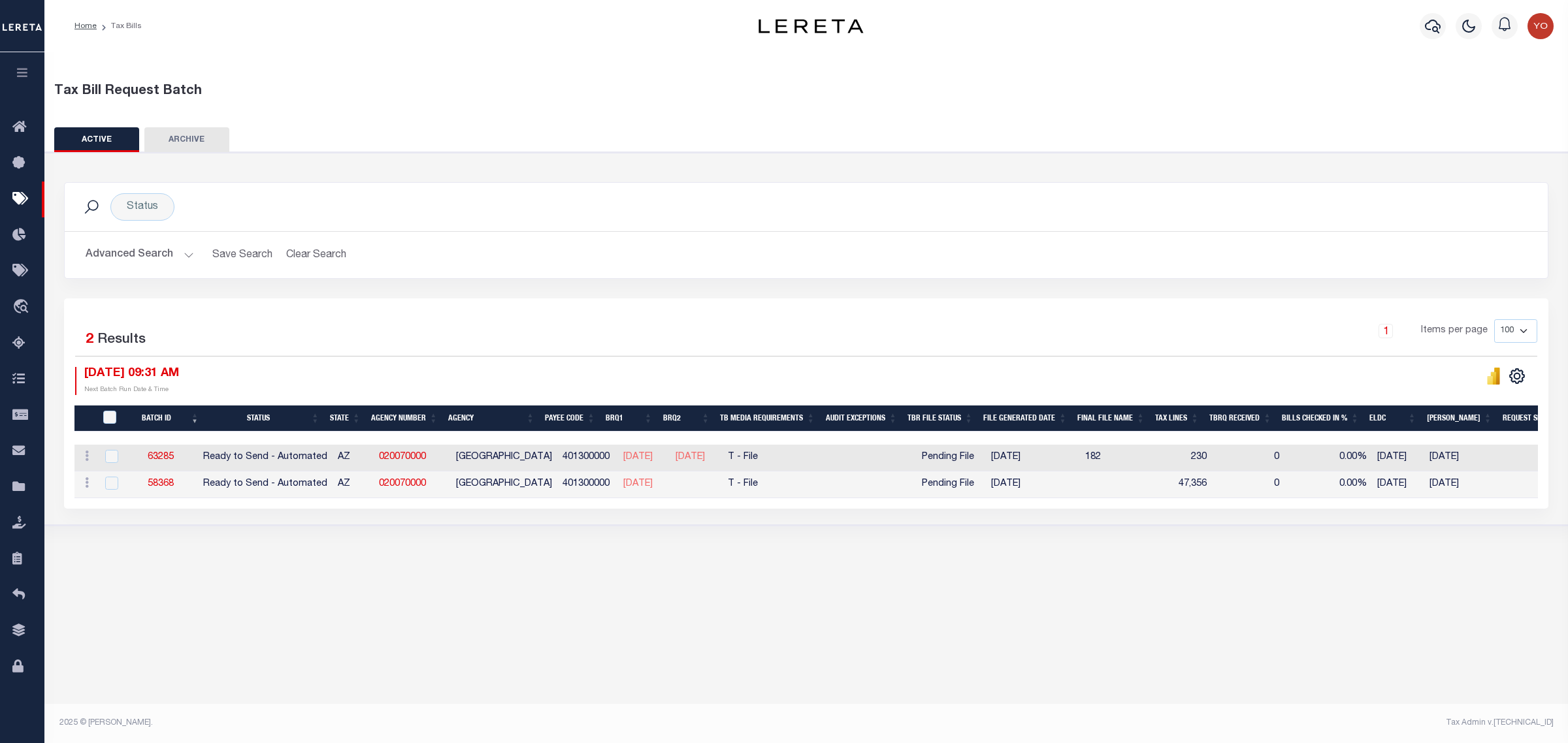
drag, startPoint x: 938, startPoint y: 460, endPoint x: 998, endPoint y: 485, distance: 65.0
click at [998, 485] on tbody "ACTIONS [GEOGRAPHIC_DATA] 63285 Ready to Send - Automated AZ 020070000 [GEOGRAP…" at bounding box center [1147, 471] width 2144 height 53
click at [974, 483] on span "Pending File" at bounding box center [948, 484] width 52 height 14
checkbox input "true"
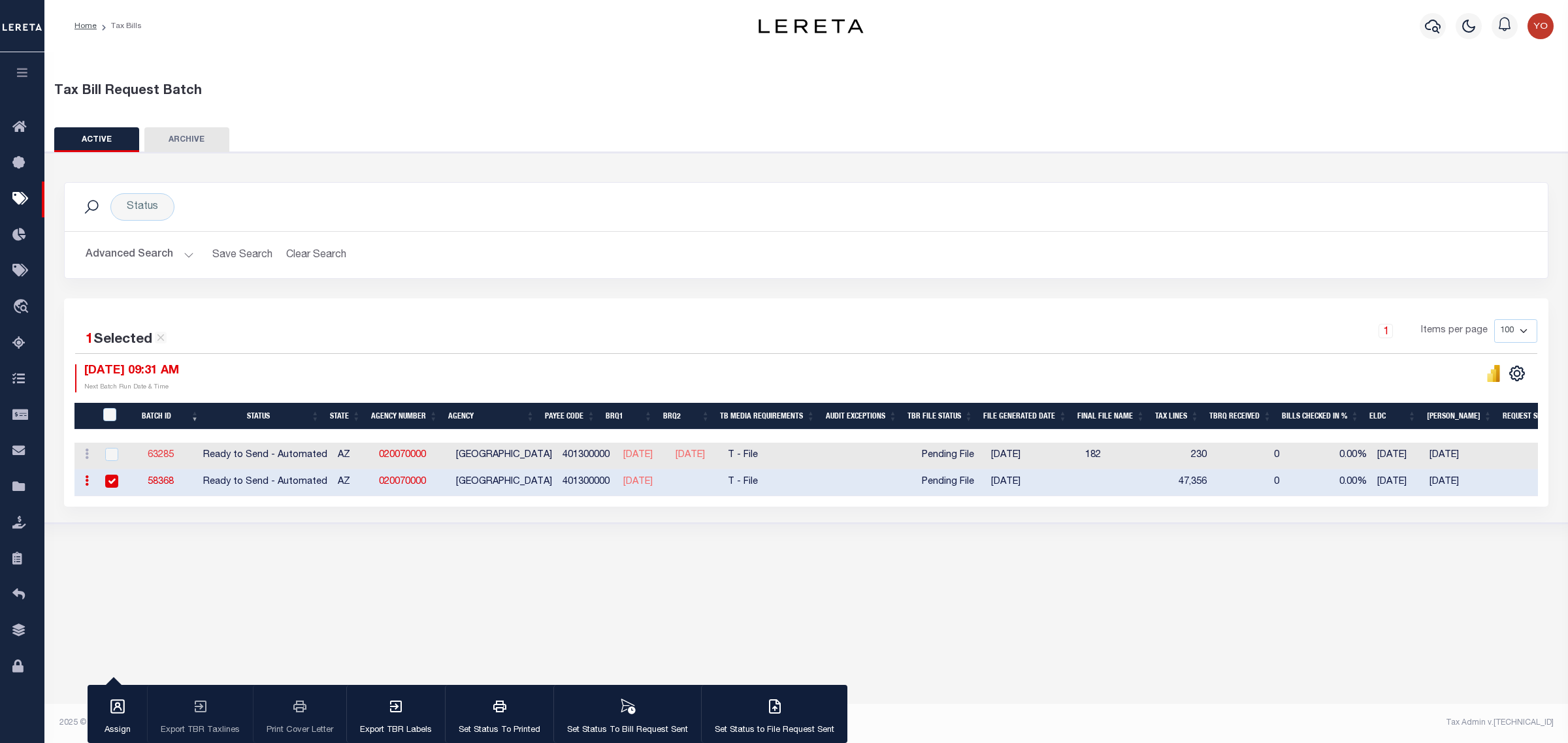
click at [167, 458] on link "63285" at bounding box center [161, 455] width 26 height 9
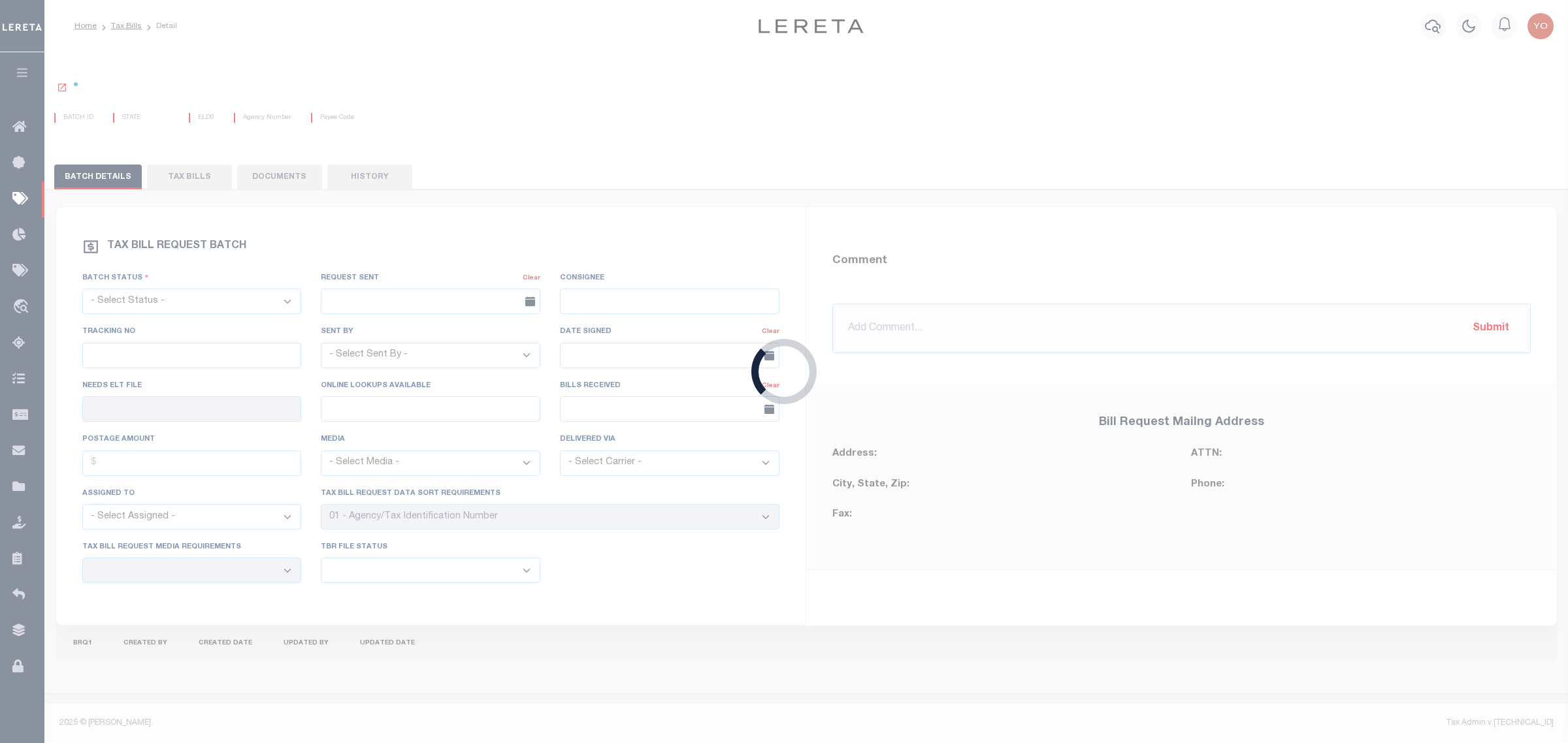
select select "RTA"
type input "No"
type input "Yes"
select select "28"
select select "22"
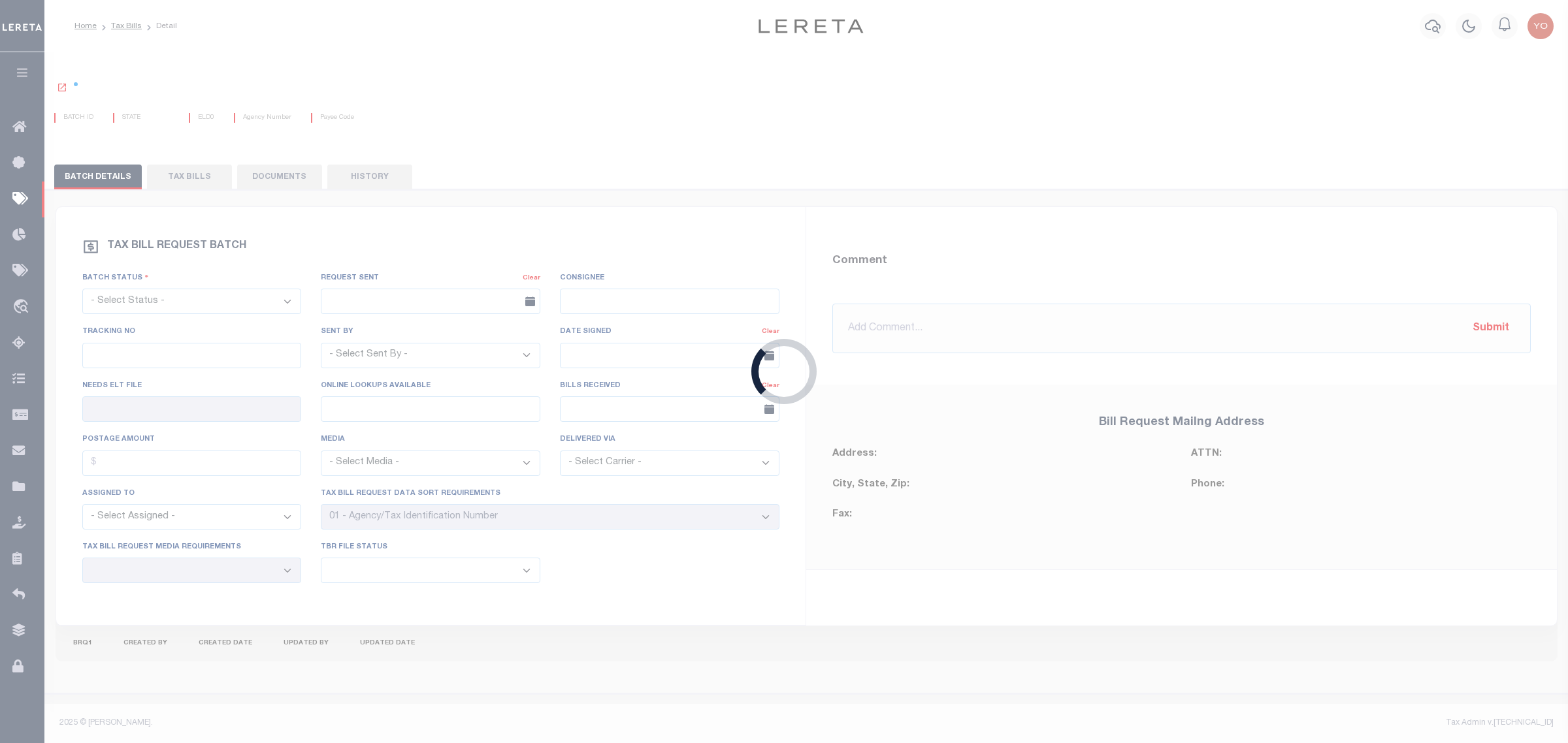
select select "1"
